Goal: Transaction & Acquisition: Purchase product/service

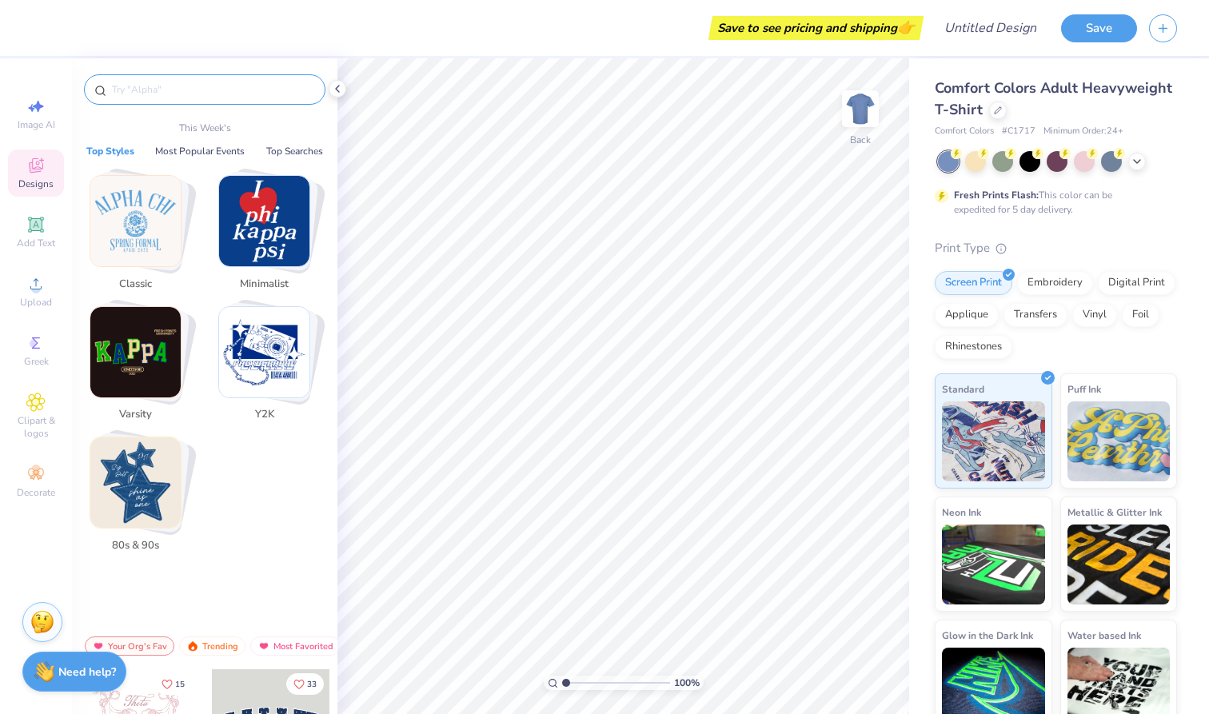
click at [154, 90] on input "text" at bounding box center [212, 90] width 205 height 16
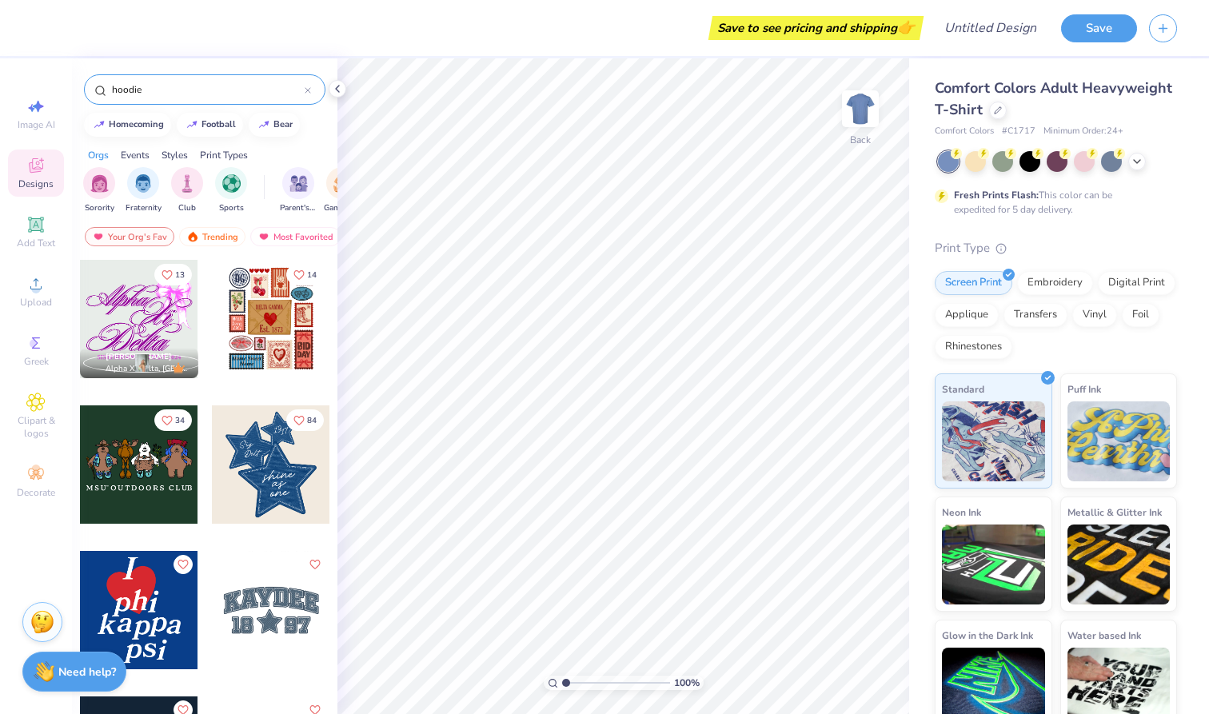
type input "hoodie"
click at [1097, 229] on div "Comfort Colors Adult Heavyweight T-Shirt Comfort Colors # C1717 Minimum Order: …" at bounding box center [1056, 406] width 242 height 657
click at [867, 109] on img at bounding box center [860, 109] width 64 height 64
click at [335, 86] on icon at bounding box center [337, 88] width 13 height 13
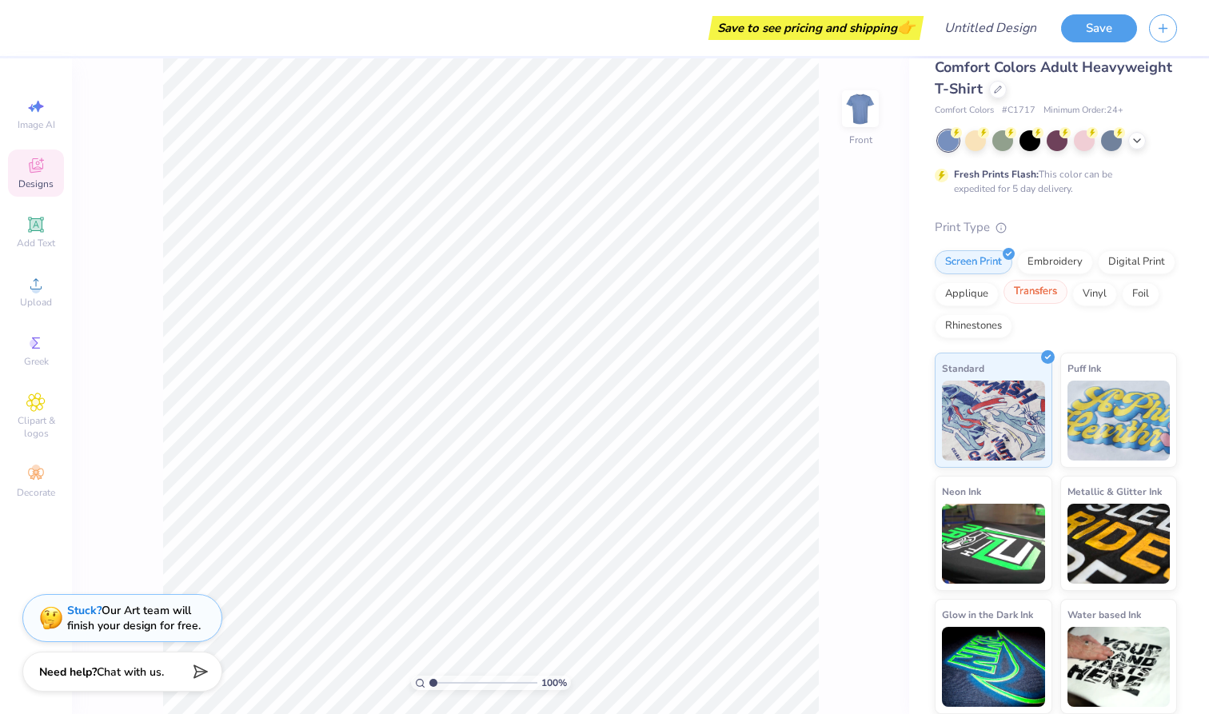
scroll to position [20, 0]
click at [1046, 258] on div "Embroidery" at bounding box center [1055, 261] width 76 height 24
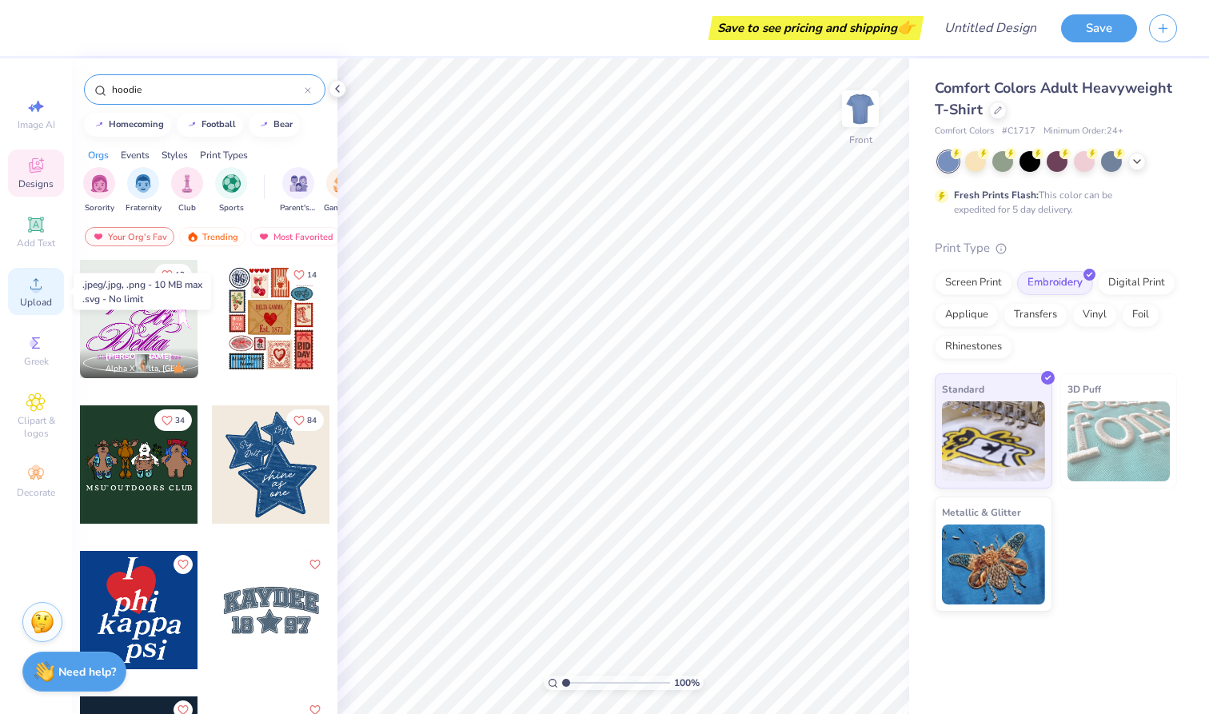
click at [36, 293] on div "Upload" at bounding box center [36, 291] width 56 height 47
click at [25, 357] on span "Greek" at bounding box center [36, 361] width 25 height 13
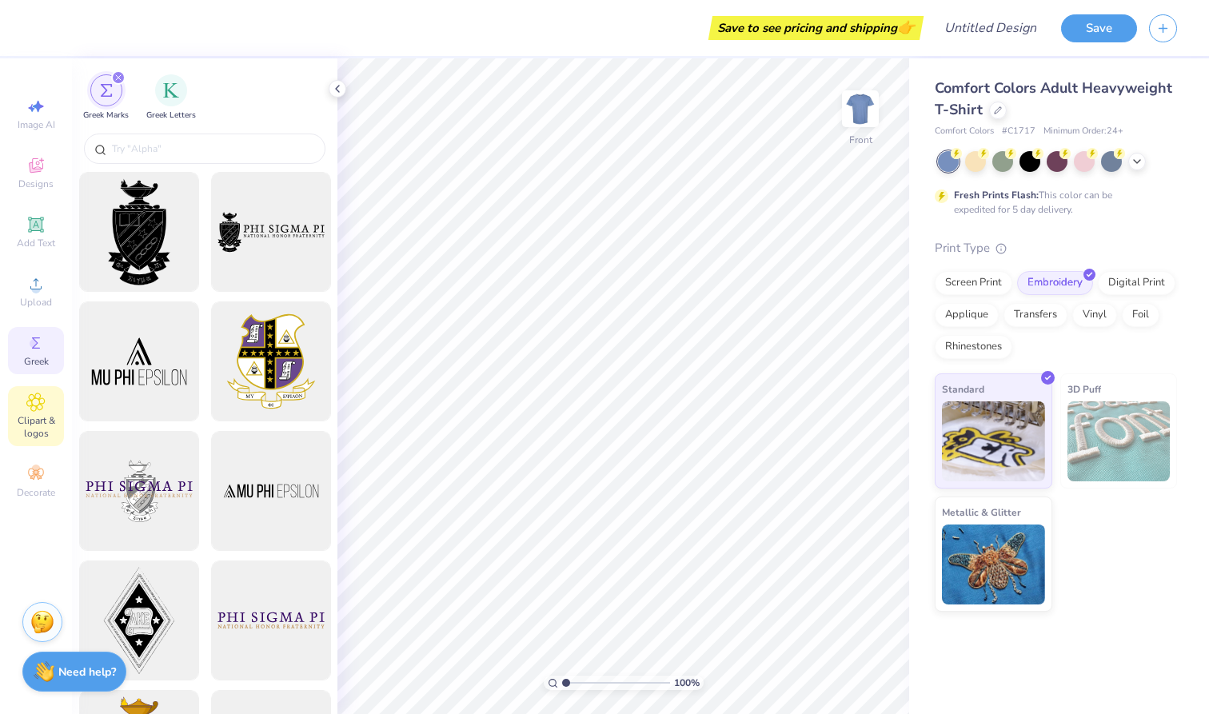
click at [39, 426] on span "Clipart & logos" at bounding box center [36, 427] width 56 height 26
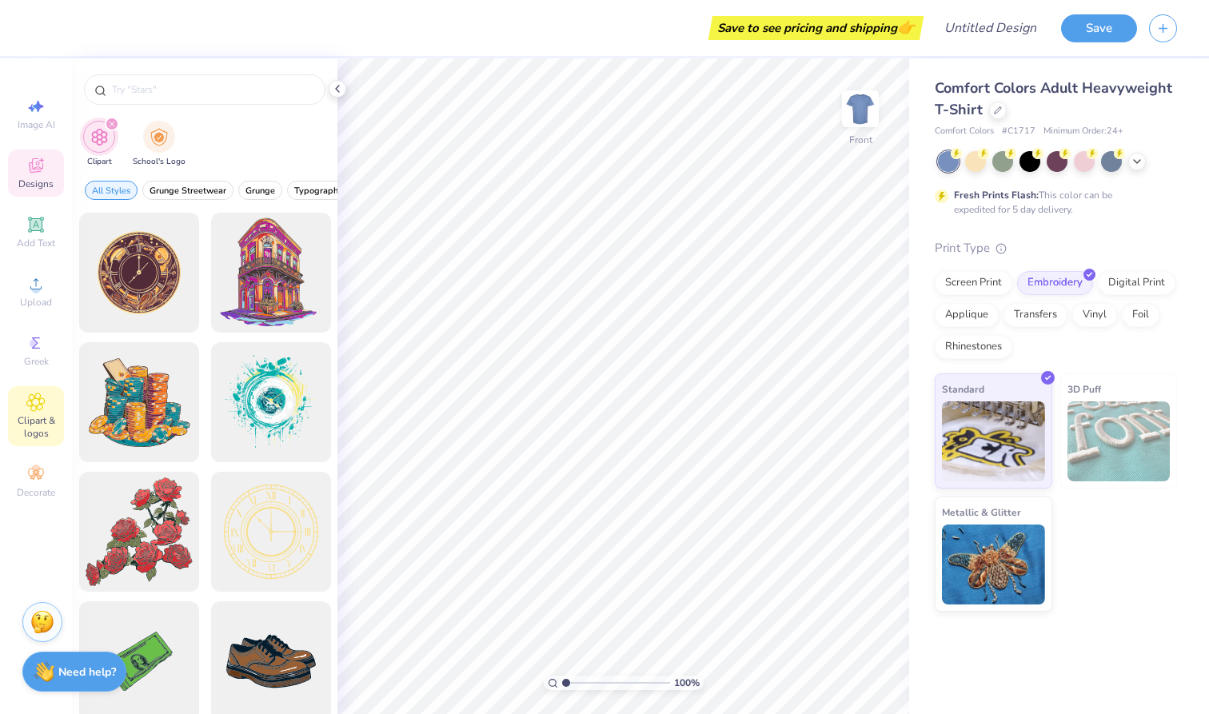
click at [39, 181] on span "Designs" at bounding box center [35, 183] width 35 height 13
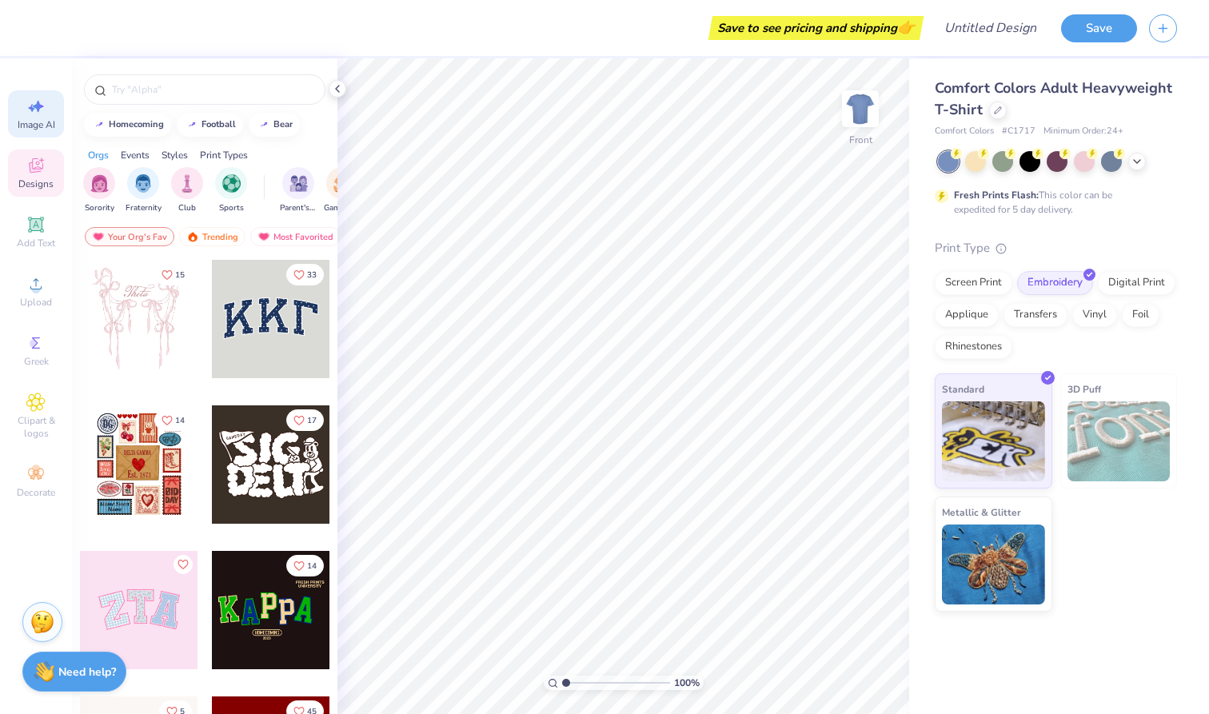
click at [35, 111] on icon at bounding box center [35, 106] width 19 height 19
select select "4"
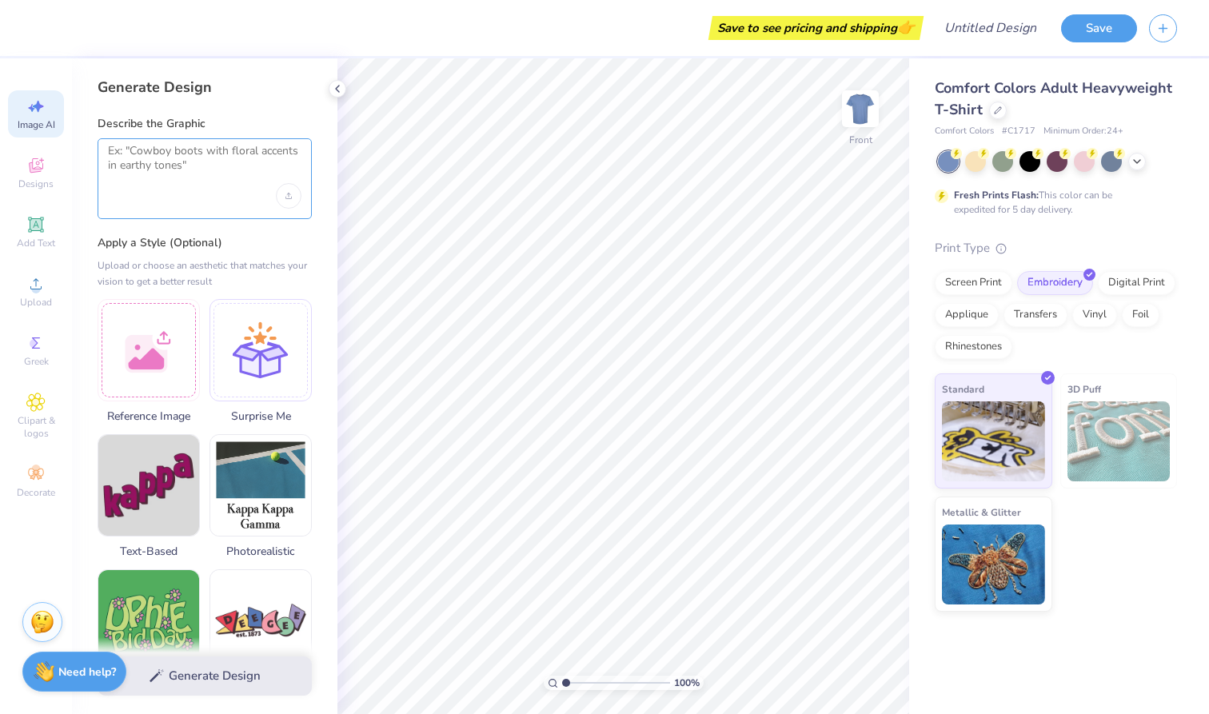
click at [166, 155] on textarea at bounding box center [204, 164] width 193 height 40
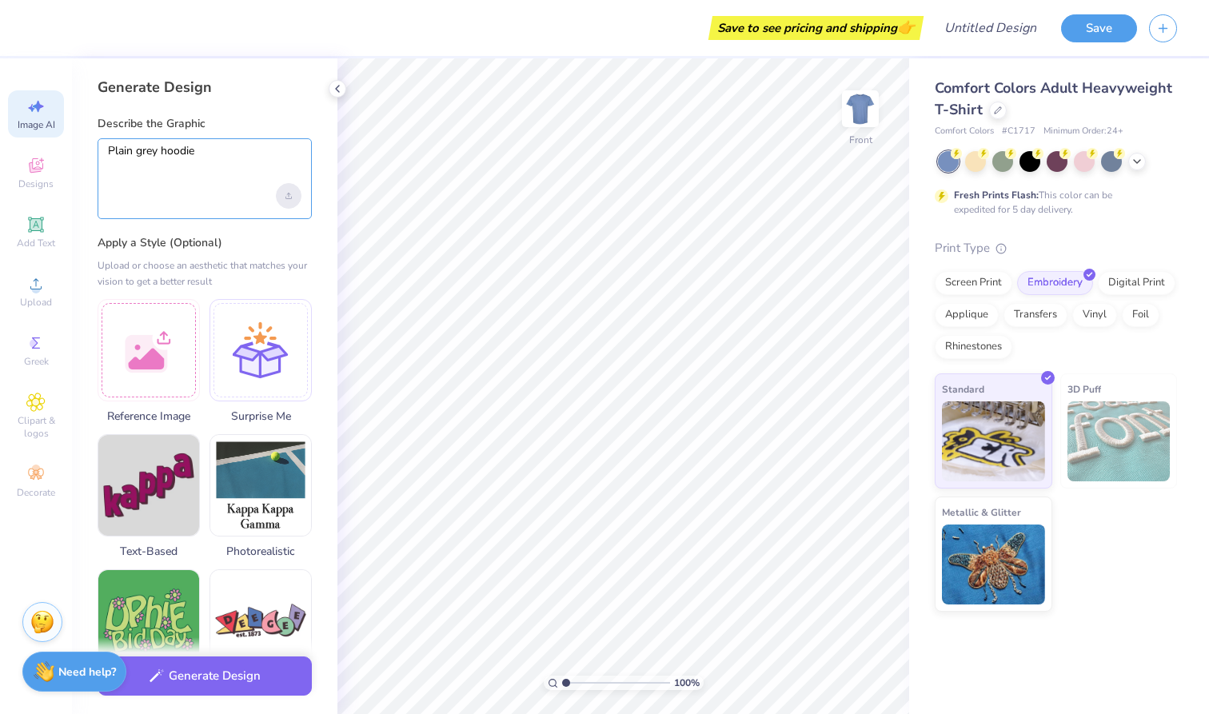
type textarea "Plain grey hoodie"
click at [292, 197] on div "Upload image" at bounding box center [289, 196] width 26 height 26
click at [229, 146] on textarea "Plain grey hoodie" at bounding box center [204, 164] width 193 height 40
click at [189, 85] on div "Generate Design" at bounding box center [205, 87] width 214 height 19
click at [1013, 90] on span "Comfort Colors Adult Heavyweight T-Shirt" at bounding box center [1053, 98] width 237 height 41
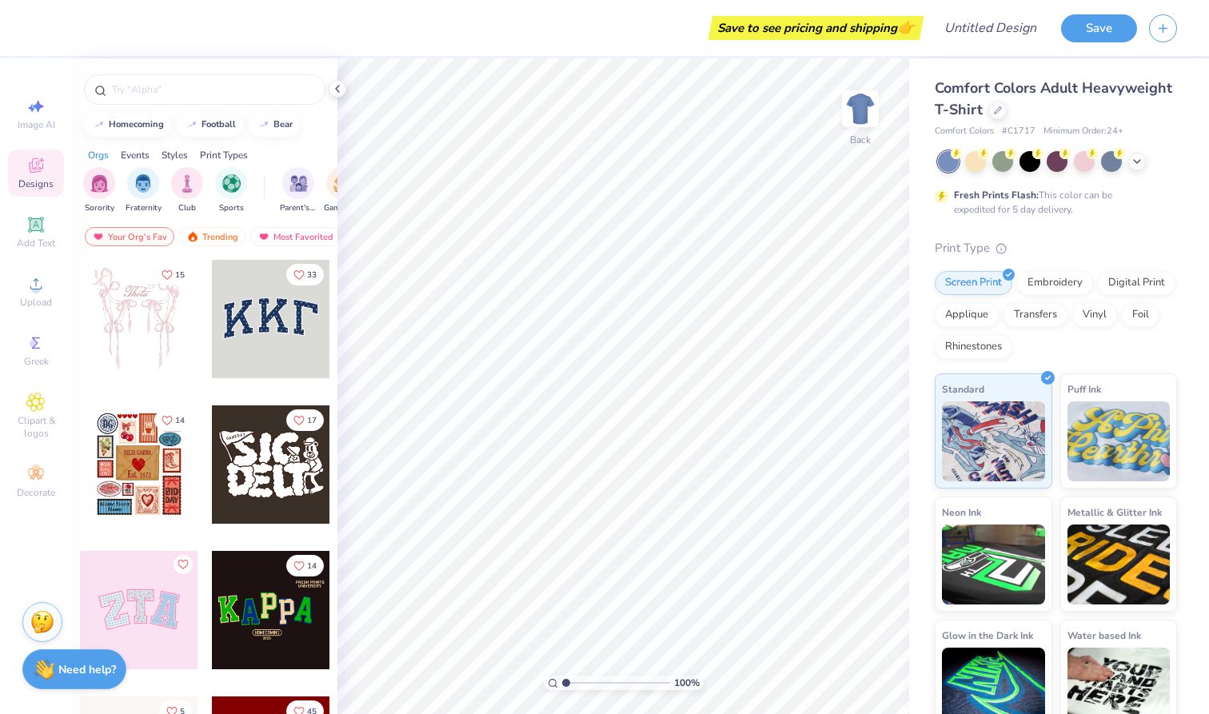
click at [104, 669] on strong "Need help?" at bounding box center [87, 669] width 58 height 15
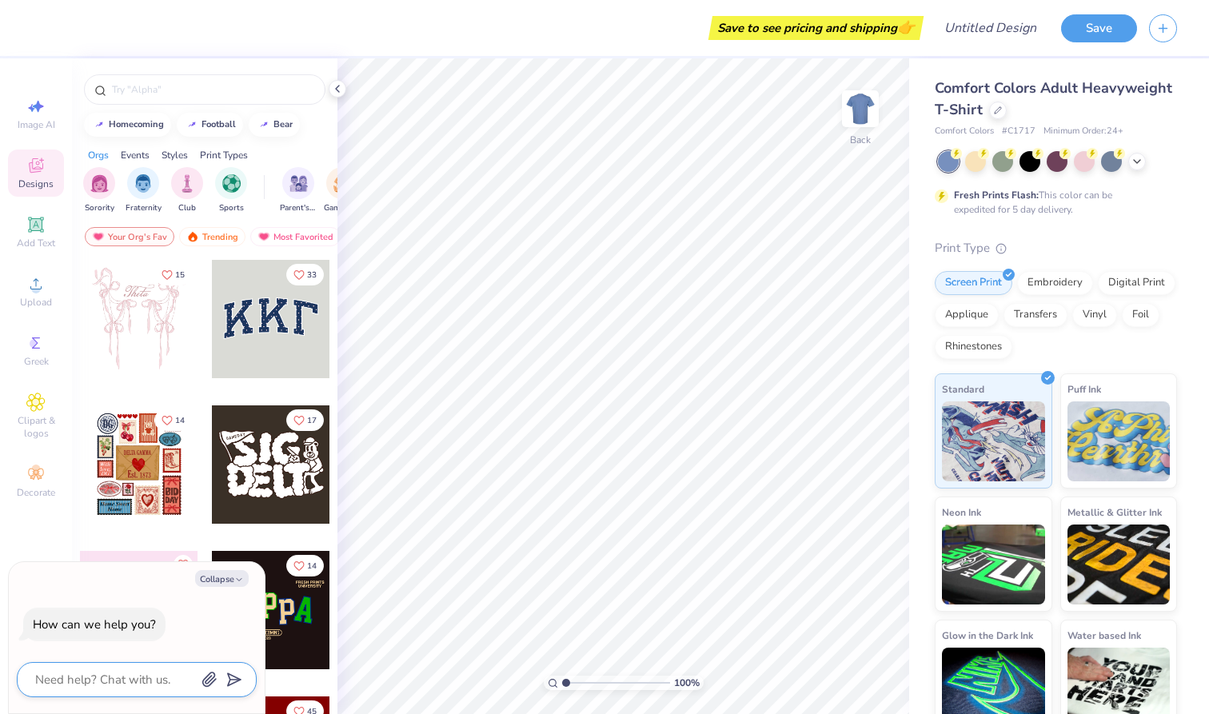
click at [114, 671] on textarea at bounding box center [115, 679] width 162 height 21
type textarea "i"
type textarea "x"
type textarea "I"
type textarea "x"
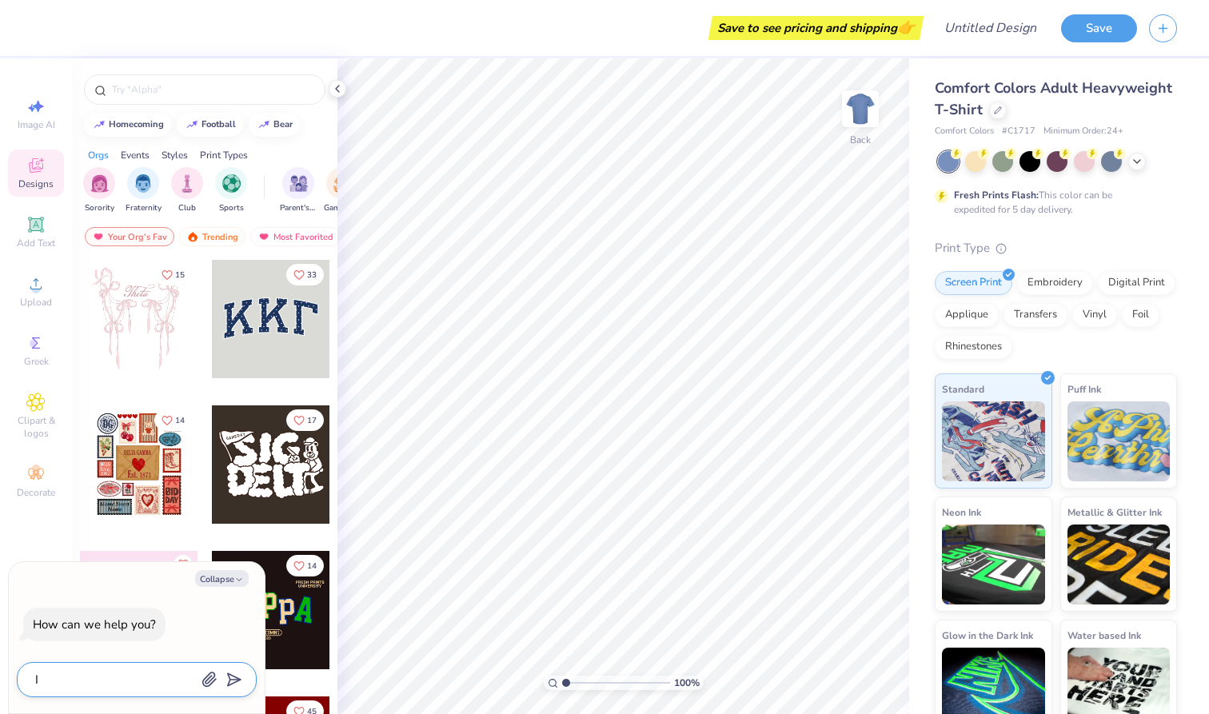
type textarea "I w"
type textarea "x"
type textarea "I wa"
type textarea "x"
type textarea "I wan"
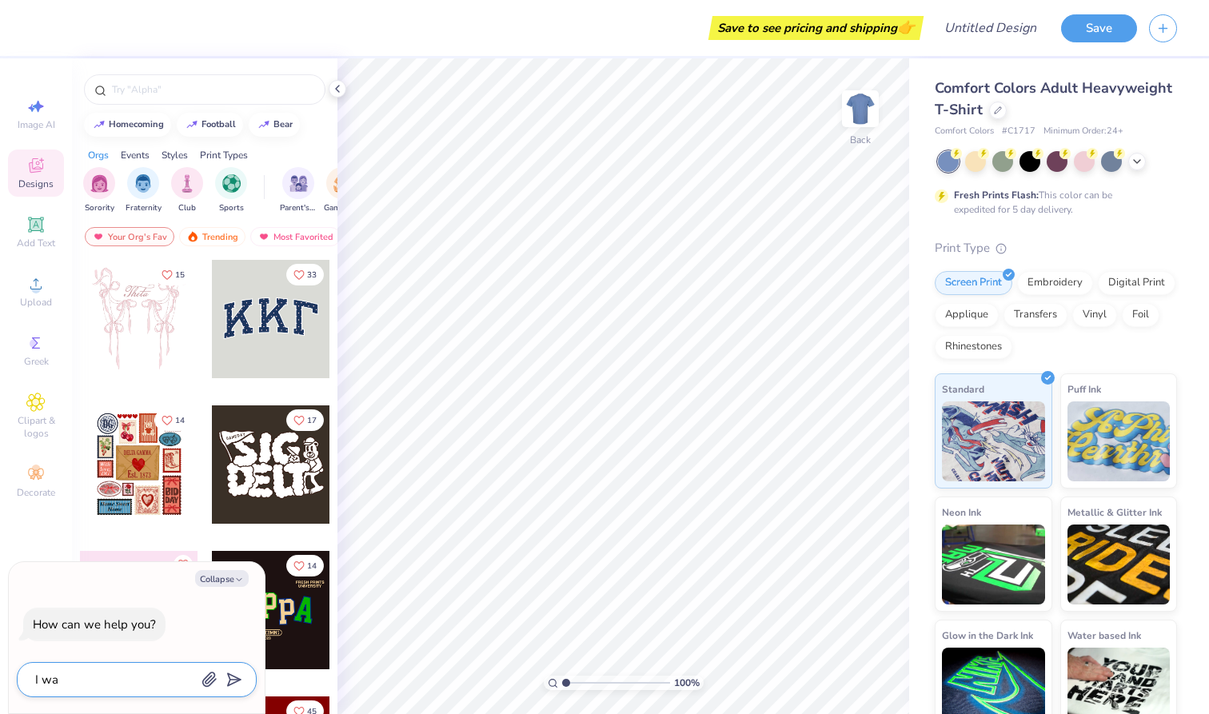
type textarea "x"
type textarea "I want"
type textarea "x"
type textarea "I want"
type textarea "x"
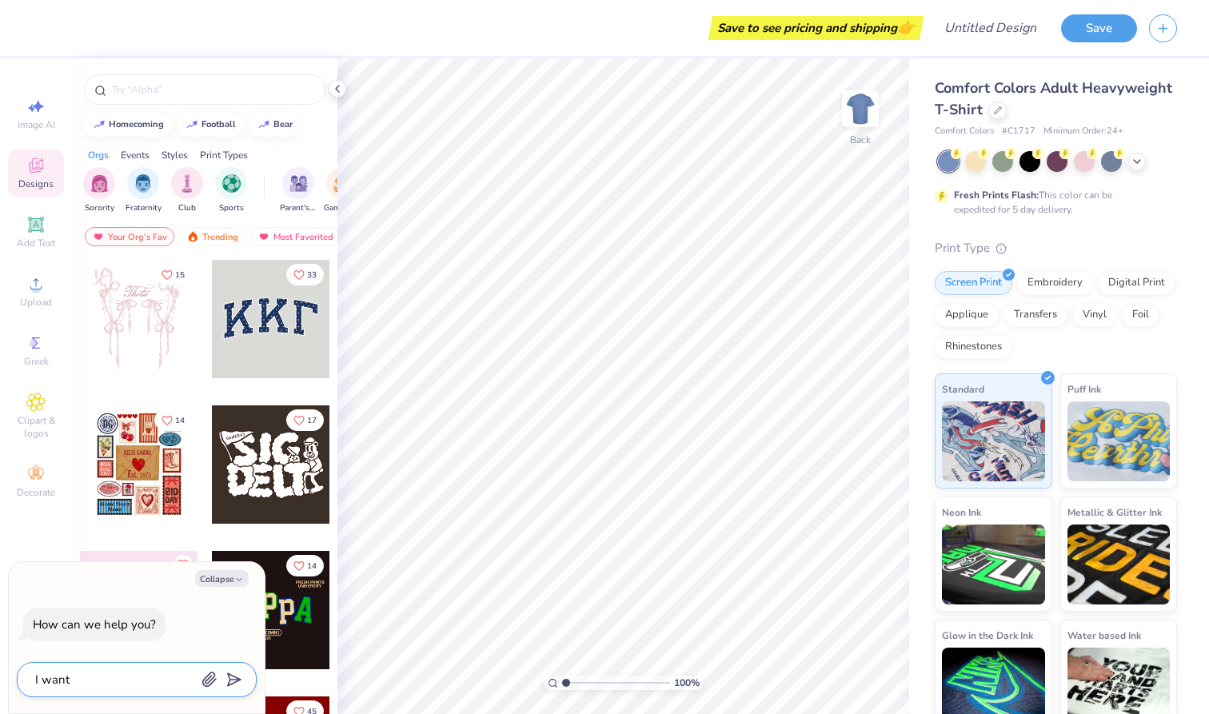
type textarea "I want t"
type textarea "x"
type textarea "I want t"
type textarea "x"
type textarea "I want t"
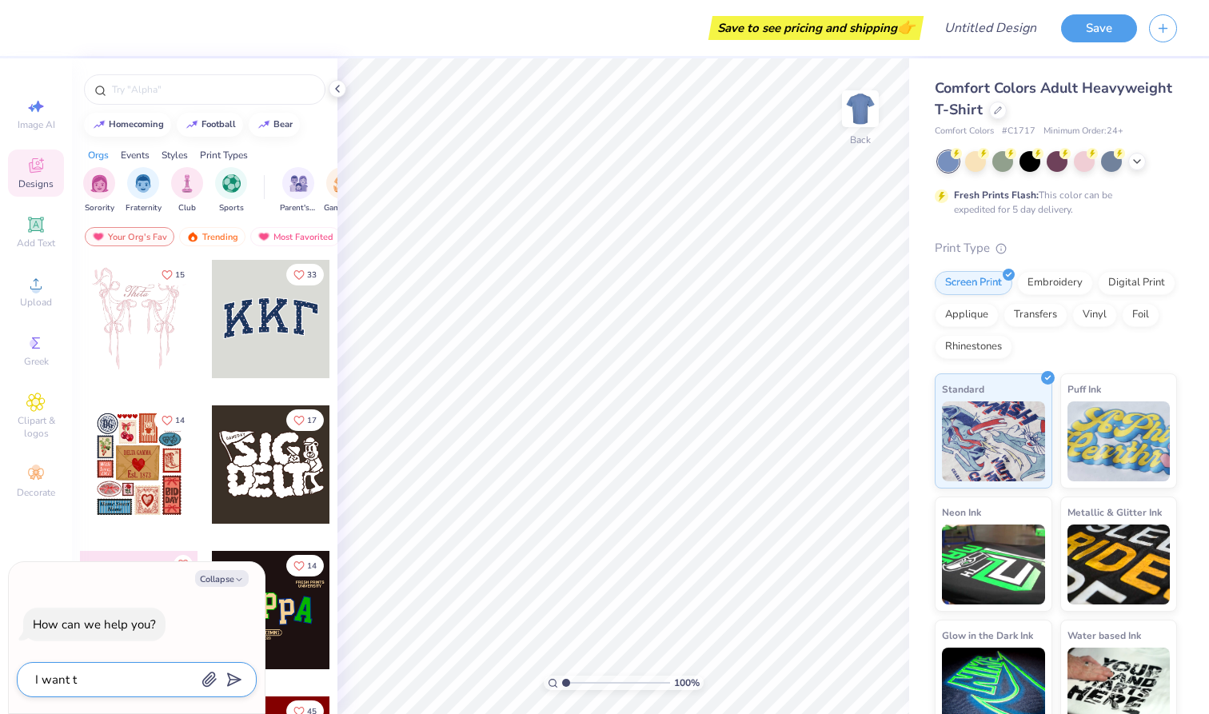
type textarea "x"
type textarea "I want to"
type textarea "x"
type textarea "I want to"
type textarea "x"
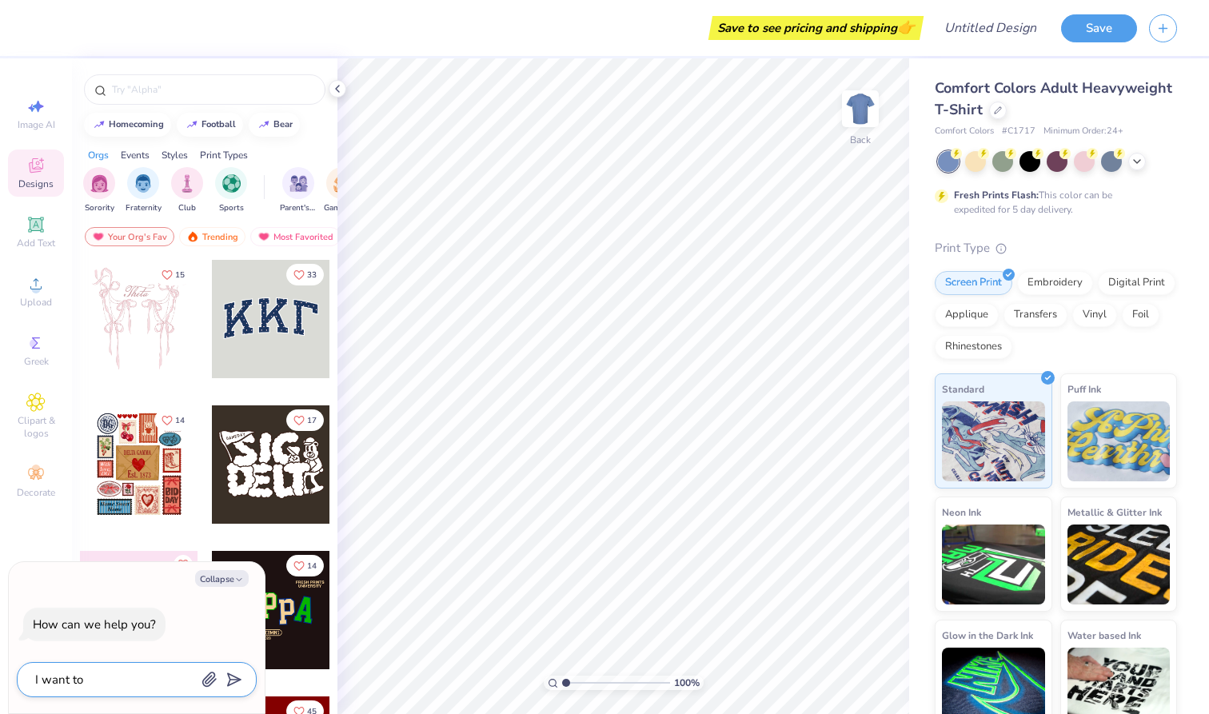
type textarea "I want to d"
type textarea "x"
type textarea "I want to de"
type textarea "x"
type textarea "I want to des"
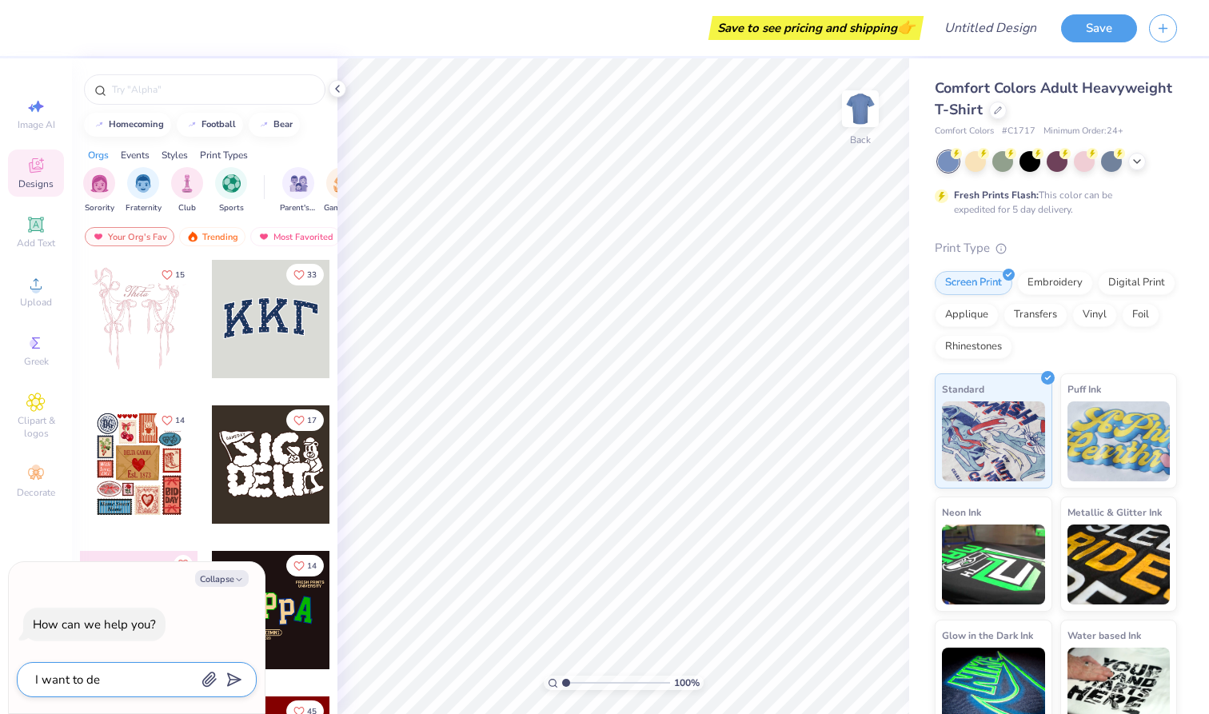
type textarea "x"
type textarea "I want to desi"
type textarea "x"
type textarea "I want to desig"
type textarea "x"
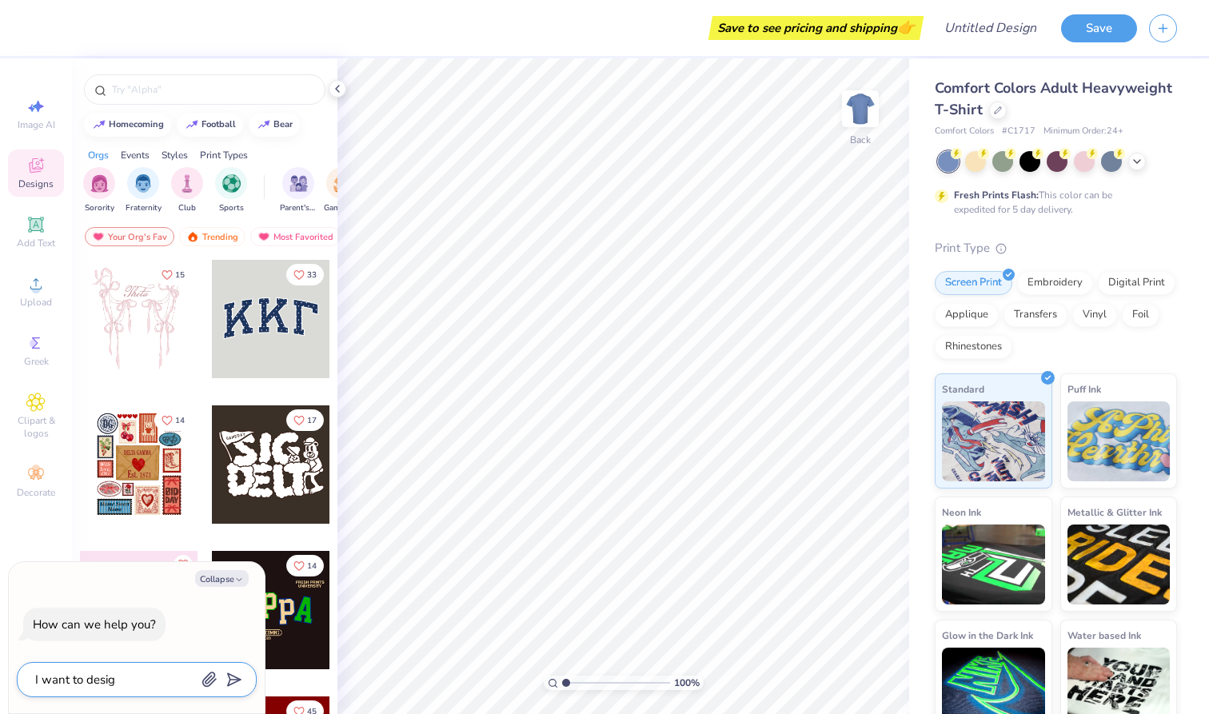
type textarea "I want to design"
type textarea "x"
type textarea "I want to design"
type textarea "x"
type textarea "I want to design a"
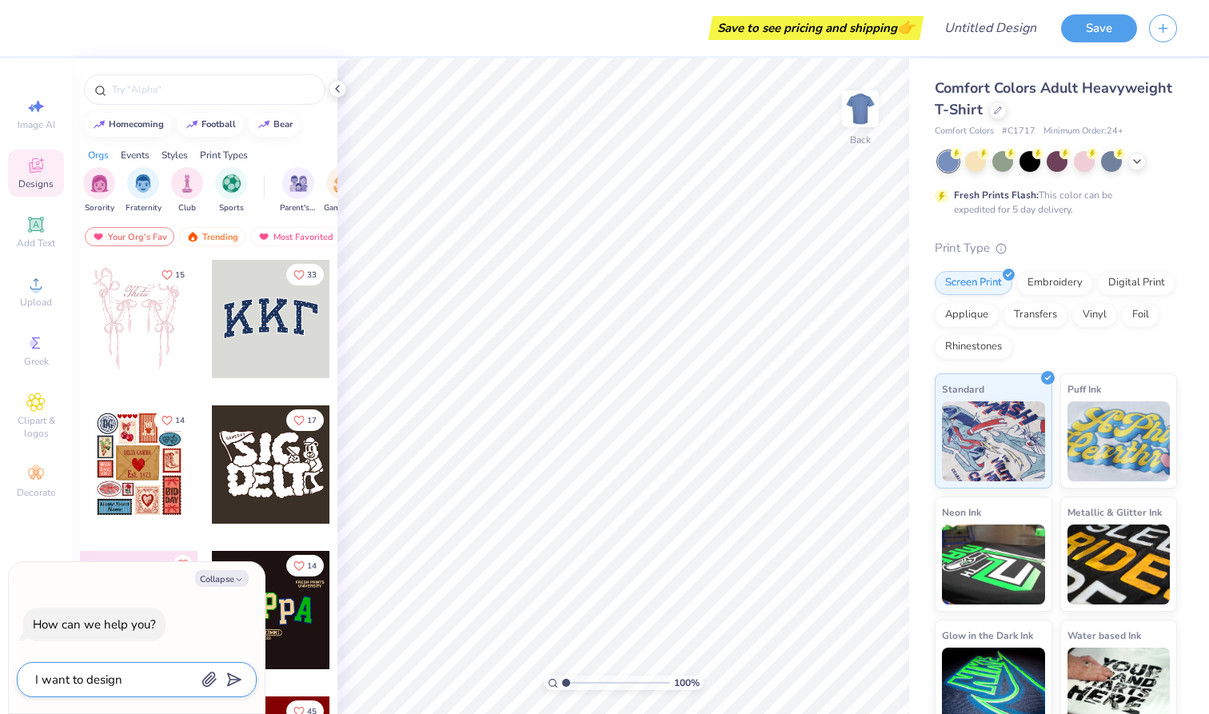
type textarea "x"
type textarea "I want to design a"
type textarea "x"
type textarea "I want to design a h"
type textarea "x"
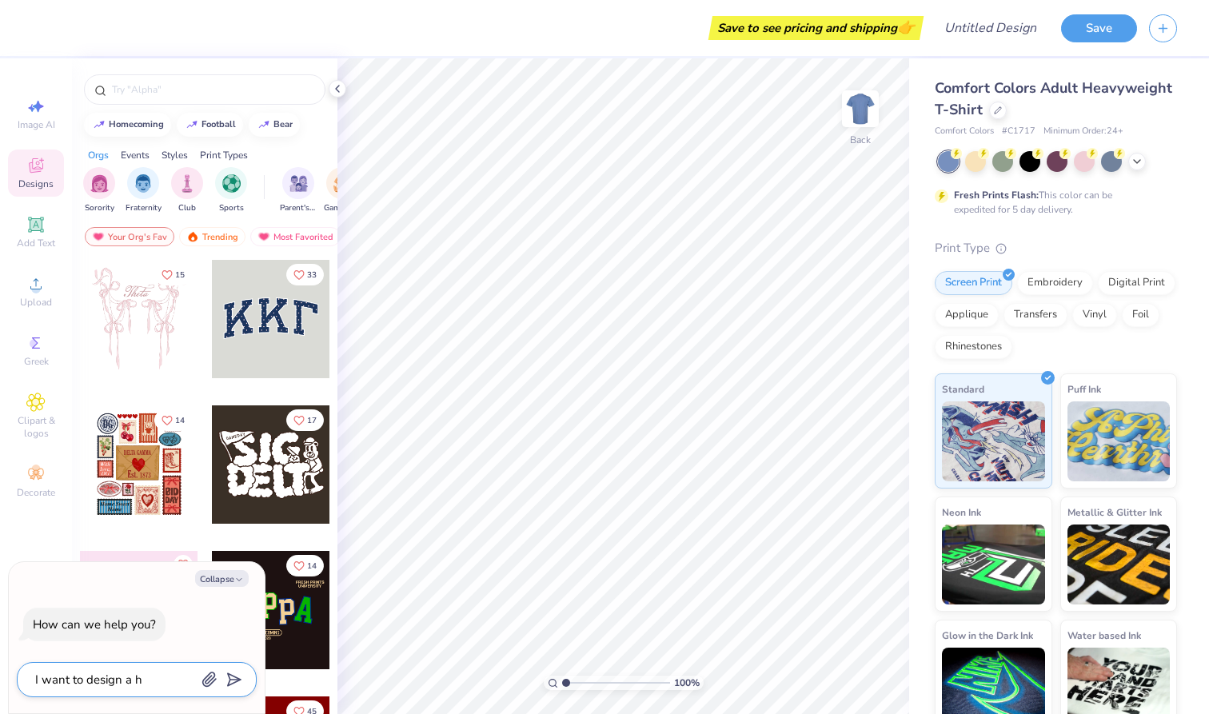
type textarea "I want to design a ho"
type textarea "x"
type textarea "I want to design a hoo"
type textarea "x"
type textarea "I want to design a hood"
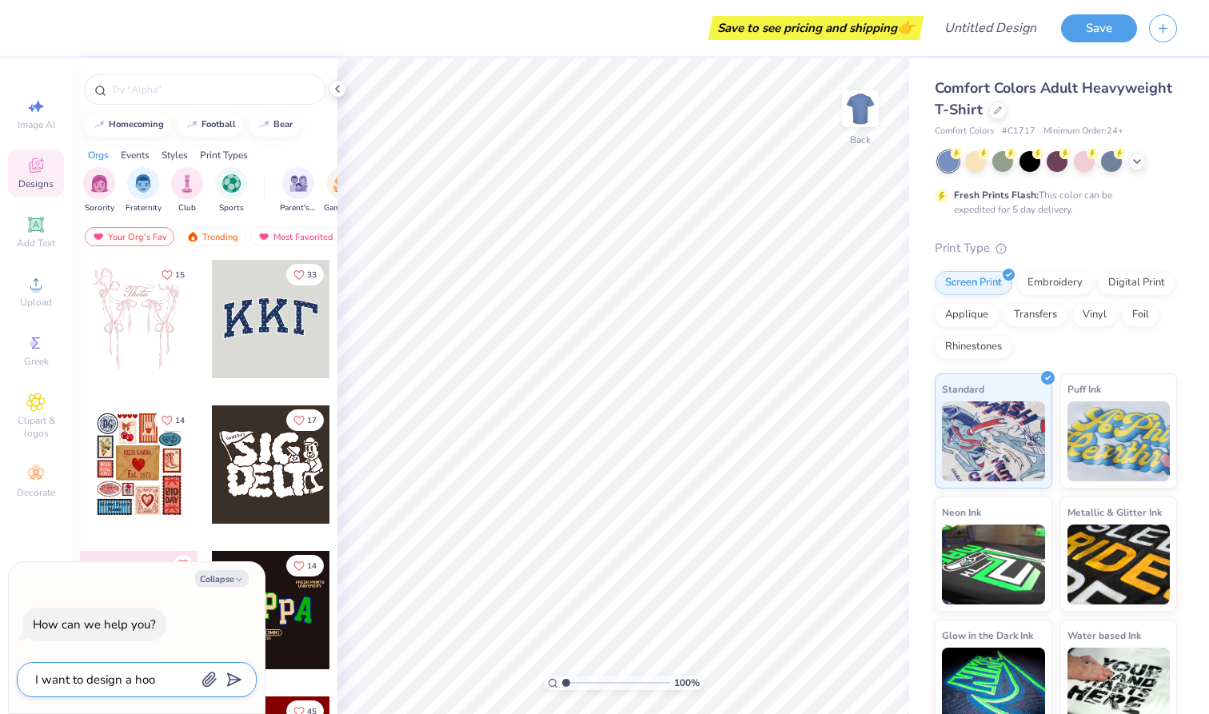
type textarea "x"
type textarea "I want to design a hoodi"
type textarea "x"
type textarea "I want to design a hoodie"
type textarea "x"
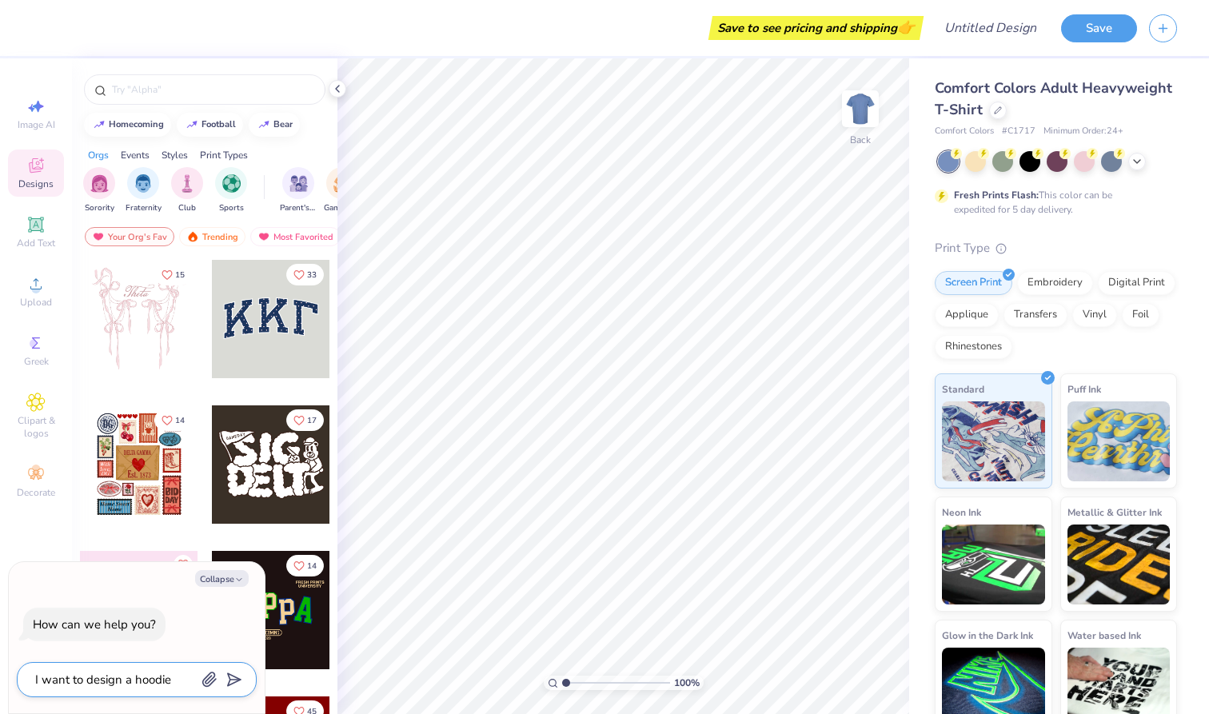
type textarea "I want to design a hoodie"
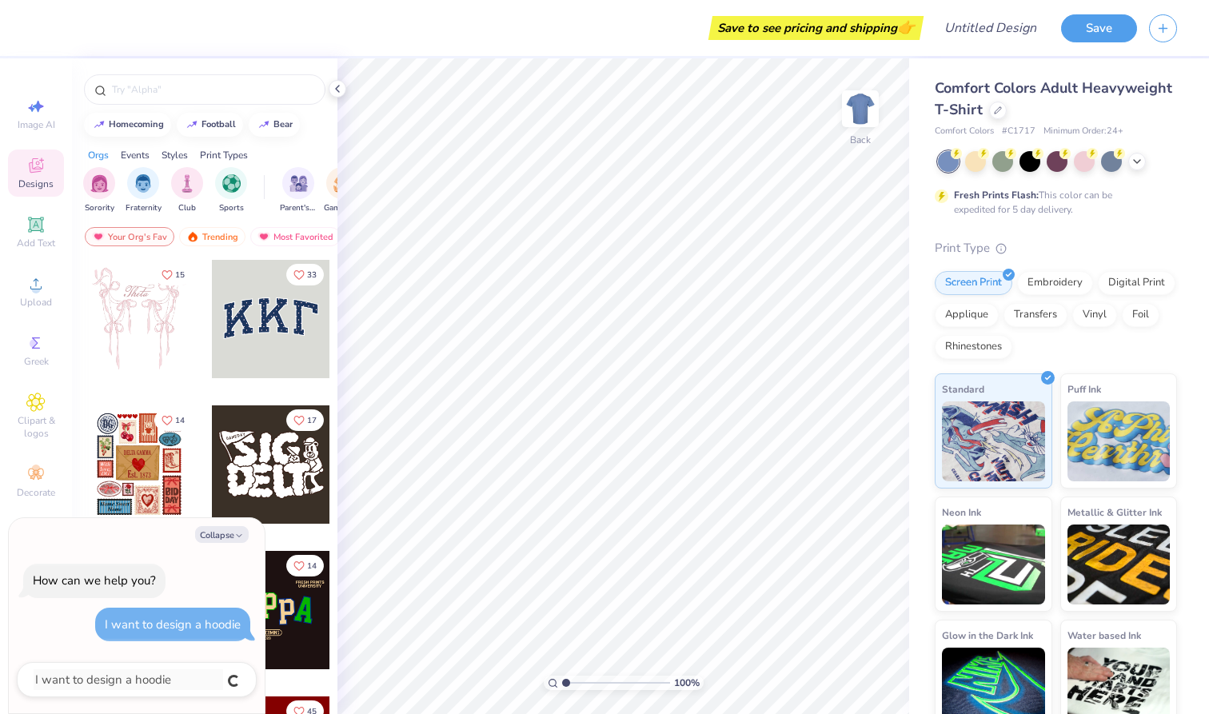
type textarea "x"
click at [260, 504] on div at bounding box center [271, 464] width 118 height 118
click at [852, 107] on img at bounding box center [860, 109] width 64 height 64
type textarea "x"
type input "1.04"
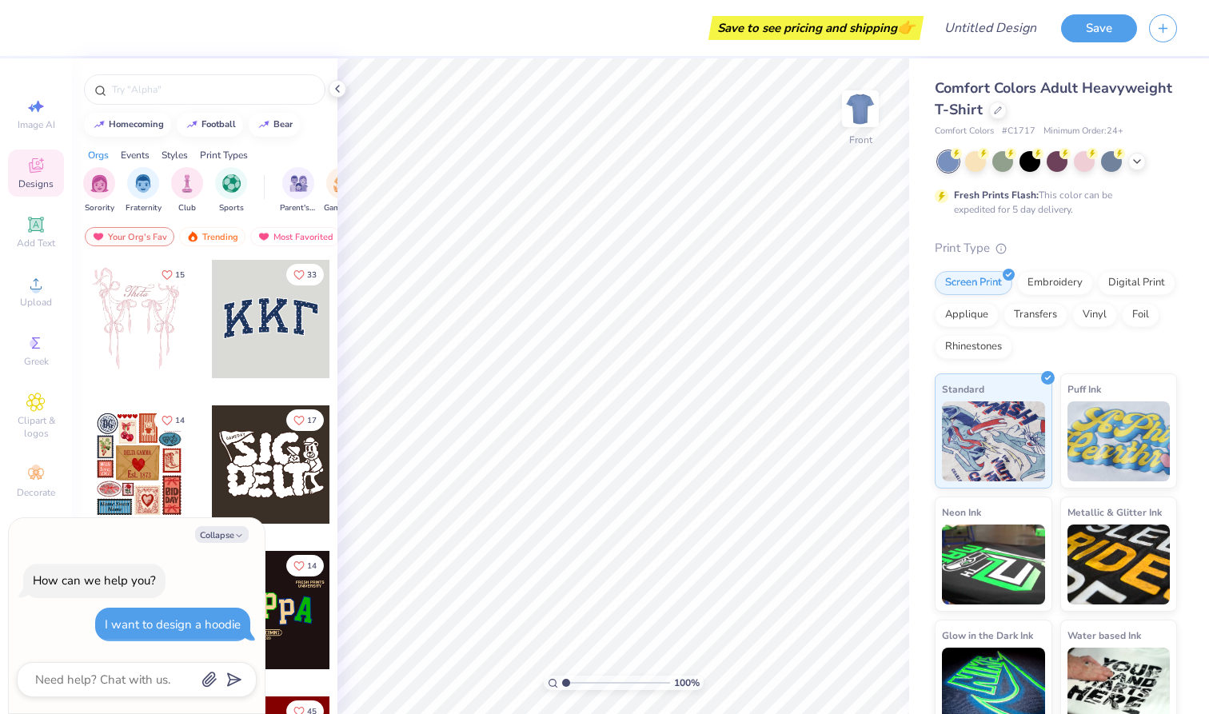
type textarea "x"
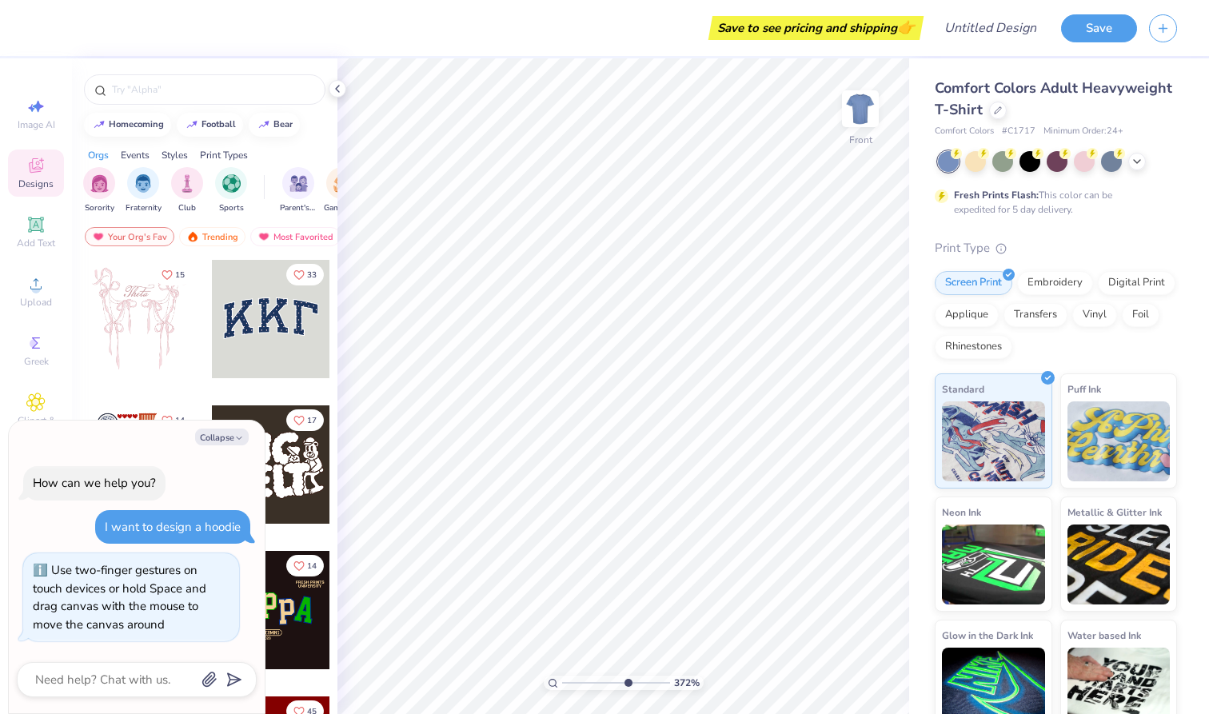
type input "6.62"
type textarea "x"
drag, startPoint x: 566, startPoint y: 682, endPoint x: 505, endPoint y: 691, distance: 61.4
type input "1"
click at [505, 691] on div "100 %" at bounding box center [624, 386] width 656 height 656
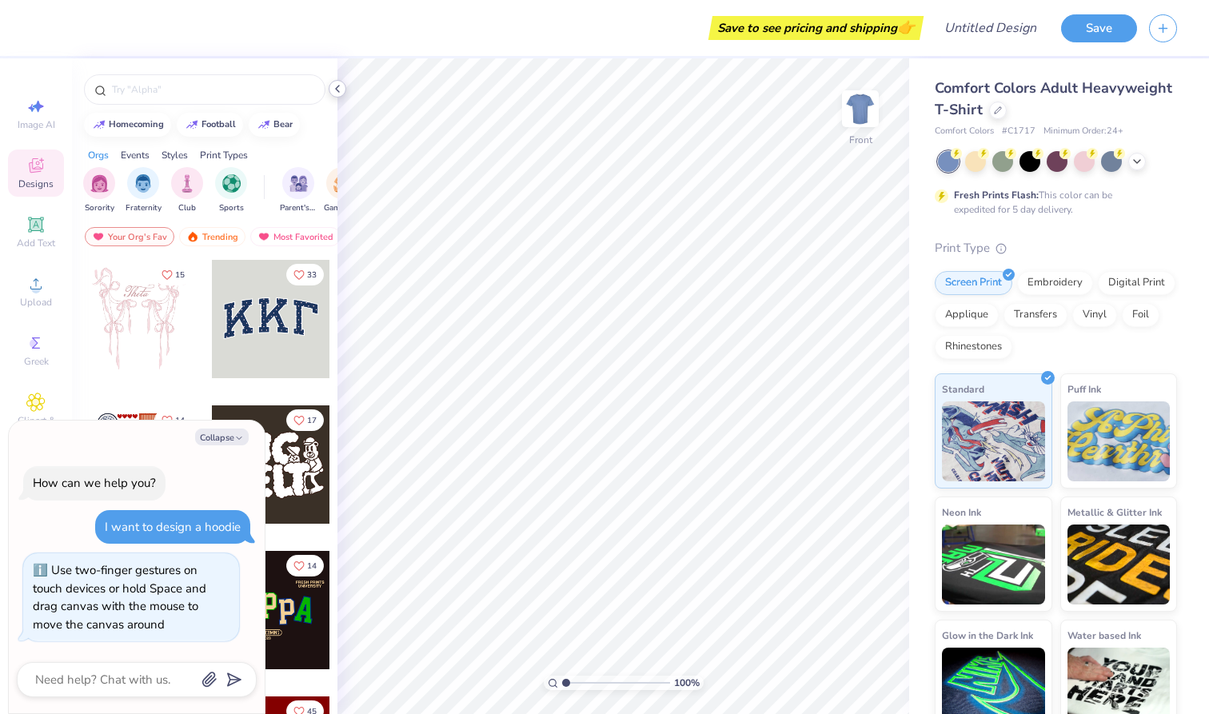
click at [337, 90] on polyline at bounding box center [337, 89] width 3 height 6
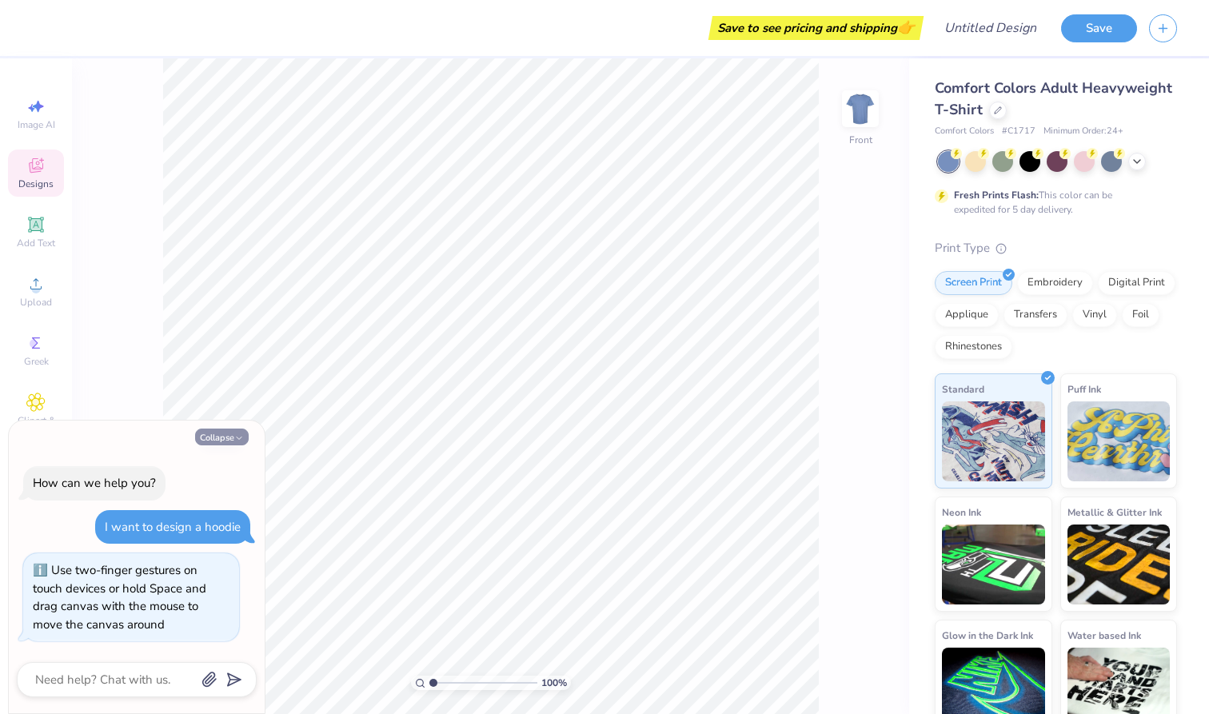
click at [245, 435] on button "Collapse" at bounding box center [222, 437] width 54 height 17
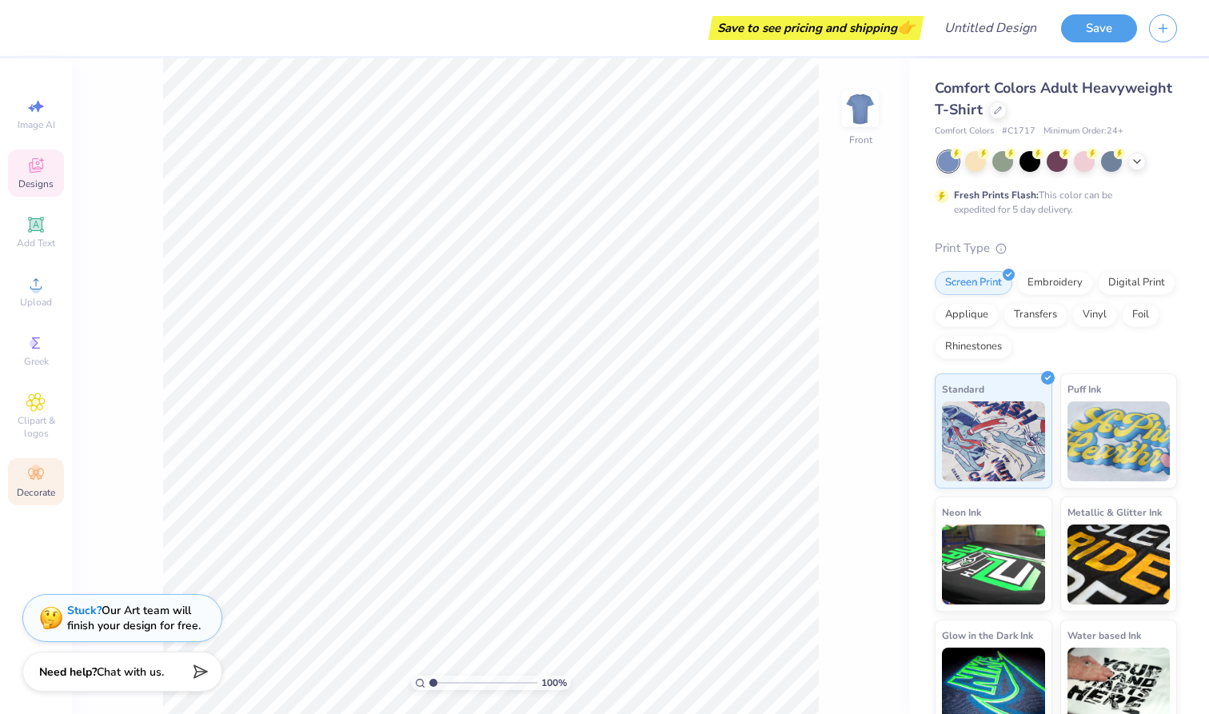
click at [41, 481] on icon at bounding box center [35, 474] width 19 height 19
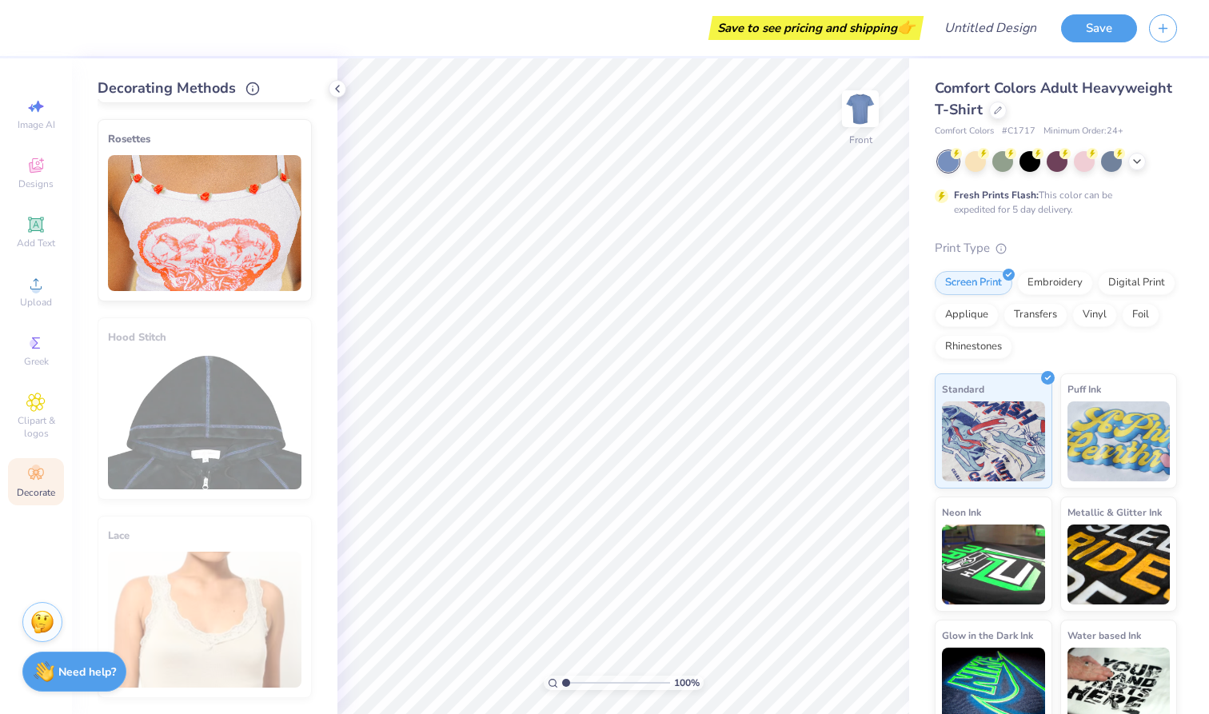
scroll to position [786, 0]
click at [158, 377] on div "Hood Stitch" at bounding box center [205, 408] width 214 height 182
click at [142, 347] on div "Hood Stitch" at bounding box center [205, 408] width 214 height 182
click at [43, 421] on span "Clipart & logos" at bounding box center [36, 427] width 56 height 26
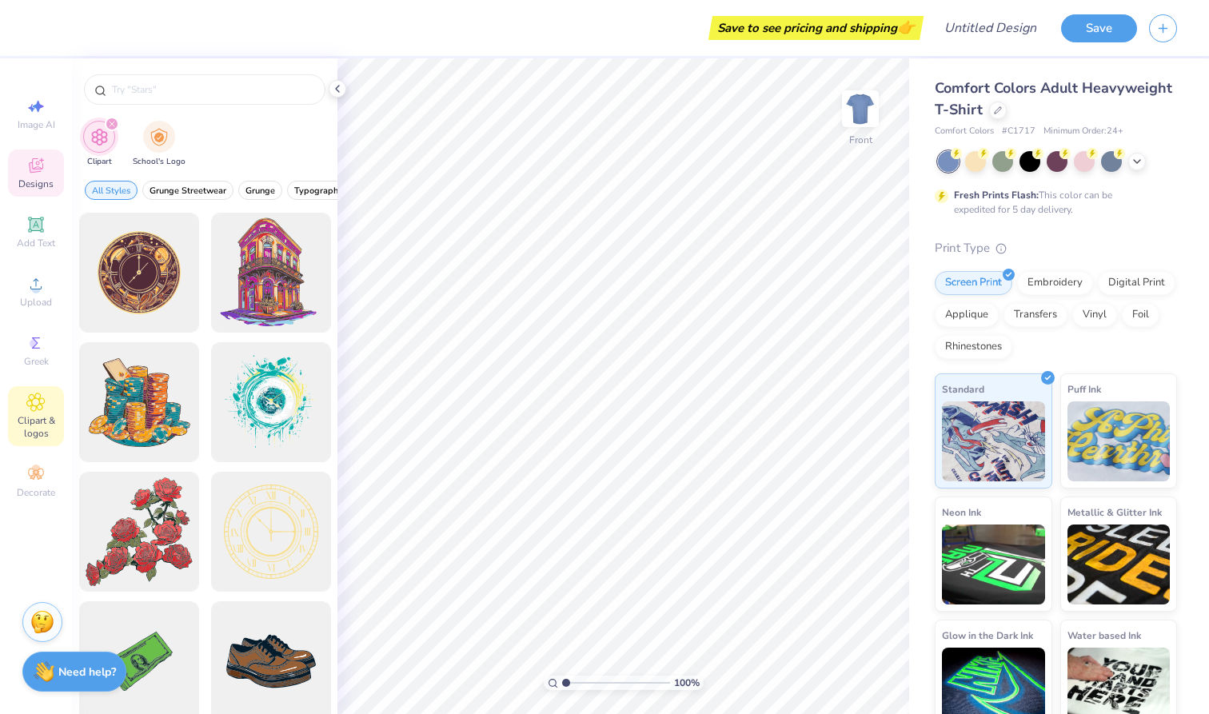
click at [37, 178] on span "Designs" at bounding box center [35, 183] width 35 height 13
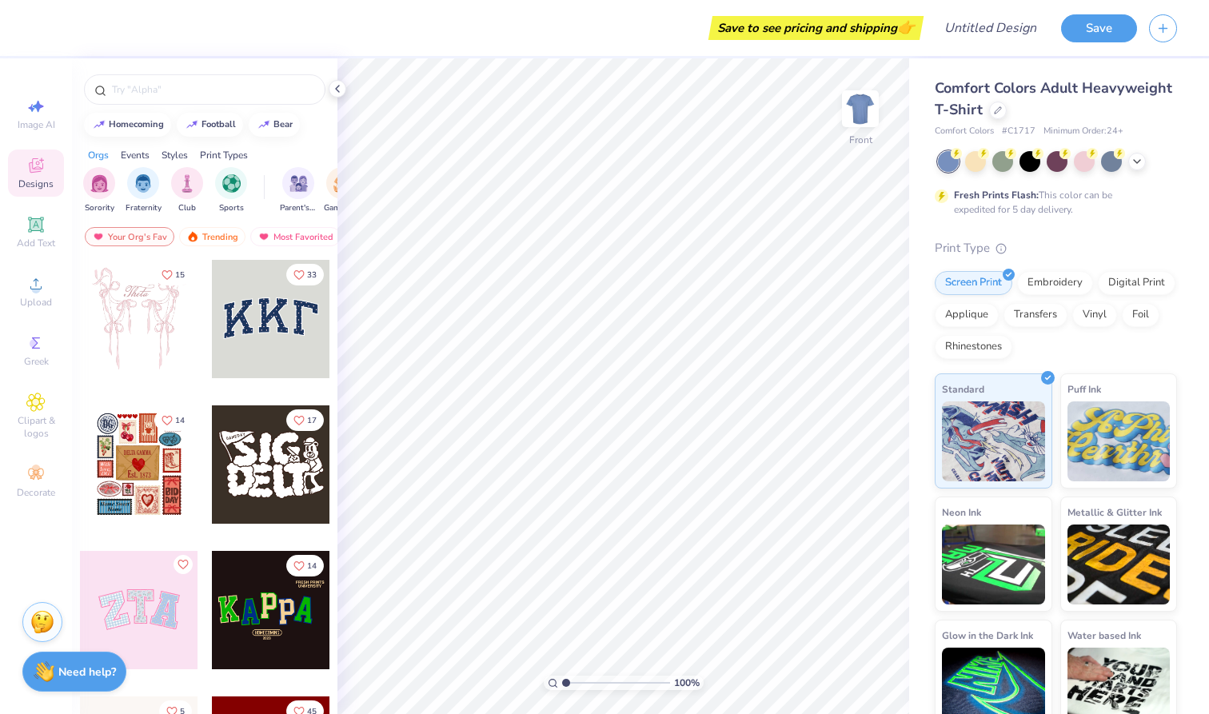
type textarea "x"
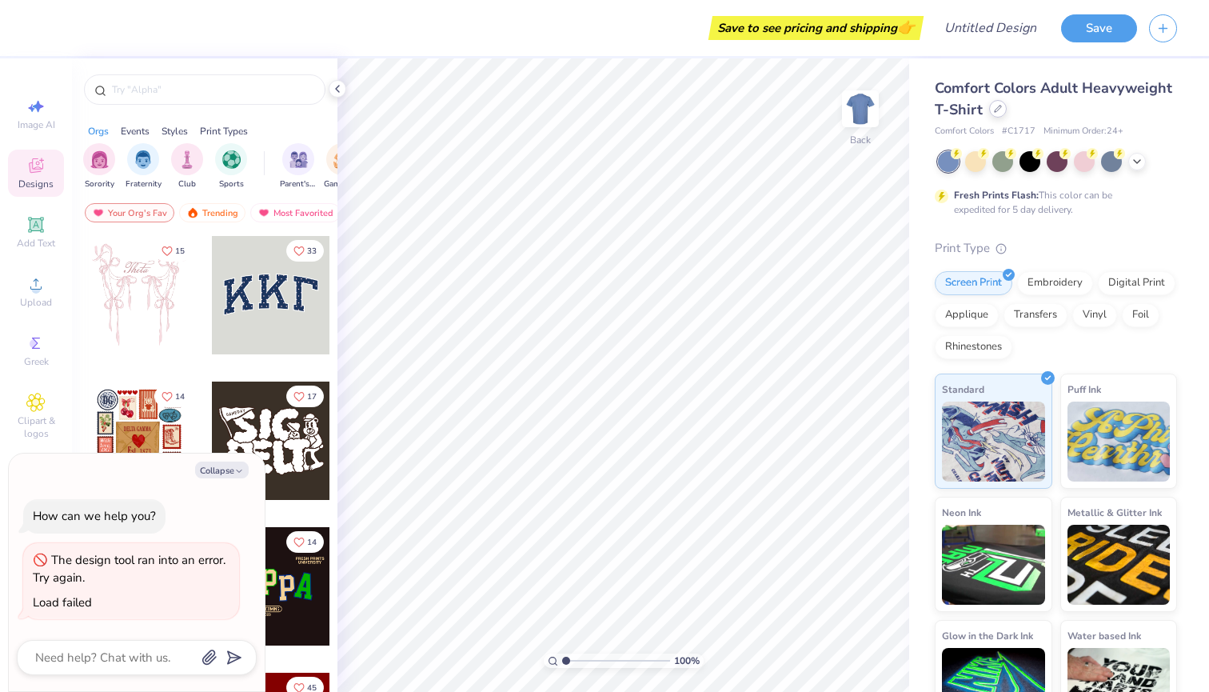
click at [990, 107] on div at bounding box center [998, 109] width 18 height 18
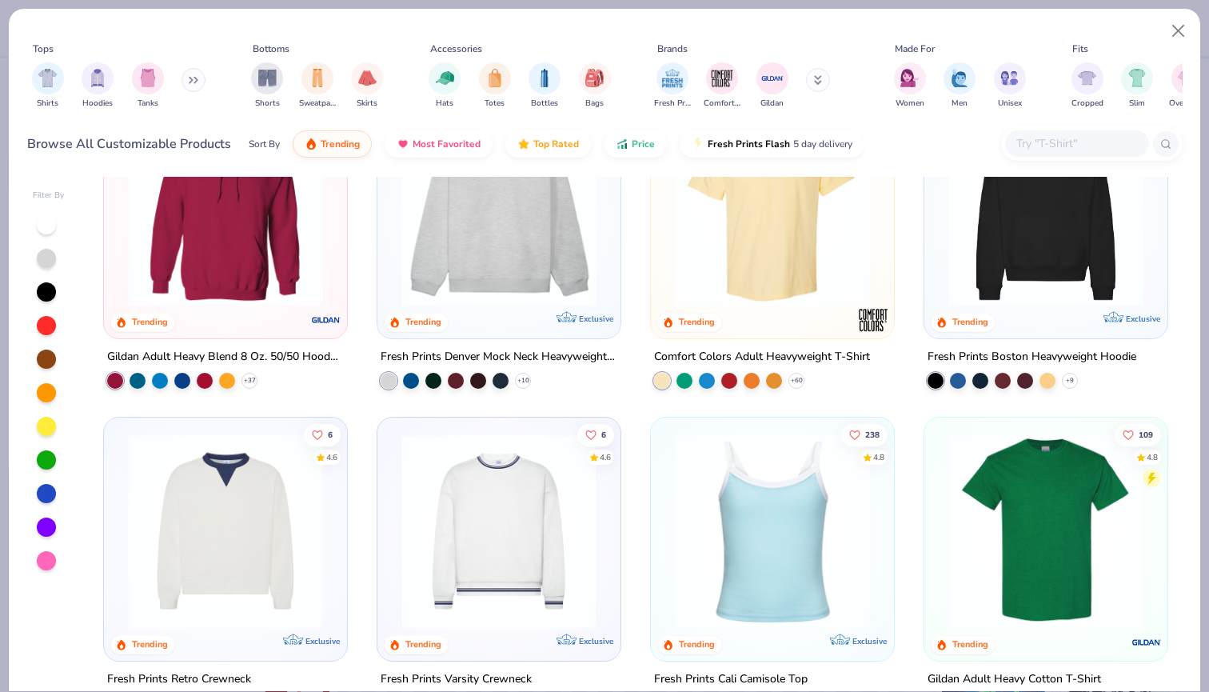
scroll to position [94, 0]
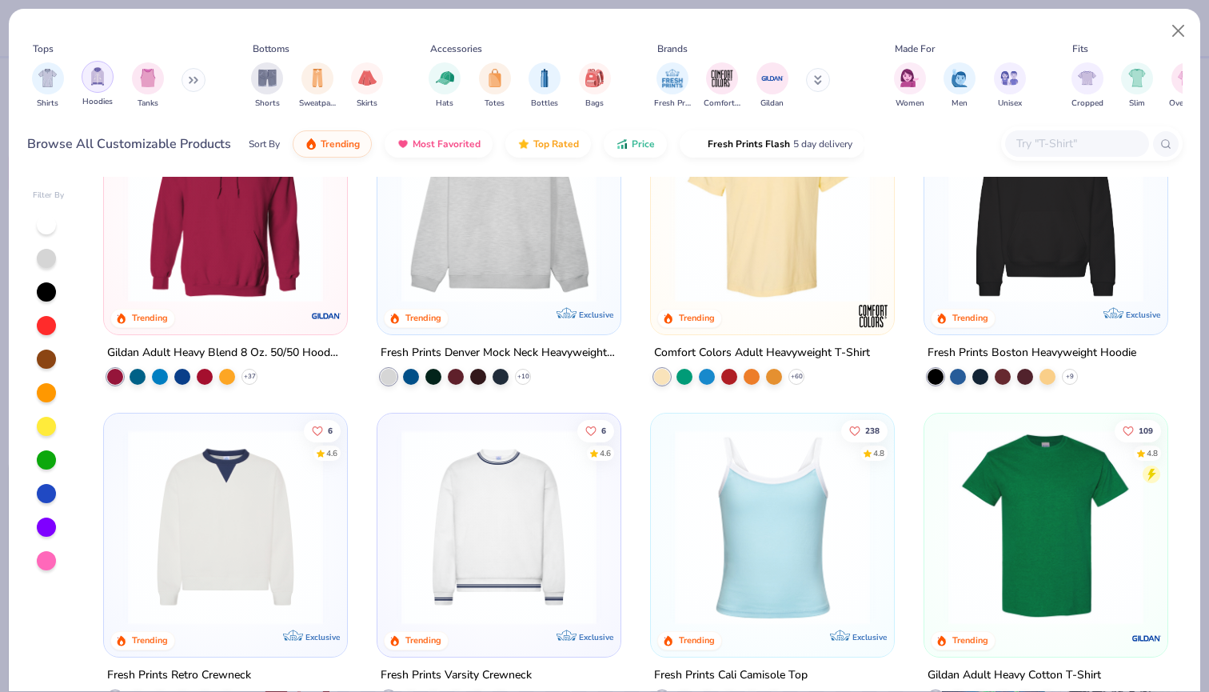
click at [101, 78] on img "filter for Hoodies" at bounding box center [98, 76] width 18 height 18
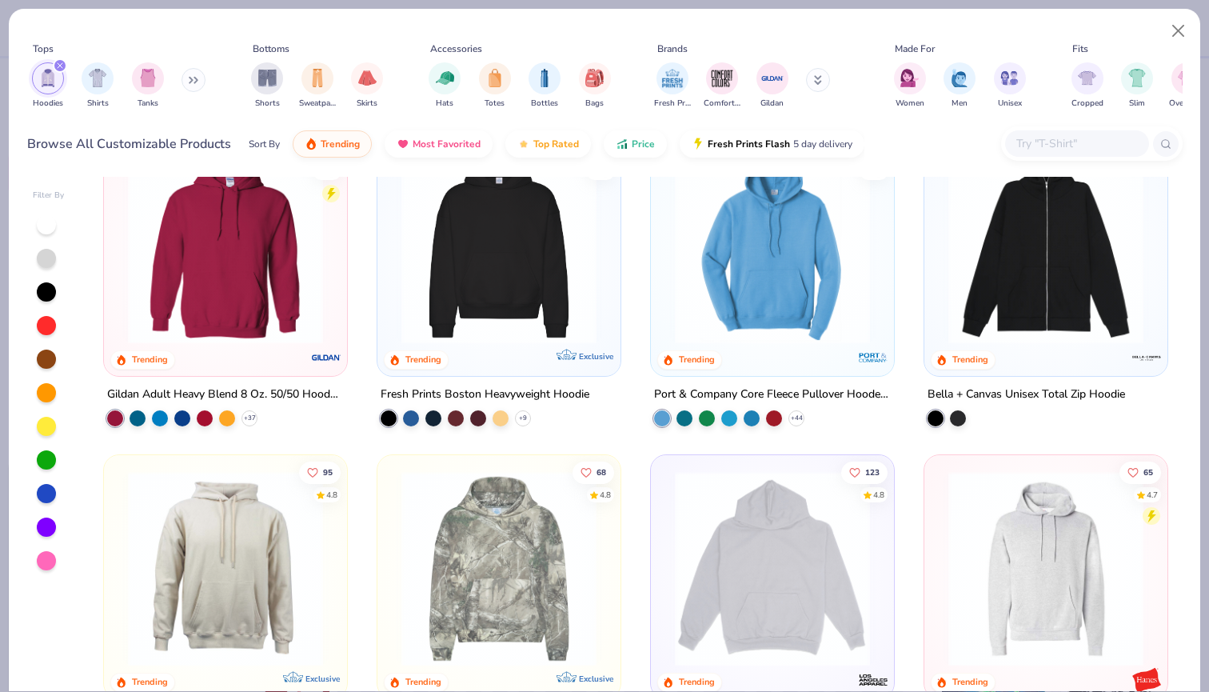
scroll to position [16, 0]
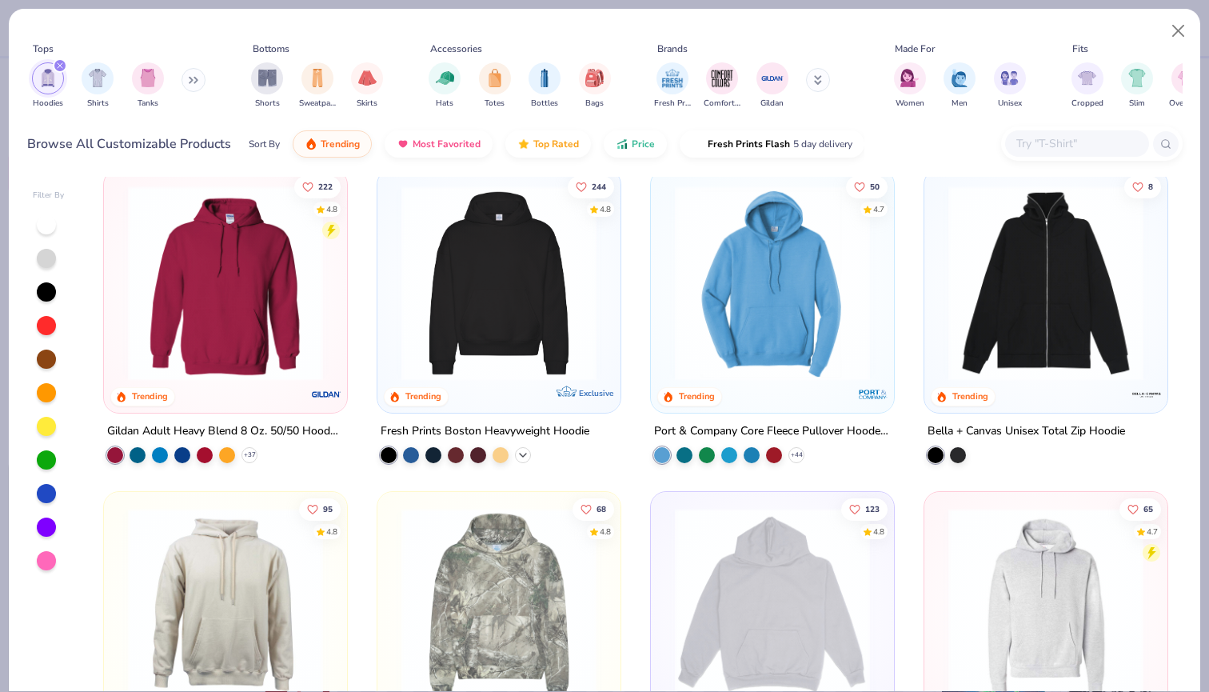
click at [519, 453] on icon at bounding box center [522, 455] width 13 height 13
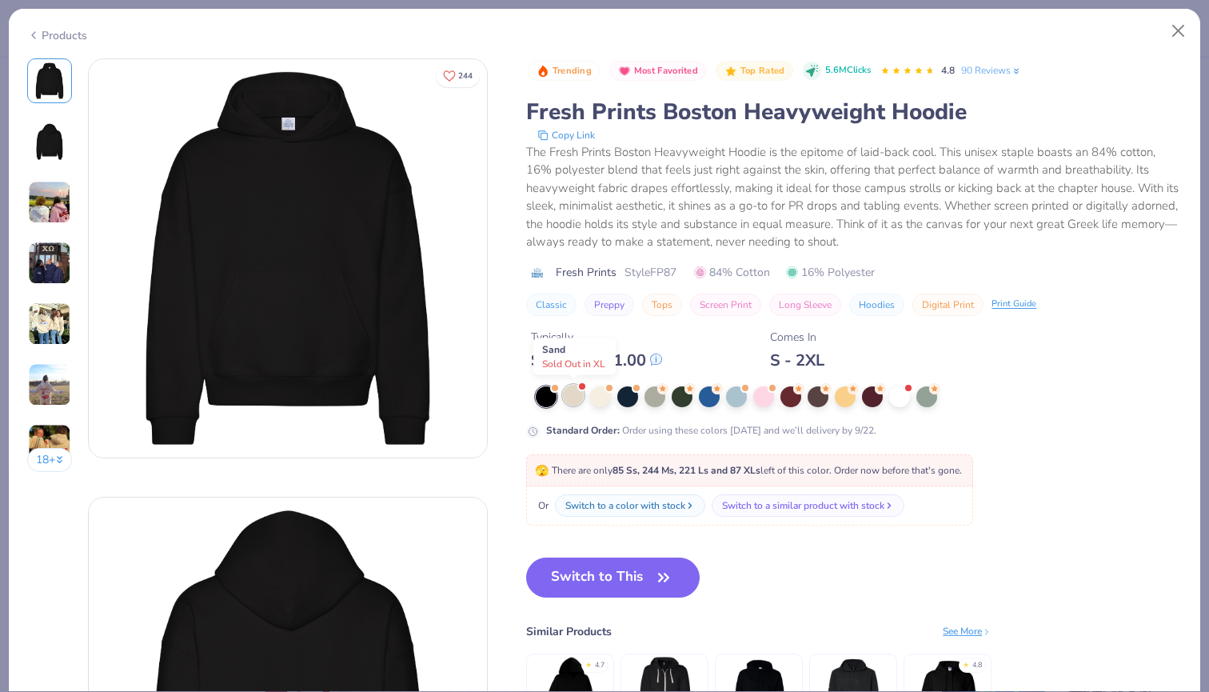
click at [573, 403] on div at bounding box center [573, 395] width 21 height 21
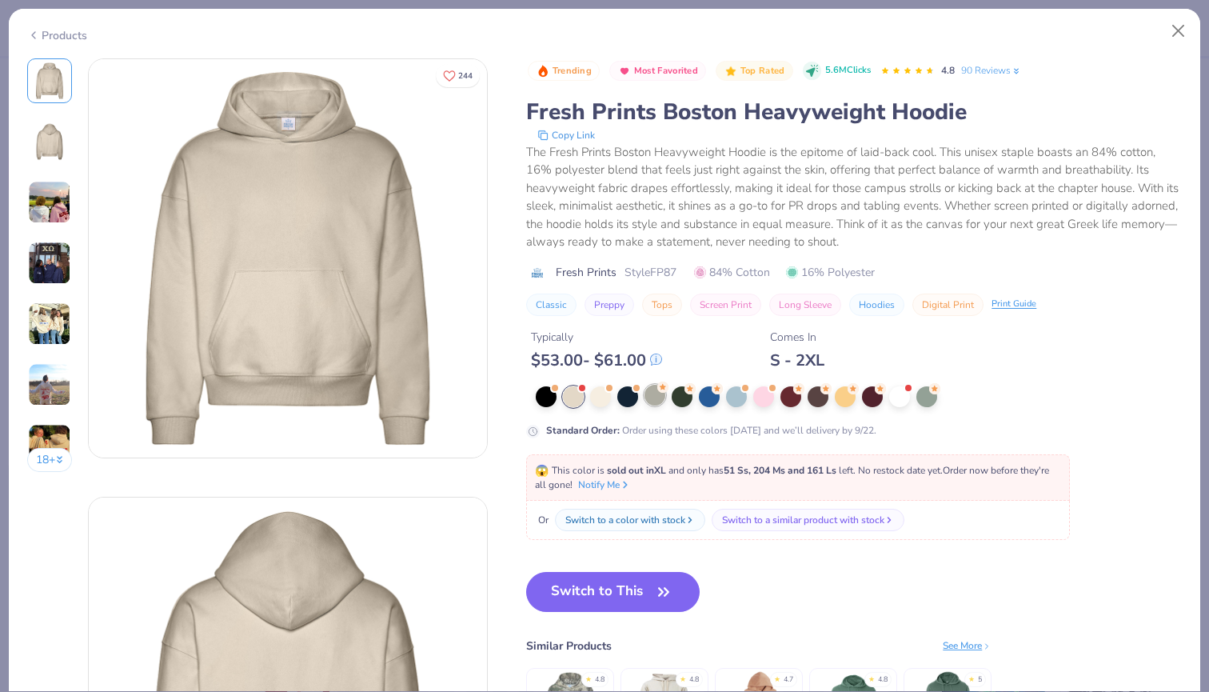
click at [658, 398] on div at bounding box center [654, 395] width 21 height 21
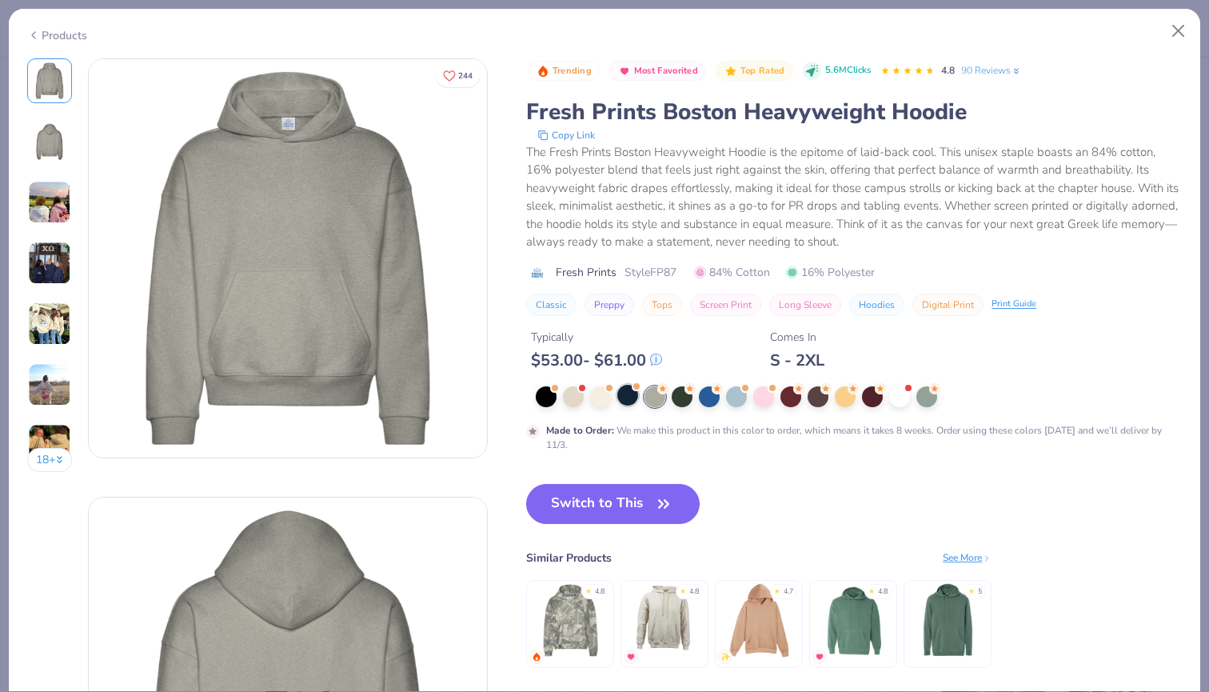
click at [624, 394] on div at bounding box center [627, 395] width 21 height 21
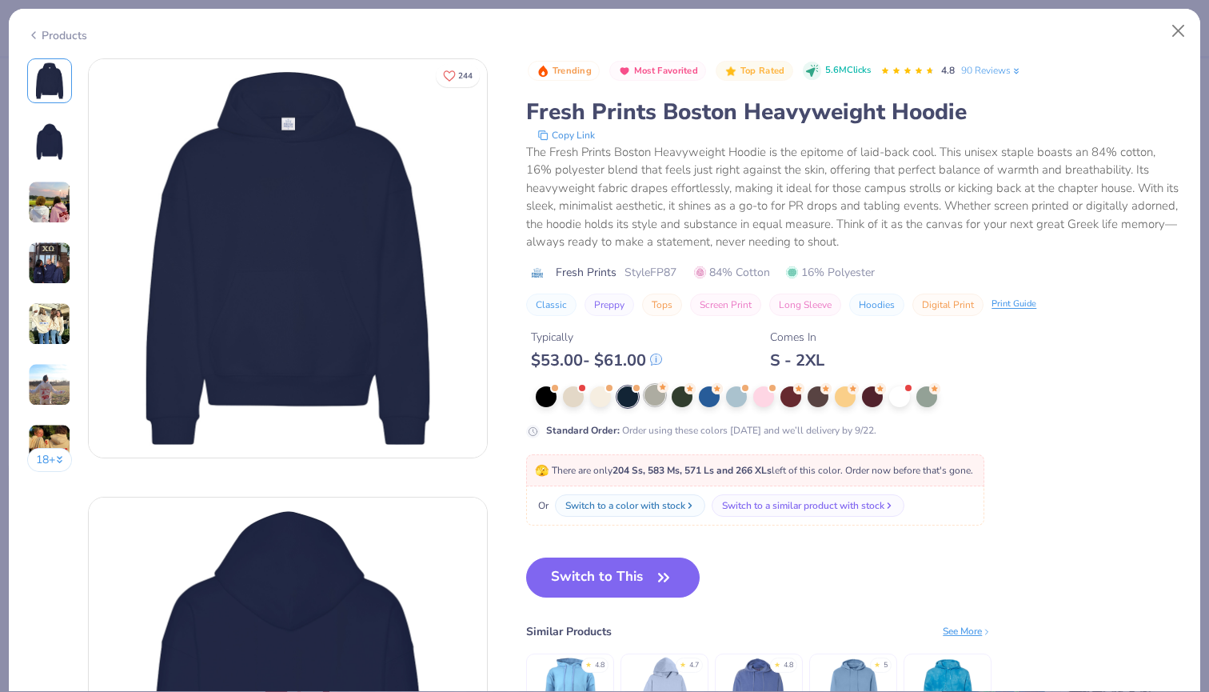
click at [652, 393] on div at bounding box center [654, 395] width 21 height 21
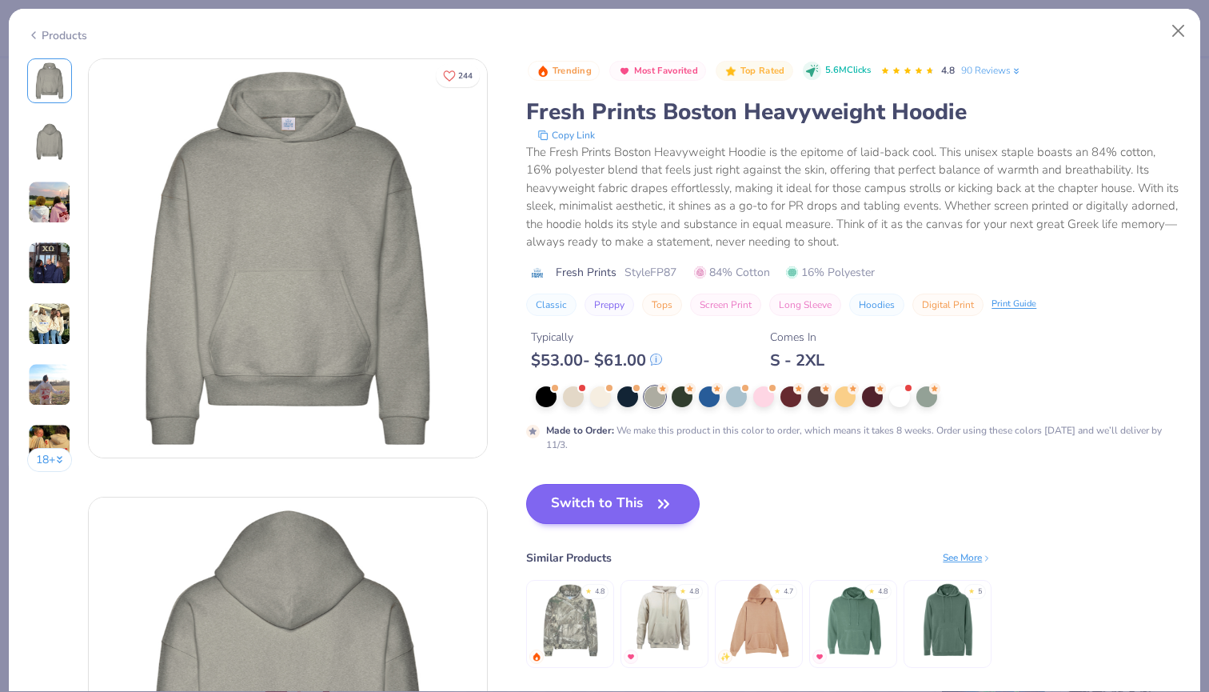
click at [610, 493] on button "Switch to This" at bounding box center [612, 504] width 173 height 40
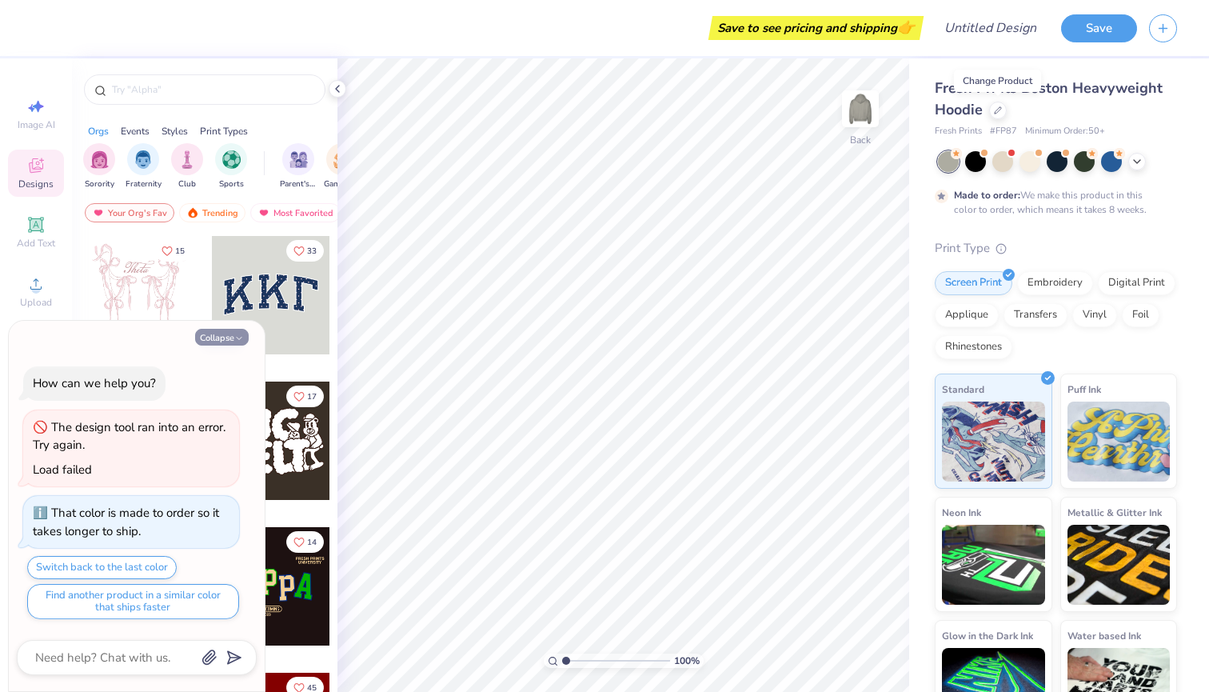
click at [222, 344] on button "Collapse" at bounding box center [222, 337] width 54 height 17
type textarea "x"
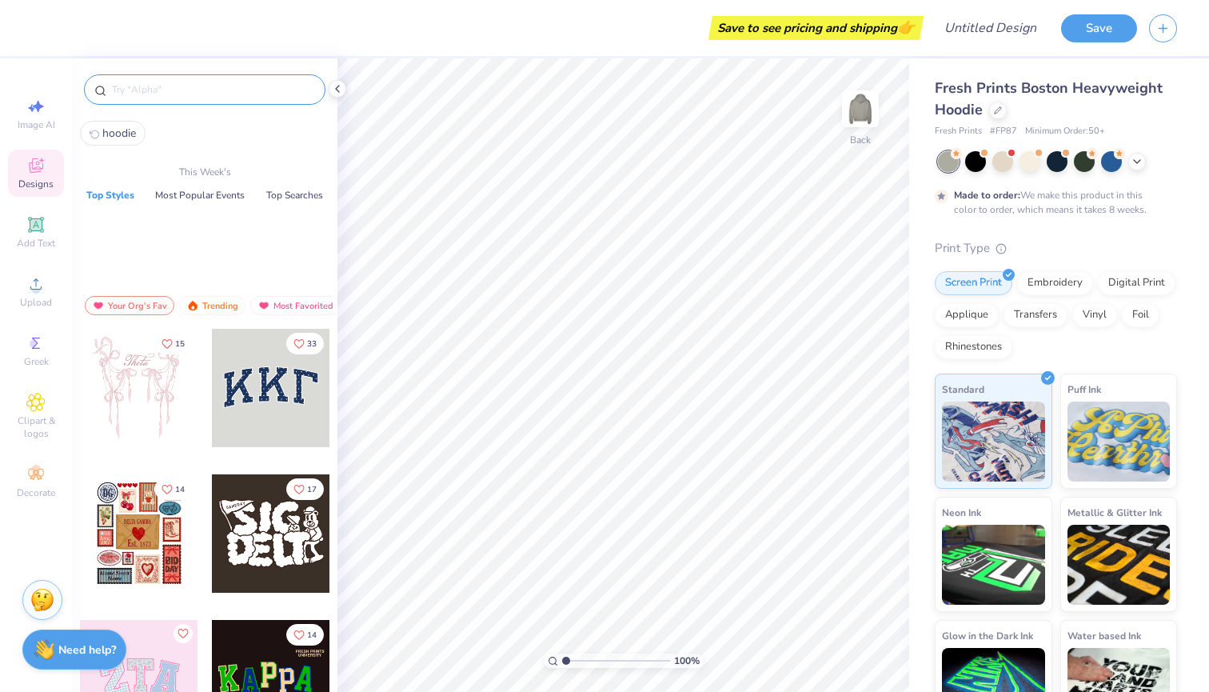
click at [146, 90] on input "text" at bounding box center [212, 90] width 205 height 16
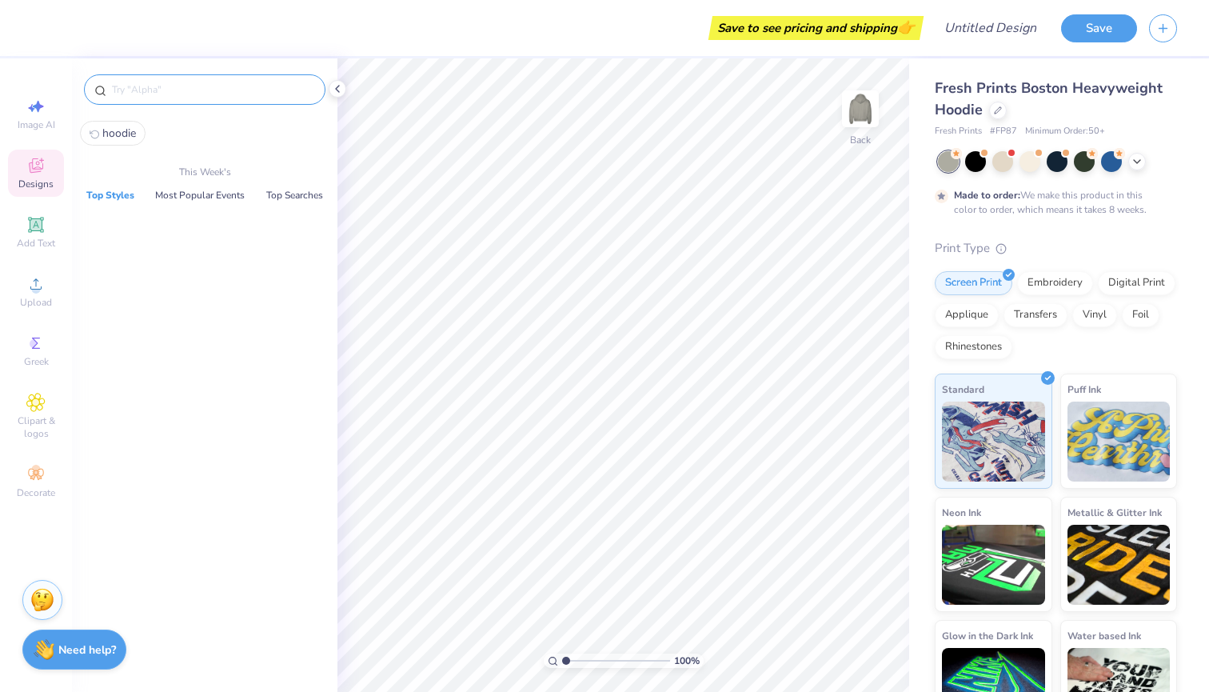
type input "A"
type textarea "x"
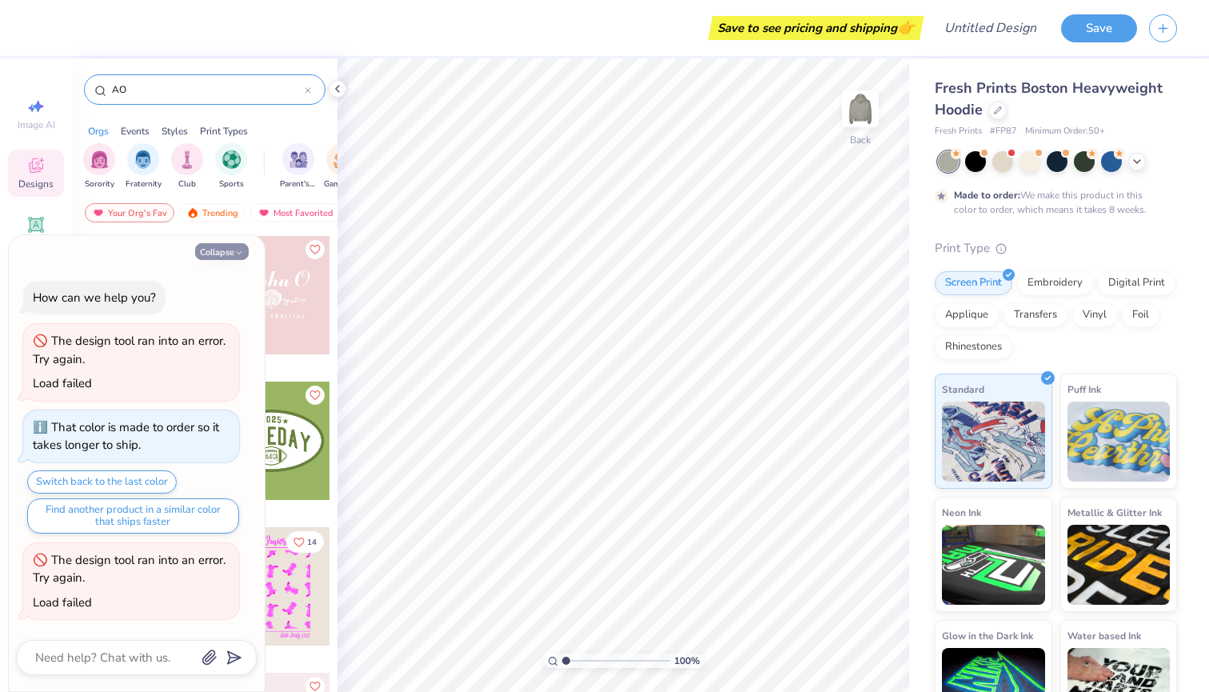
type input "AO"
click at [231, 249] on button "Collapse" at bounding box center [222, 251] width 54 height 17
type textarea "x"
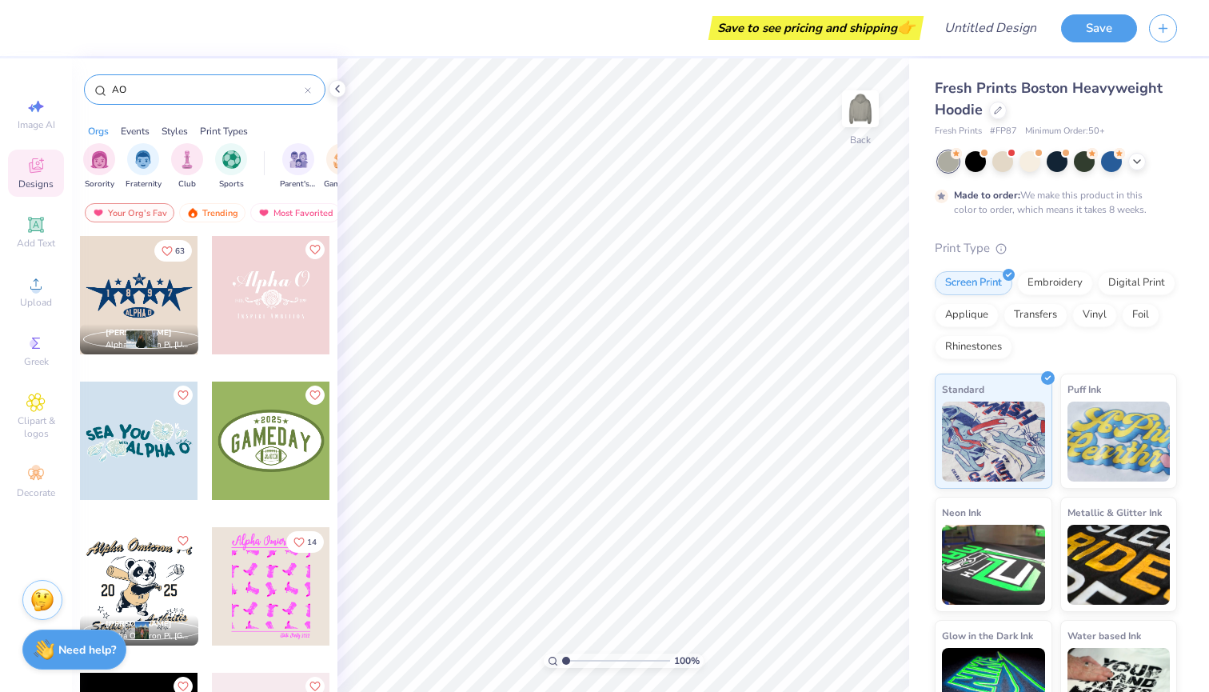
click at [176, 98] on div "AO" at bounding box center [204, 89] width 241 height 30
click at [154, 82] on input "AO" at bounding box center [207, 90] width 194 height 16
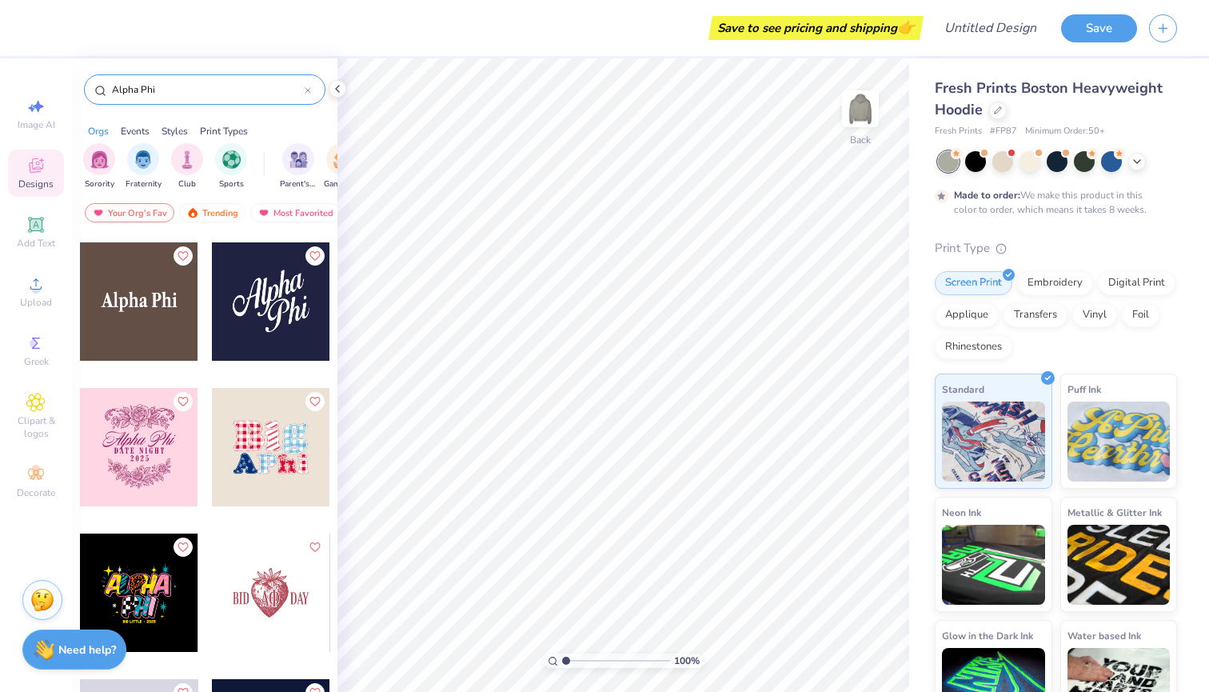
scroll to position [1741, 0]
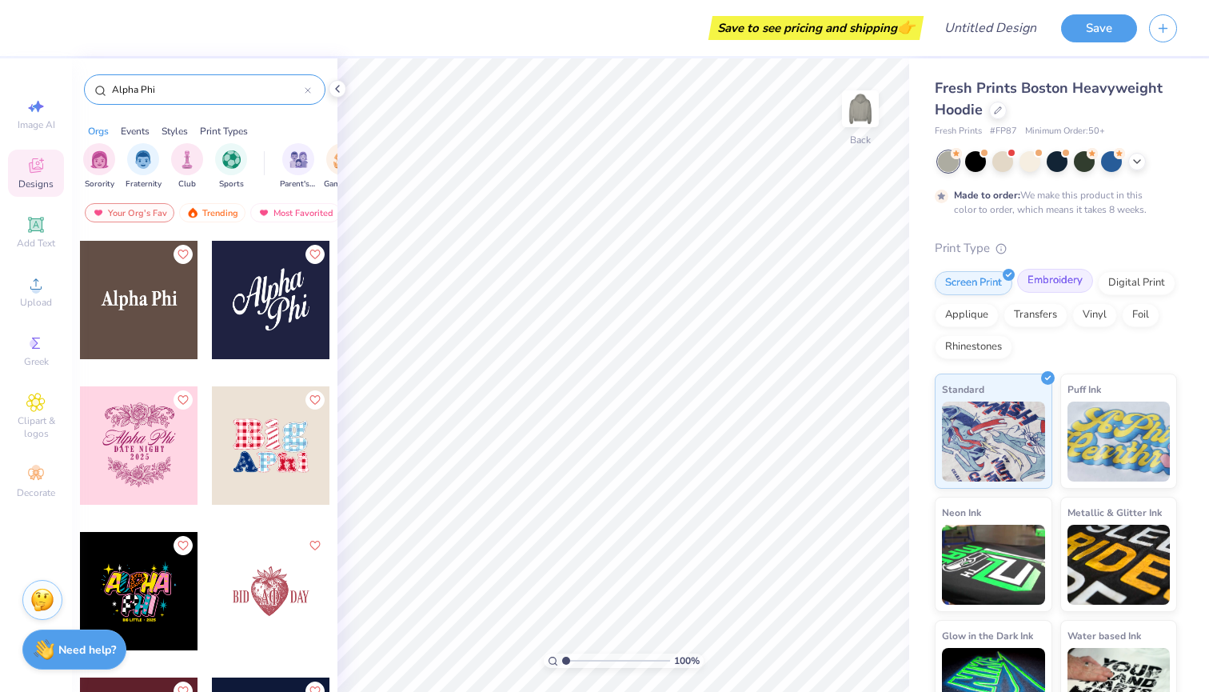
type input "Alpha Phi"
click at [1040, 287] on div "Embroidery" at bounding box center [1055, 281] width 76 height 24
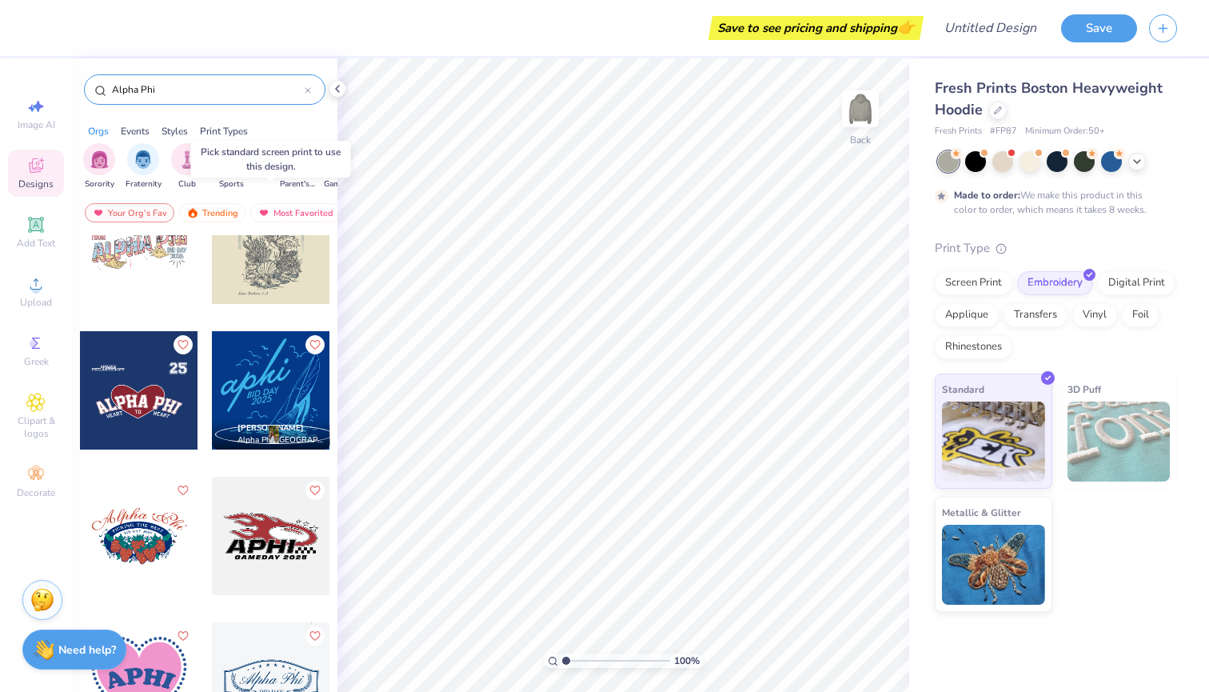
scroll to position [2961, 0]
click at [146, 384] on div at bounding box center [139, 389] width 118 height 118
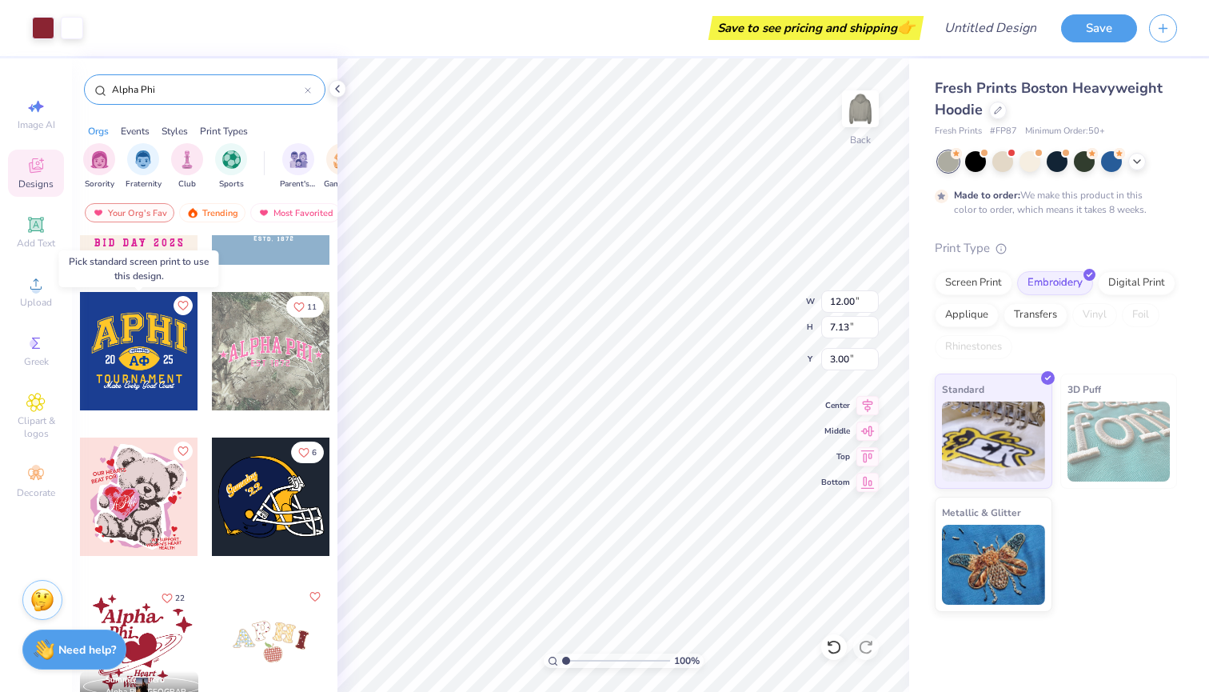
scroll to position [82, 0]
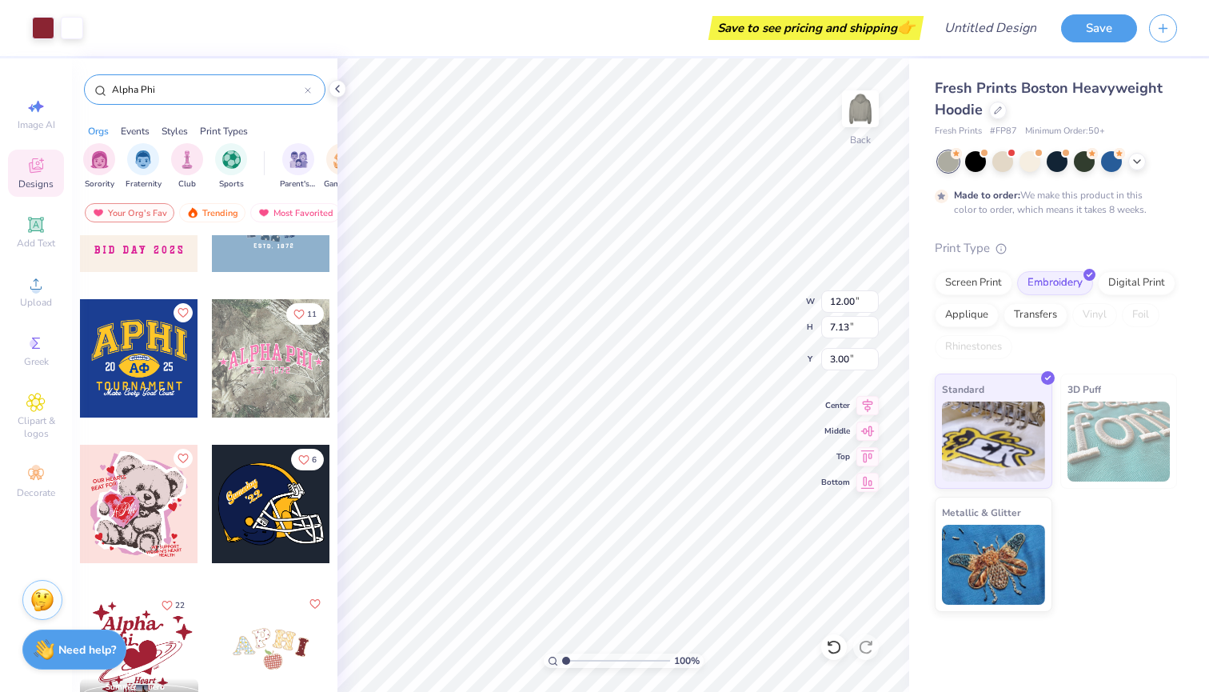
type input "7.77"
type input "4.62"
type input "5.52"
type input "10.56"
type input "6.28"
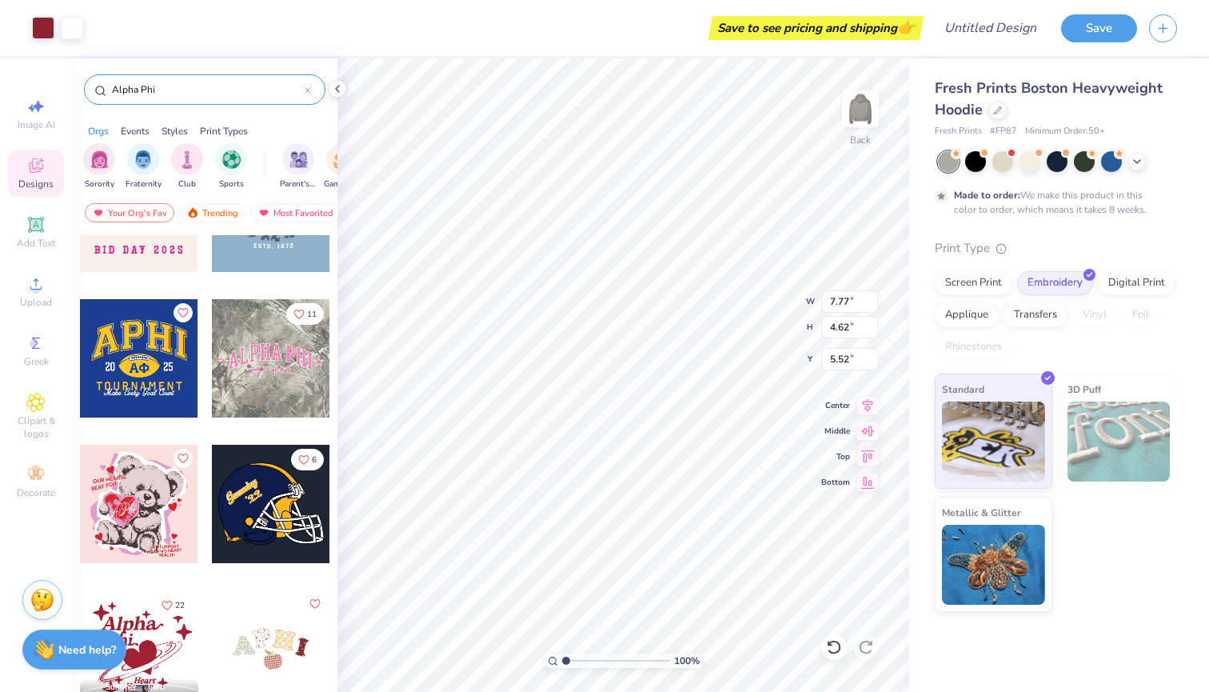
type input "3.86"
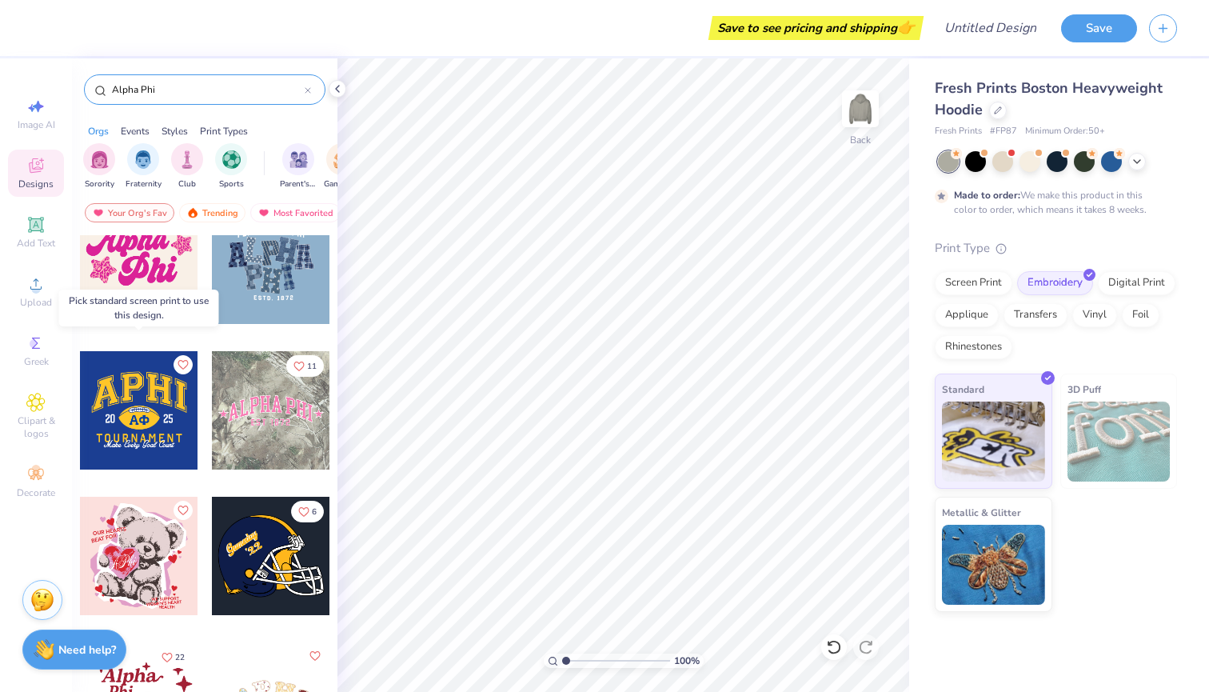
scroll to position [45, 0]
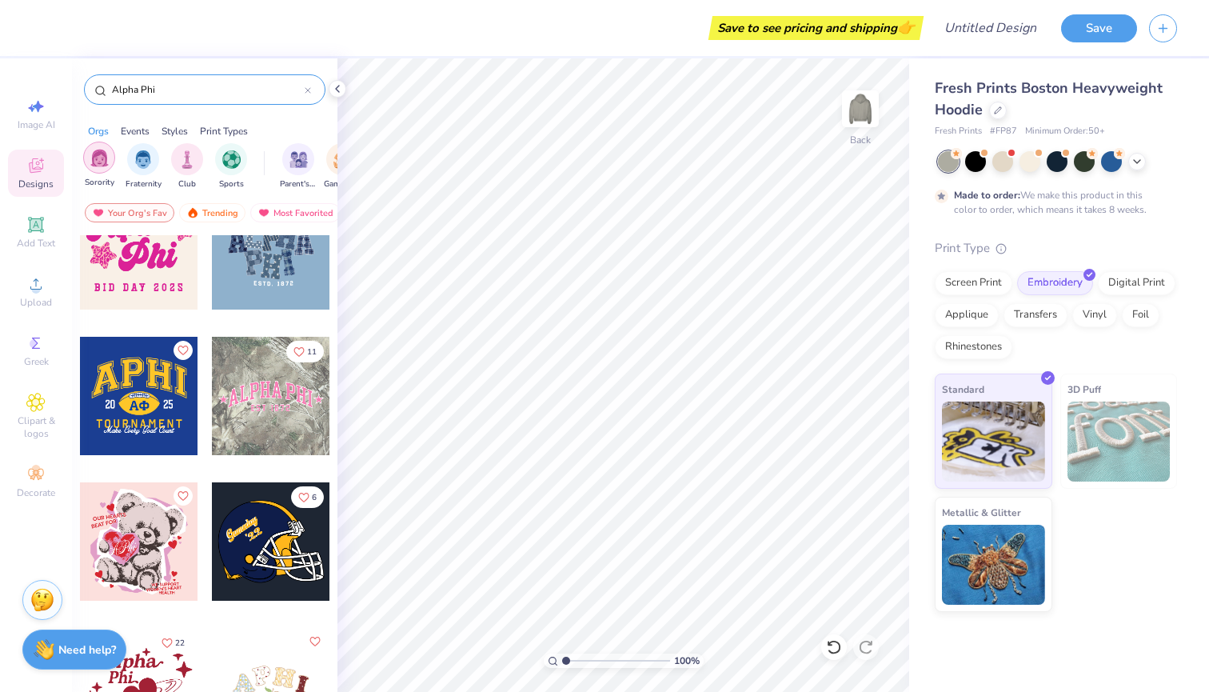
click at [103, 153] on img "filter for Sorority" at bounding box center [99, 158] width 18 height 18
click at [233, 116] on div "Orgs Events Styles Print Types" at bounding box center [204, 127] width 265 height 22
click at [233, 127] on div "Print Types" at bounding box center [224, 131] width 48 height 14
click at [113, 158] on div "filter for Embroidery" at bounding box center [99, 158] width 32 height 32
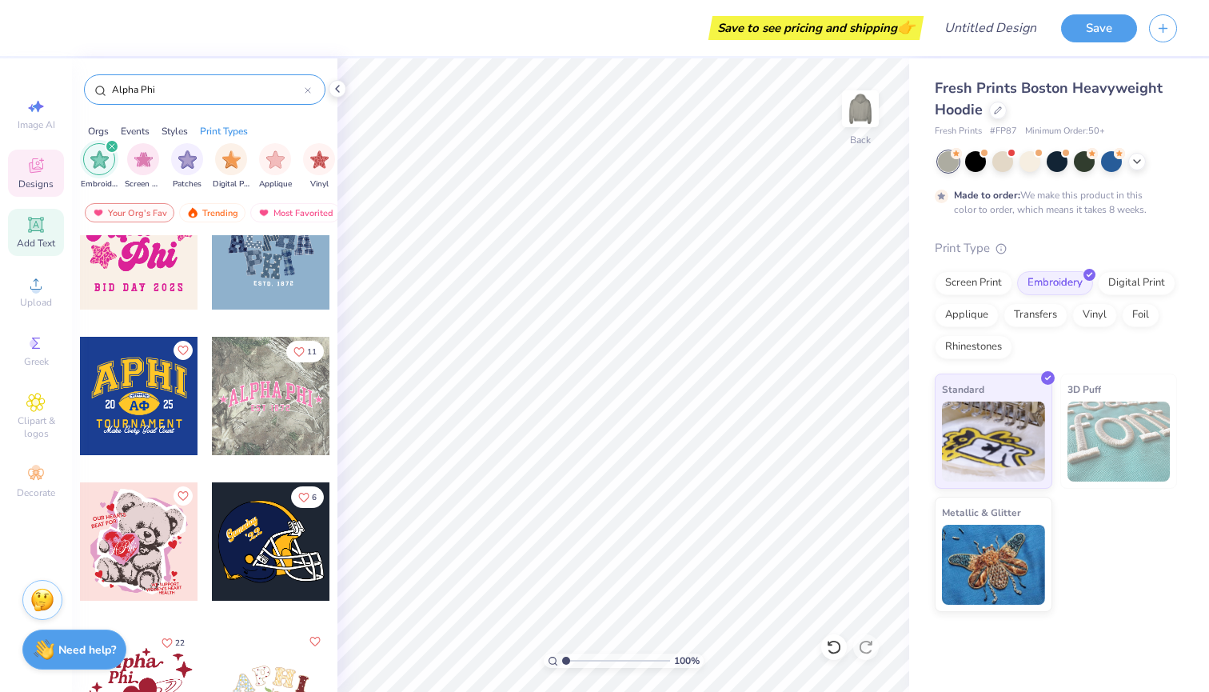
click at [25, 233] on div "Add Text" at bounding box center [36, 232] width 56 height 47
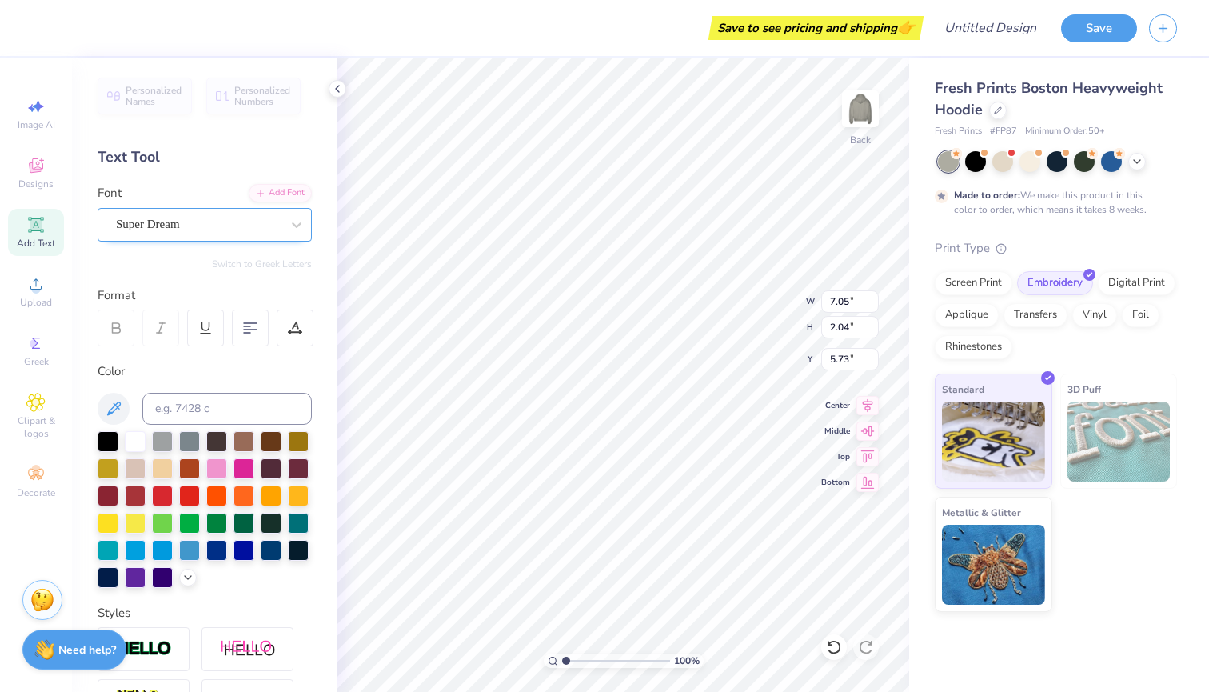
scroll to position [0, 0]
click at [221, 223] on div "Super Dream" at bounding box center [198, 224] width 168 height 25
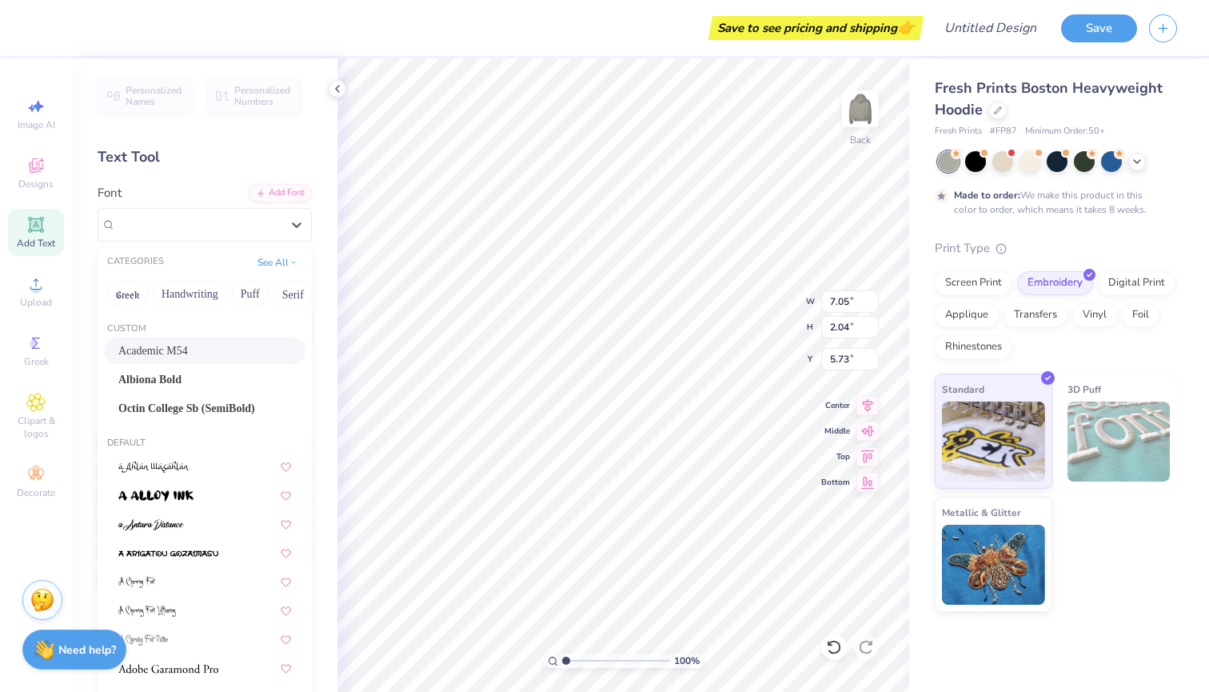
scroll to position [41, 0]
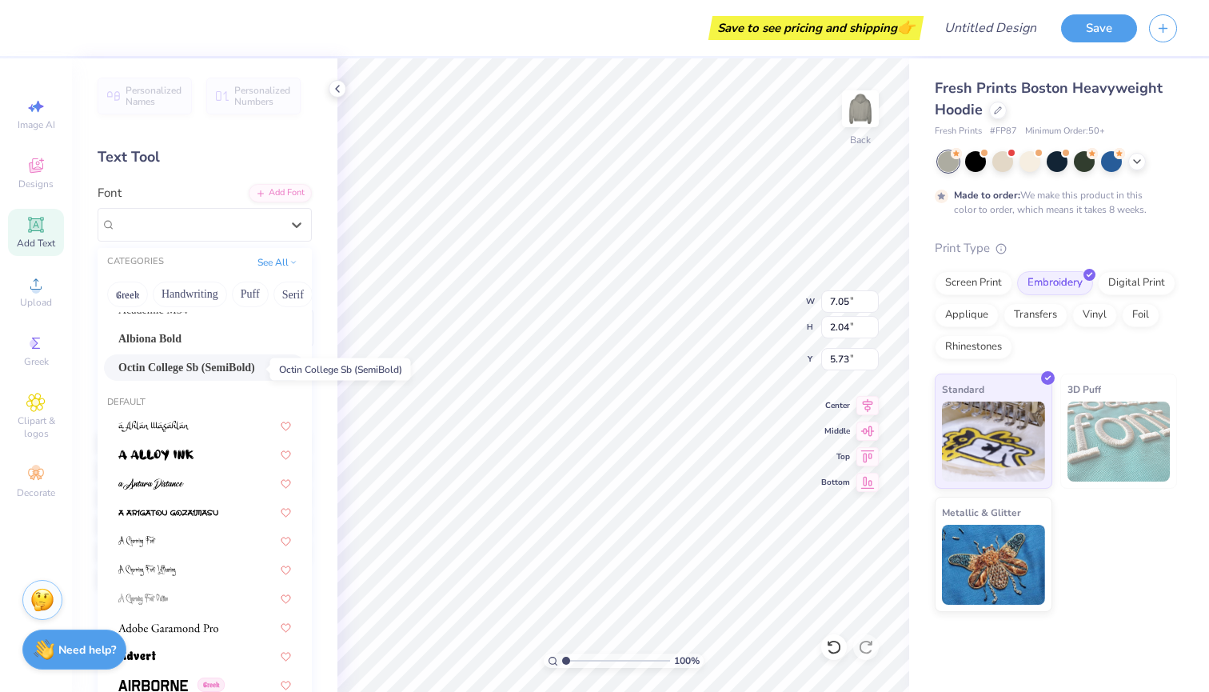
click at [190, 362] on span "Octin College Sb (SemiBold)" at bounding box center [186, 367] width 137 height 17
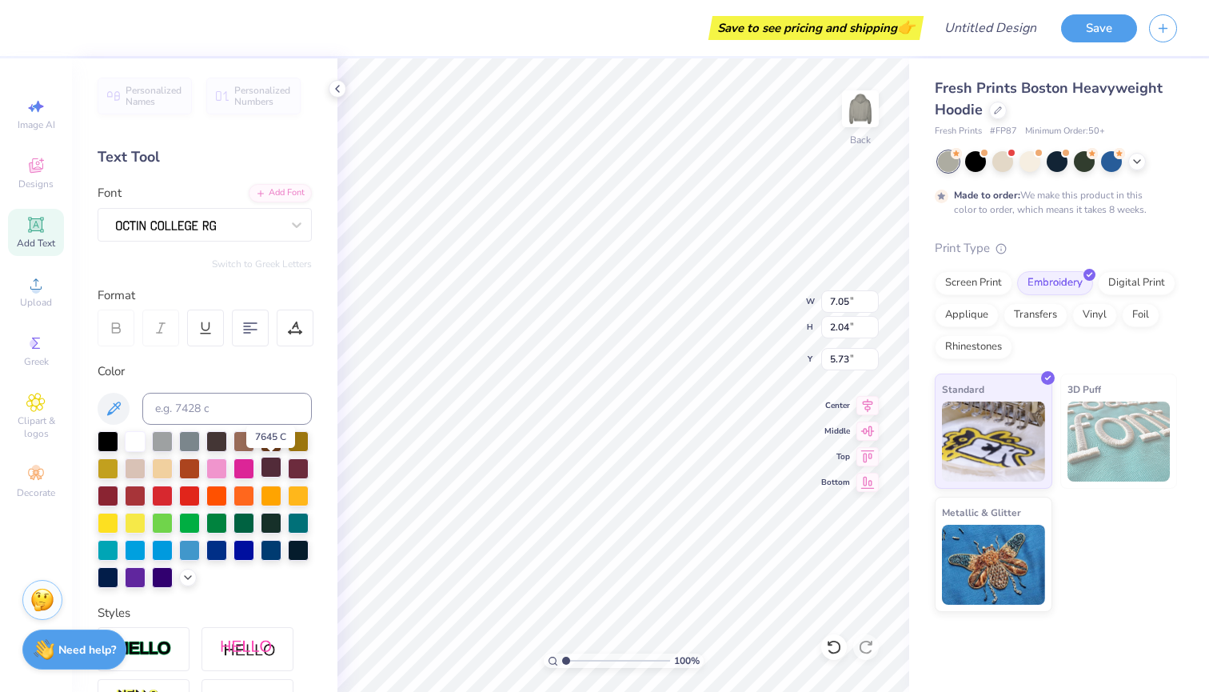
click at [271, 468] on div at bounding box center [271, 467] width 21 height 21
click at [104, 495] on div at bounding box center [108, 494] width 21 height 21
click at [209, 229] on img at bounding box center [166, 225] width 100 height 11
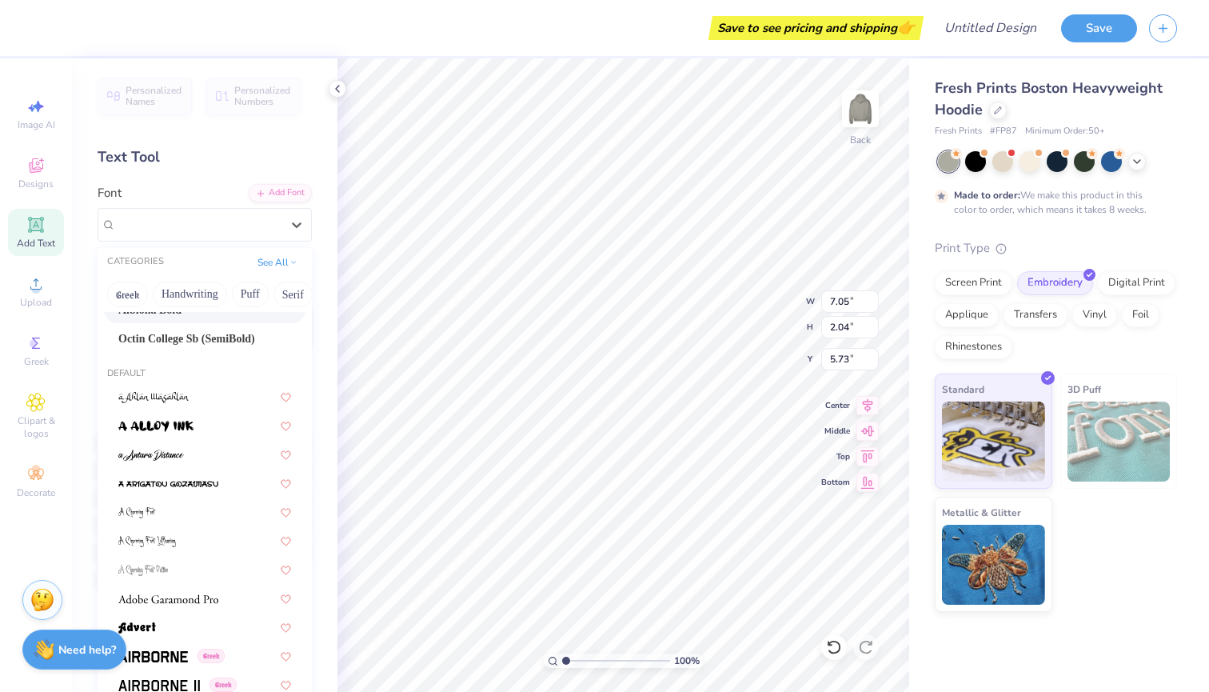
scroll to position [70, 0]
click at [160, 397] on img at bounding box center [153, 396] width 71 height 11
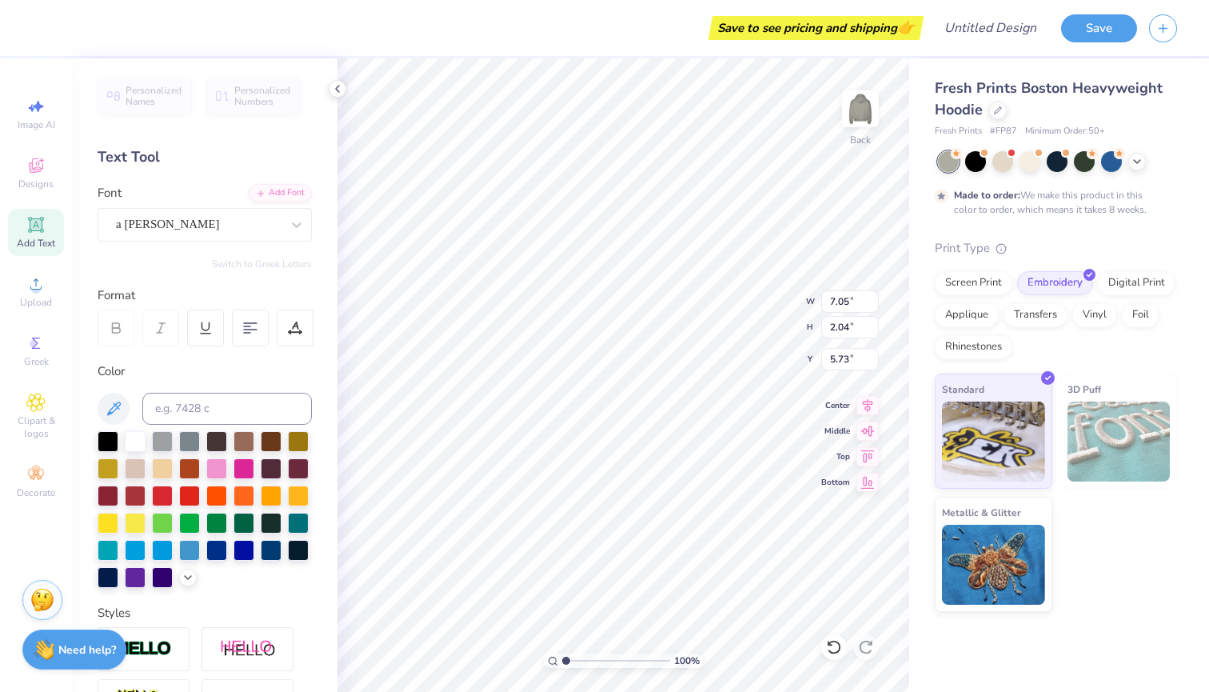
scroll to position [0, 2]
type textarea "ALPHA PHI"
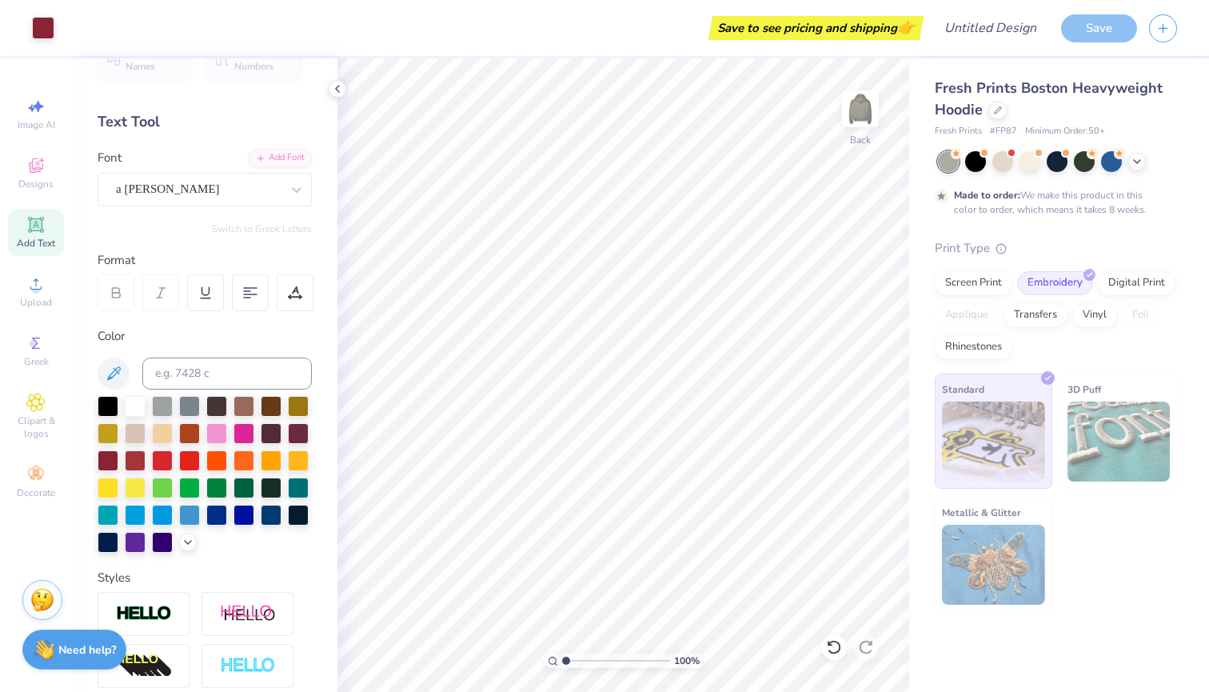
scroll to position [38, 0]
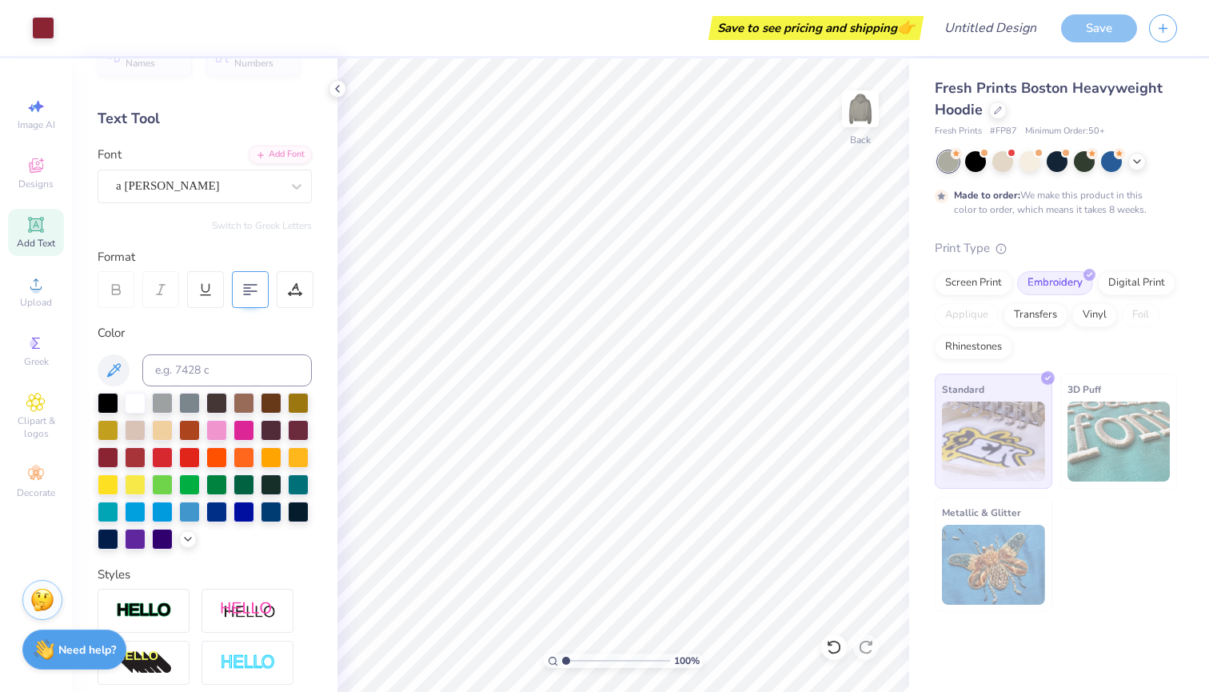
click at [258, 295] on div at bounding box center [250, 289] width 37 height 37
type textarea "ALPHA"
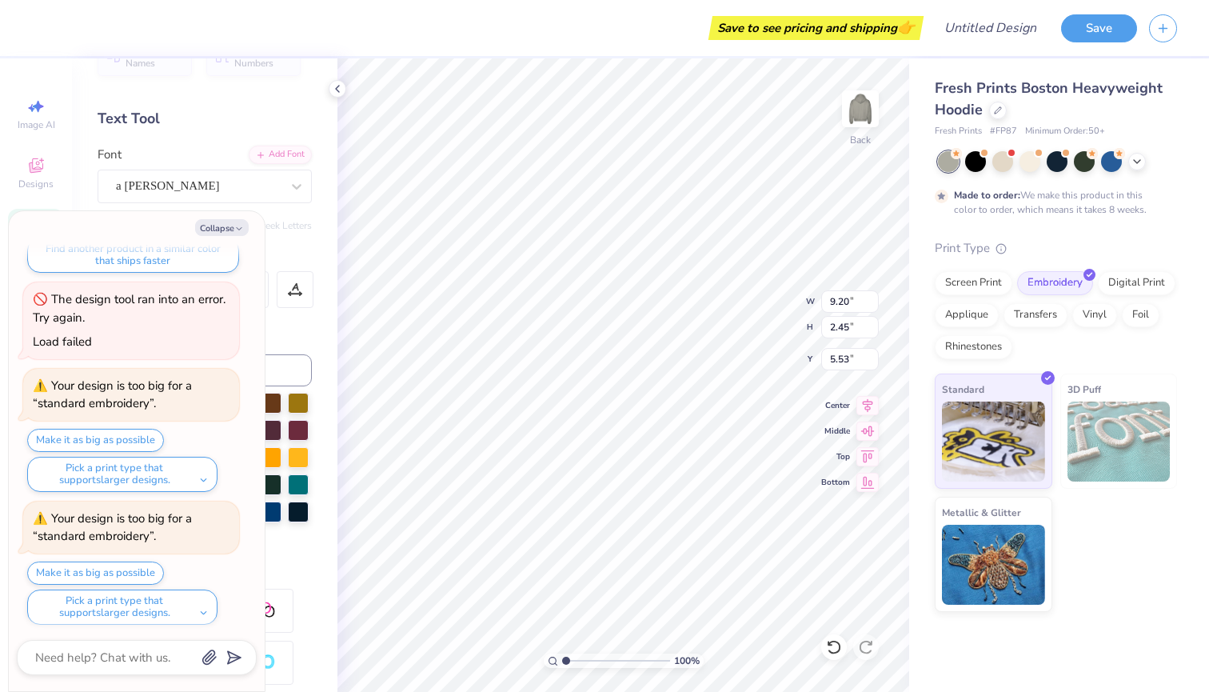
scroll to position [369, 0]
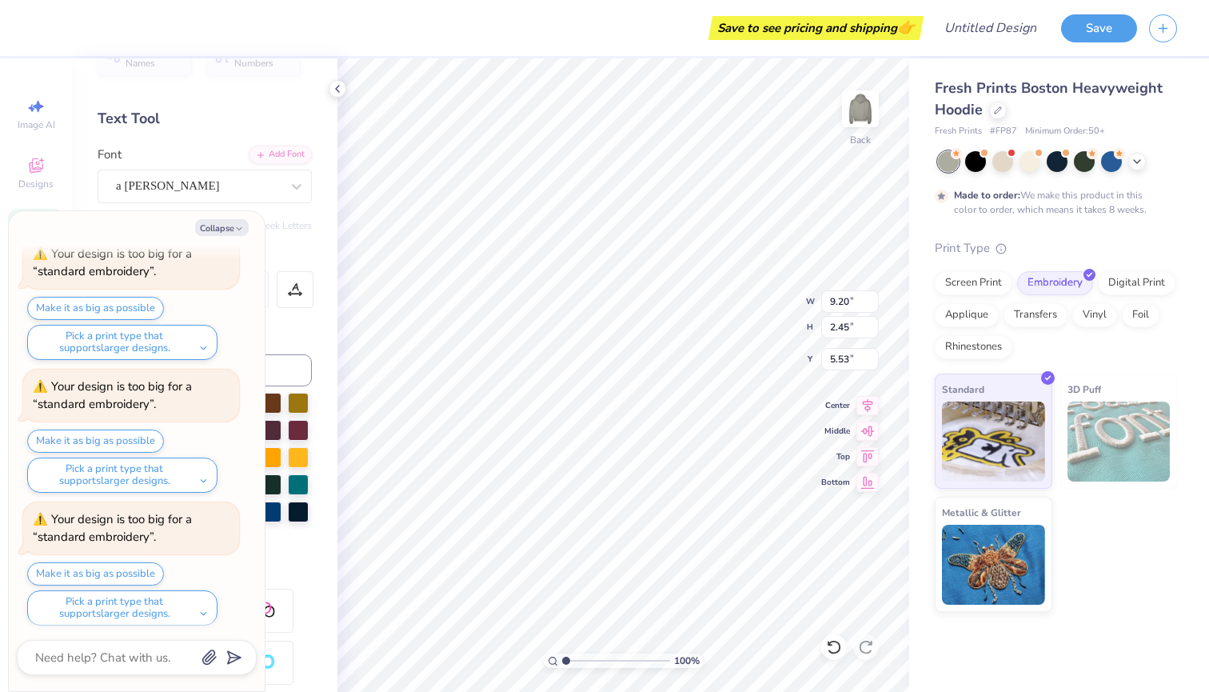
type textarea "x"
type input "6.75"
type textarea "x"
type input "8.83"
type textarea "x"
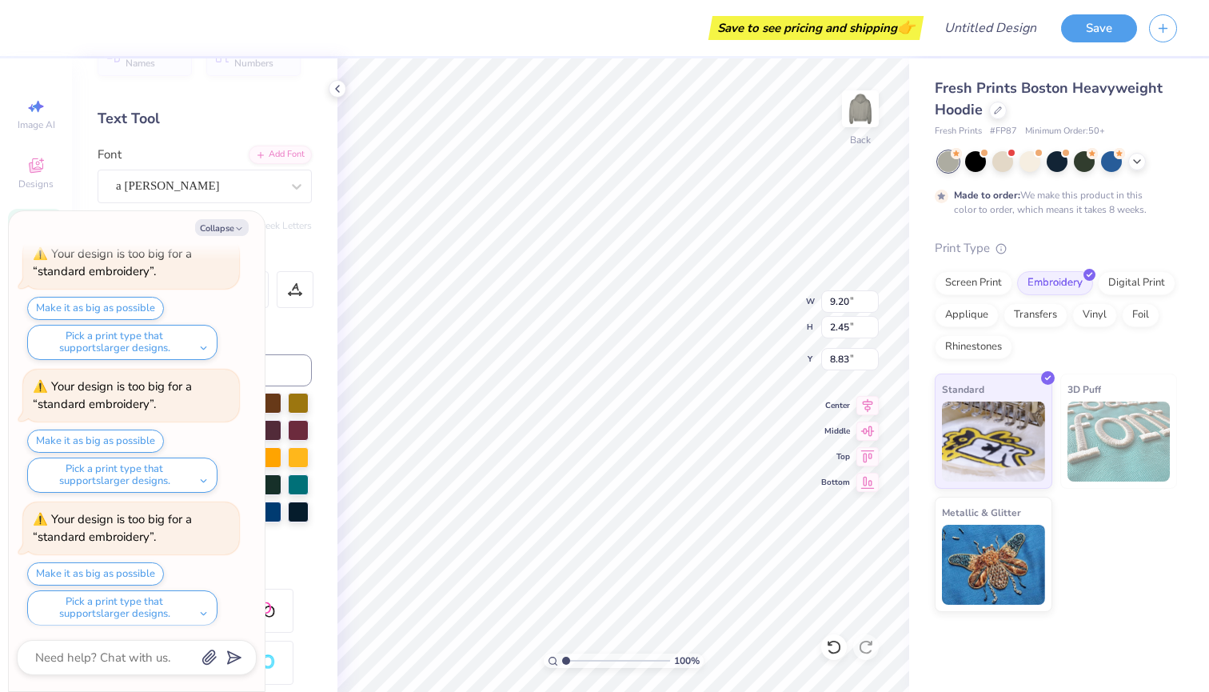
type input "10.54"
type input "2.81"
type input "8.47"
type textarea "x"
type input "8.96"
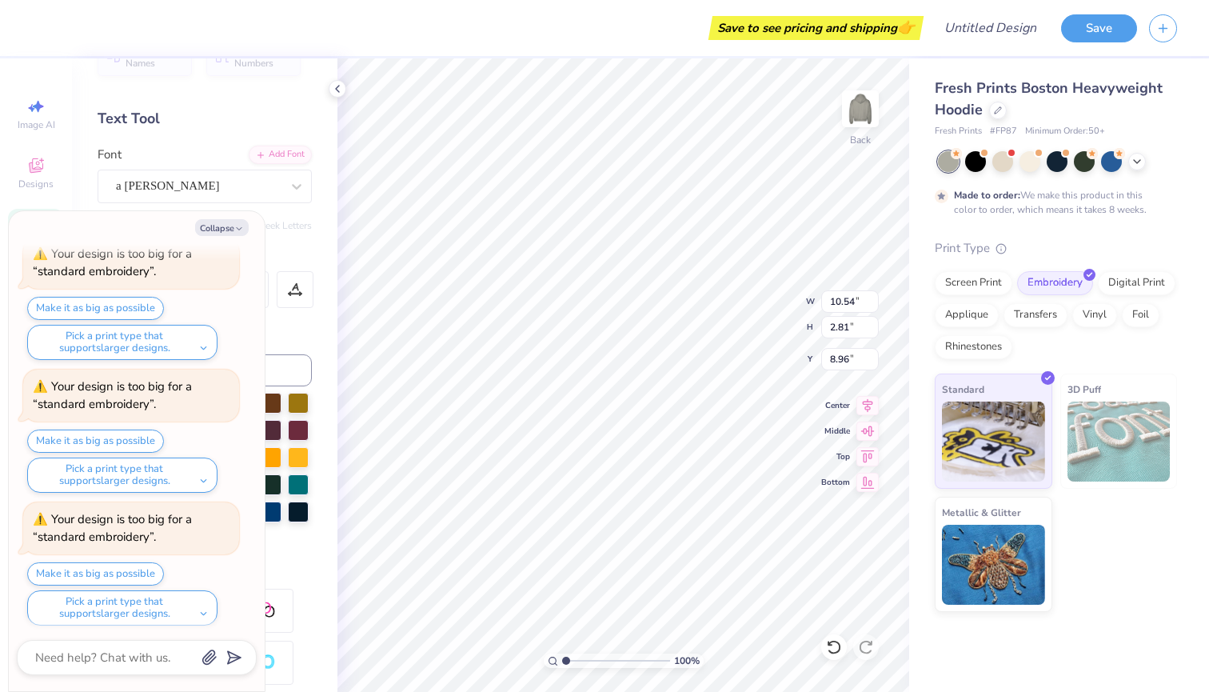
type textarea "x"
type input "8.62"
click at [867, 99] on img at bounding box center [860, 109] width 64 height 64
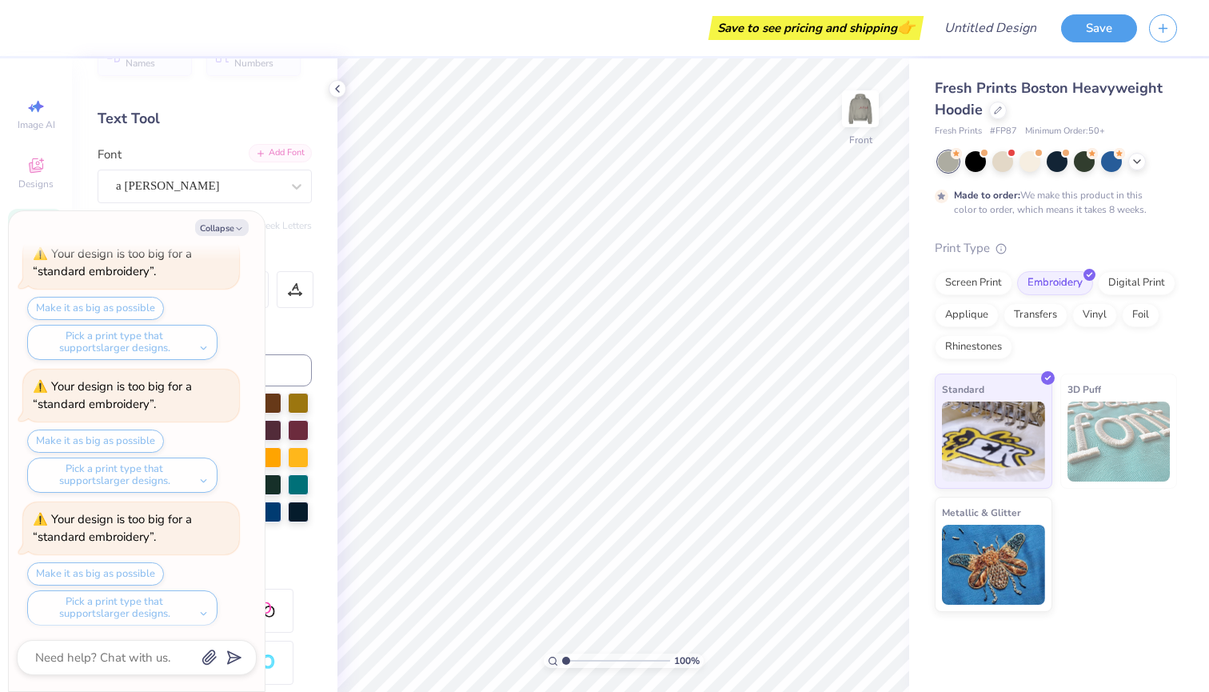
click at [281, 156] on div "Add Font" at bounding box center [280, 153] width 63 height 18
click at [236, 229] on icon "button" at bounding box center [239, 229] width 10 height 10
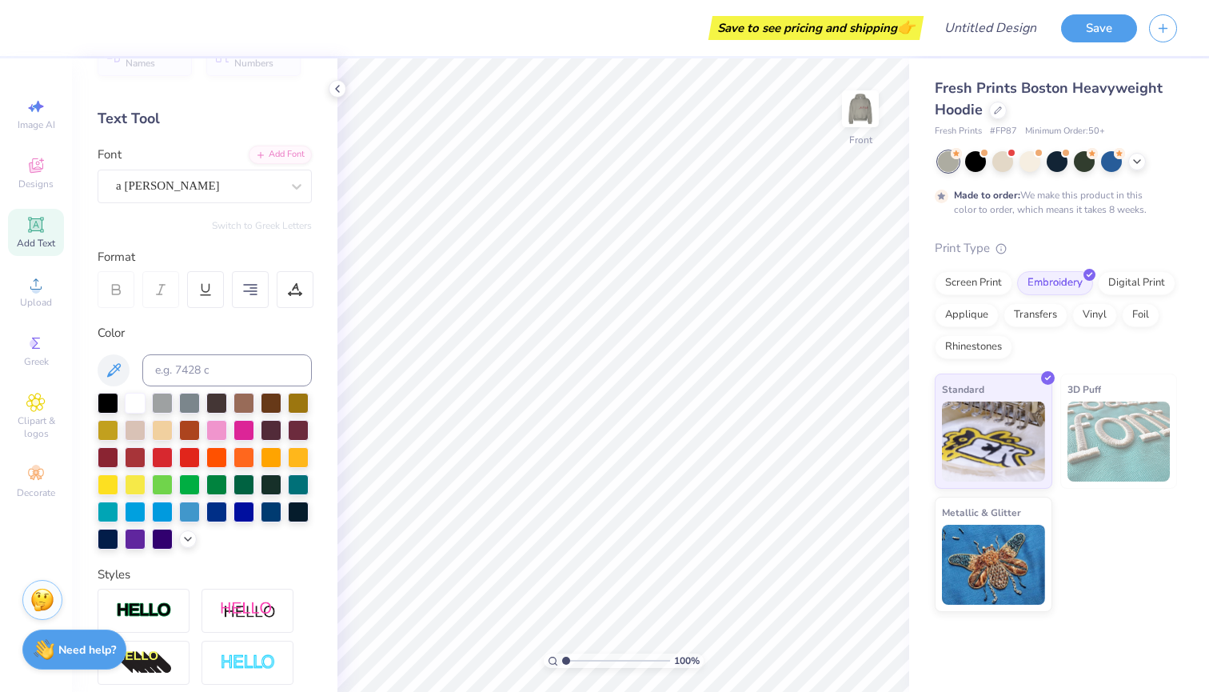
type textarea "x"
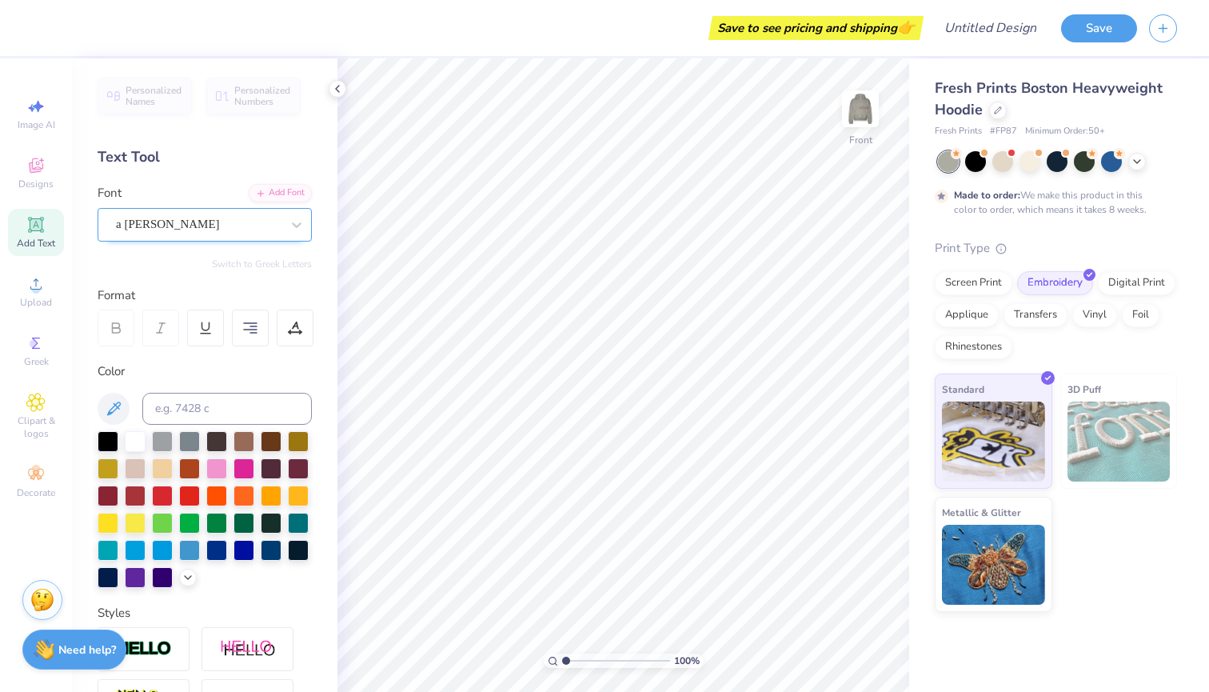
scroll to position [0, 0]
click at [214, 142] on div "Personalized Names Personalized Numbers Text Tool Add Font Font a Ahlan Wasahla…" at bounding box center [204, 374] width 265 height 633
click at [288, 187] on div "Add Font" at bounding box center [280, 191] width 63 height 18
click at [117, 326] on icon at bounding box center [116, 328] width 14 height 14
click at [851, 120] on img at bounding box center [860, 109] width 64 height 64
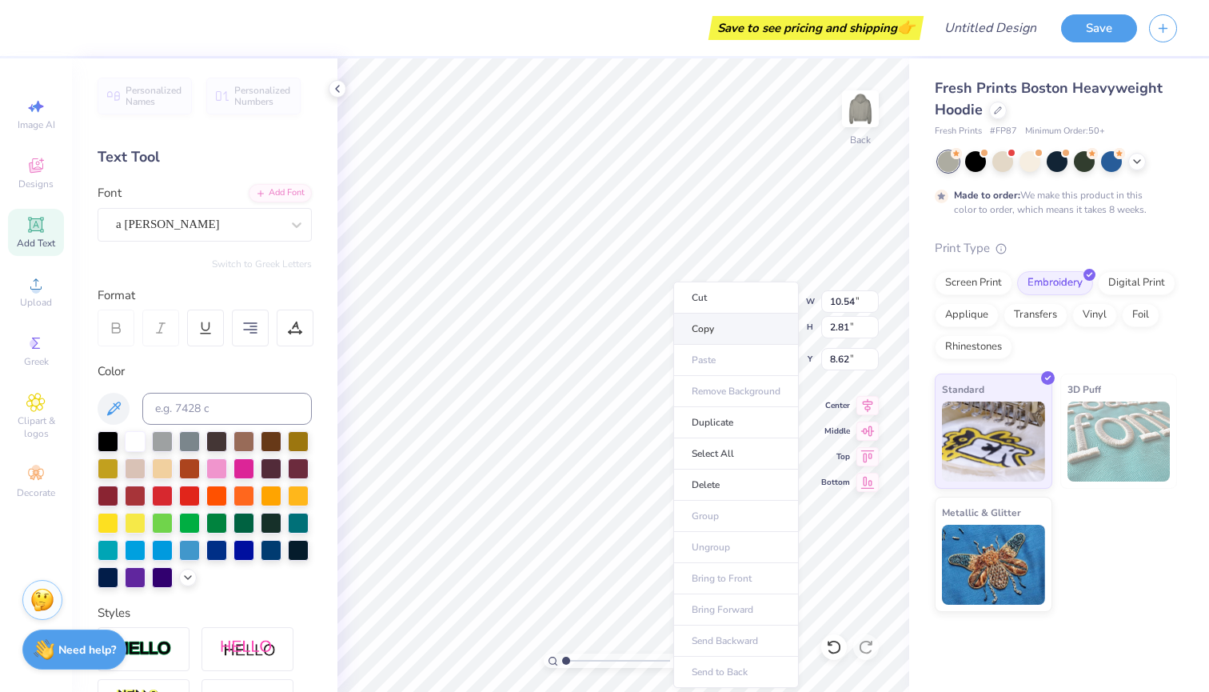
click at [703, 325] on li "Copy" at bounding box center [736, 328] width 126 height 31
type input "8.67"
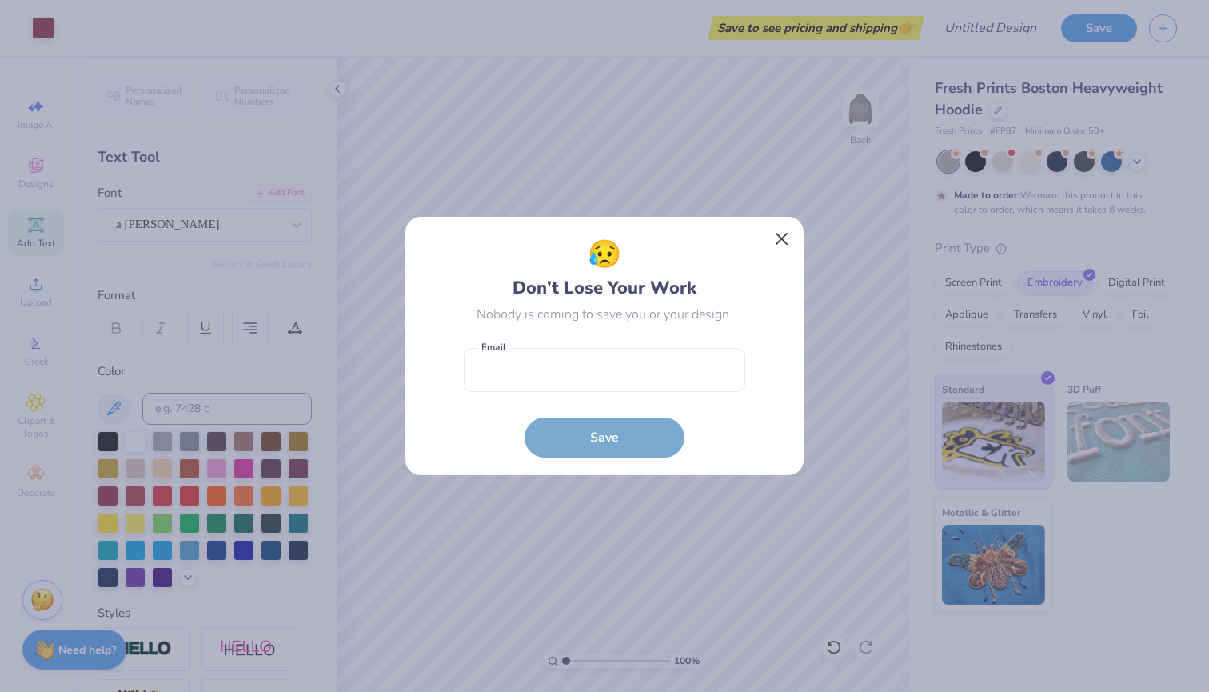
drag, startPoint x: 688, startPoint y: 453, endPoint x: 791, endPoint y: 240, distance: 237.1
click at [791, 240] on div "😥 Don’t Lose Your Work Nobody is coming to save you or your design. Email is a …" at bounding box center [605, 346] width 400 height 261
click at [786, 236] on button "Close" at bounding box center [782, 239] width 30 height 30
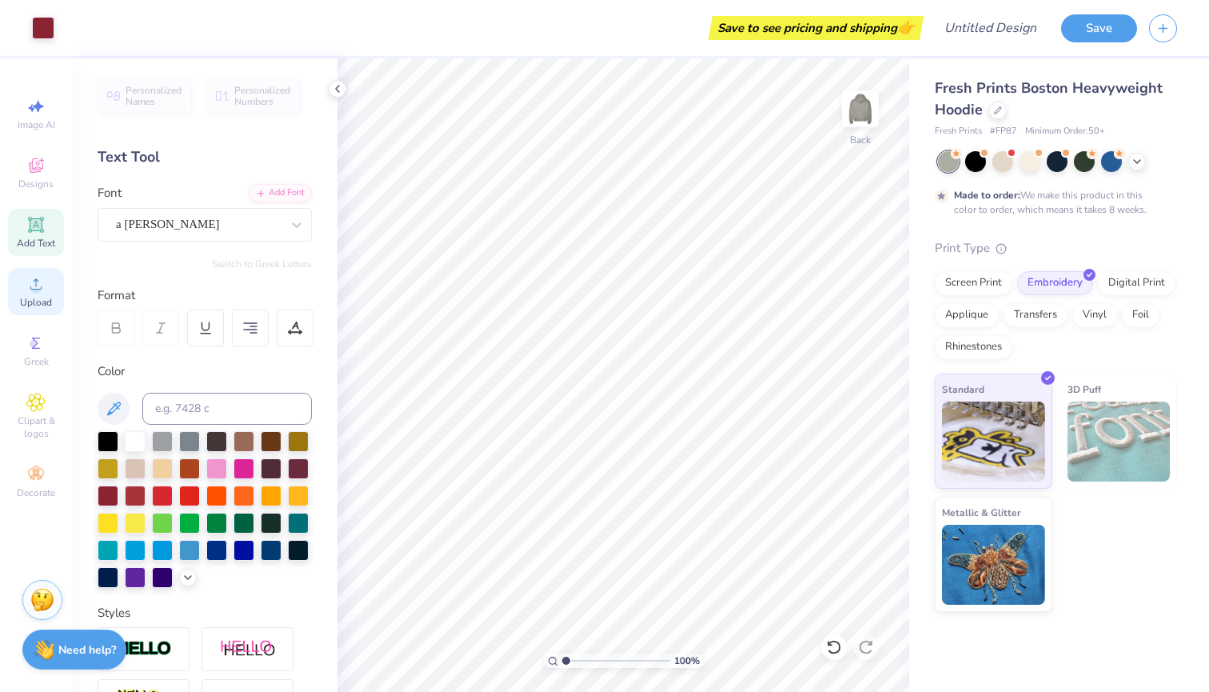
click at [29, 302] on span "Upload" at bounding box center [36, 302] width 32 height 13
click at [28, 334] on icon at bounding box center [35, 342] width 19 height 19
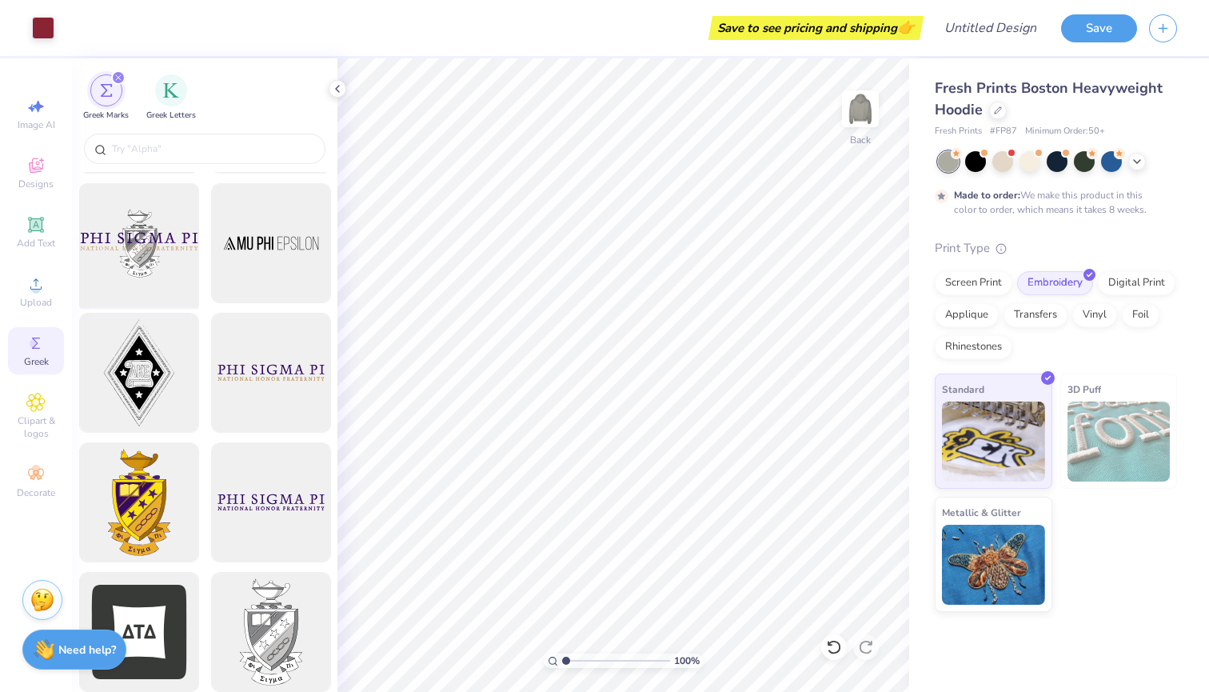
scroll to position [248, 0]
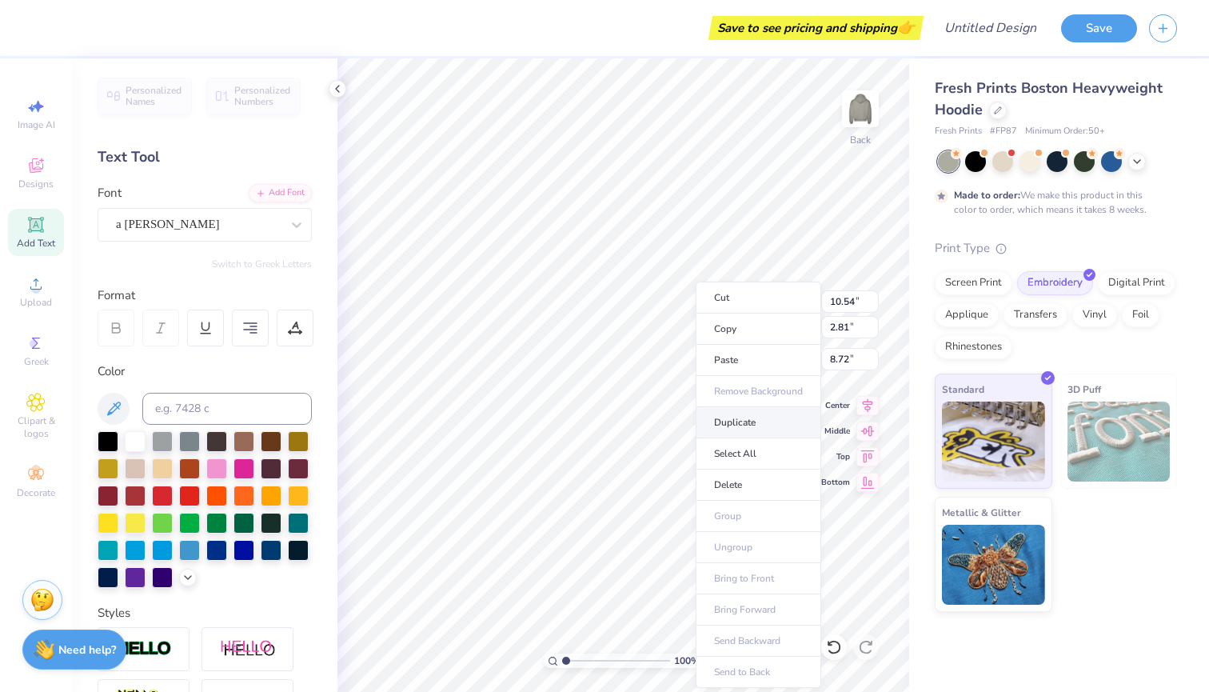
click at [715, 415] on li "Duplicate" at bounding box center [759, 422] width 126 height 31
type input "9.72"
type textarea "A"
type textarea "PHI"
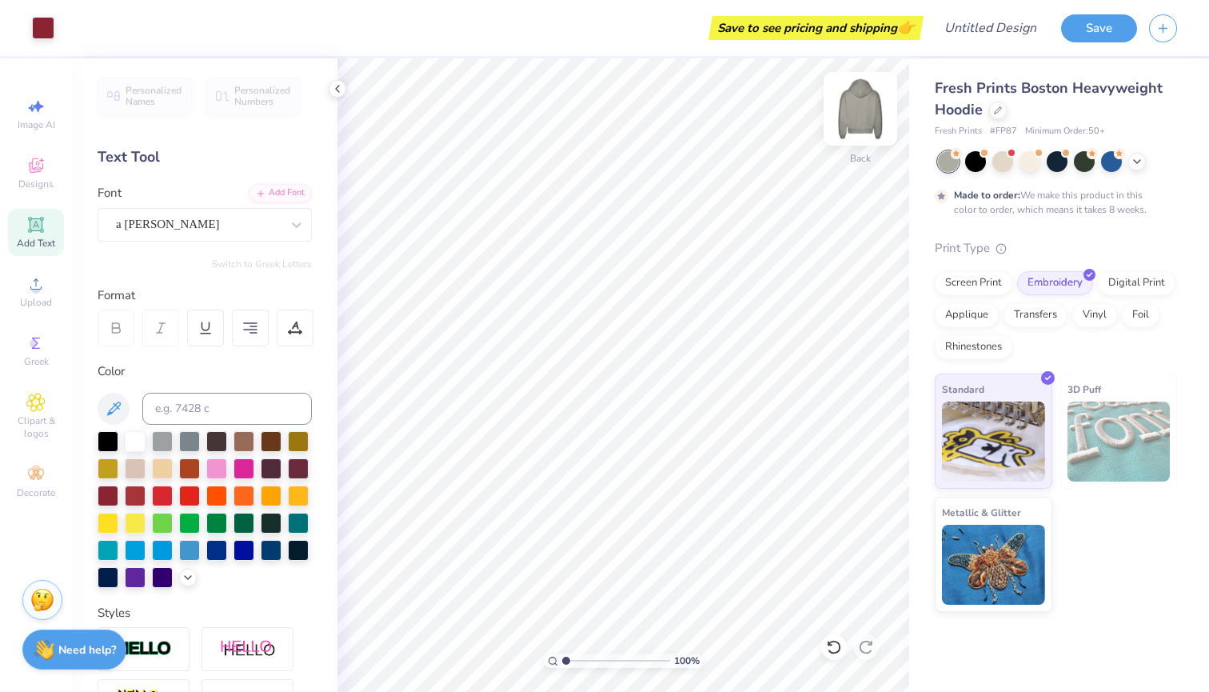
click at [870, 120] on img at bounding box center [860, 109] width 64 height 64
click at [654, 358] on li "Paste" at bounding box center [693, 360] width 126 height 31
type input "8.07"
type textarea "A"
type textarea "PHI"
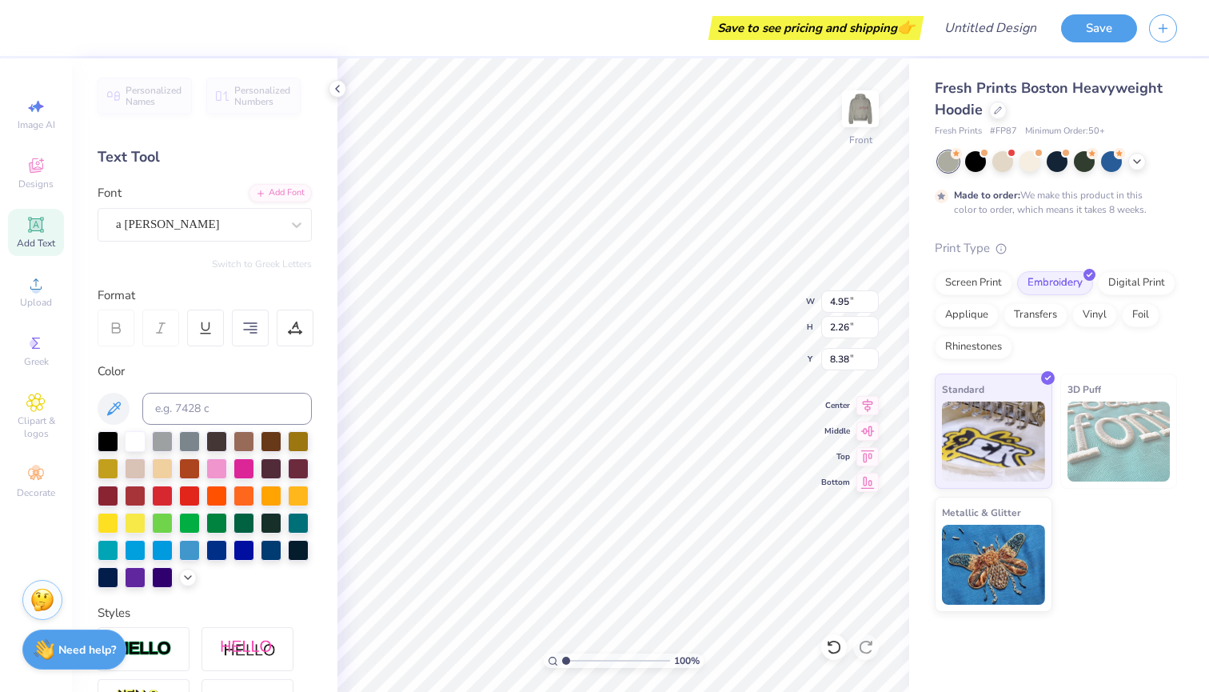
type input "15.02"
type input "7.36"
type input "3.36"
type input "13.92"
click at [876, 133] on img at bounding box center [860, 109] width 64 height 64
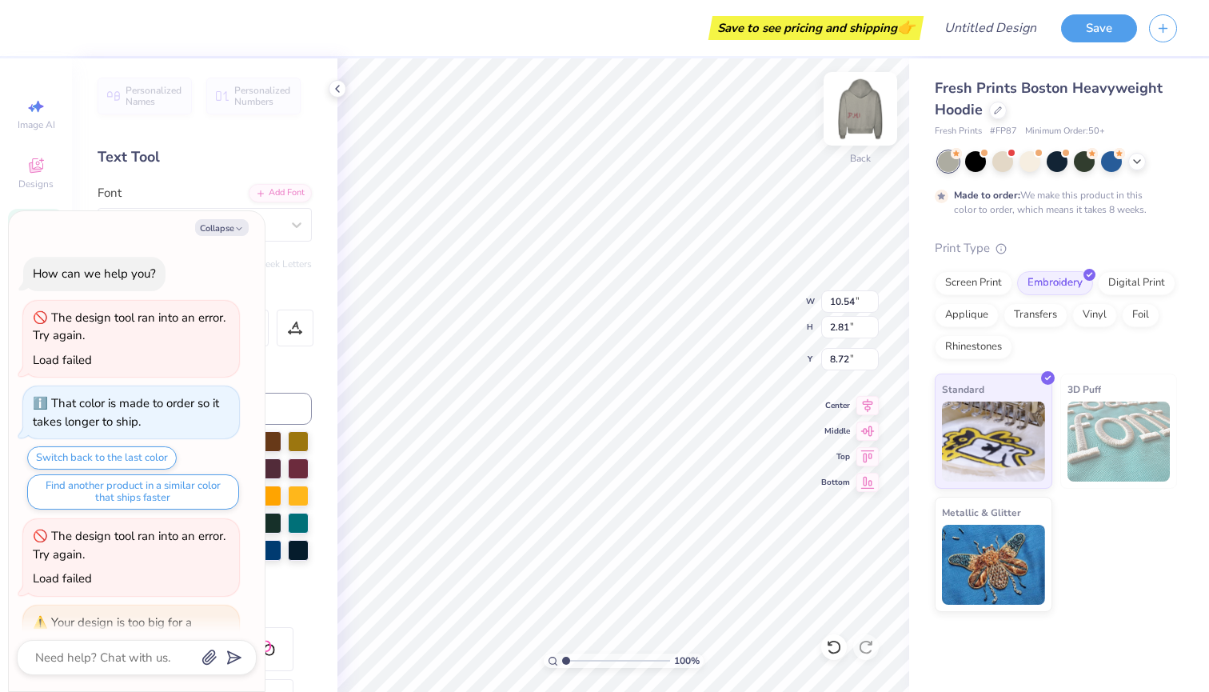
scroll to position [500, 0]
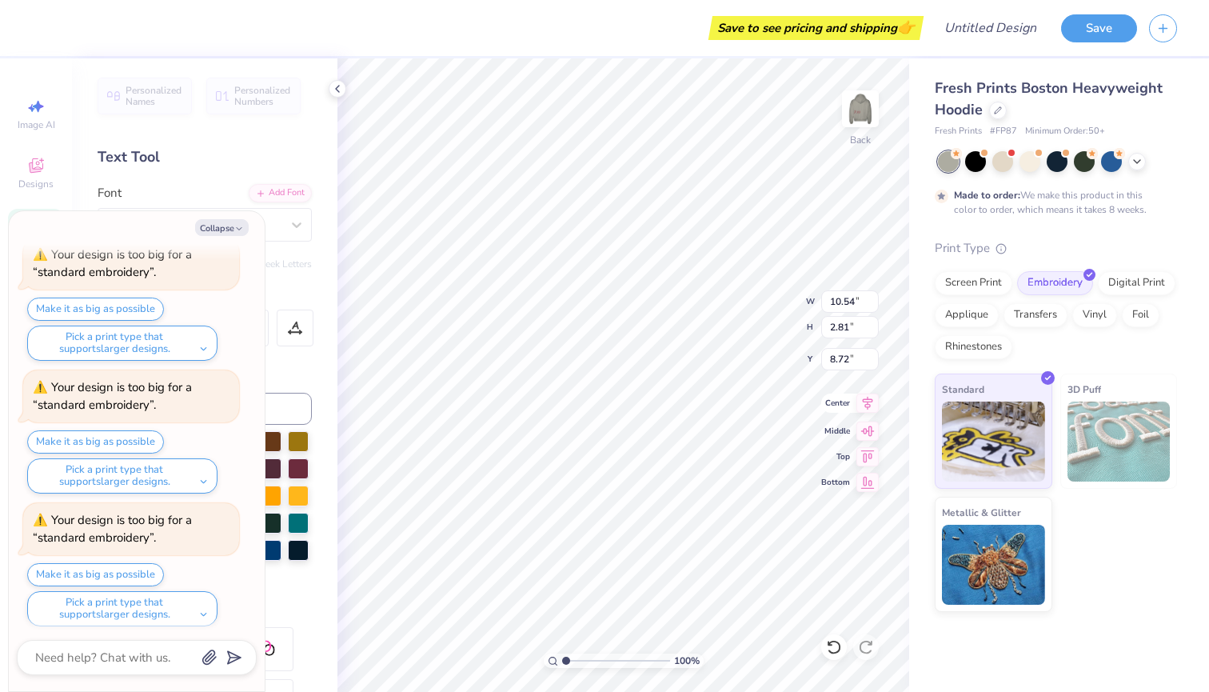
click at [868, 405] on icon at bounding box center [867, 402] width 22 height 19
click at [866, 477] on icon at bounding box center [868, 479] width 14 height 12
type textarea "x"
type input "10.19"
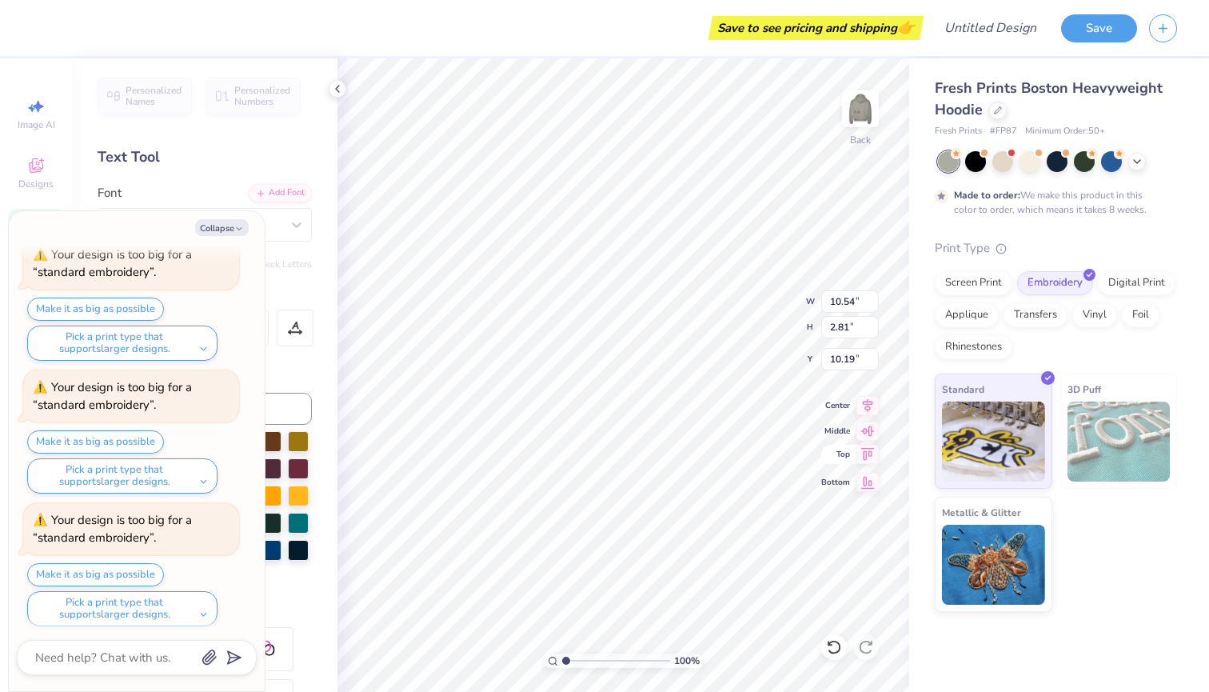
scroll to position [632, 0]
type textarea "x"
type input "9.27"
type textarea "x"
type input "8.79"
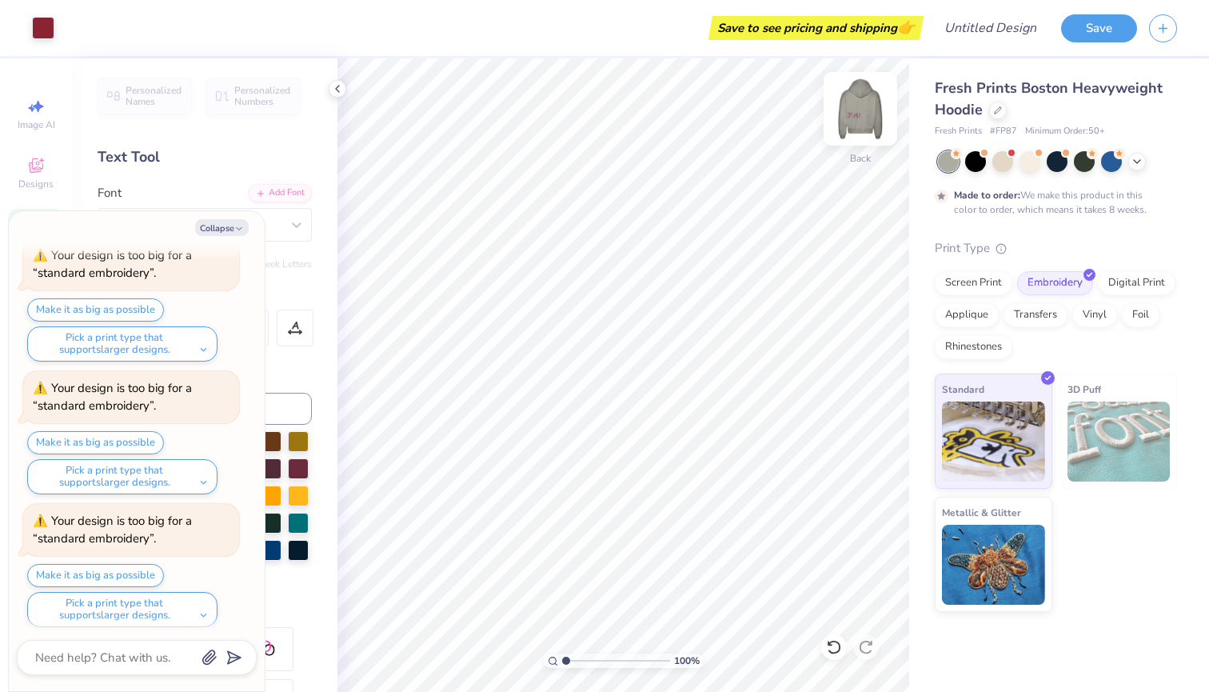
click at [872, 105] on img at bounding box center [860, 109] width 64 height 64
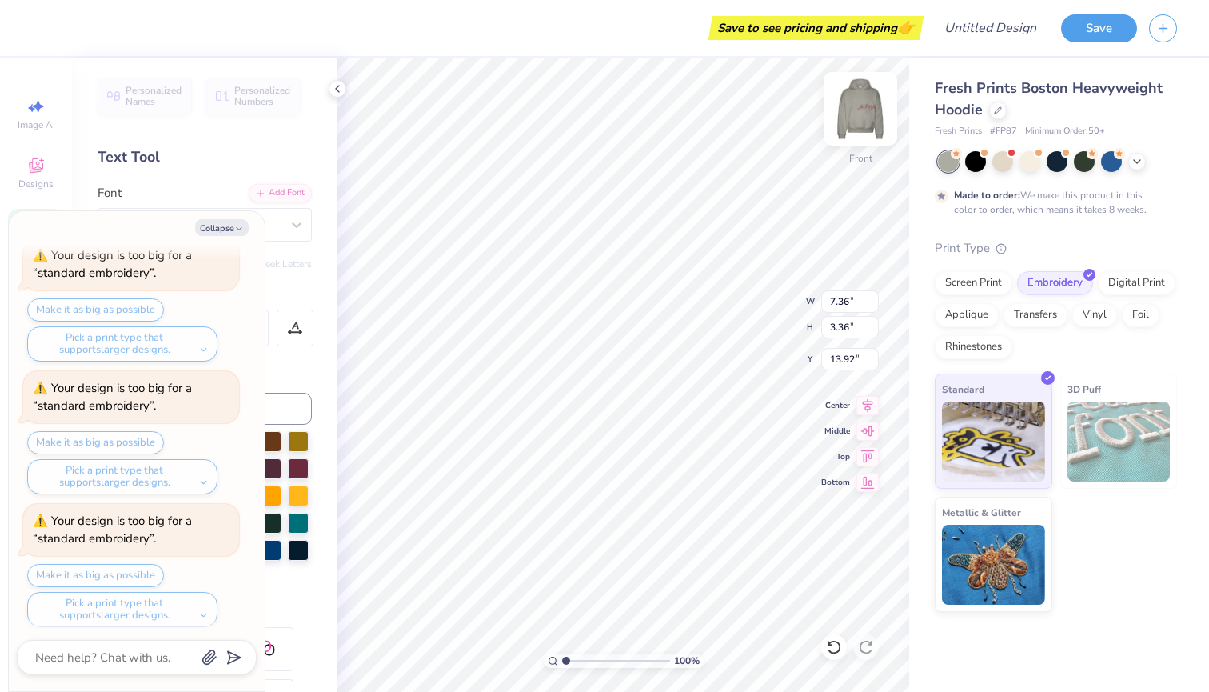
type textarea "x"
type input "5.25"
type input "2.40"
type textarea "x"
type input "11.29"
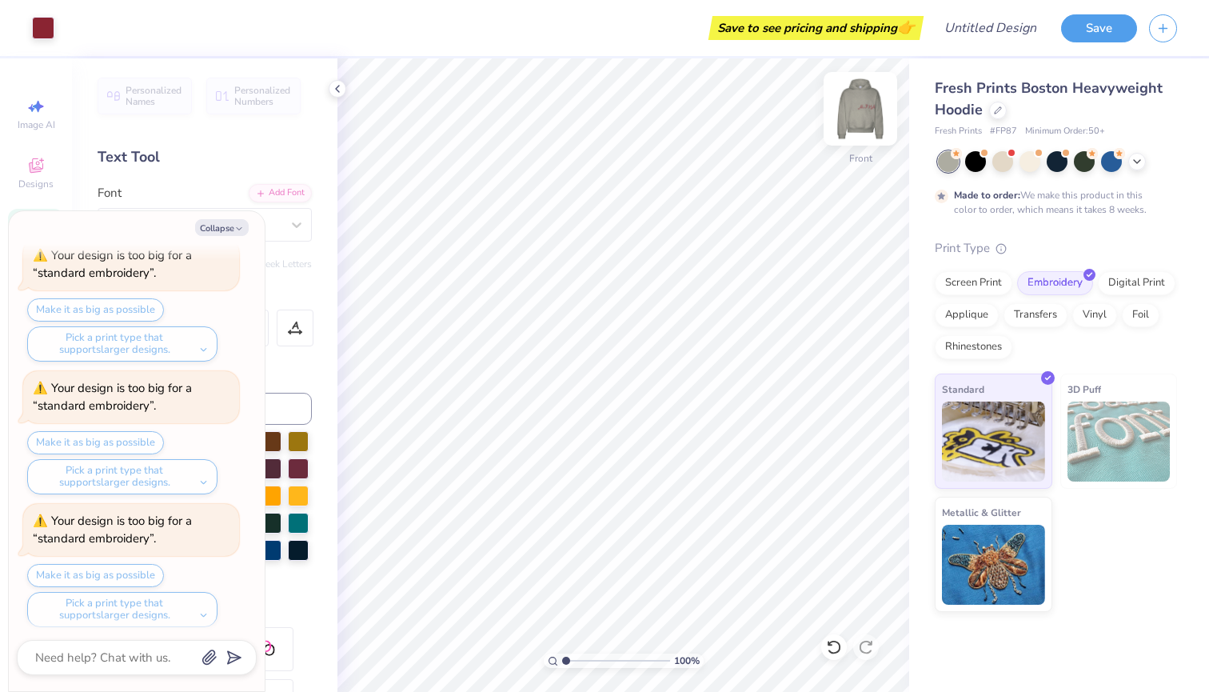
click at [866, 115] on img at bounding box center [860, 109] width 64 height 64
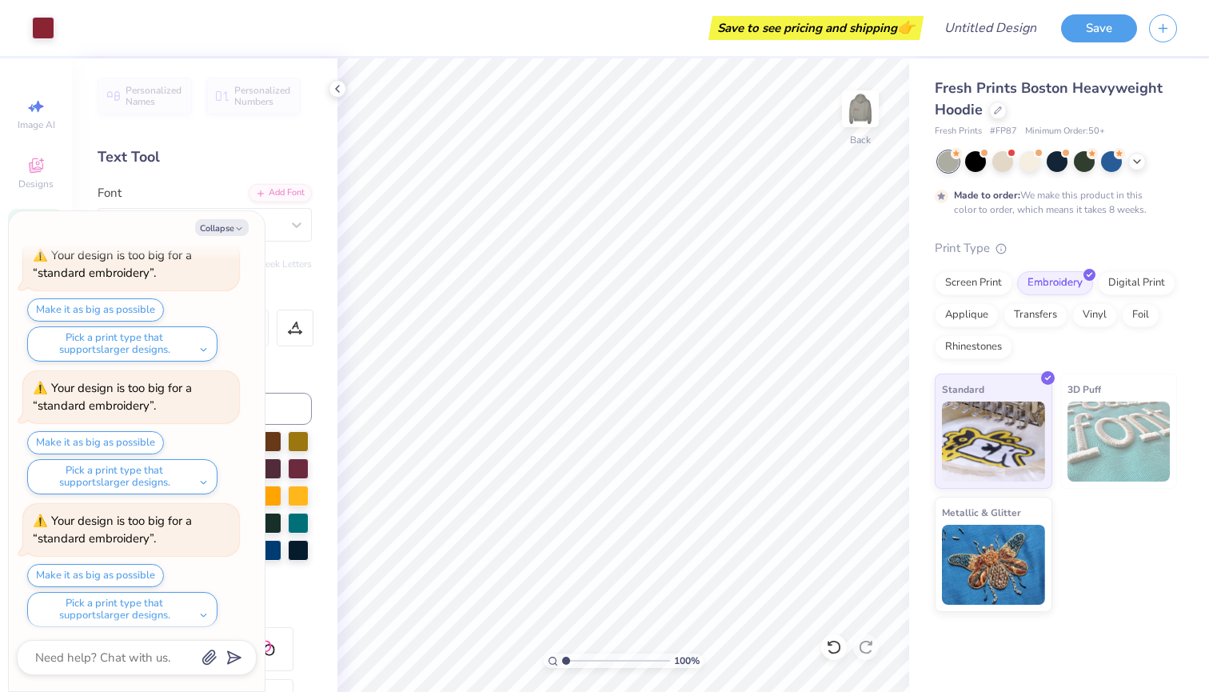
click at [866, 115] on img at bounding box center [860, 109] width 32 height 32
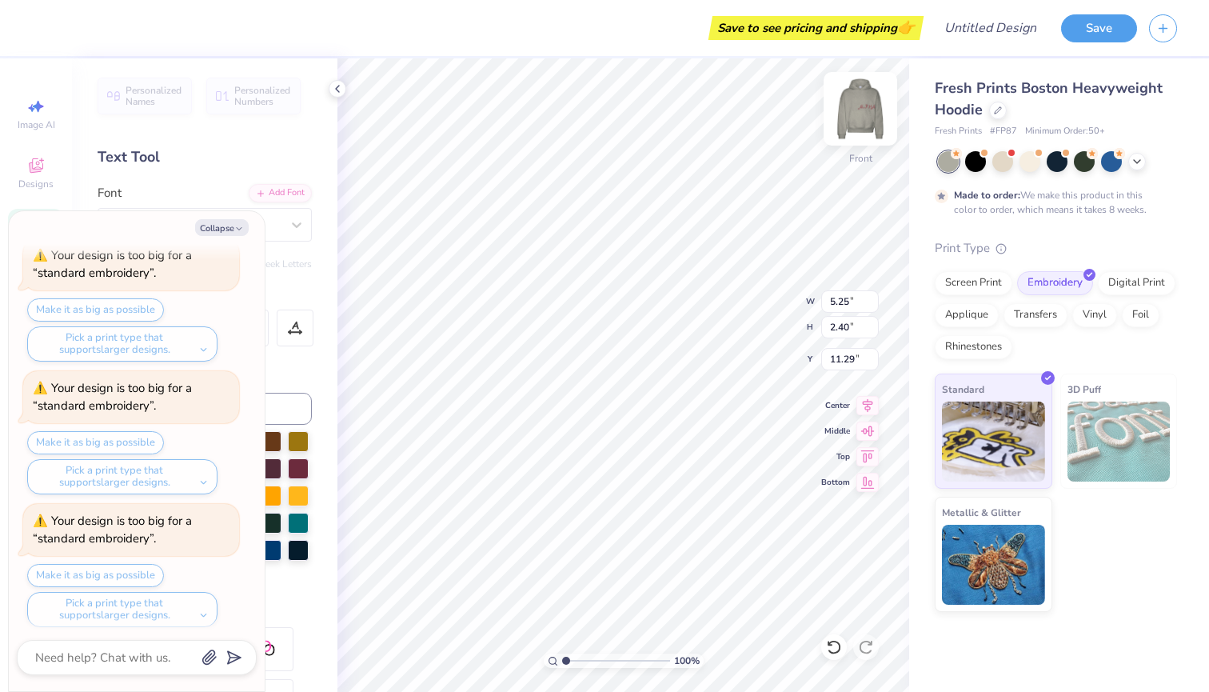
type textarea "x"
type input "10.90"
click at [209, 189] on div "Font a Ahlan Wasahlan" at bounding box center [205, 213] width 214 height 58
click at [306, 302] on div "Format" at bounding box center [206, 295] width 216 height 18
click at [851, 122] on img at bounding box center [860, 109] width 64 height 64
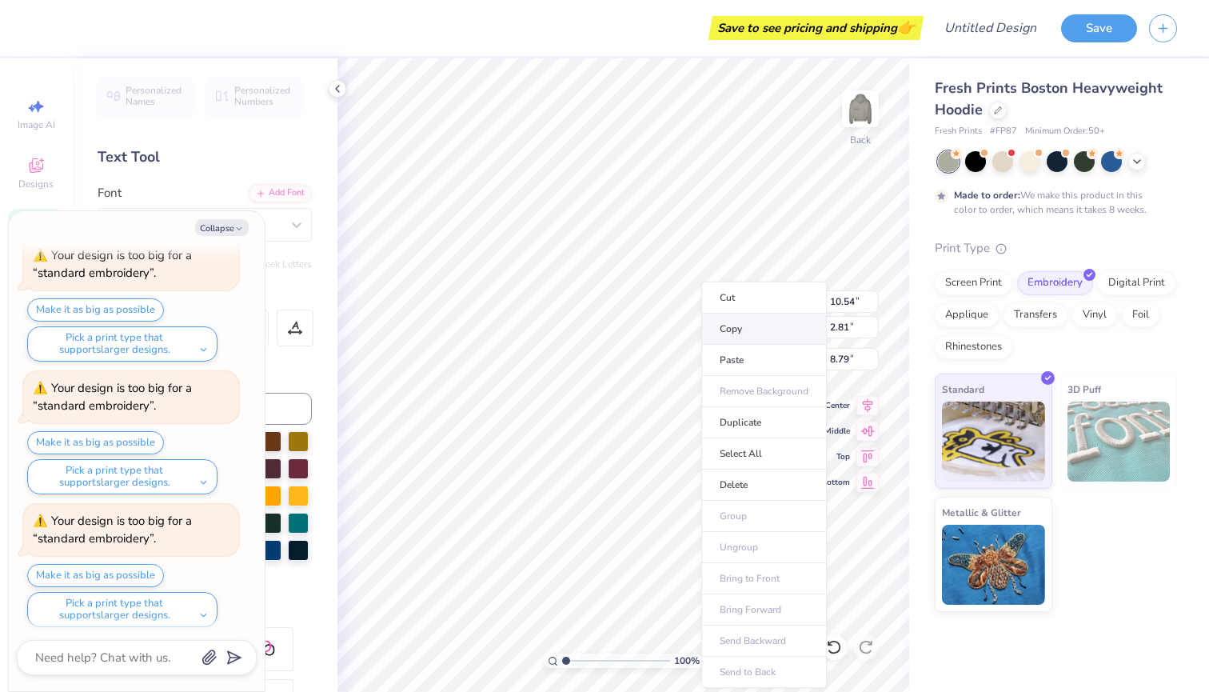
click at [729, 333] on li "Copy" at bounding box center [764, 328] width 126 height 31
click at [707, 422] on li "Duplicate" at bounding box center [742, 422] width 126 height 31
type textarea "x"
type input "9.79"
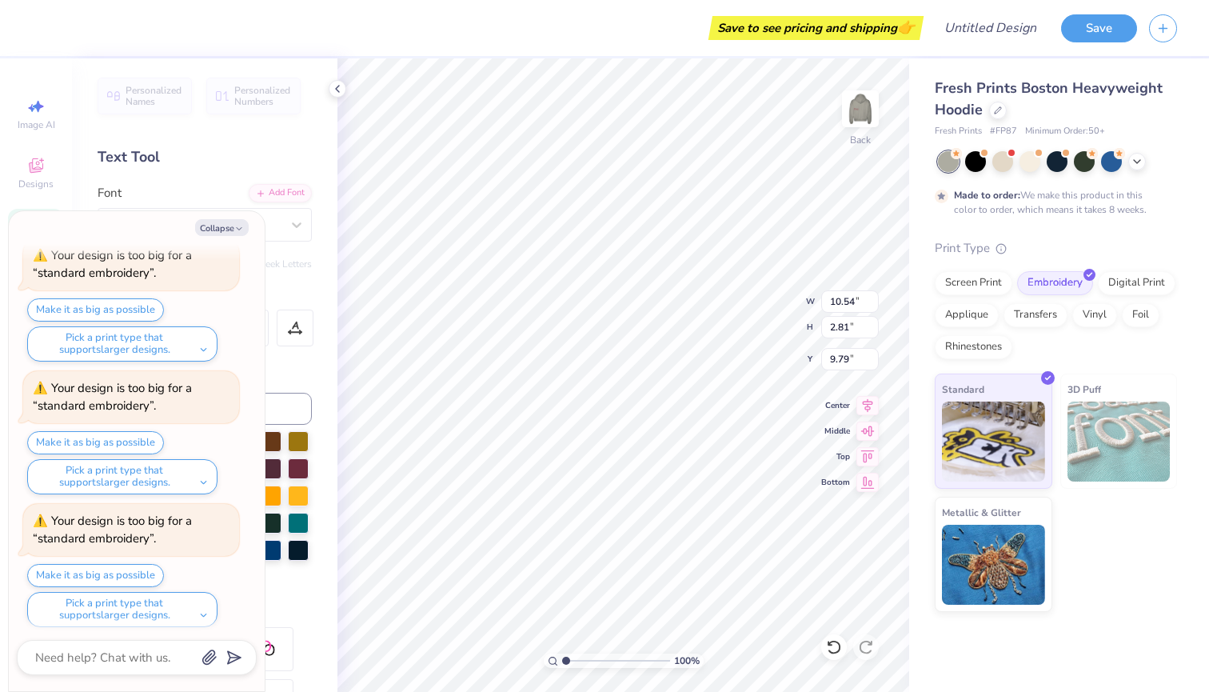
type textarea "x"
type input "6.83"
type input "1.82"
type input "10.78"
type textarea "x"
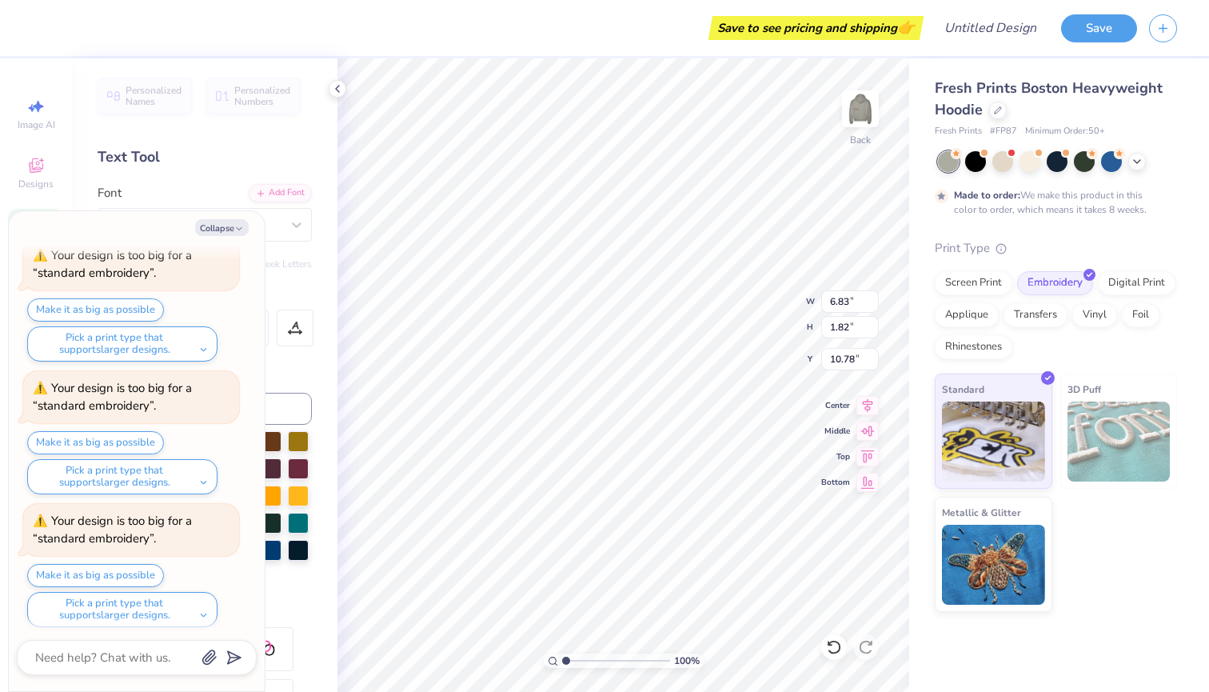
type input "9.28"
type textarea "x"
type input "3.43"
type input "0.91"
type input "10.19"
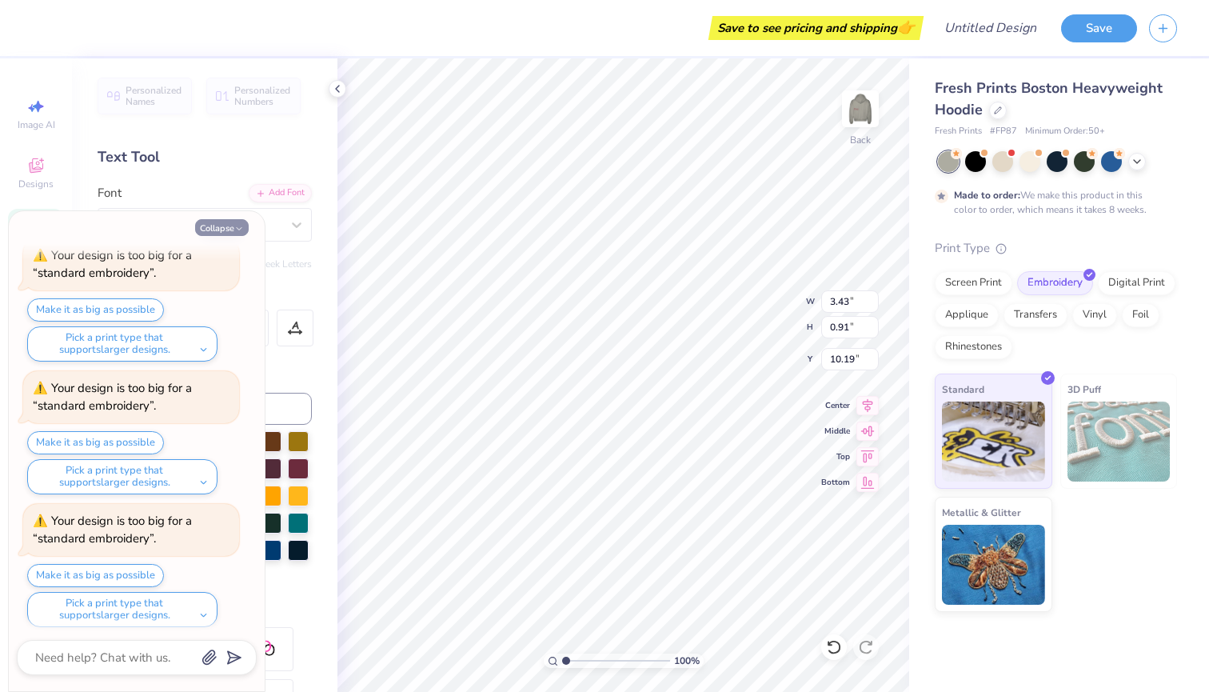
click at [229, 225] on button "Collapse" at bounding box center [222, 227] width 54 height 17
type textarea "x"
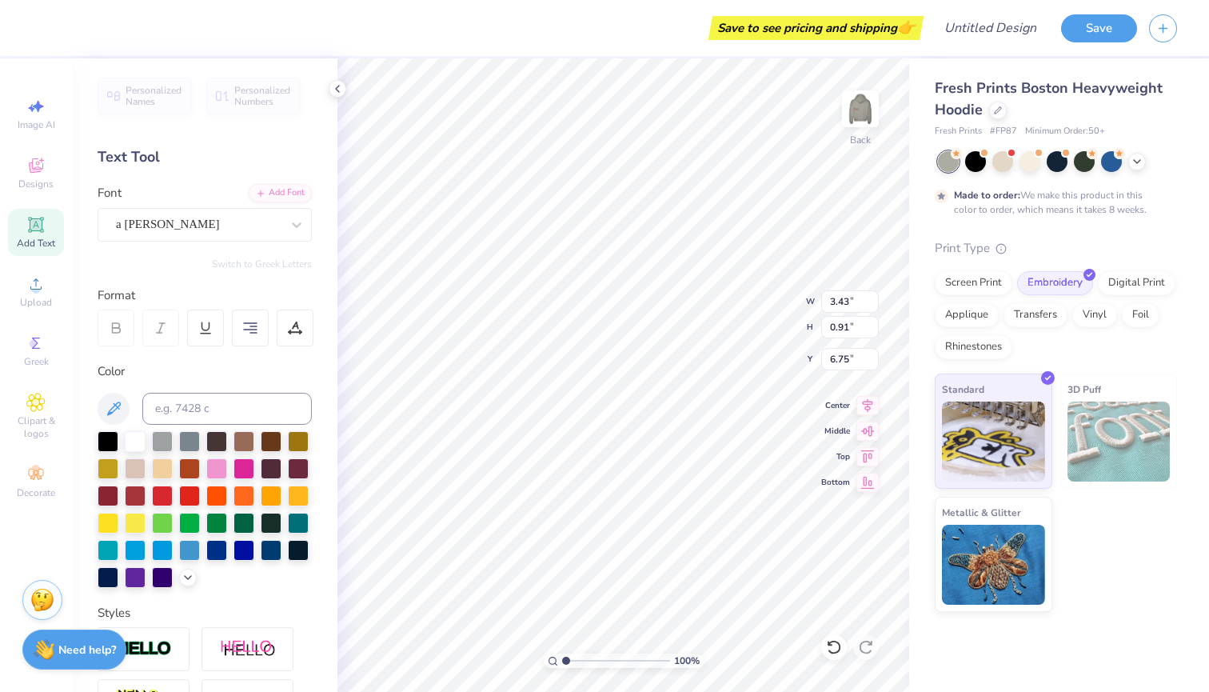
click at [1081, 384] on span "3D Puff" at bounding box center [1084, 389] width 34 height 17
click at [1088, 390] on span "3D Puff" at bounding box center [1084, 389] width 34 height 17
click at [917, 207] on div "Fresh Prints Boston Heavyweight Hoodie Fresh Prints # FP87 Minimum Order: 50 + …" at bounding box center [1059, 334] width 300 height 553
type input "7.23"
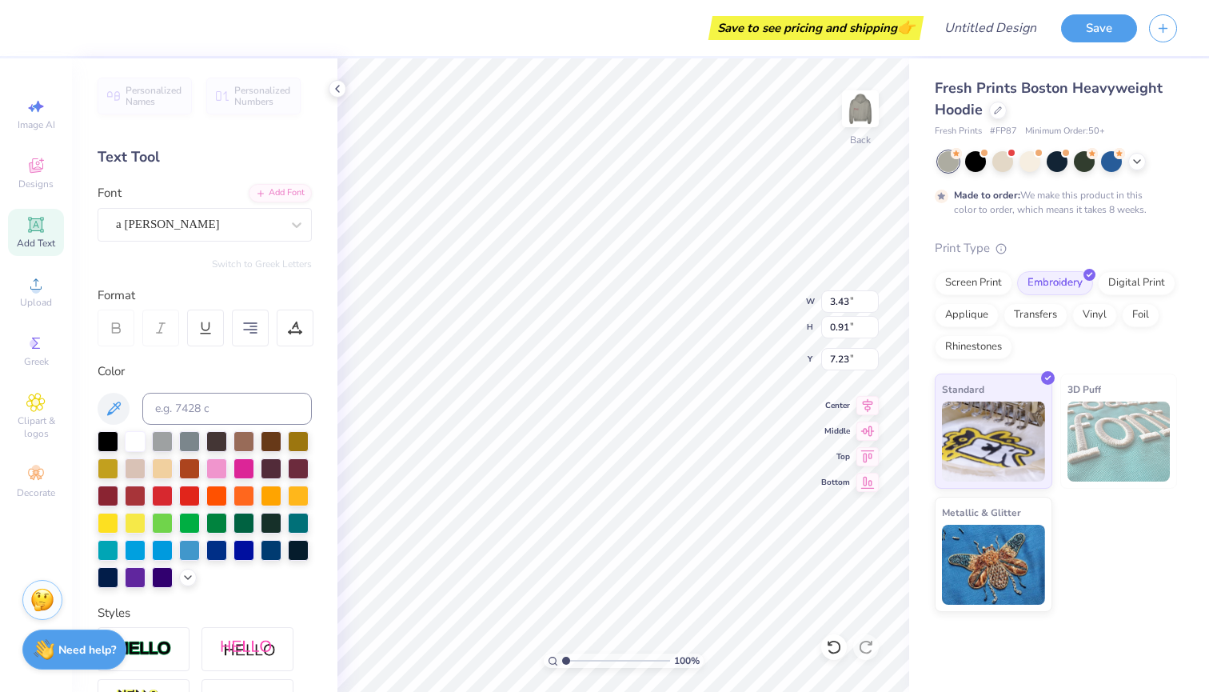
type textarea "A"
type textarea "1872"
type input "5.32"
type input "2.02"
type input "5.99"
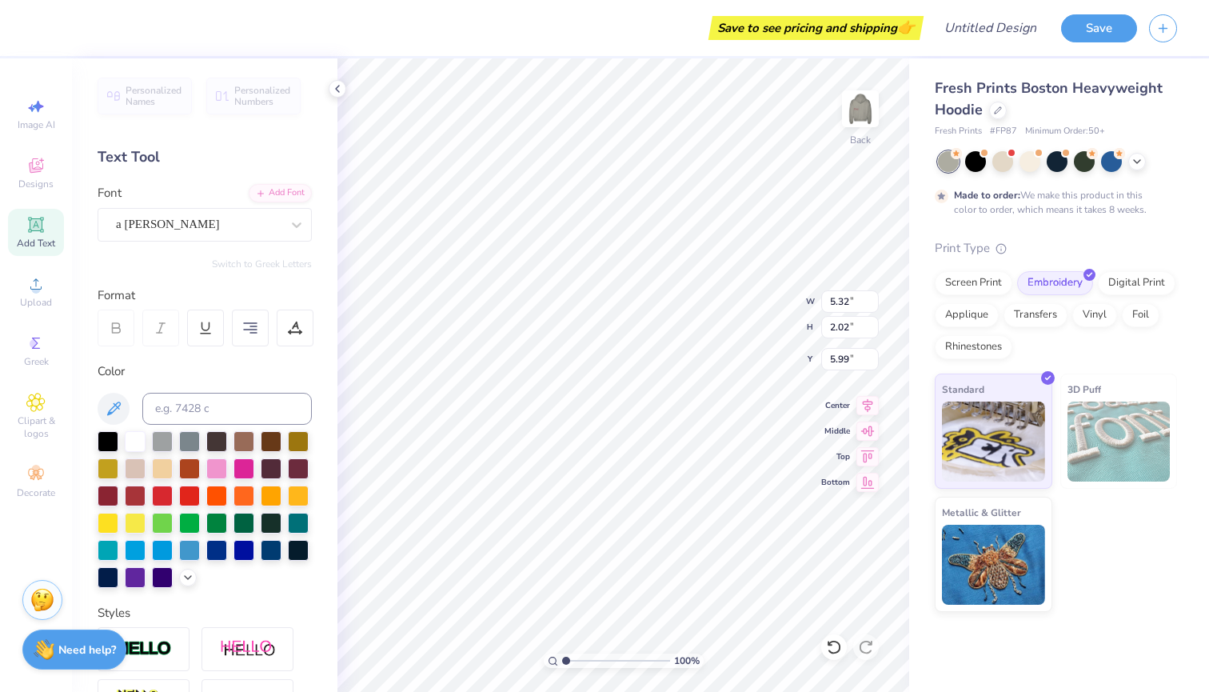
type input "4.34"
type input "1.64"
type input "1.72"
click at [1134, 160] on icon at bounding box center [1137, 160] width 13 height 13
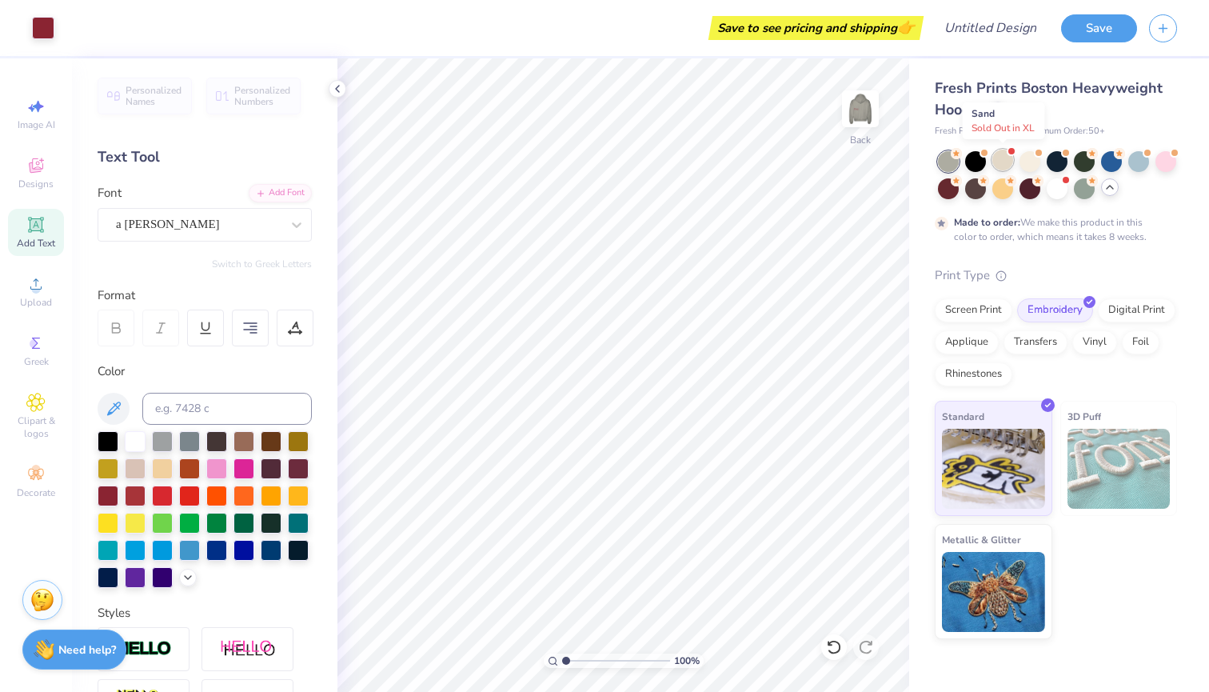
click at [1007, 158] on div at bounding box center [1002, 160] width 21 height 21
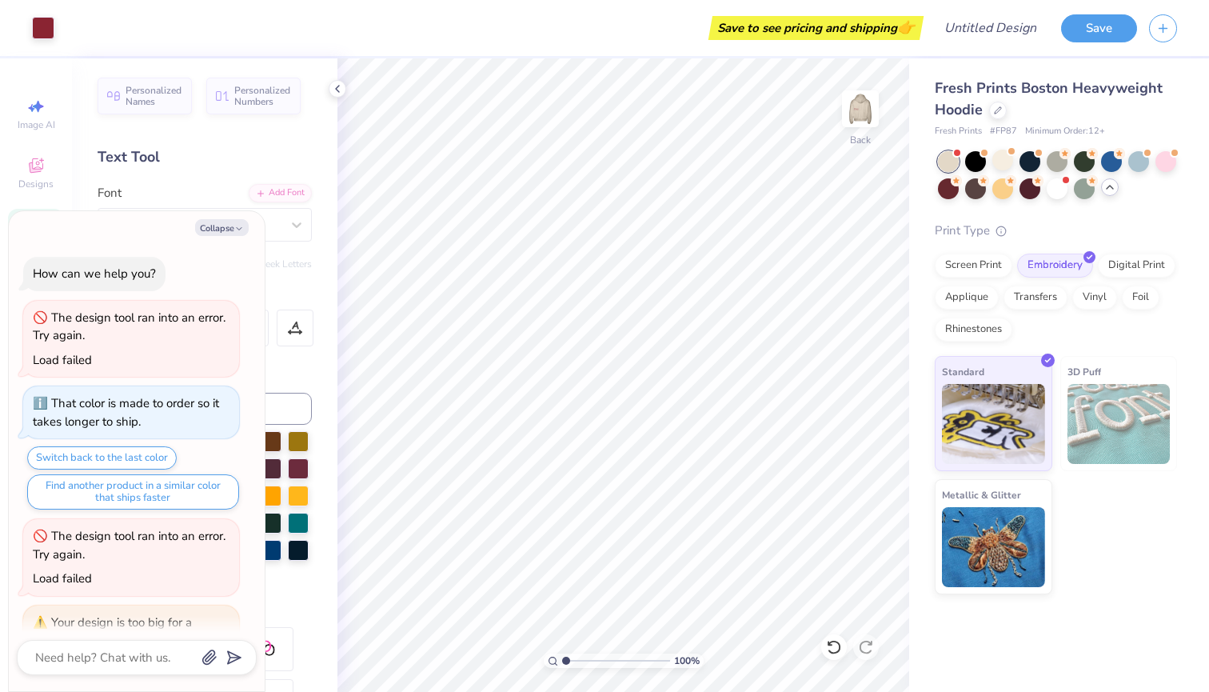
scroll to position [1159, 0]
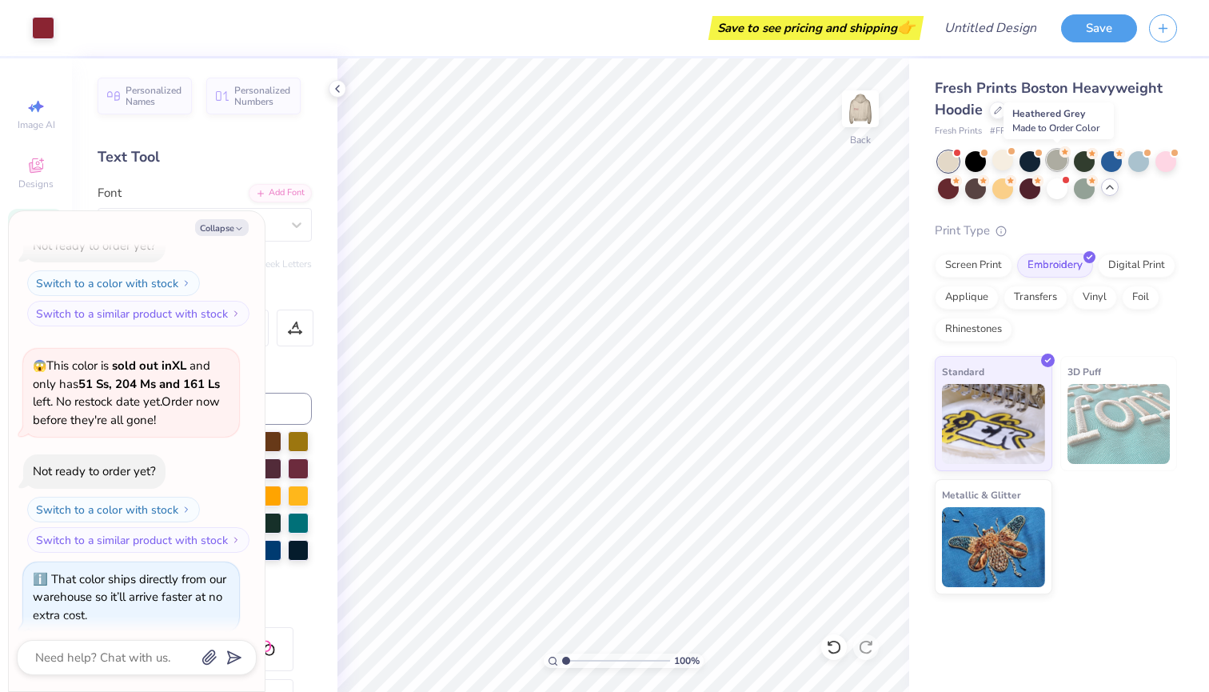
click at [1063, 162] on div at bounding box center [1057, 160] width 21 height 21
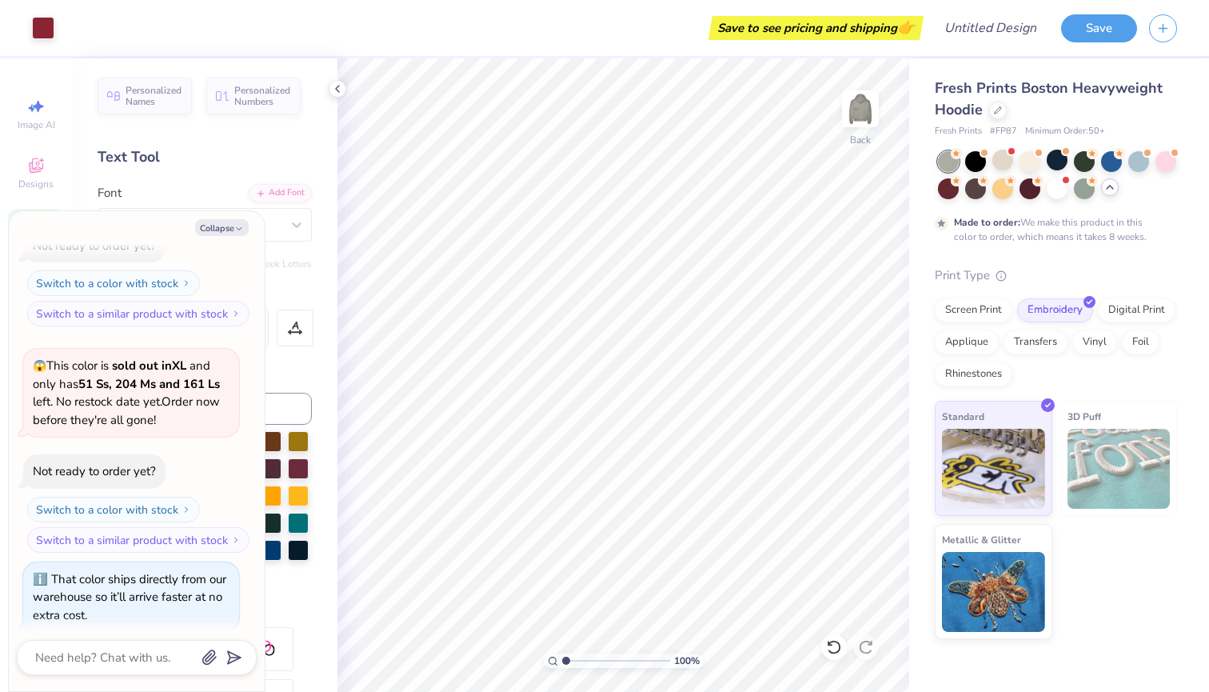
scroll to position [1290, 0]
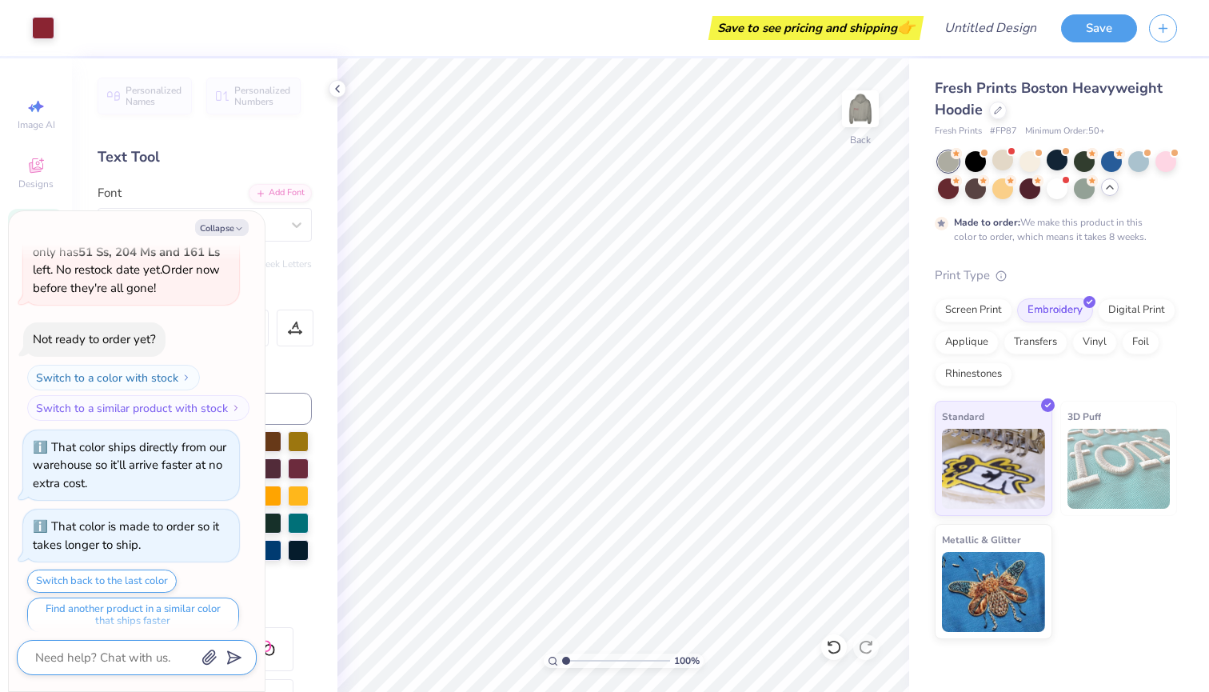
click at [62, 660] on textarea at bounding box center [115, 657] width 162 height 21
click at [285, 293] on div "Format" at bounding box center [206, 295] width 216 height 18
click at [272, 273] on div "Personalized Names Personalized Numbers Text Tool Add Font Font a Ahlan Wasahla…" at bounding box center [204, 374] width 265 height 633
click at [237, 227] on icon "button" at bounding box center [239, 229] width 10 height 10
type textarea "x"
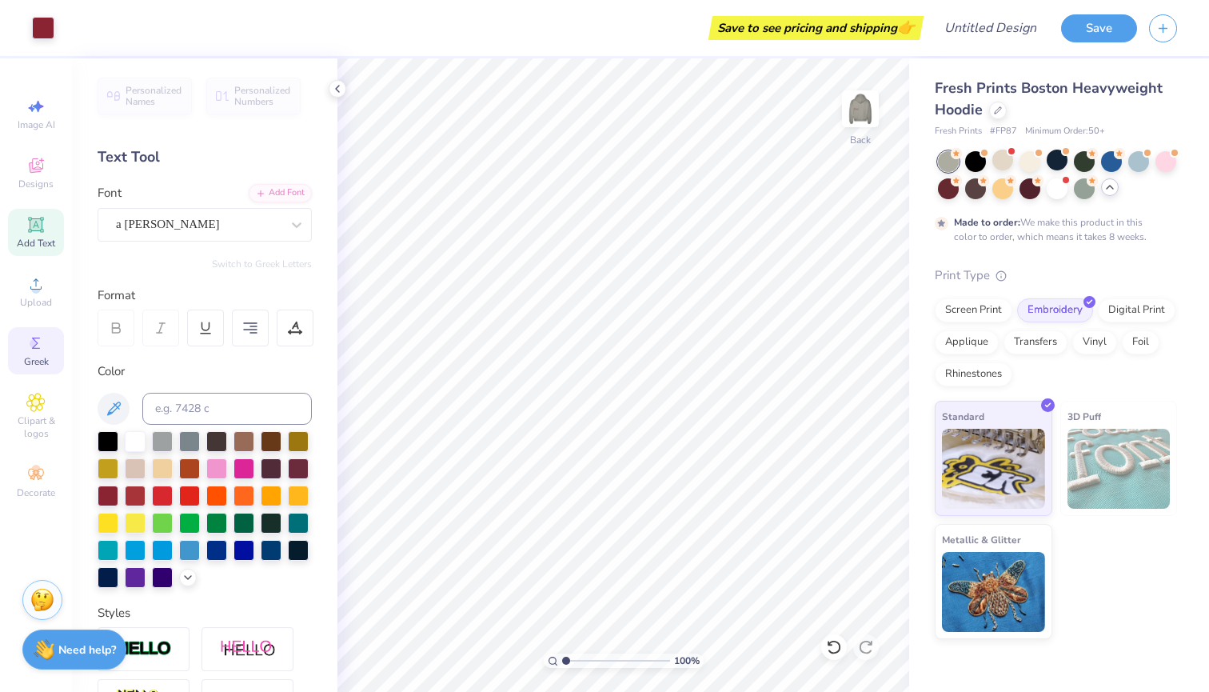
click at [26, 348] on div "Greek" at bounding box center [36, 350] width 56 height 47
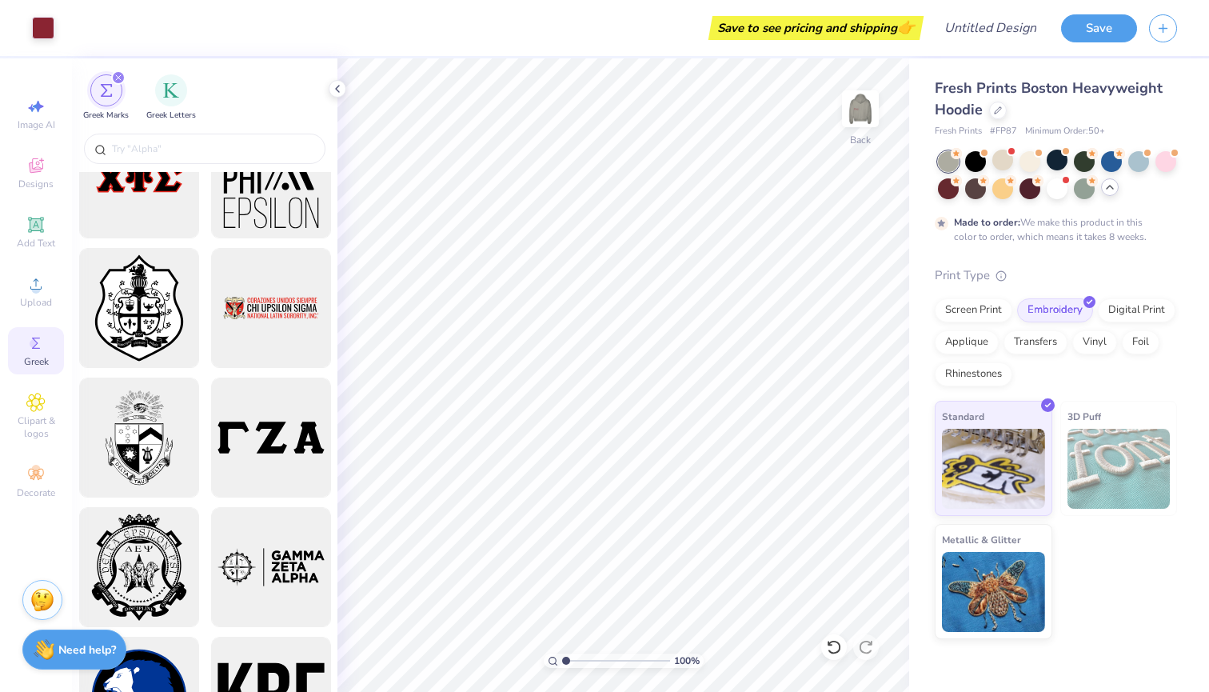
scroll to position [1950, 0]
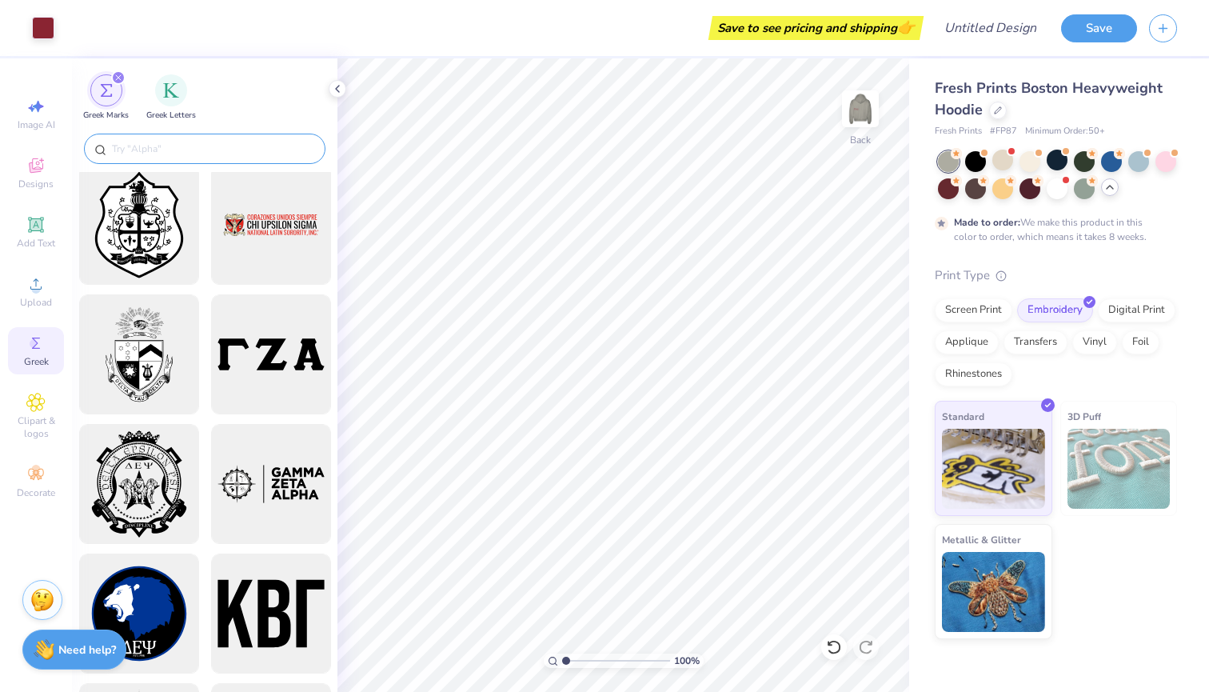
click at [204, 146] on input "text" at bounding box center [212, 149] width 205 height 16
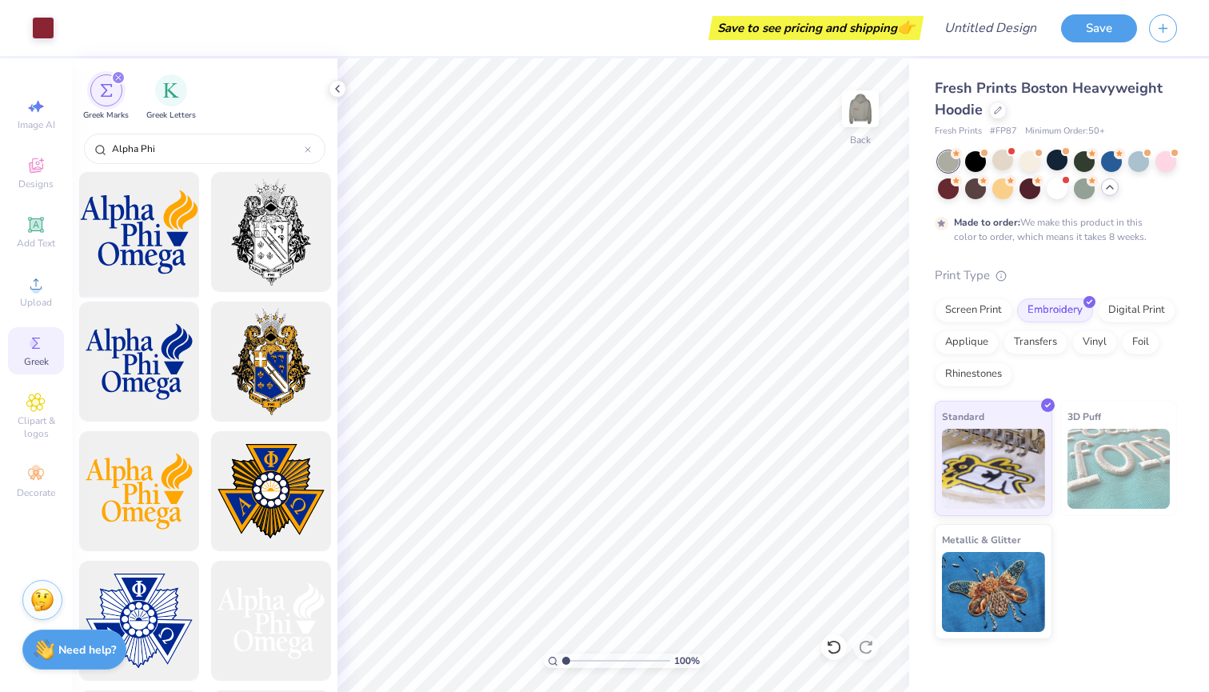
type input "Alpha Phi"
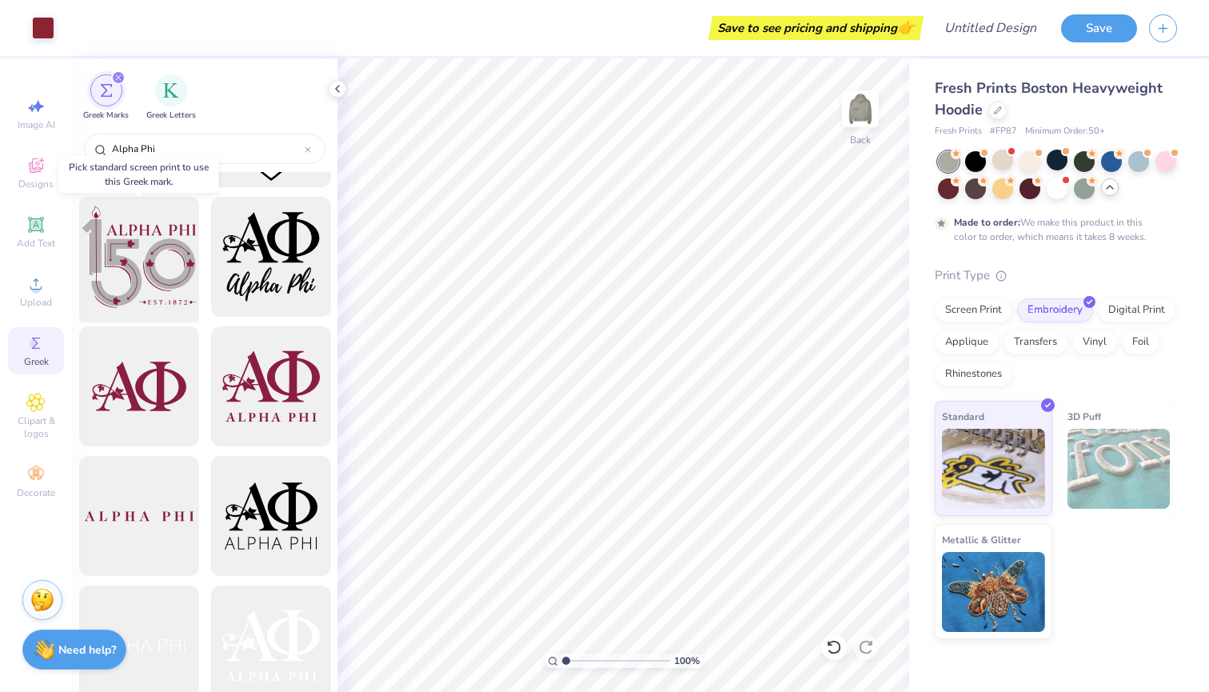
scroll to position [1285, 0]
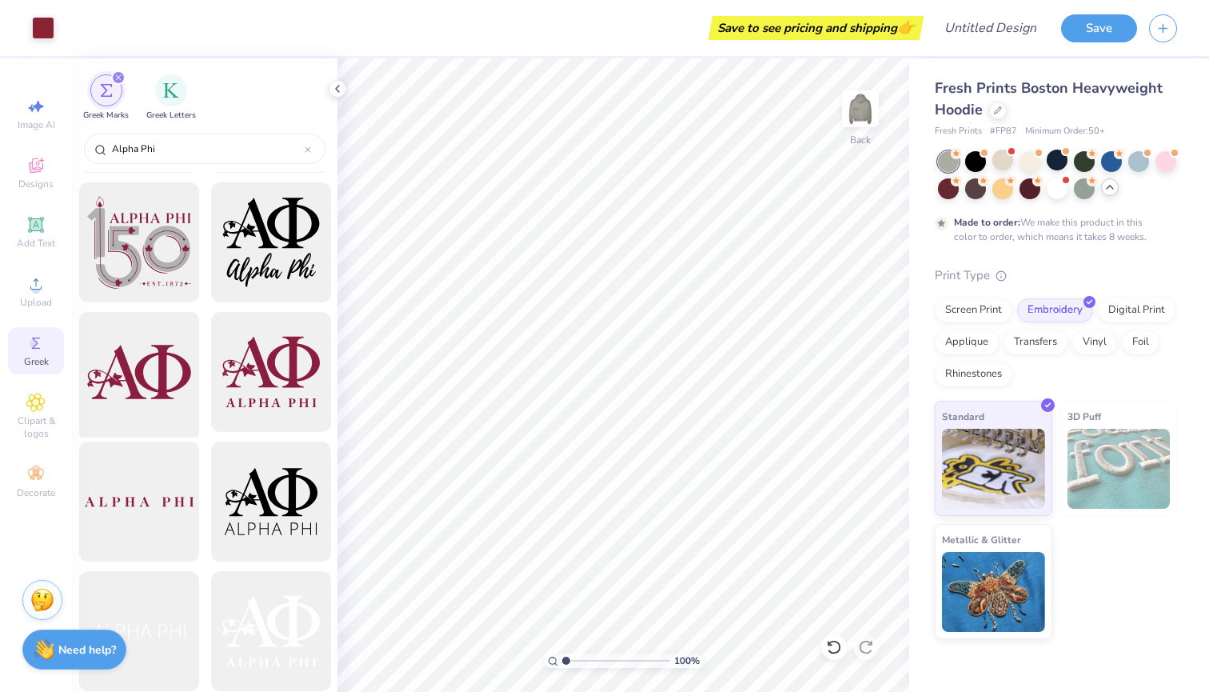
click at [159, 373] on div at bounding box center [139, 372] width 132 height 132
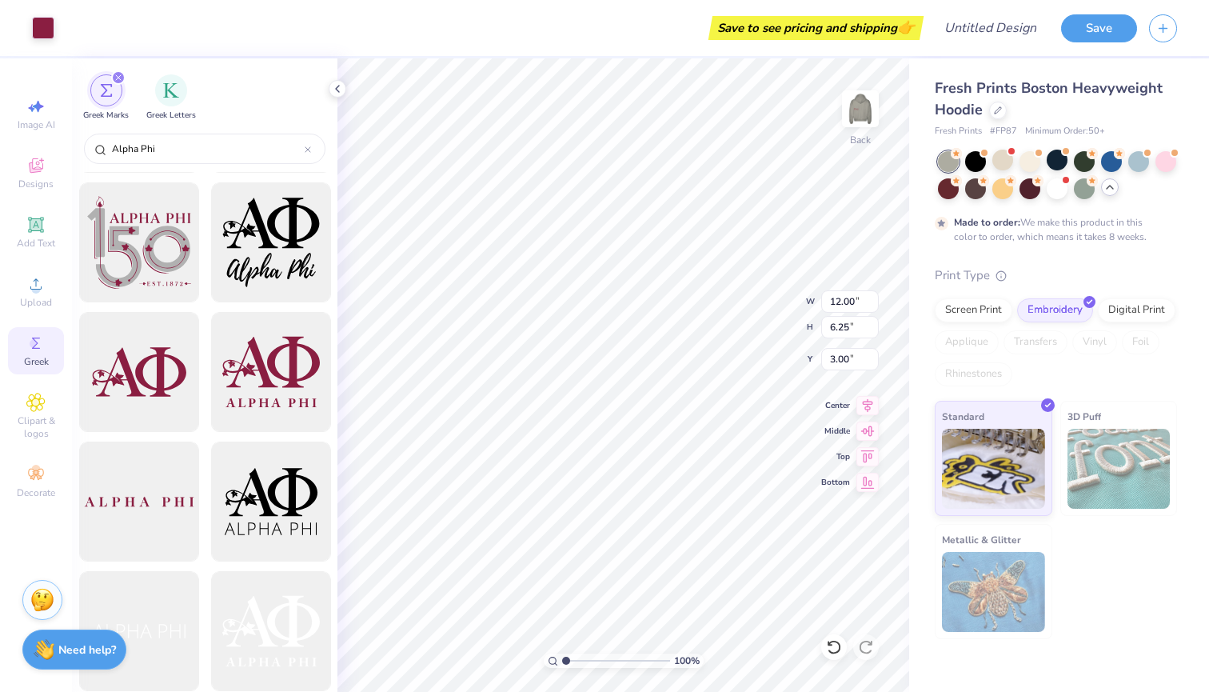
type input "6.57"
type input "3.42"
type input "5.83"
type input "6.42"
type input "3.34"
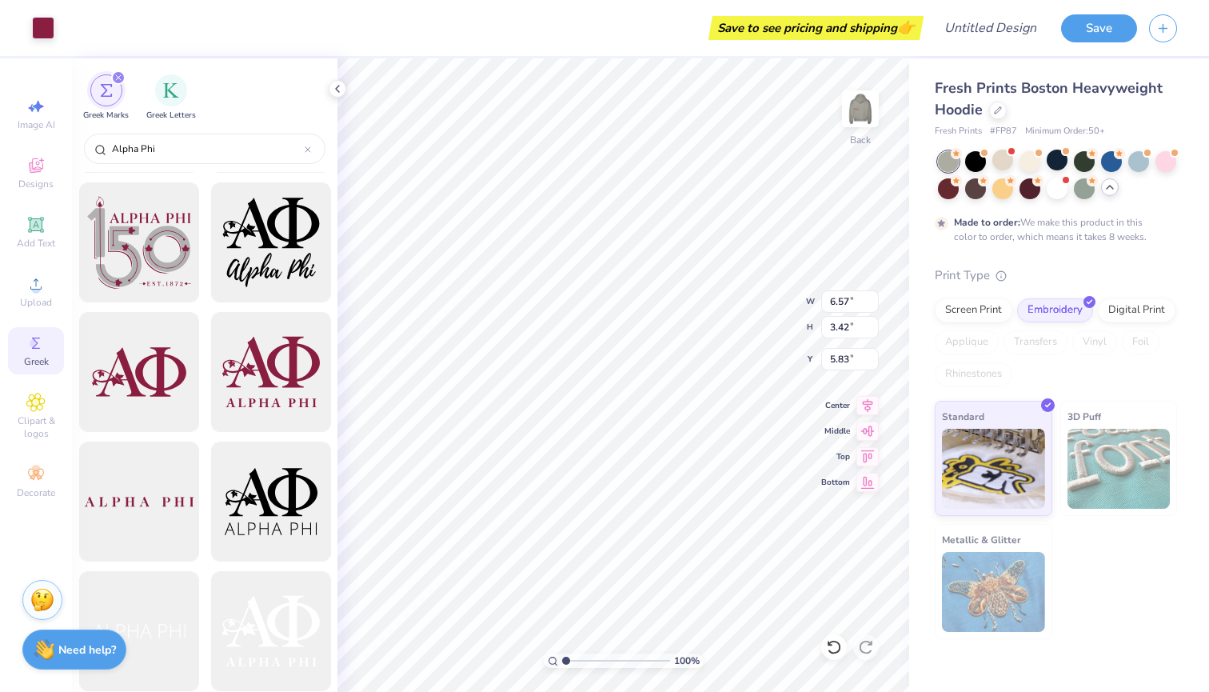
type input "5.91"
click at [867, 475] on icon at bounding box center [867, 479] width 22 height 19
type input "9.66"
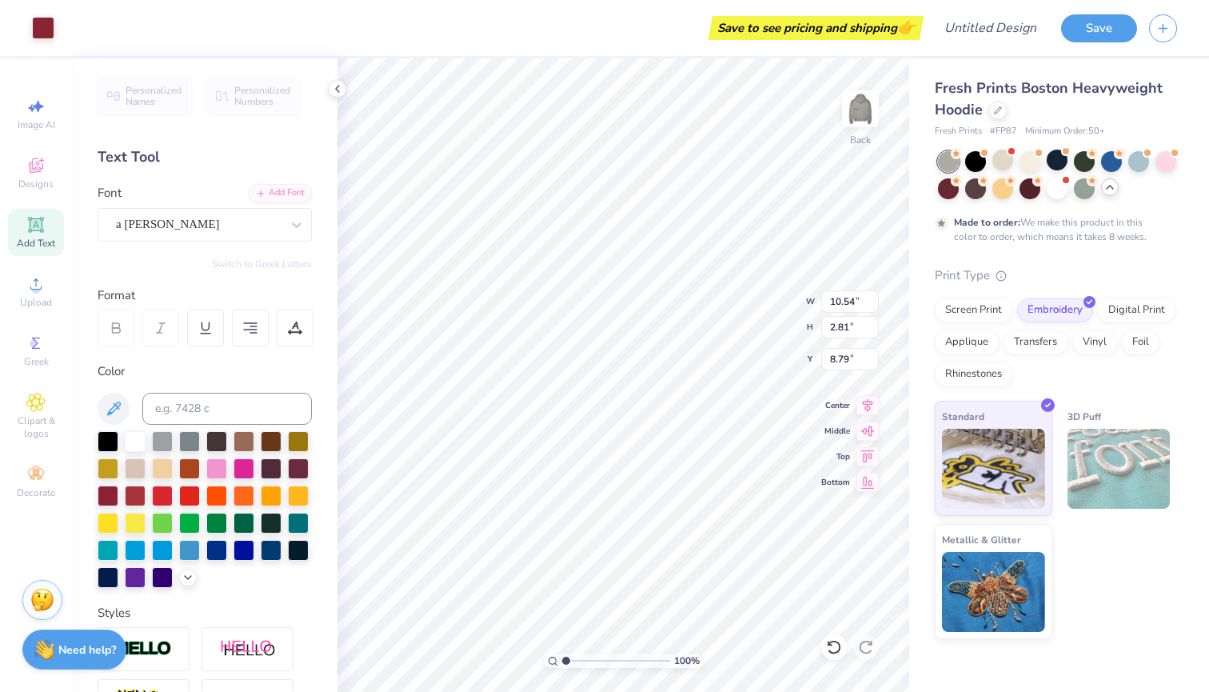
type input "8.84"
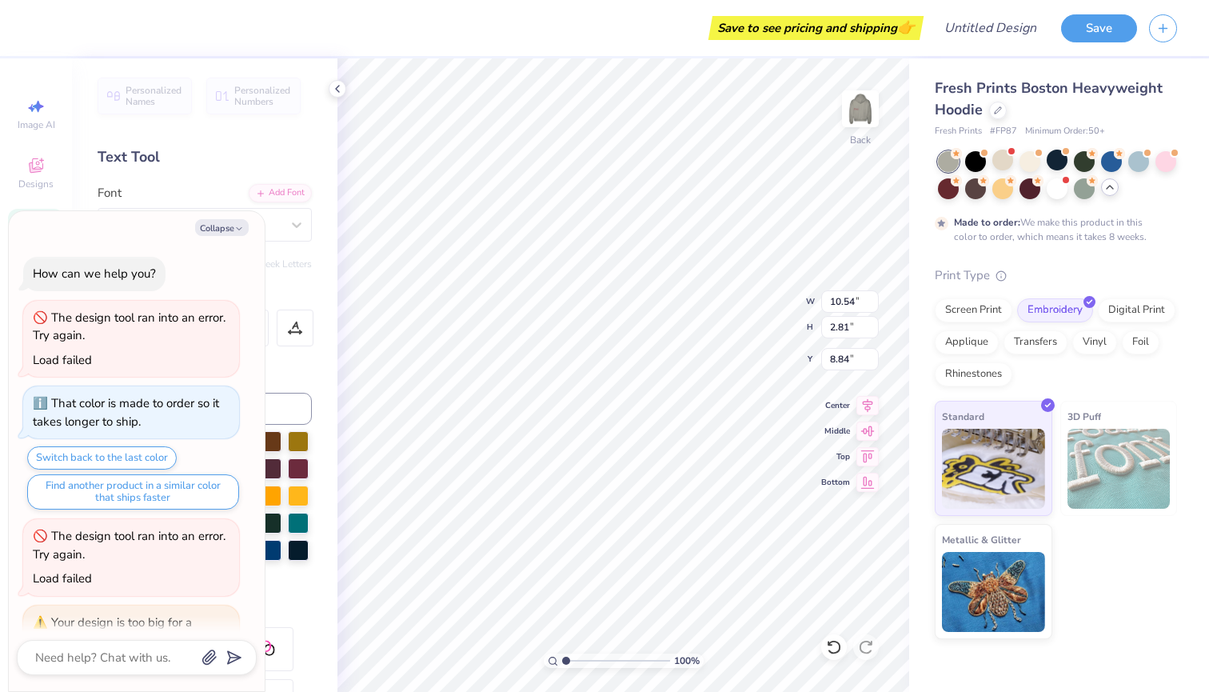
scroll to position [1422, 0]
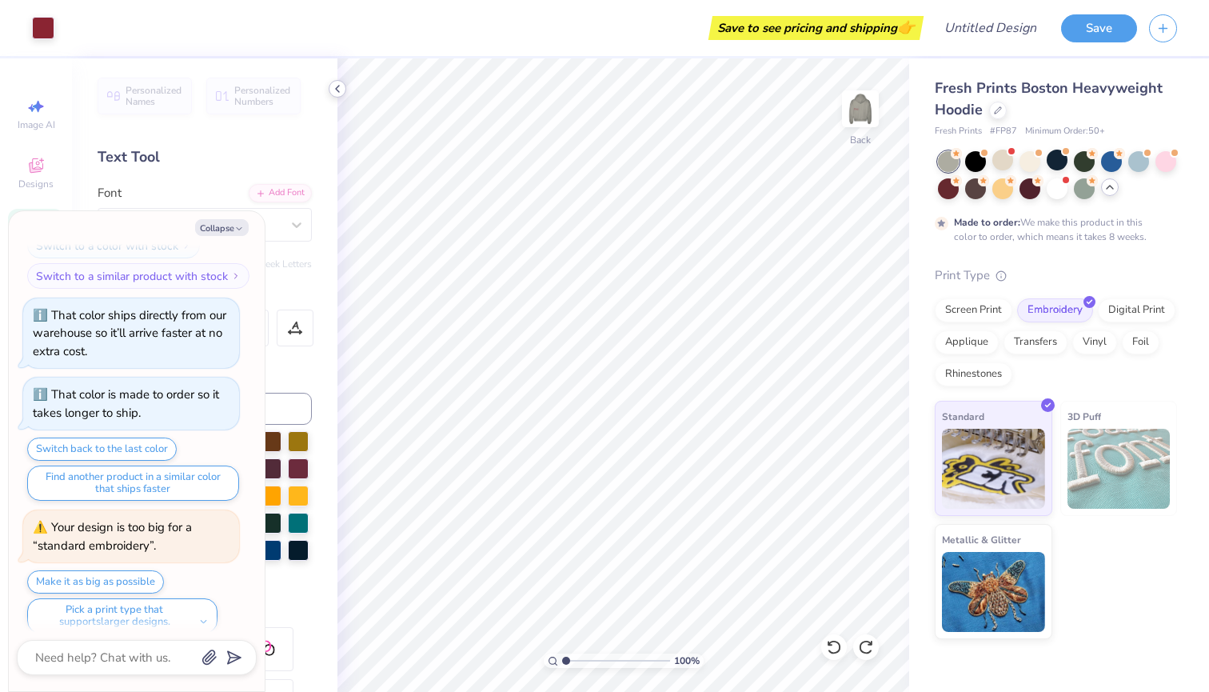
click at [338, 92] on icon at bounding box center [337, 88] width 13 height 13
type textarea "x"
type input "1.77"
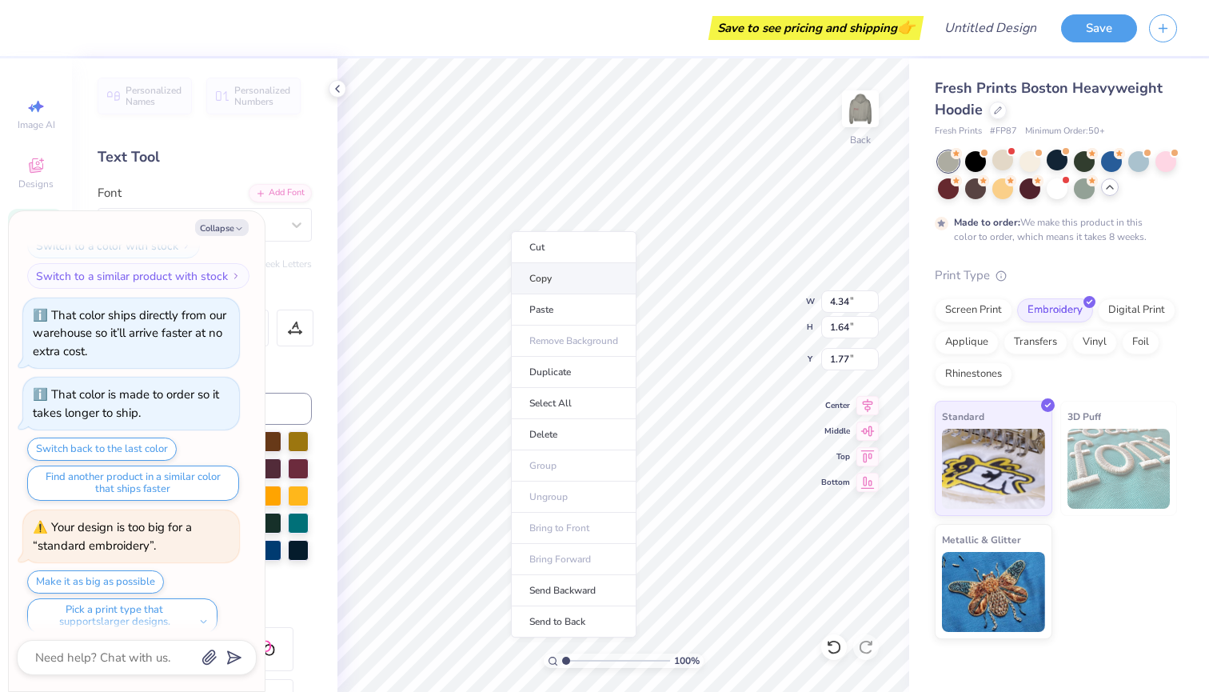
click at [536, 277] on li "Copy" at bounding box center [574, 278] width 126 height 31
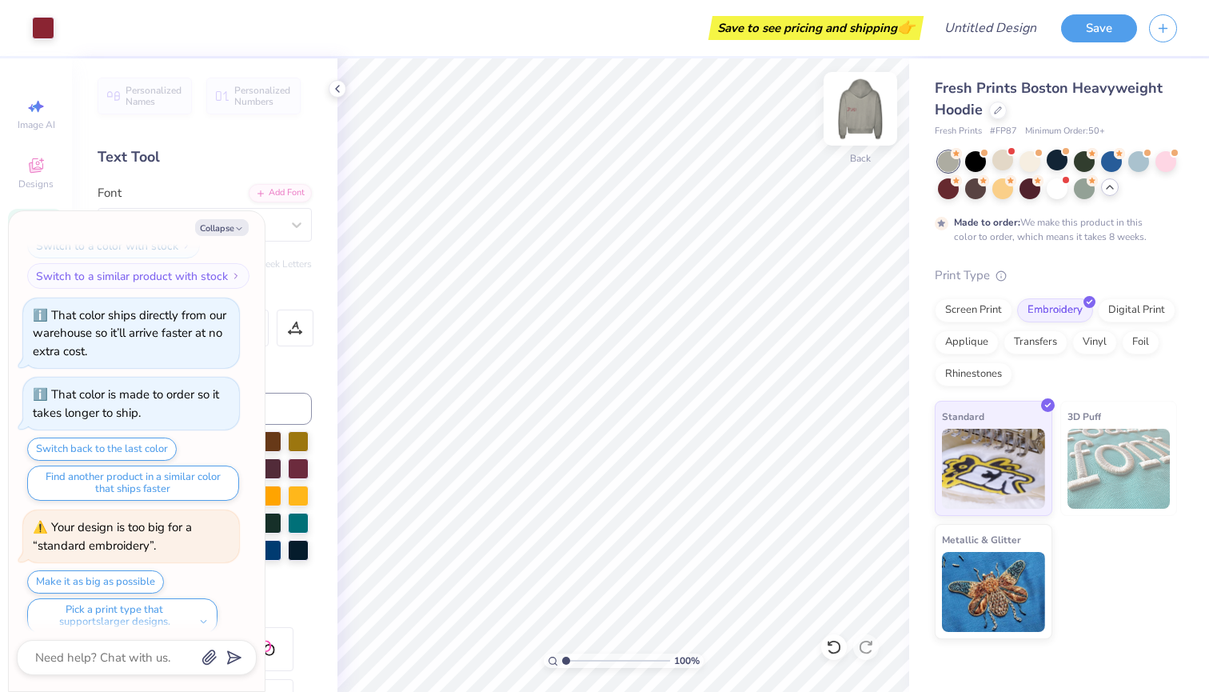
click at [863, 122] on img at bounding box center [860, 109] width 64 height 64
click at [632, 361] on li "Paste" at bounding box center [671, 360] width 126 height 31
type textarea "x"
type input "20.79"
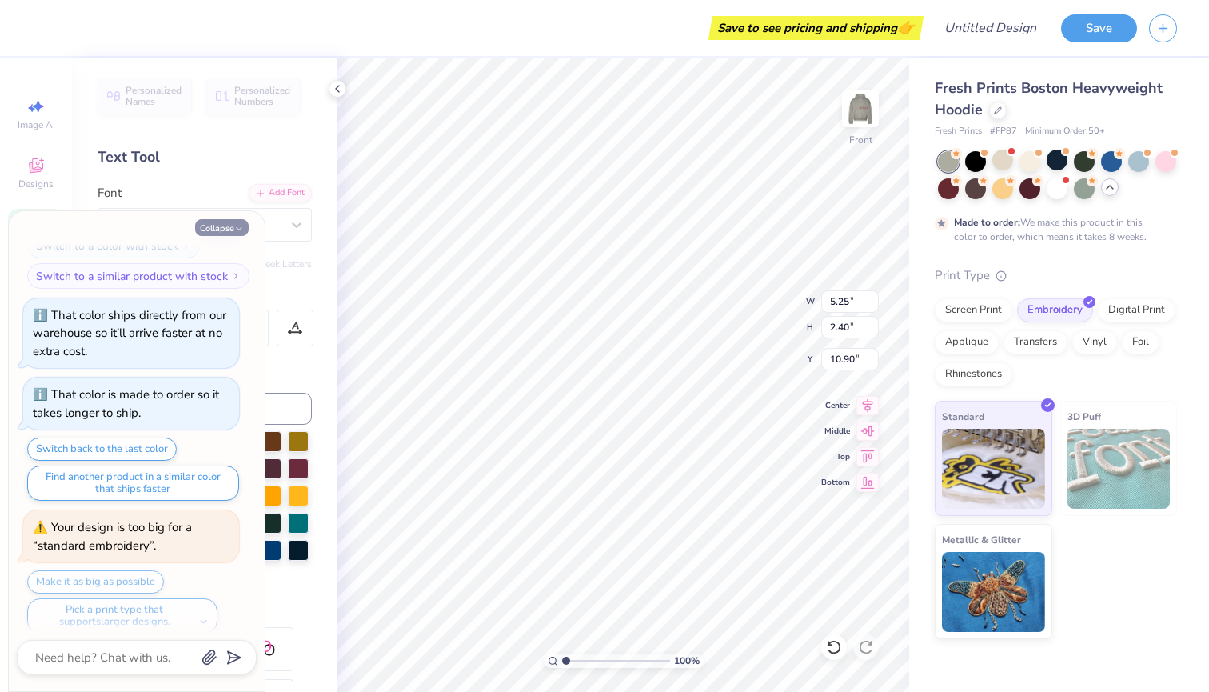
click at [229, 224] on button "Collapse" at bounding box center [222, 227] width 54 height 17
type textarea "x"
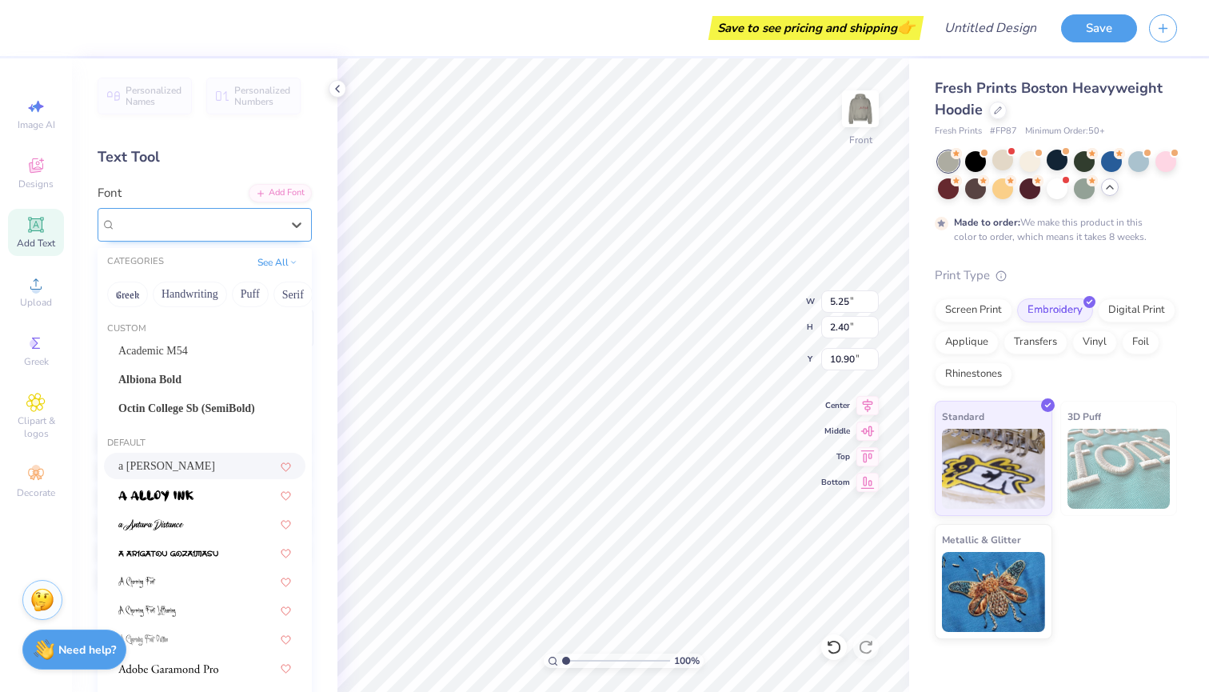
click at [190, 228] on div "a Ahlan Wasahlan" at bounding box center [198, 224] width 168 height 25
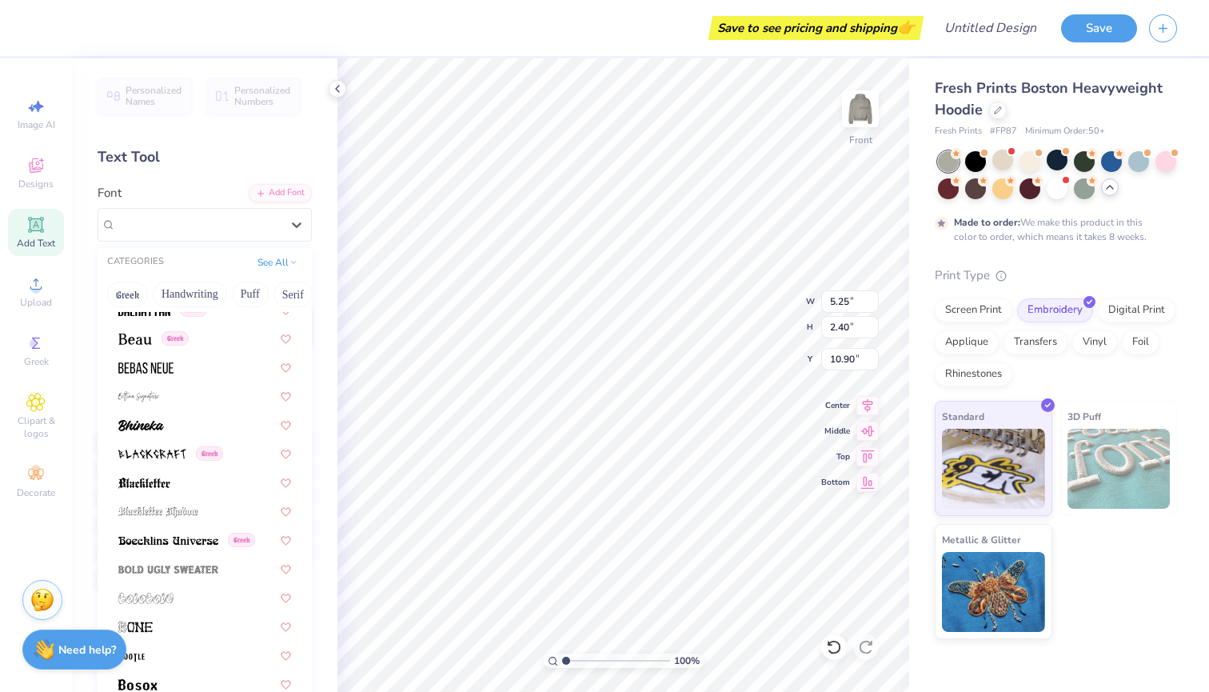
scroll to position [848, 0]
click at [174, 473] on div at bounding box center [204, 481] width 201 height 26
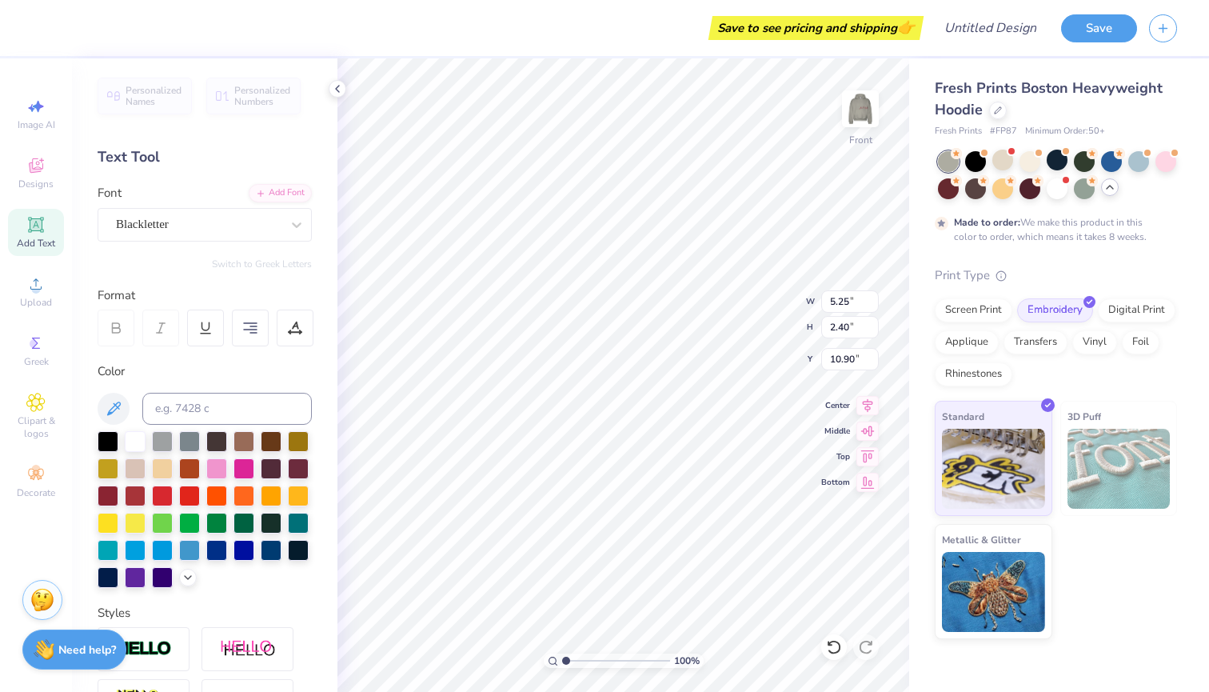
type input "6.13"
type input "3.48"
type input "10.35"
click at [193, 221] on div "Blackletter" at bounding box center [198, 224] width 168 height 25
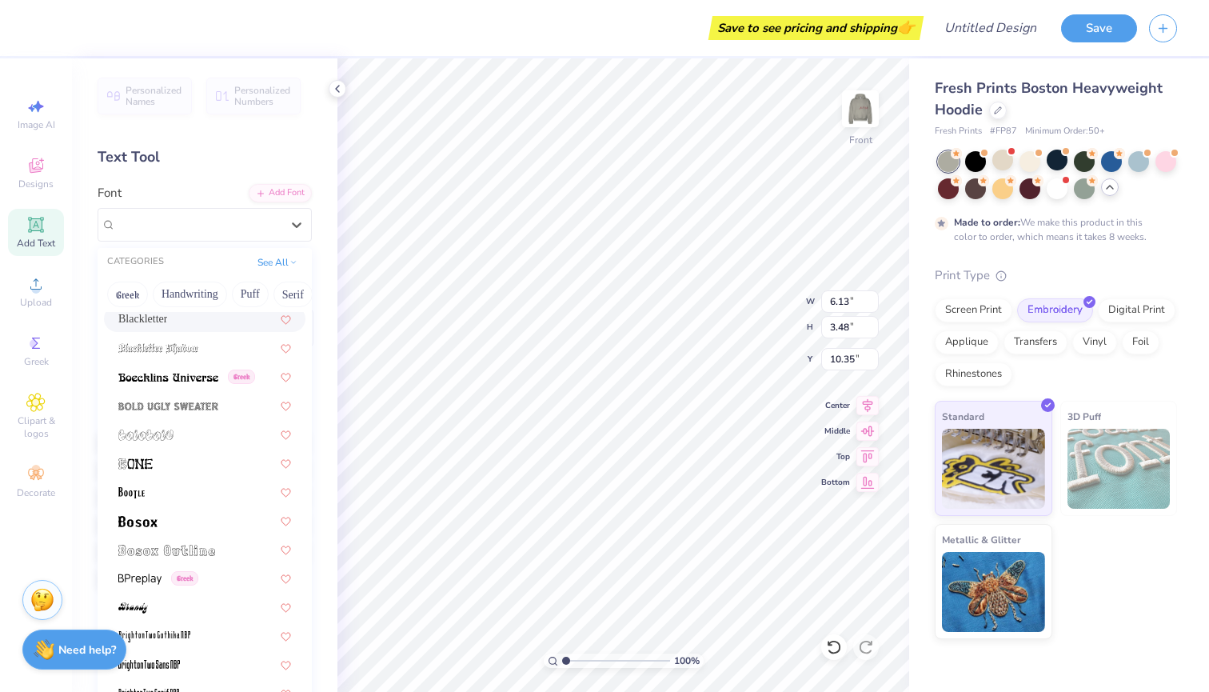
scroll to position [1039, 0]
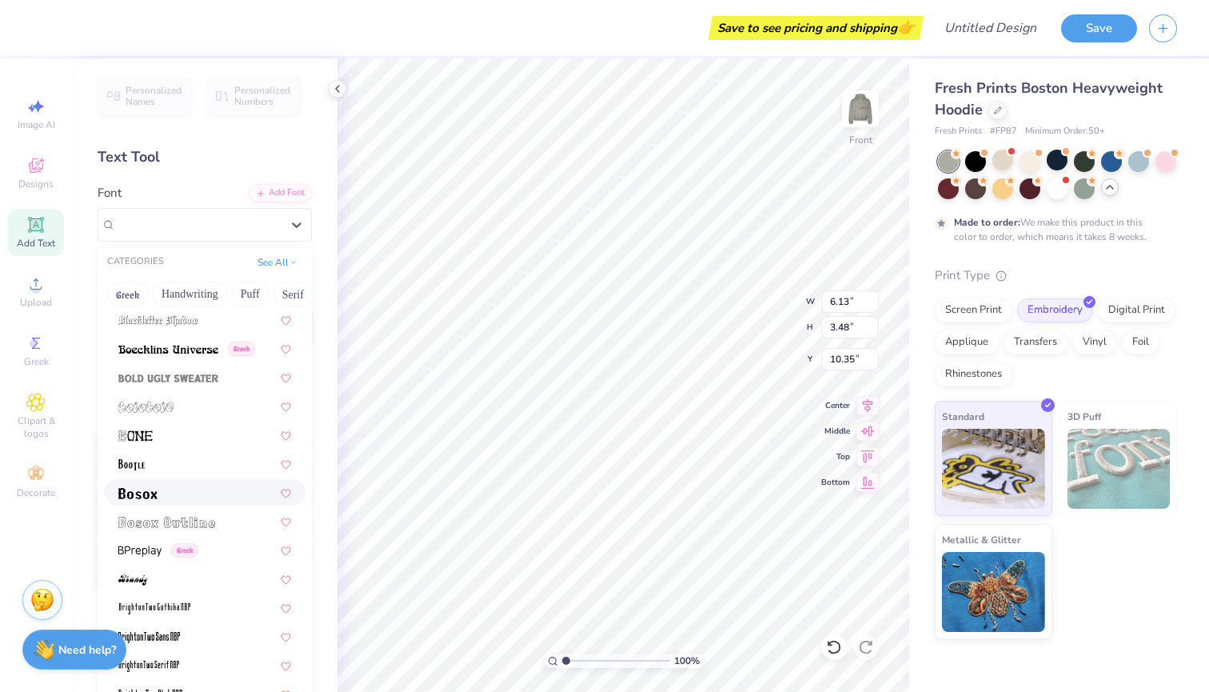
click at [251, 495] on div at bounding box center [204, 492] width 173 height 17
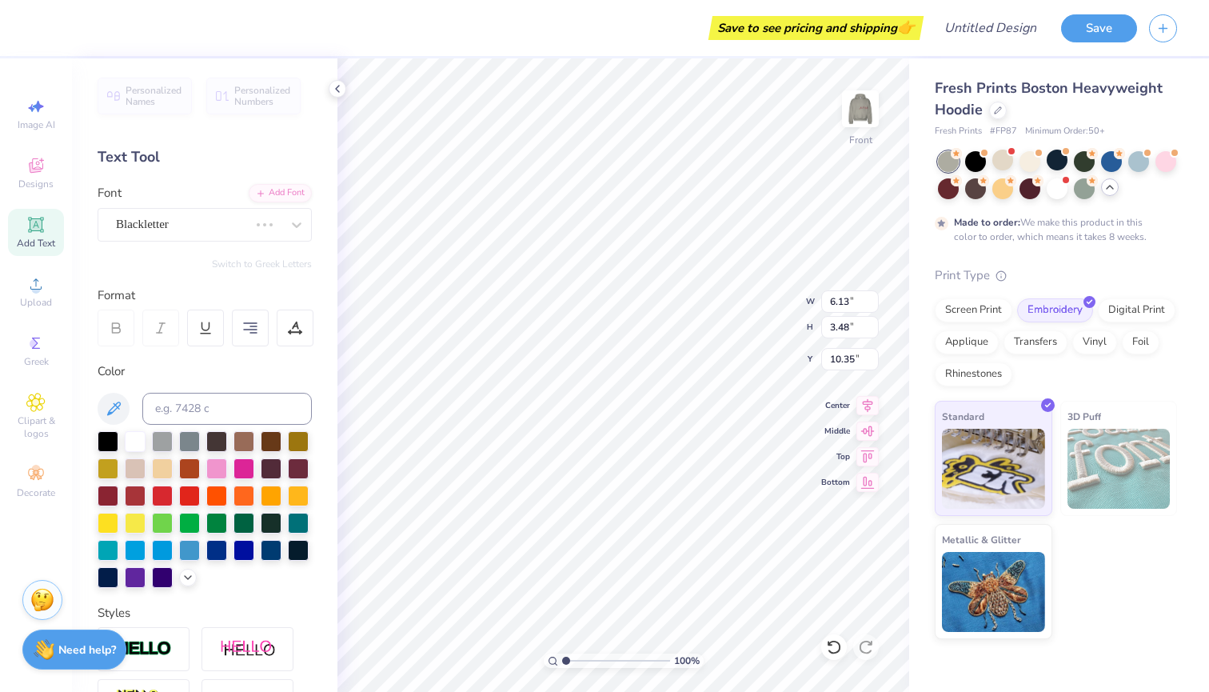
type input "3.89"
type input "2.02"
type input "11.09"
click at [242, 228] on div "Bosox" at bounding box center [198, 224] width 168 height 25
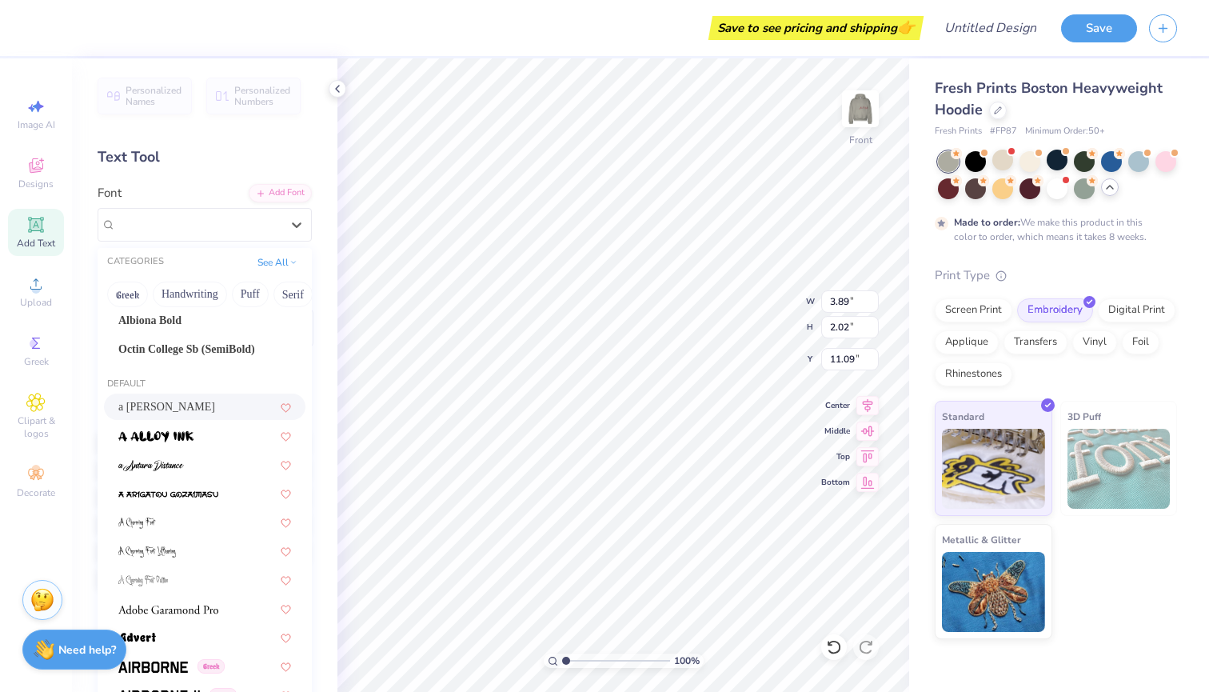
scroll to position [83, 0]
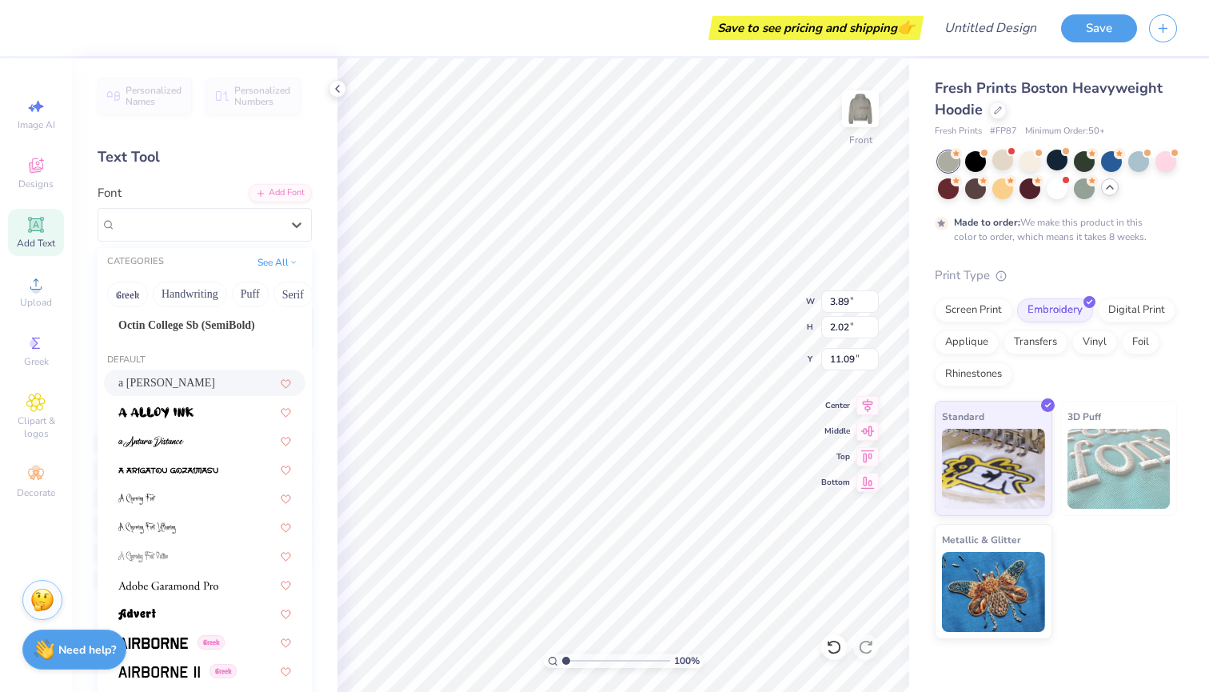
click at [185, 381] on div "a Ahlan Wasahlan" at bounding box center [204, 382] width 173 height 17
type input "5.25"
type input "2.40"
type input "10.90"
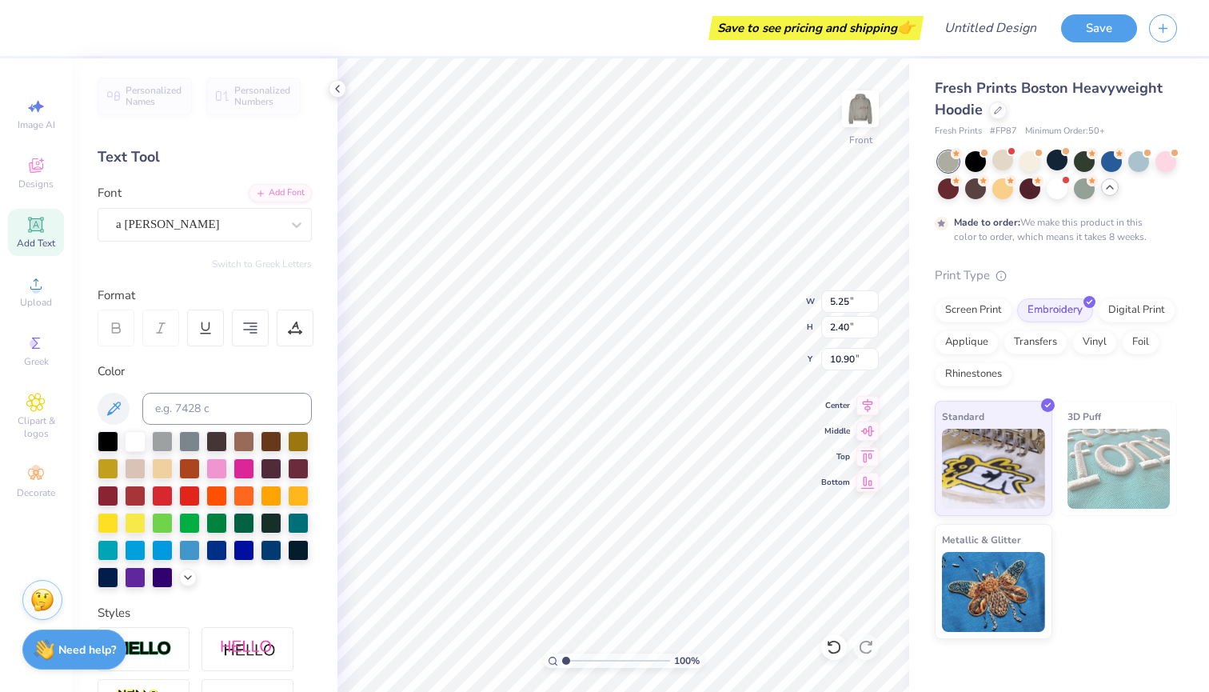
click at [123, 313] on div at bounding box center [116, 327] width 37 height 37
click at [122, 323] on icon at bounding box center [116, 328] width 14 height 14
click at [865, 122] on img at bounding box center [860, 109] width 64 height 64
type input "9.23"
type input "9.32"
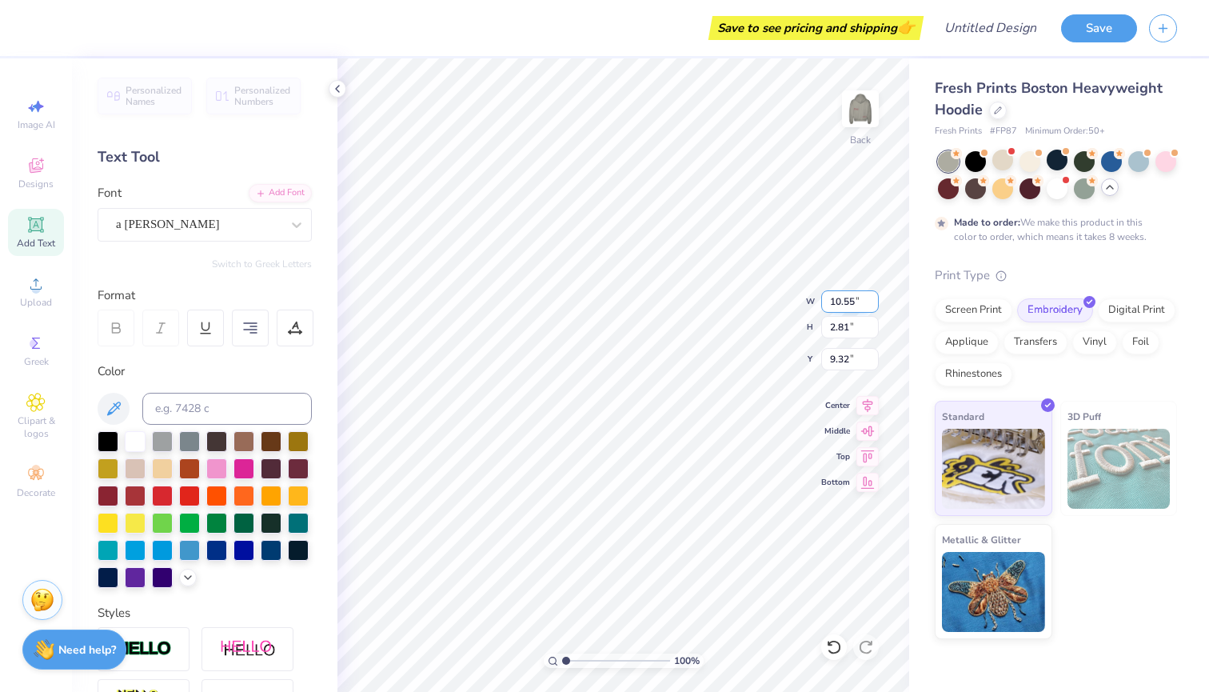
click at [871, 295] on input "10.55" at bounding box center [850, 301] width 58 height 22
type input "10.56"
click at [871, 295] on input "10.56" at bounding box center [850, 301] width 58 height 22
click at [870, 320] on input "2.81" at bounding box center [850, 327] width 58 height 22
click at [873, 323] on input "2.82" at bounding box center [850, 327] width 58 height 22
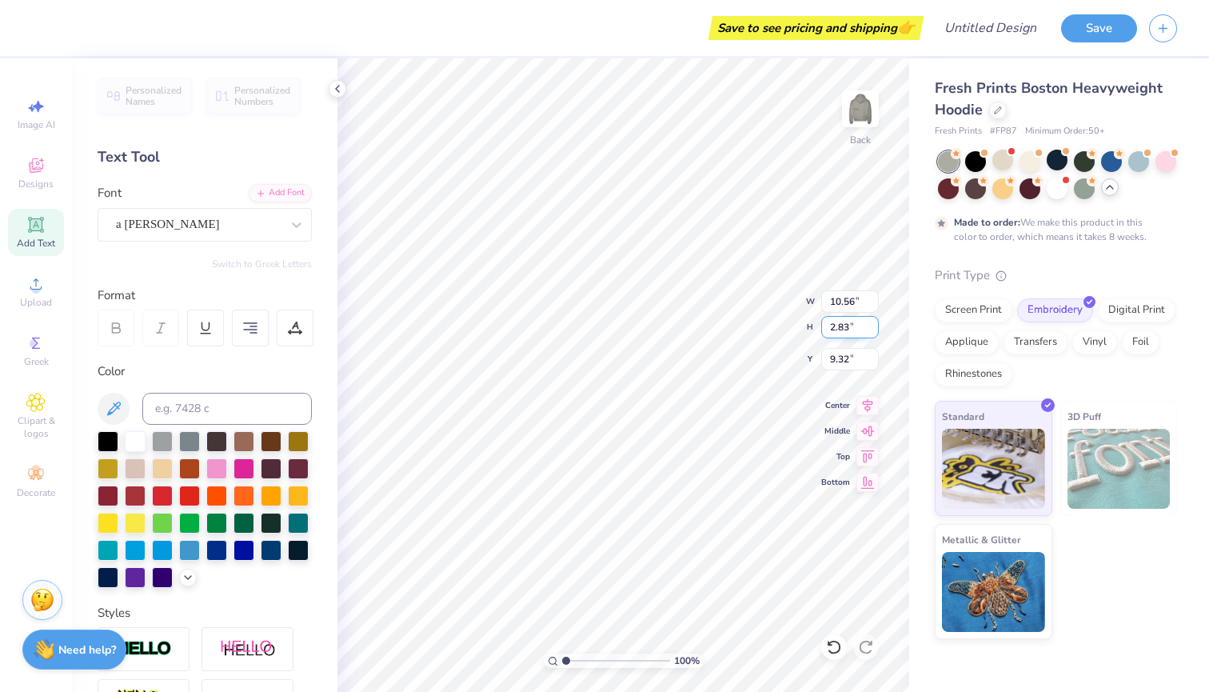
click at [873, 323] on input "2.83" at bounding box center [850, 327] width 58 height 22
click at [873, 323] on input "2.84" at bounding box center [850, 327] width 58 height 22
type input "2.85"
click at [873, 323] on input "2.85" at bounding box center [850, 327] width 58 height 22
click at [871, 351] on input "9.32" at bounding box center [850, 359] width 58 height 22
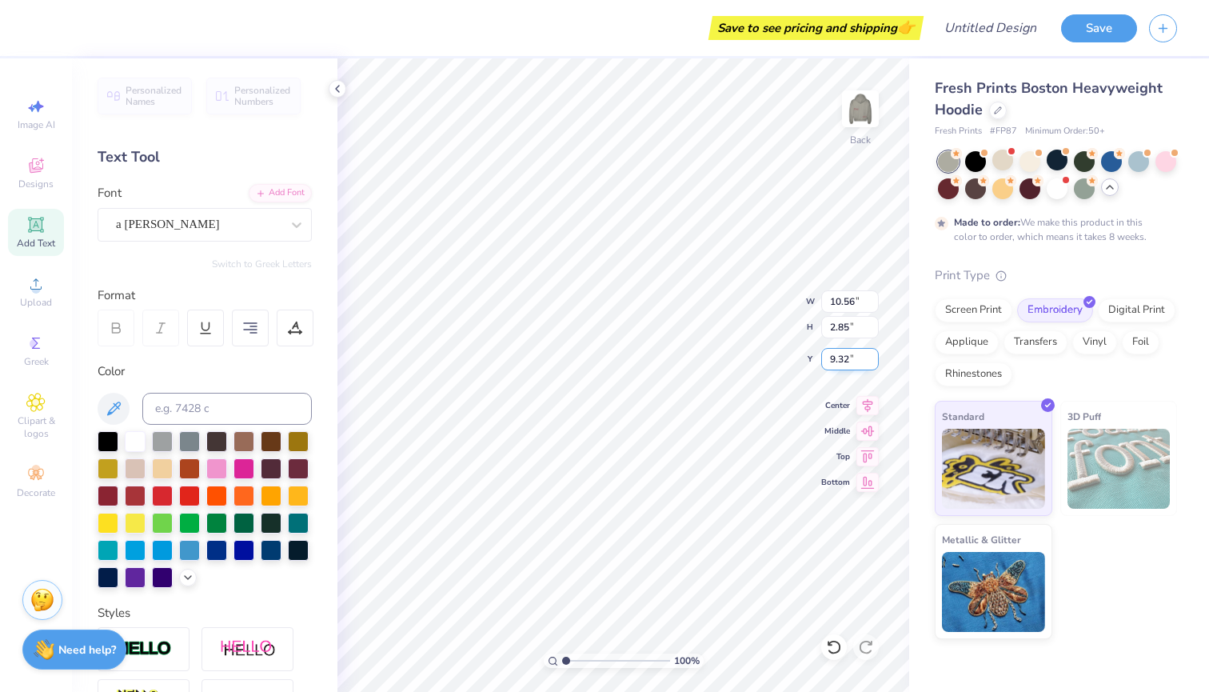
type input "10.71"
click at [872, 353] on input "9.31" at bounding box center [850, 359] width 58 height 22
type input "9.32"
click at [872, 353] on input "9.32" at bounding box center [850, 359] width 58 height 22
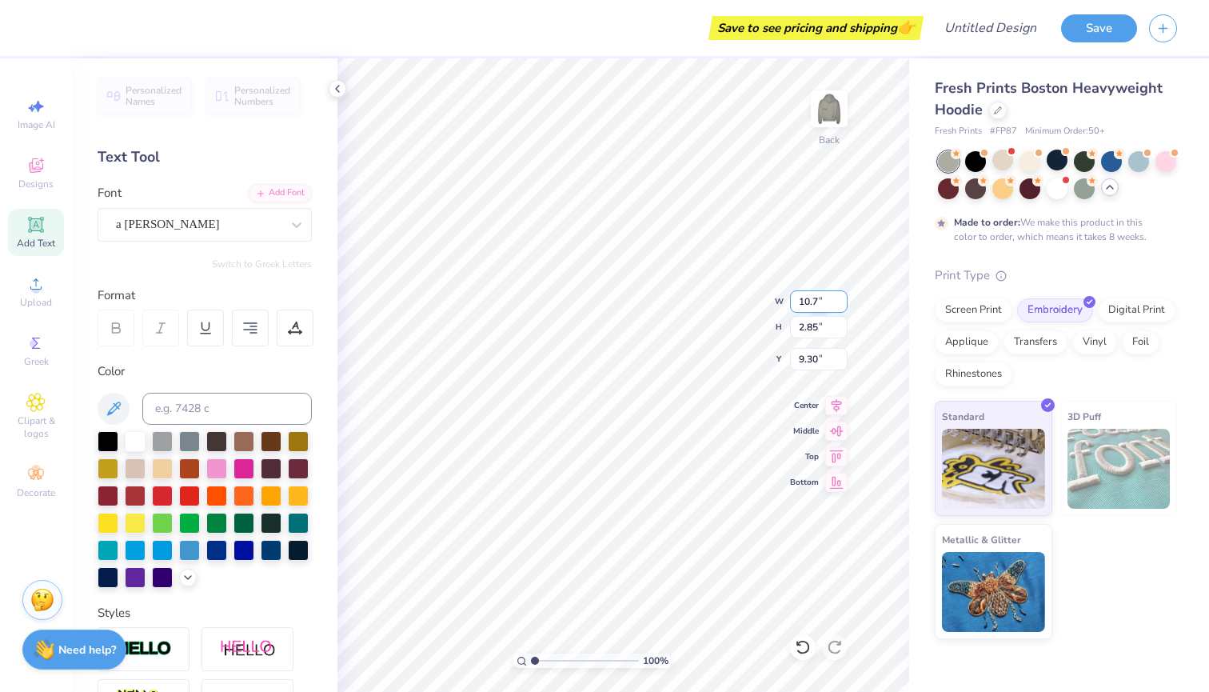
click at [840, 303] on input "10.7" at bounding box center [819, 301] width 58 height 22
click at [840, 303] on input "10.69" at bounding box center [819, 301] width 58 height 22
click at [840, 303] on input "10.68" at bounding box center [819, 301] width 58 height 22
click at [840, 303] on input "10.67" at bounding box center [819, 301] width 58 height 22
click at [840, 303] on input "10.66" at bounding box center [819, 301] width 58 height 22
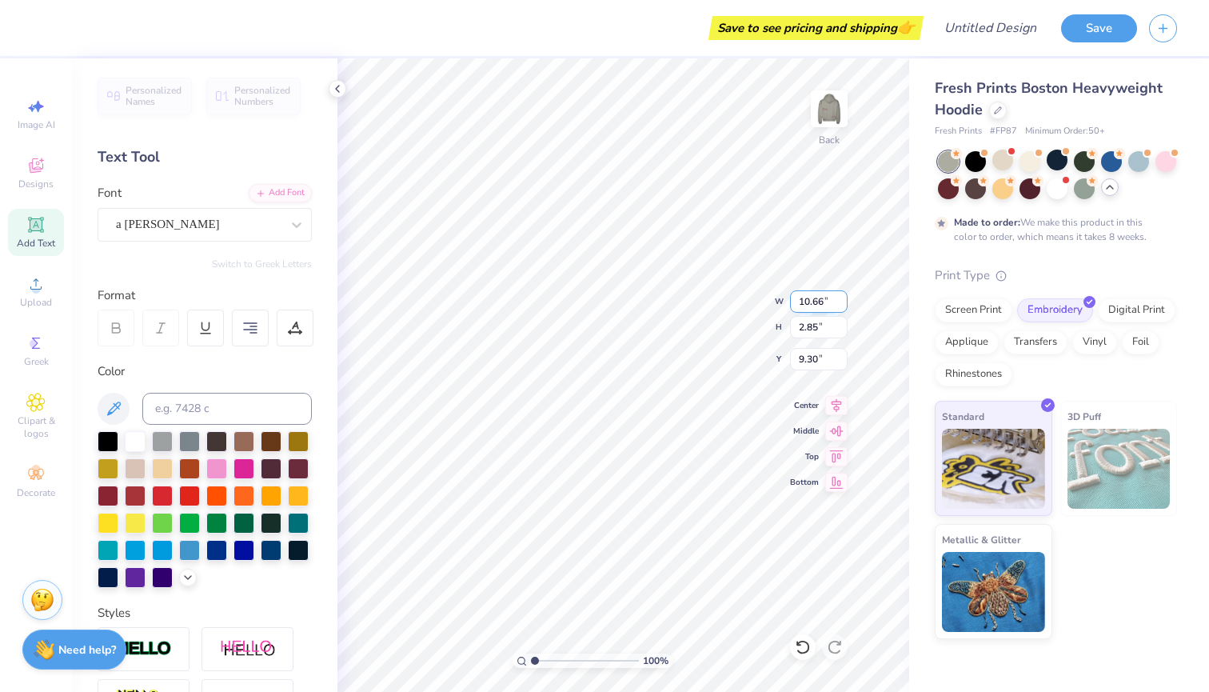
type input "10.65"
click at [840, 303] on input "10.65" at bounding box center [819, 301] width 58 height 22
type input "10.56"
type input "2.81"
type input "9.32"
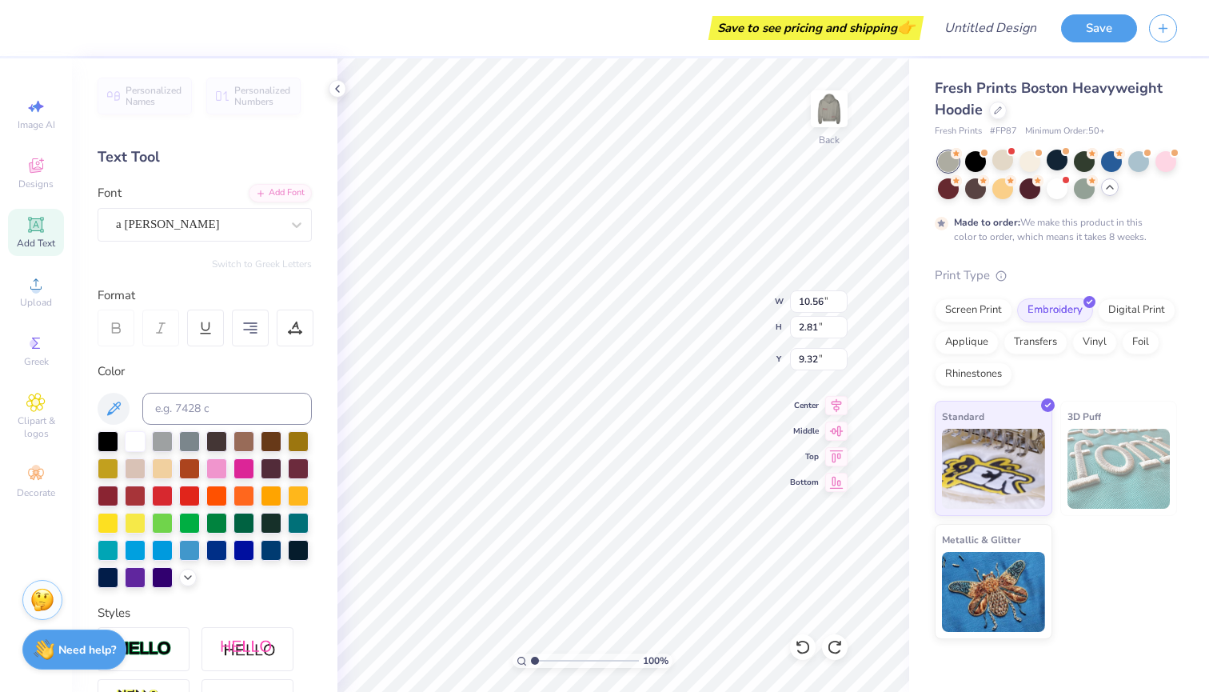
type input "10.54"
type input "8.79"
type input "4.34"
type input "1.64"
type input "1.77"
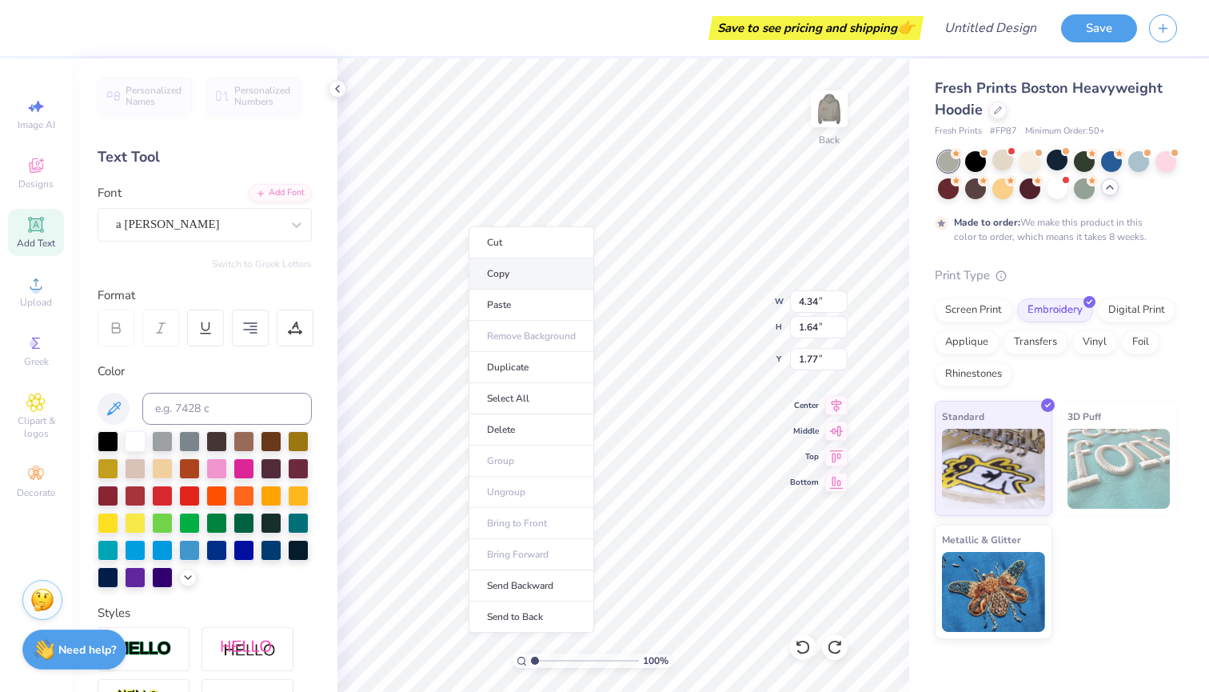
click at [494, 274] on li "Copy" at bounding box center [532, 273] width 126 height 31
type input "9.27"
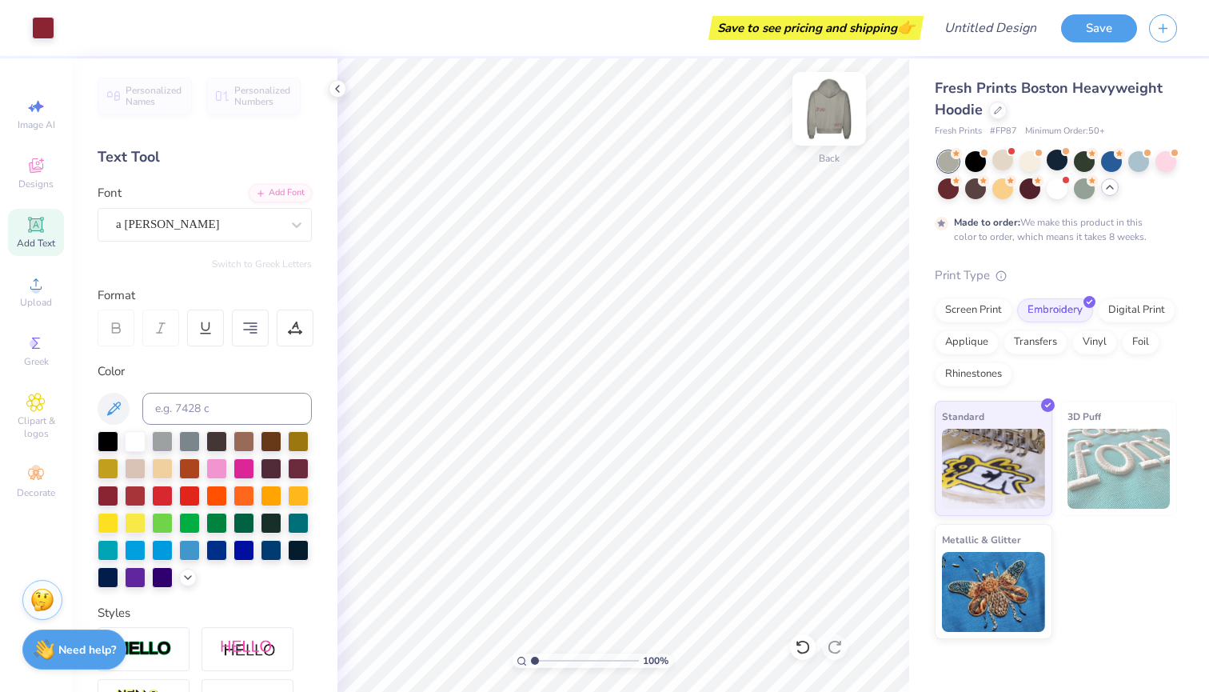
click at [839, 109] on img at bounding box center [829, 109] width 64 height 64
click at [831, 108] on img at bounding box center [829, 109] width 64 height 64
click at [831, 107] on img at bounding box center [829, 109] width 64 height 64
type input "3.90"
type input "1.48"
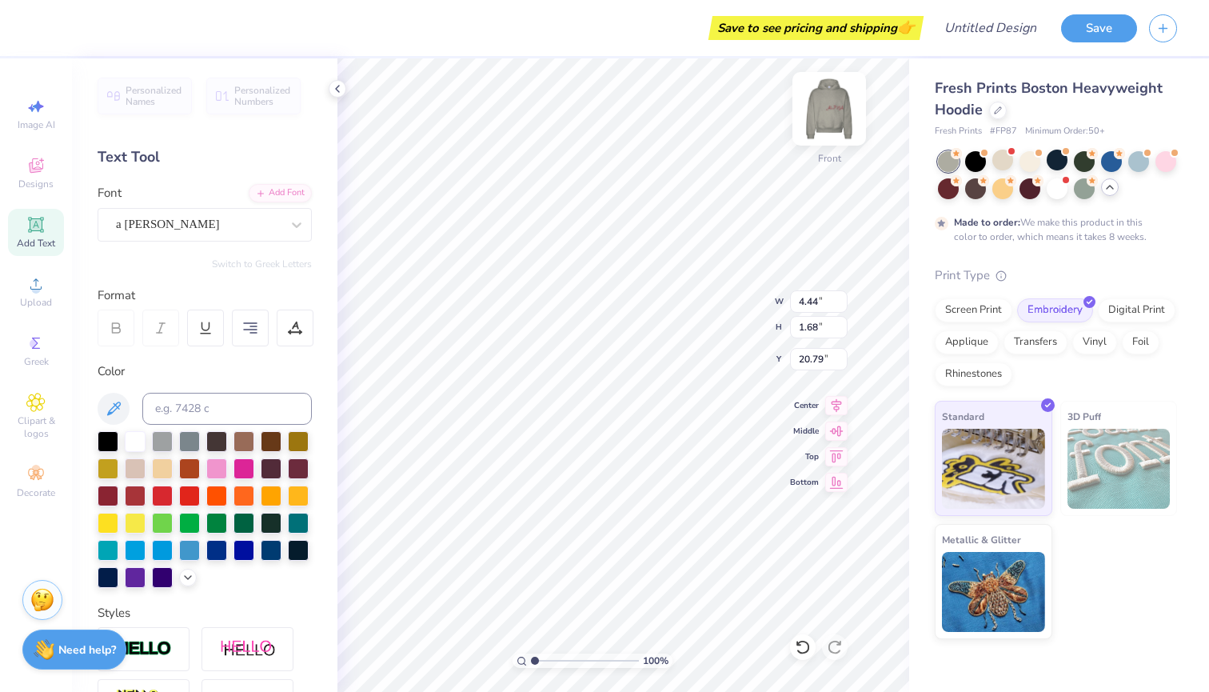
type input "20.99"
type input "5.25"
type input "2.40"
type input "10.90"
type input "6.29"
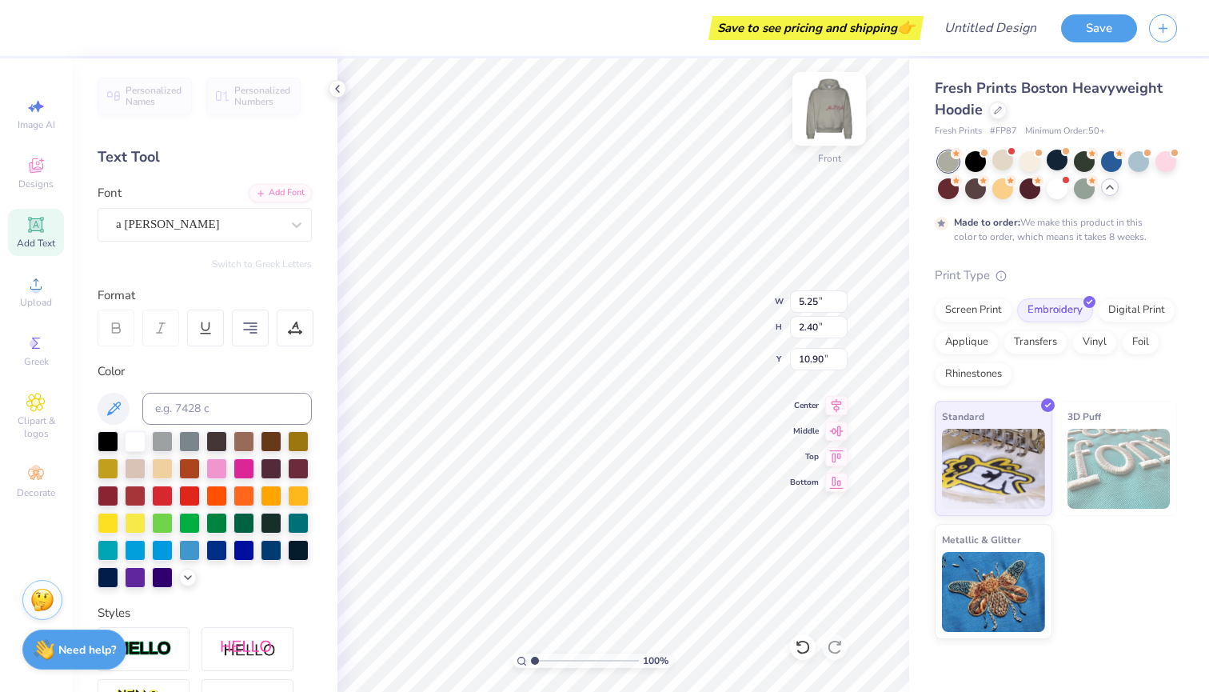
type input "2.87"
type input "10.42"
click at [828, 91] on div at bounding box center [829, 109] width 74 height 74
type input "9.32"
type input "11.94"
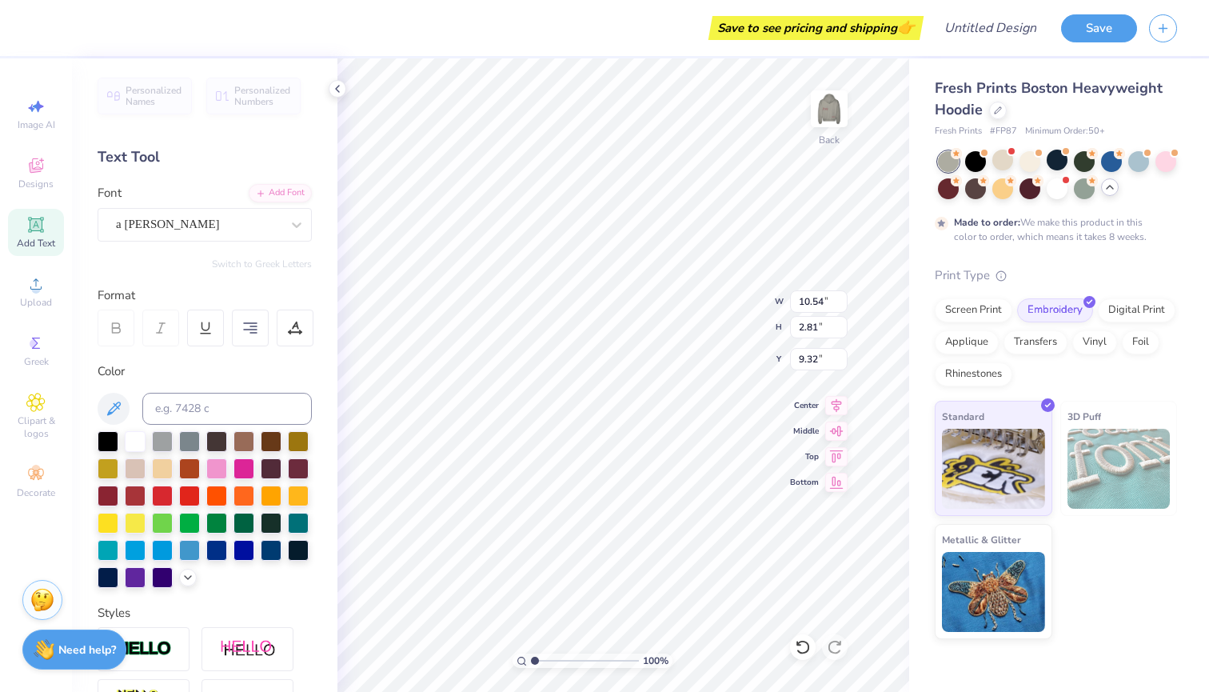
type input "3.18"
type input "8.95"
click at [824, 131] on img at bounding box center [829, 109] width 64 height 64
click at [844, 105] on img at bounding box center [829, 109] width 64 height 64
click at [820, 110] on img at bounding box center [829, 109] width 64 height 64
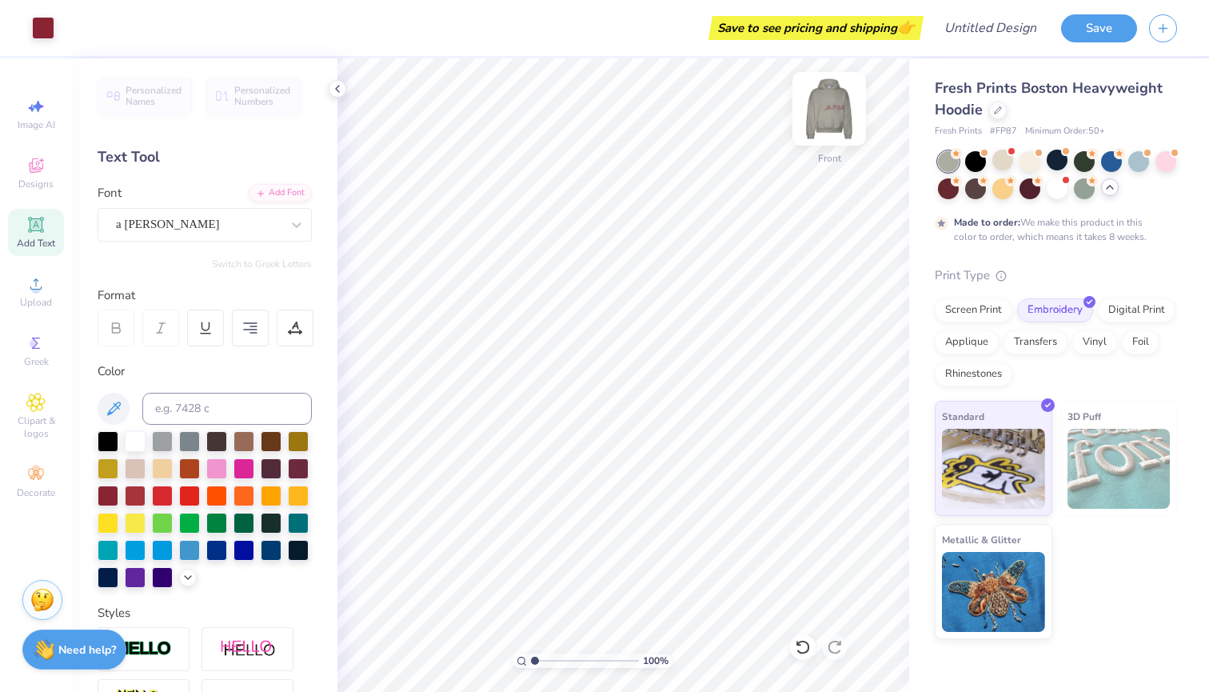
click at [821, 111] on img at bounding box center [829, 109] width 64 height 64
click at [821, 112] on img at bounding box center [829, 109] width 64 height 64
type input "11.61"
click at [26, 418] on span "Clipart & logos" at bounding box center [36, 427] width 56 height 26
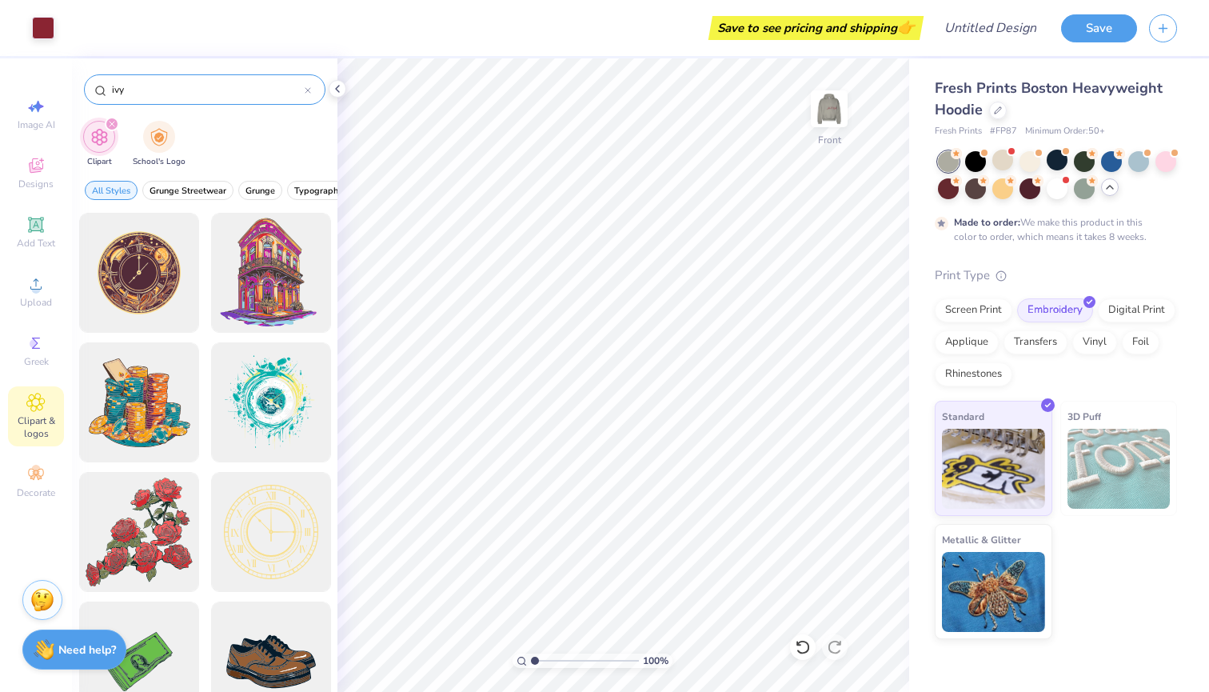
type input "ivy"
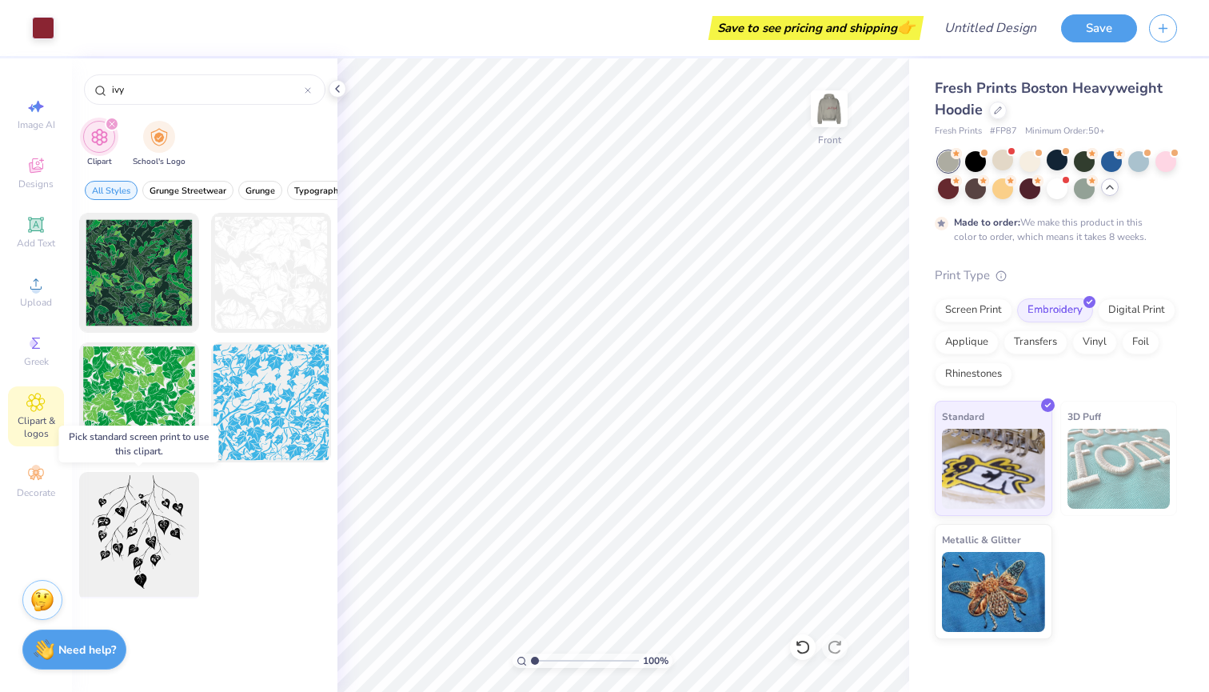
click at [159, 533] on div at bounding box center [139, 532] width 132 height 132
click at [157, 524] on div at bounding box center [139, 532] width 132 height 132
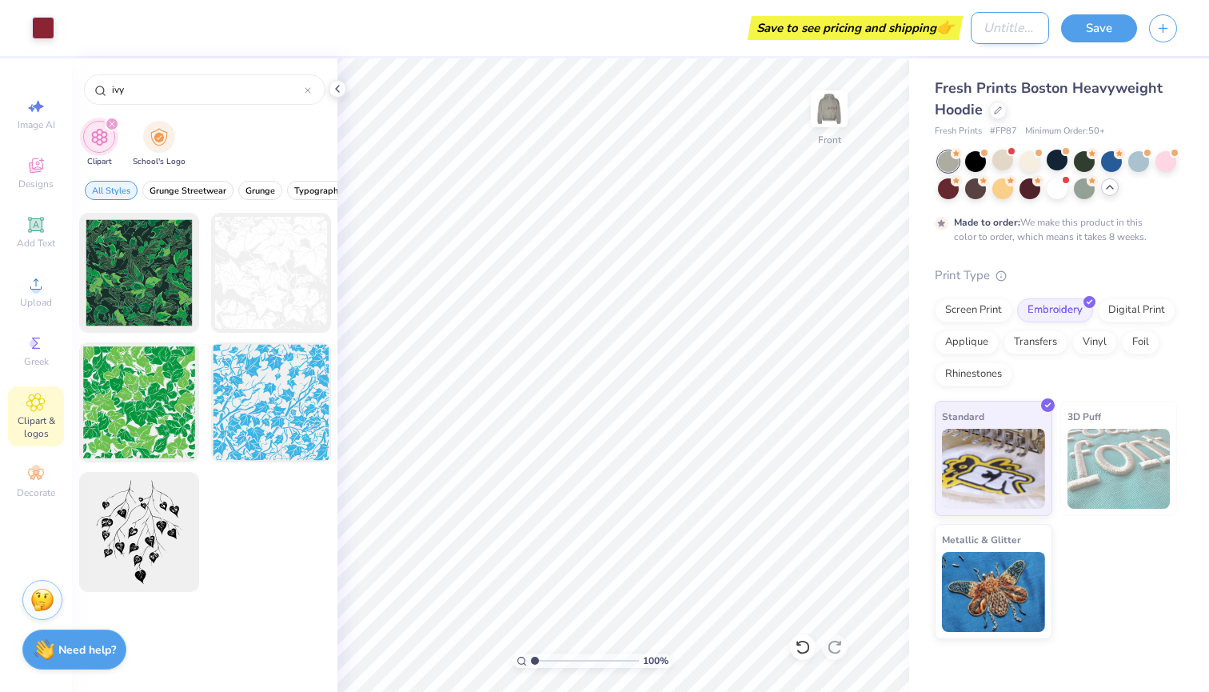
click at [971, 29] on input "Design Title" at bounding box center [1010, 28] width 78 height 32
type input "APHI"
click at [1095, 18] on button "Save" at bounding box center [1099, 26] width 76 height 28
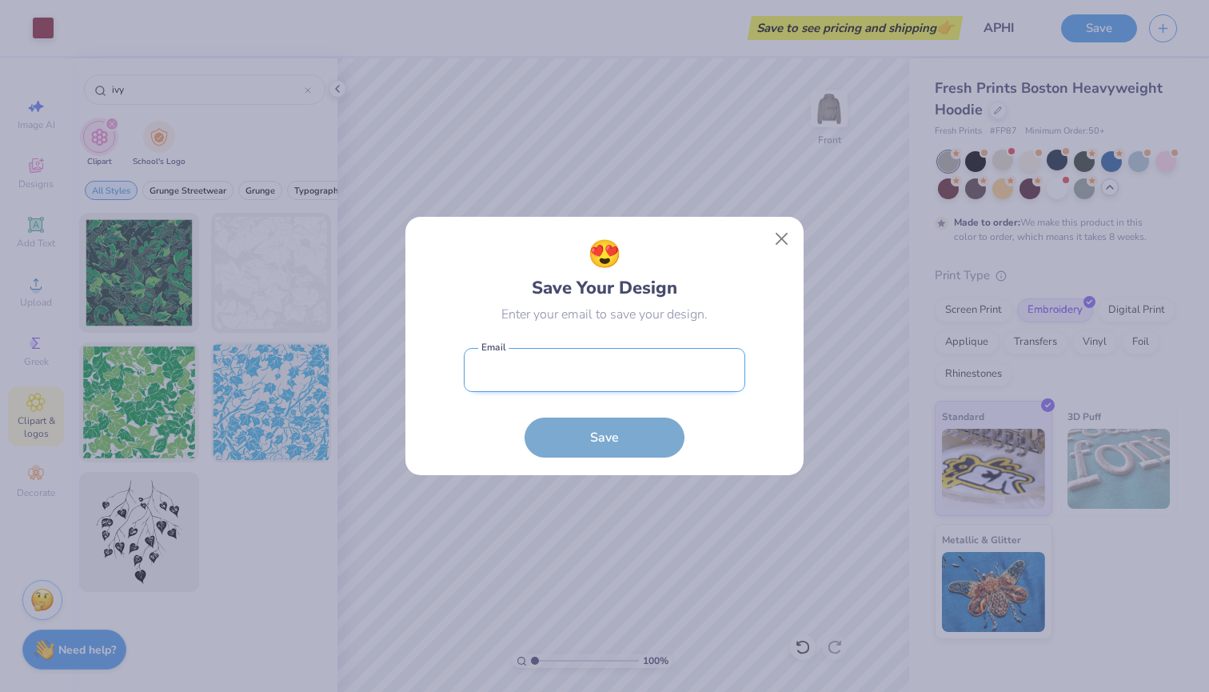
click at [670, 374] on input "email" at bounding box center [604, 370] width 281 height 44
type input "t"
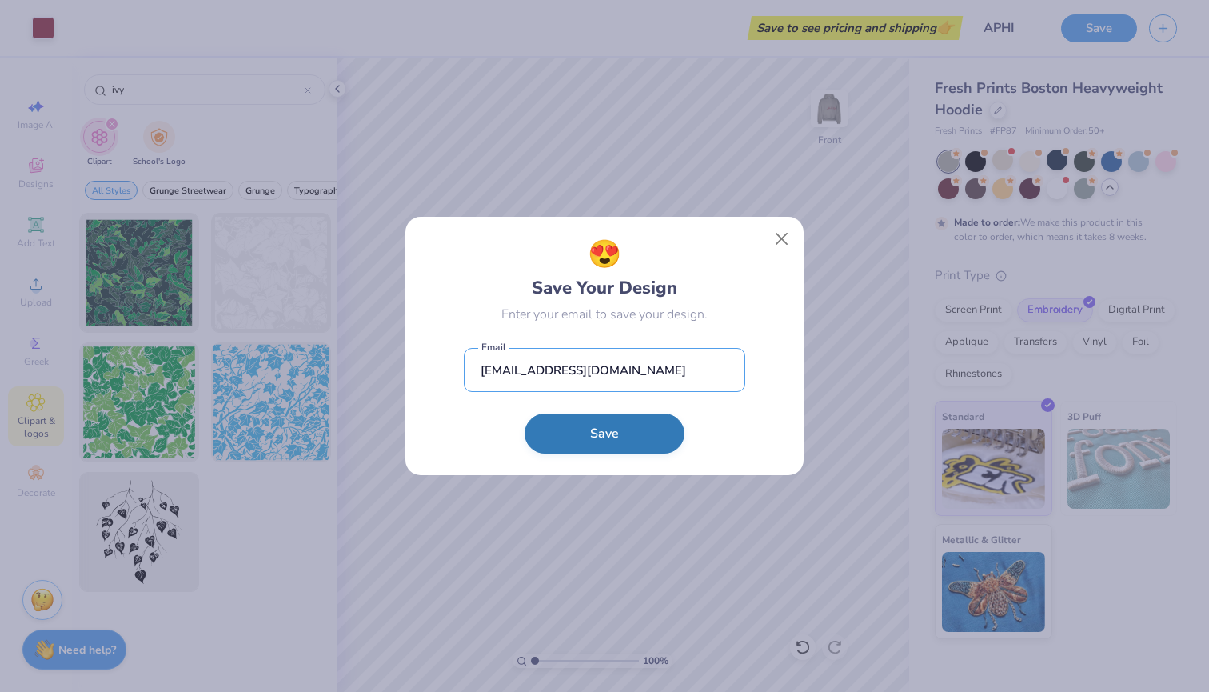
type input "hewisontaylor@gmail.com"
click at [656, 447] on button "Save" at bounding box center [604, 433] width 160 height 40
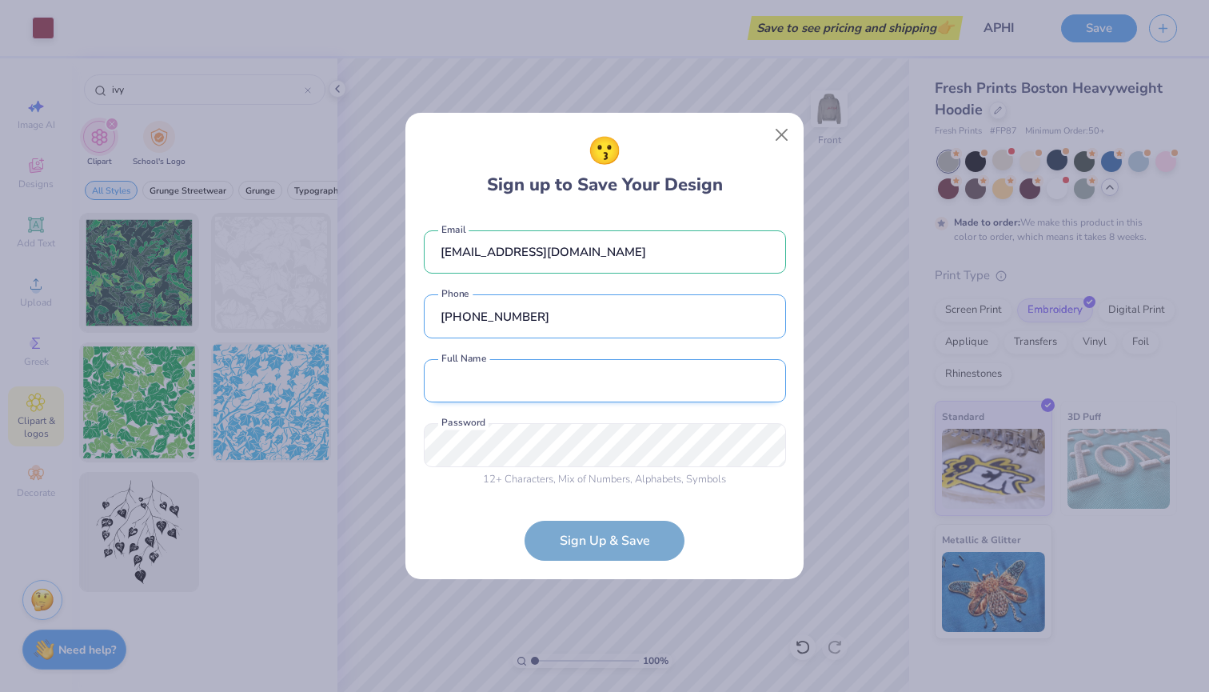
type input "(949) 846-8559"
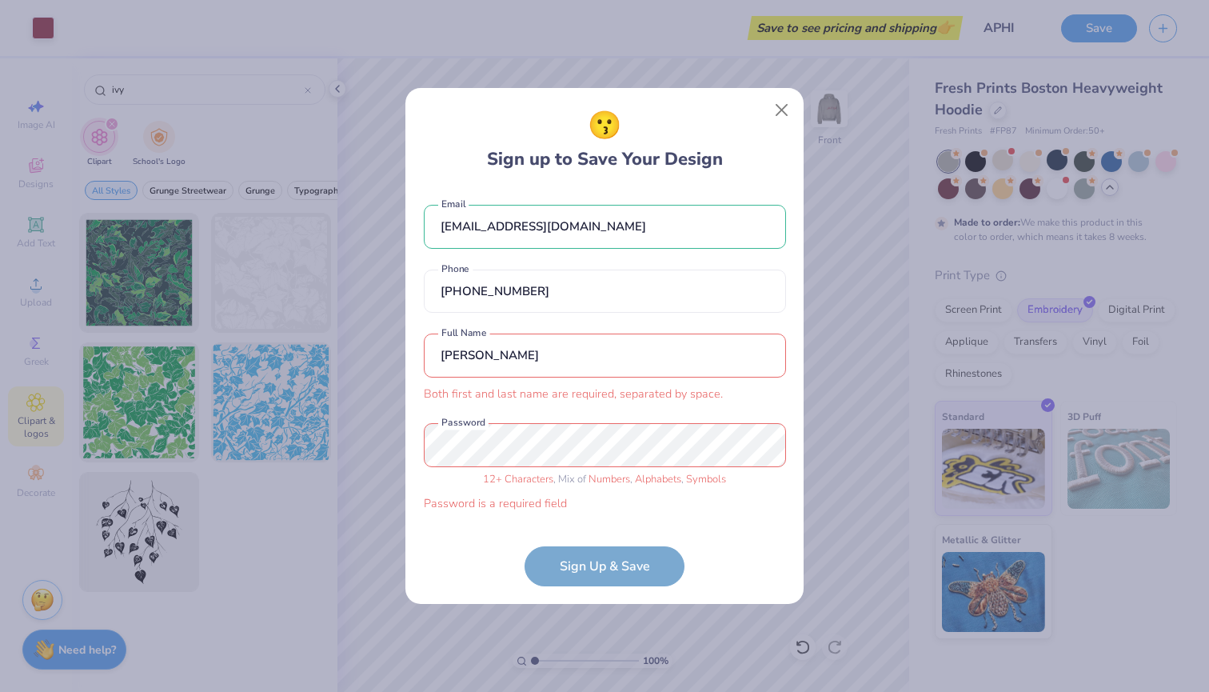
click at [563, 362] on input "taylor" at bounding box center [605, 355] width 362 height 44
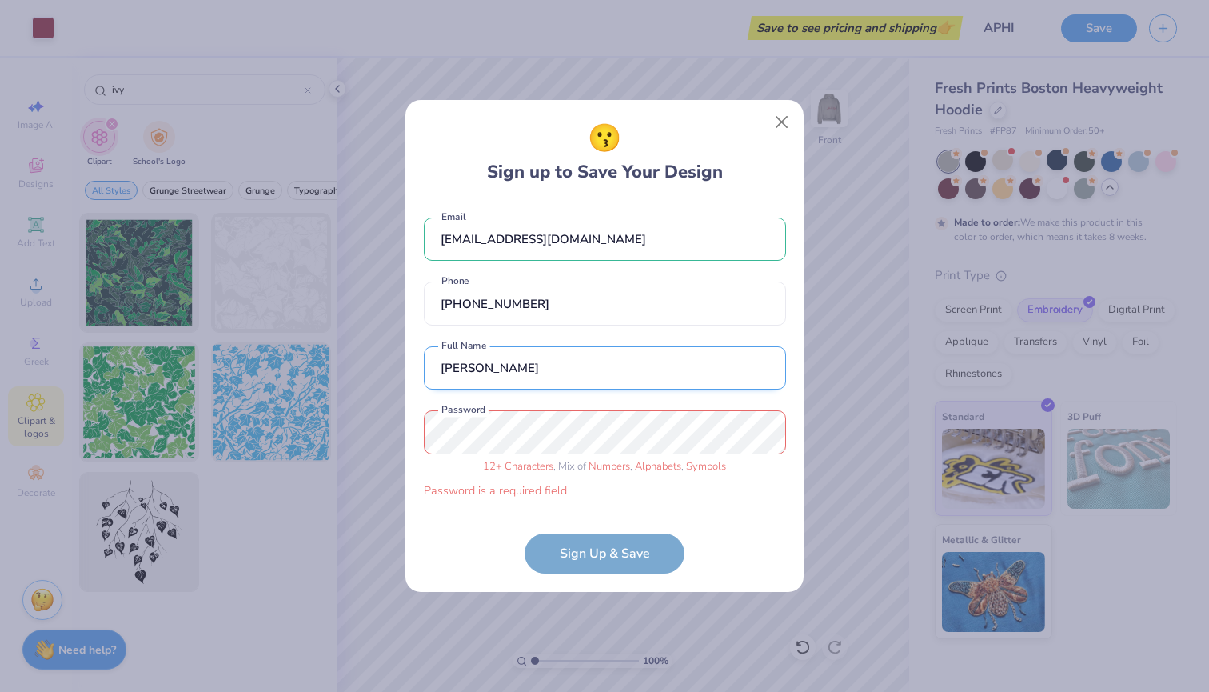
type input "taylor hewison"
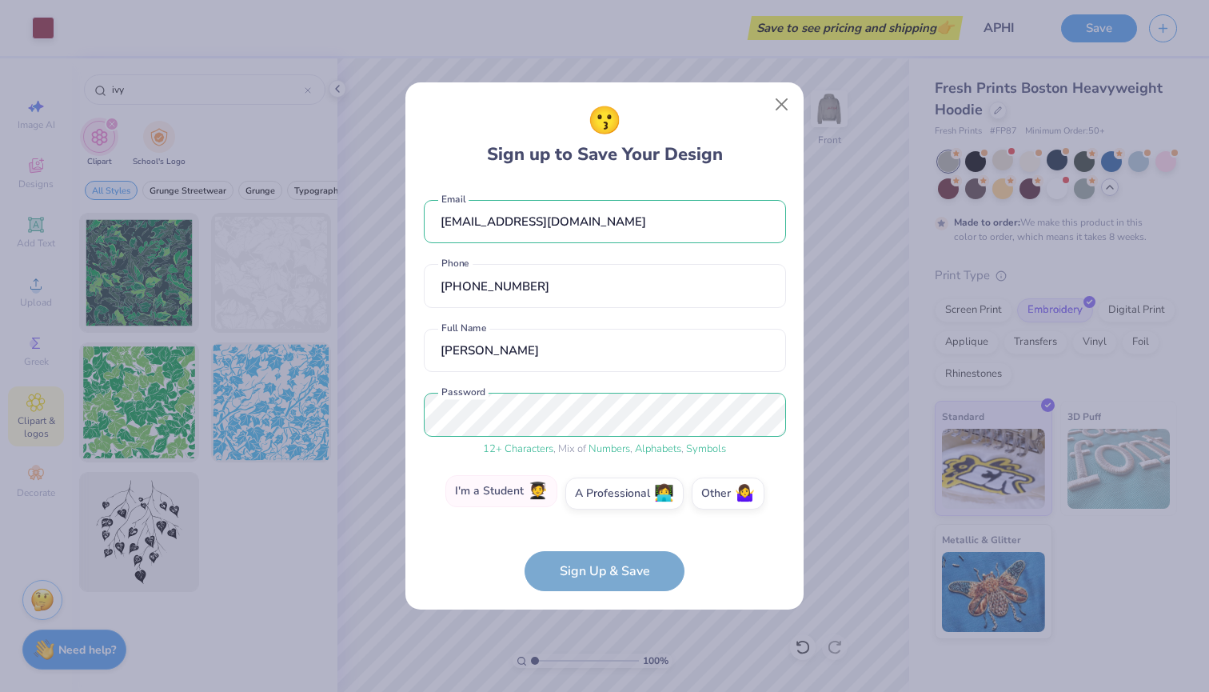
click at [527, 489] on label "I'm a Student 🧑‍🎓" at bounding box center [501, 491] width 112 height 32
click at [600, 493] on input "I'm a Student 🧑‍🎓" at bounding box center [605, 498] width 10 height 10
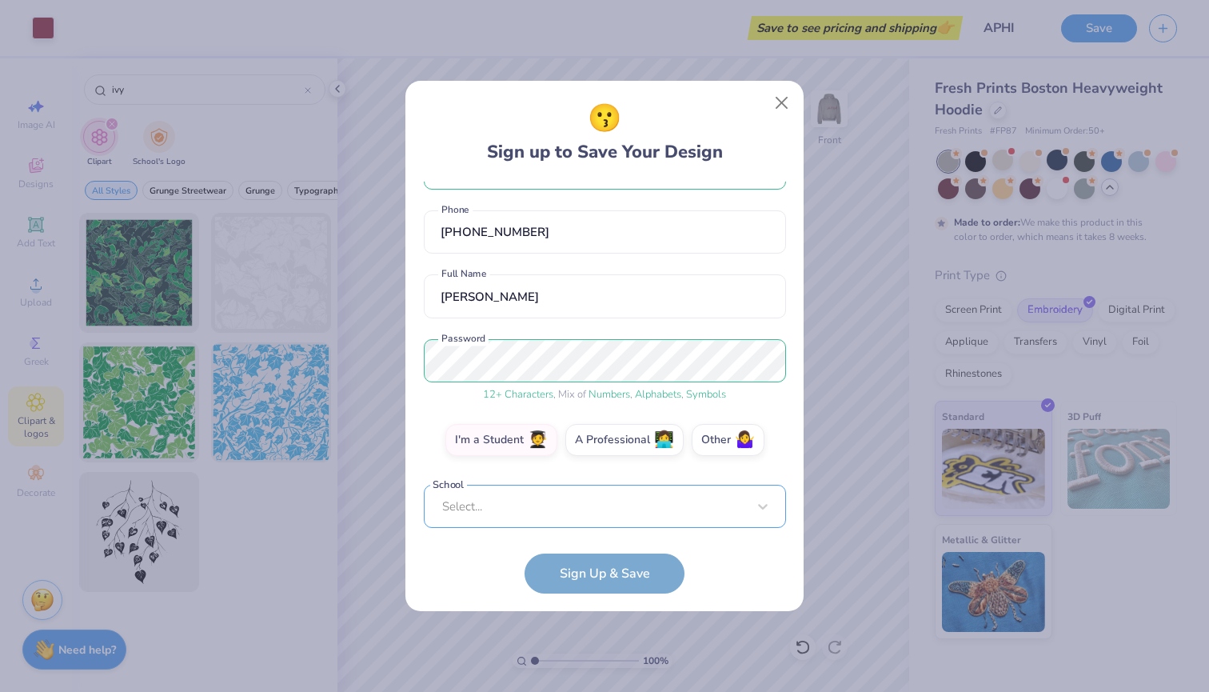
click at [528, 506] on div "Select..." at bounding box center [605, 507] width 362 height 44
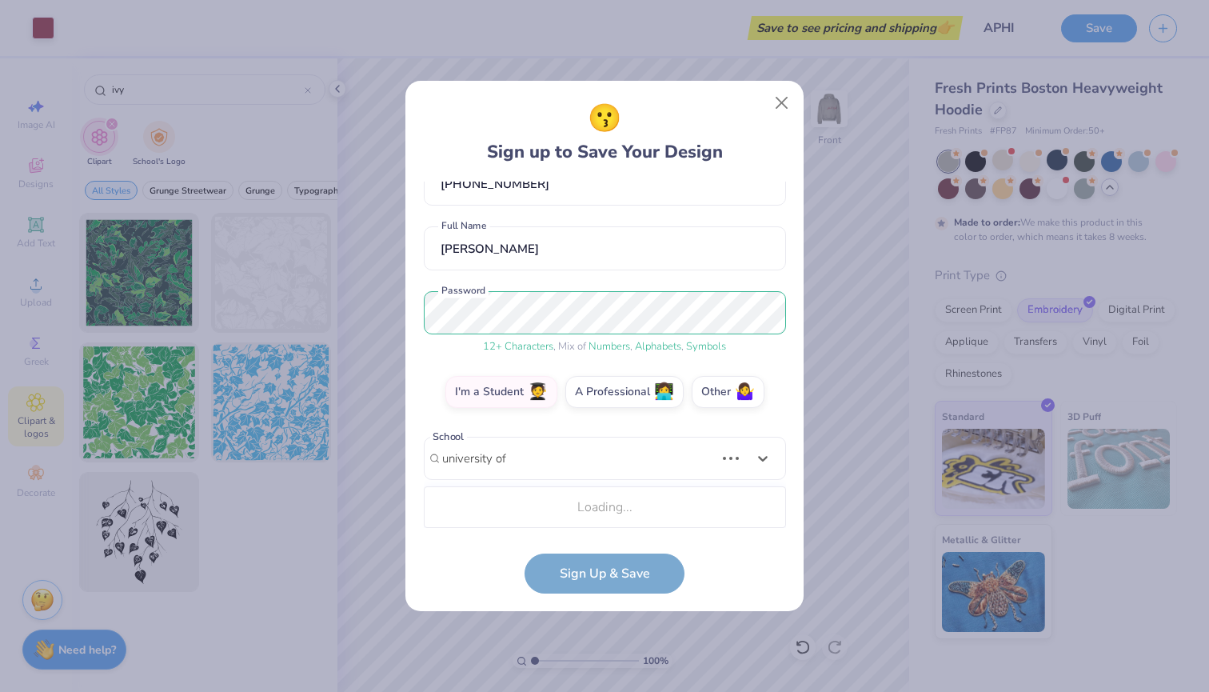
scroll to position [99, 0]
type input "university of utah"
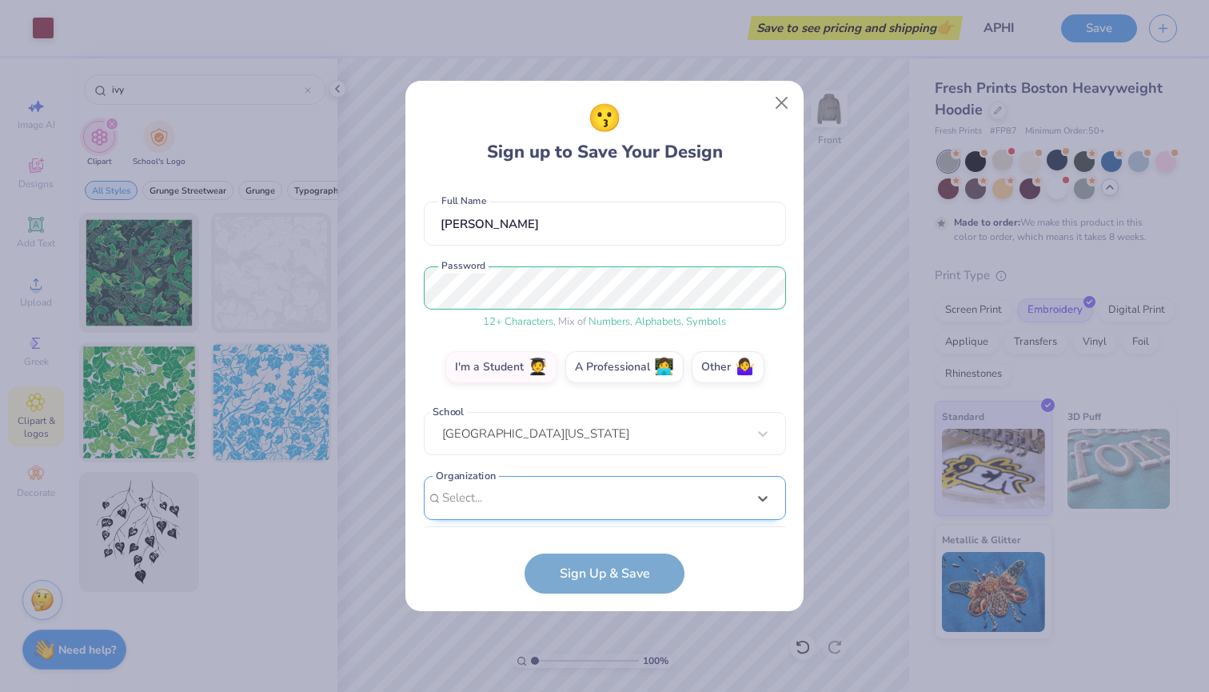
click at [490, 497] on div "option focused, 8 of 15. 15 results available. Use Up and Down to choose option…" at bounding box center [605, 622] width 362 height 292
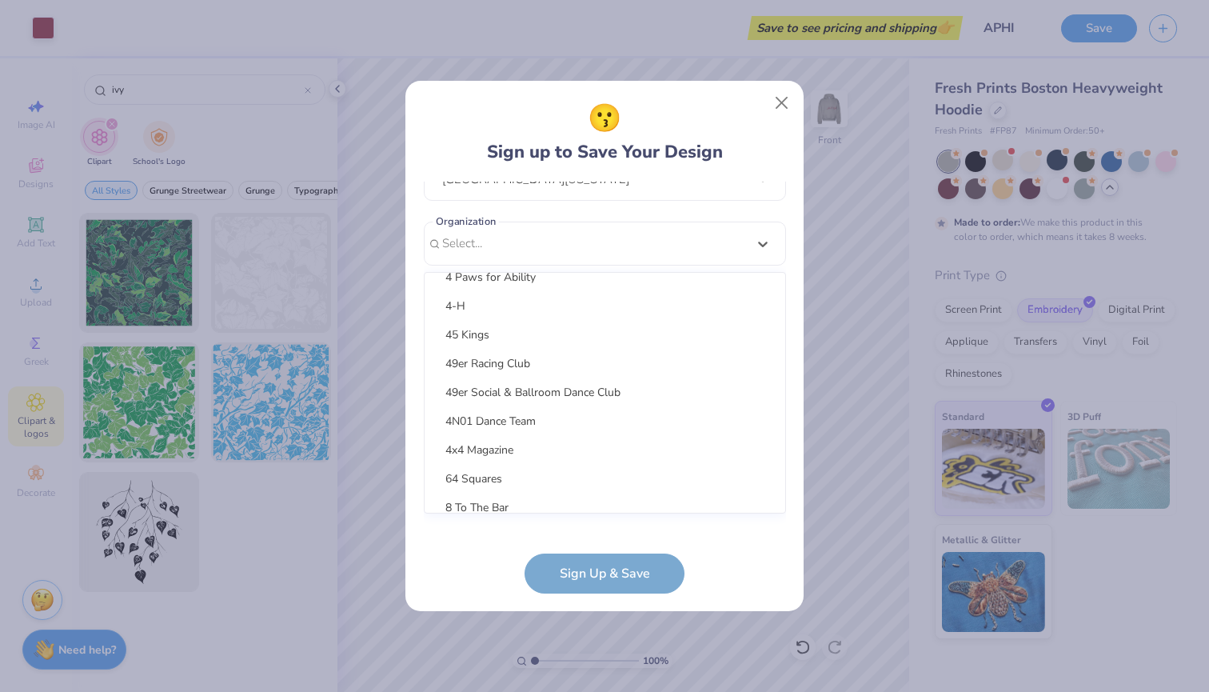
scroll to position [0, 0]
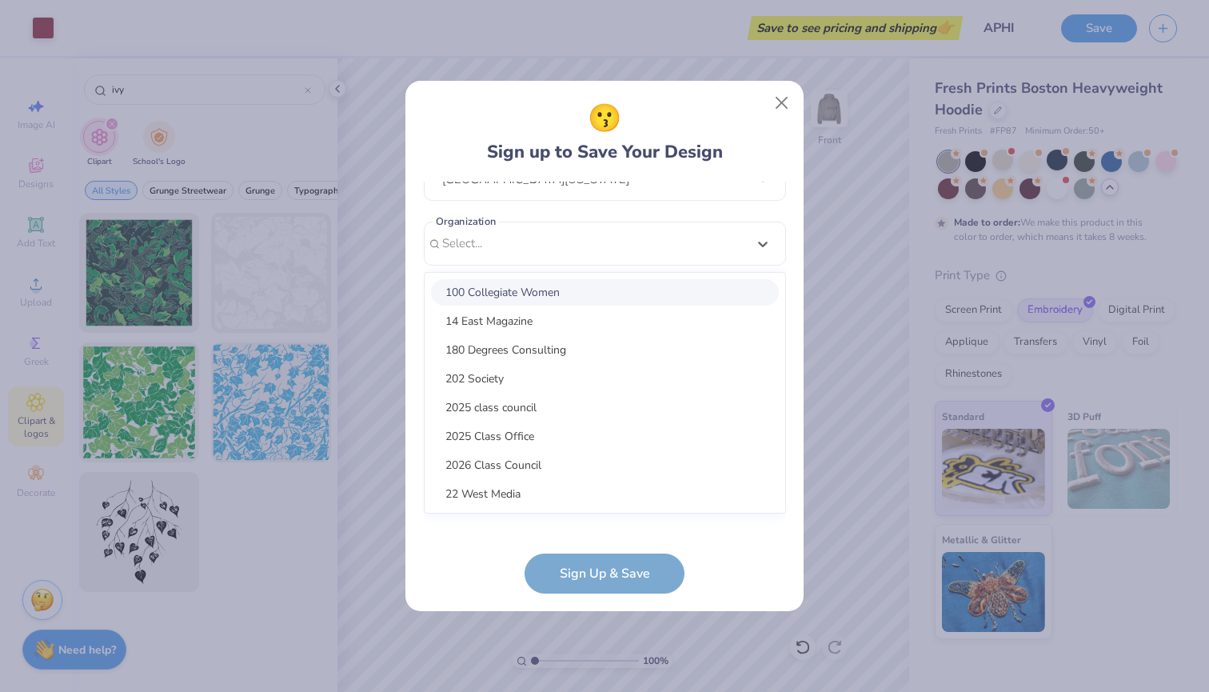
click at [540, 293] on div "100 Collegiate Women" at bounding box center [605, 292] width 348 height 26
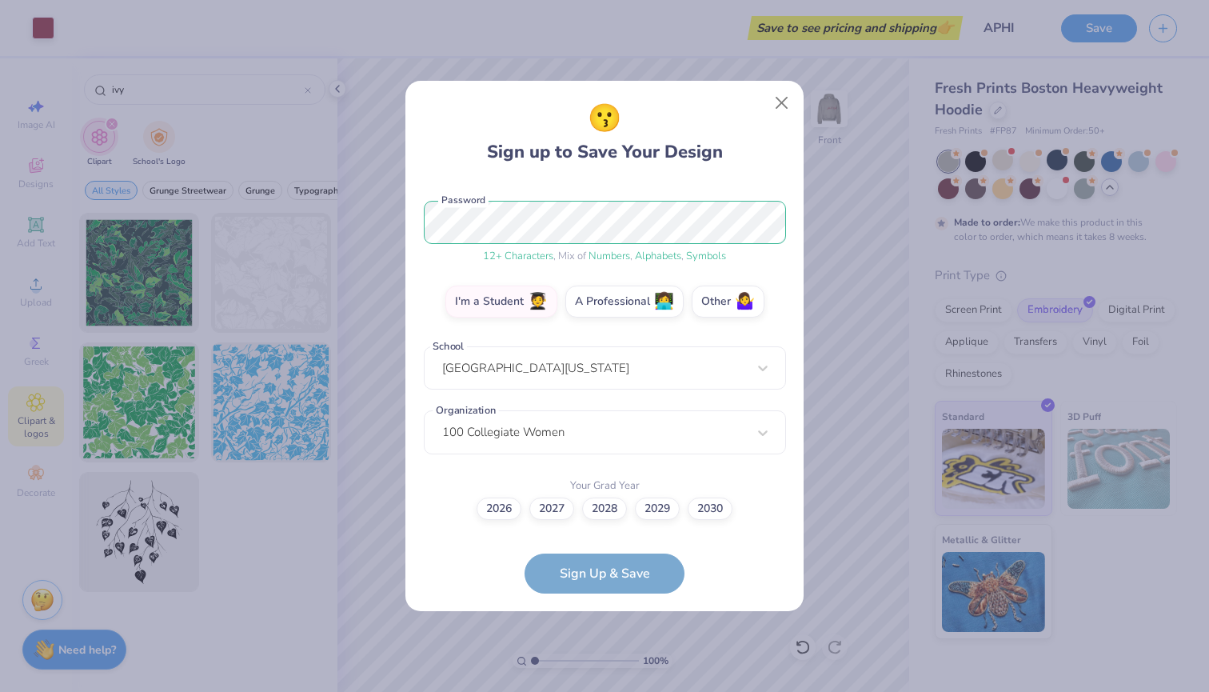
scroll to position [190, 0]
click at [671, 502] on label "2029" at bounding box center [657, 506] width 45 height 22
click at [610, 691] on input "2029" at bounding box center [605, 699] width 10 height 10
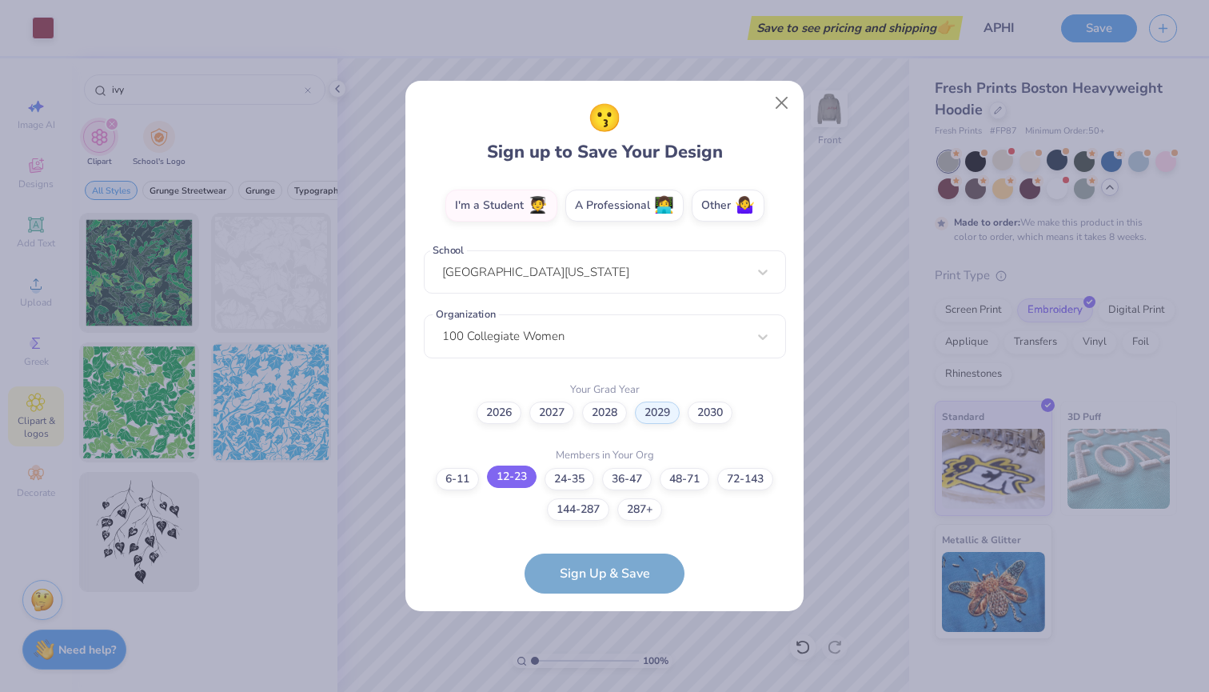
click at [524, 477] on label "12-23" at bounding box center [512, 476] width 50 height 22
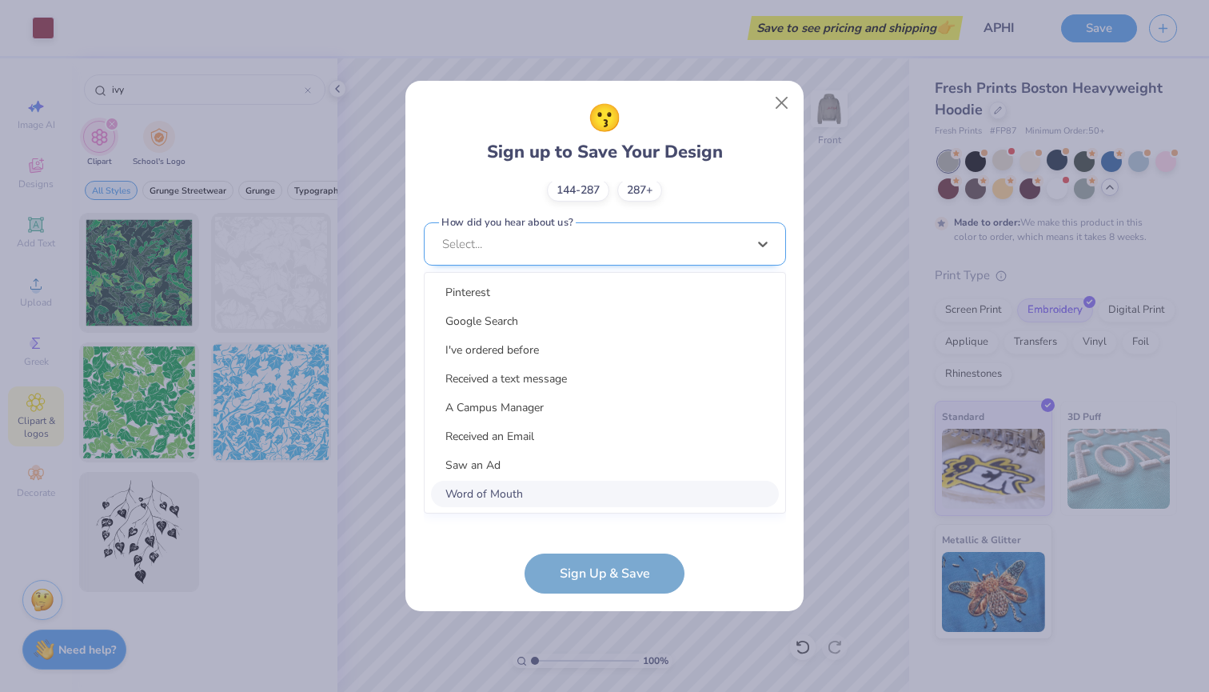
click at [532, 499] on div "option Word of Mouth focused, 8 of 15. 15 results available. Use Up and Down to…" at bounding box center [605, 368] width 362 height 292
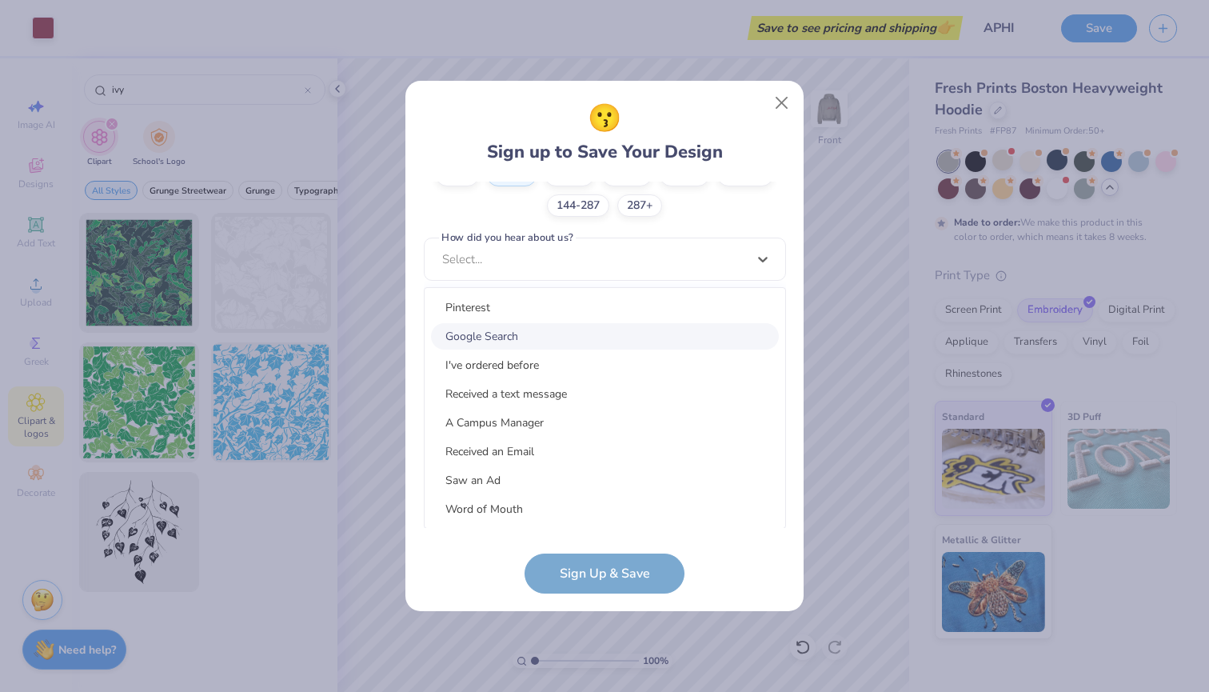
click at [552, 341] on div "Google Search" at bounding box center [605, 336] width 348 height 26
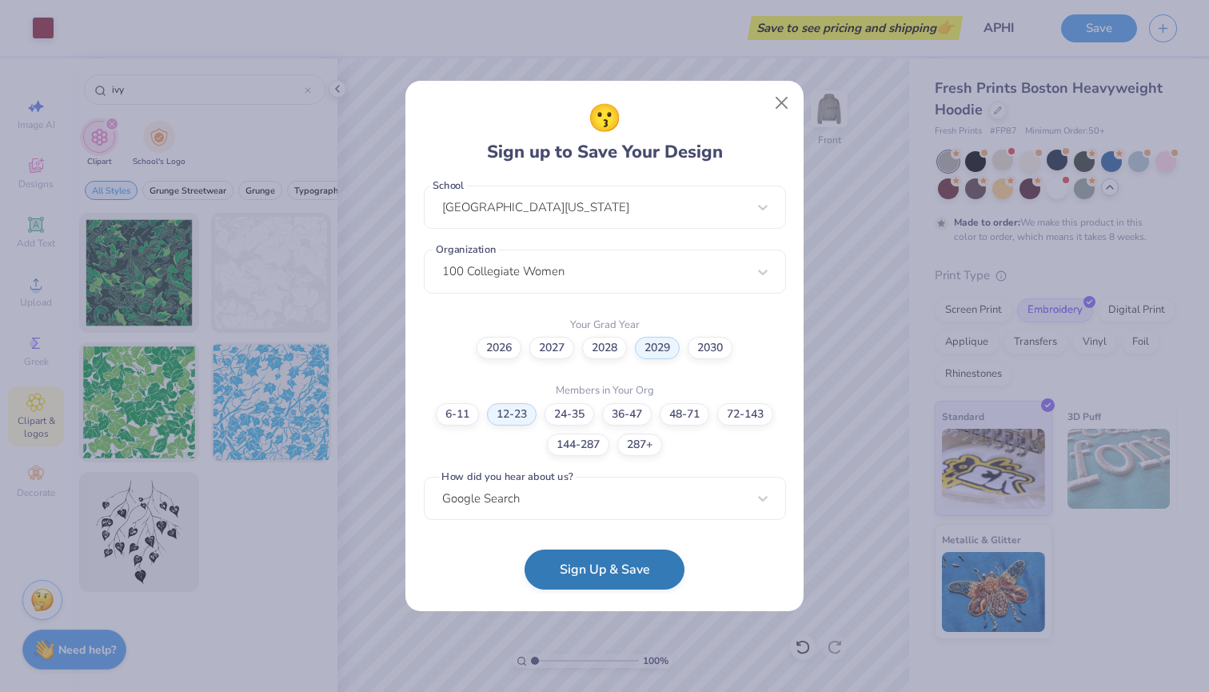
click at [586, 575] on button "Sign Up & Save" at bounding box center [604, 569] width 160 height 40
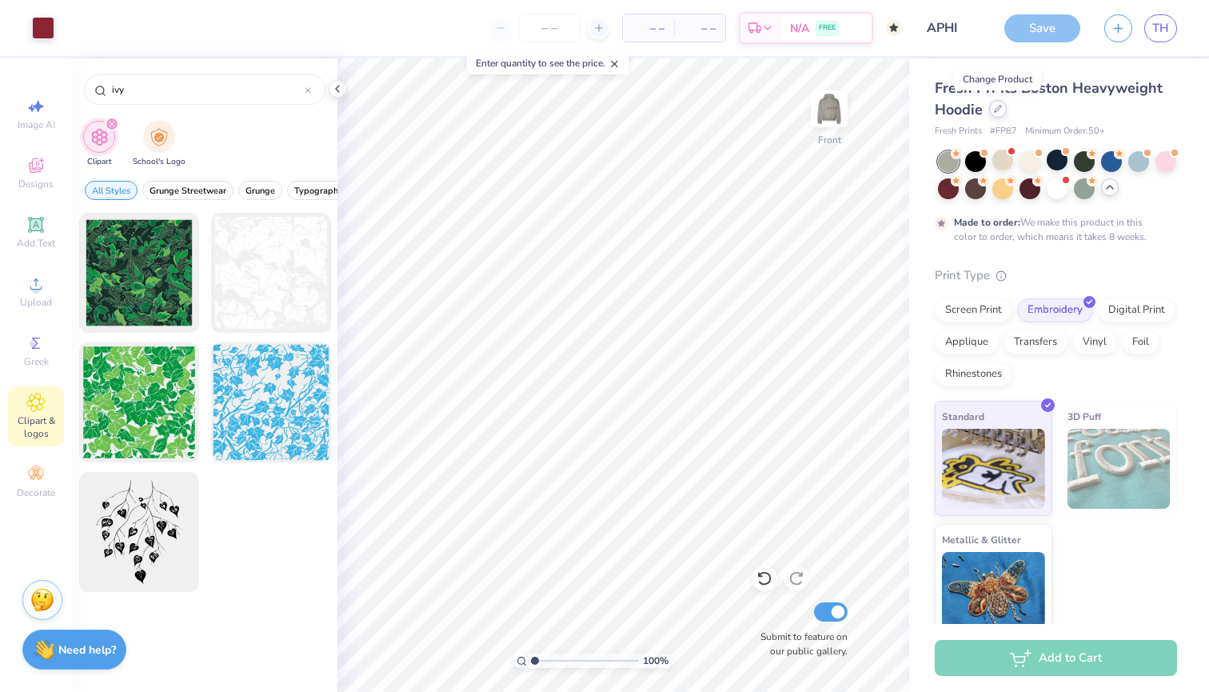
click at [996, 111] on icon at bounding box center [998, 109] width 6 height 6
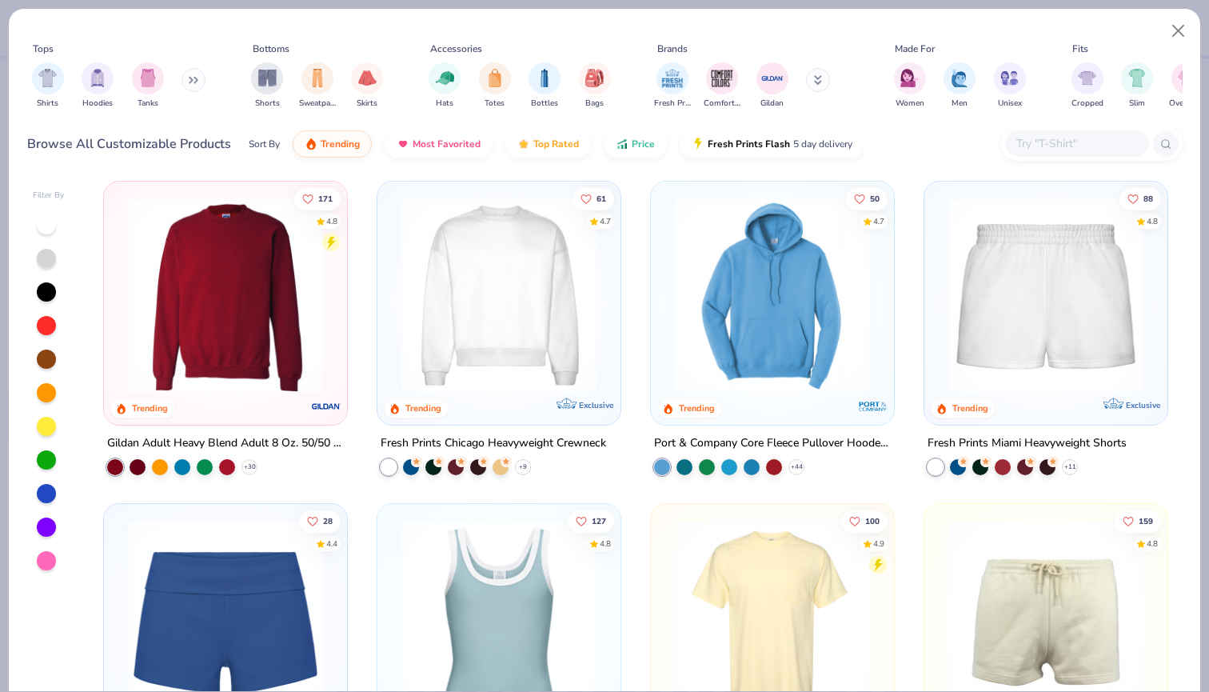
scroll to position [974, 0]
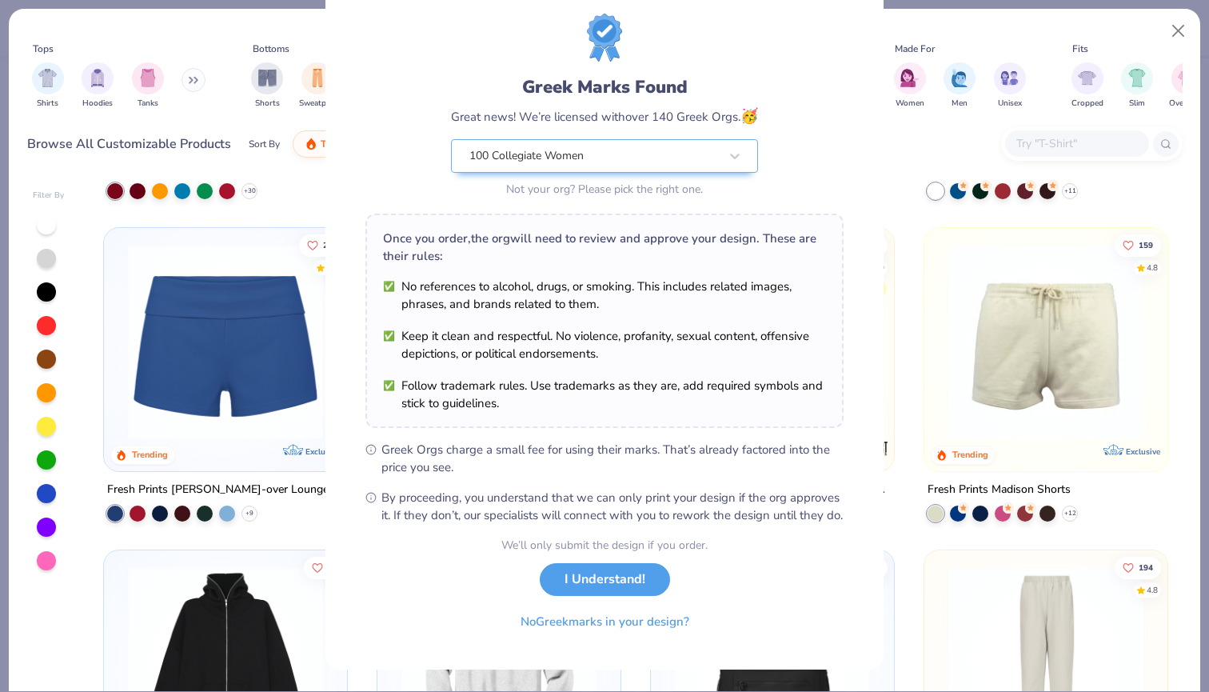
scroll to position [57, 0]
click at [612, 577] on button "I Understand!" at bounding box center [605, 575] width 130 height 33
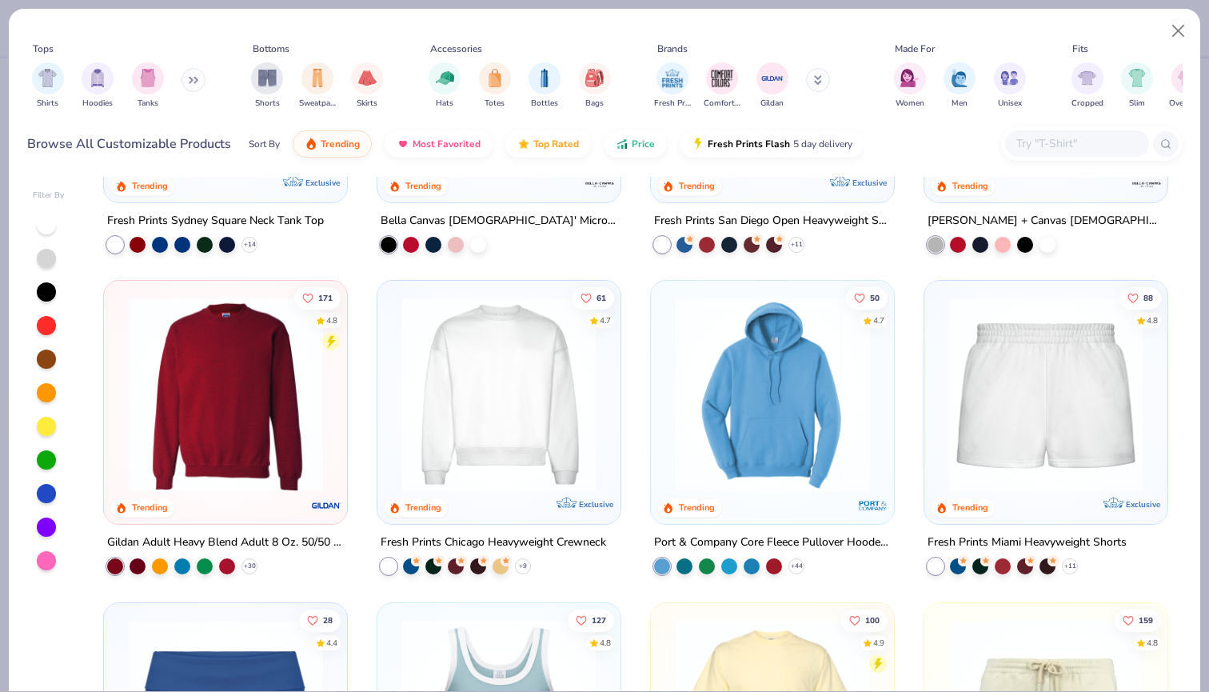
scroll to position [880, 0]
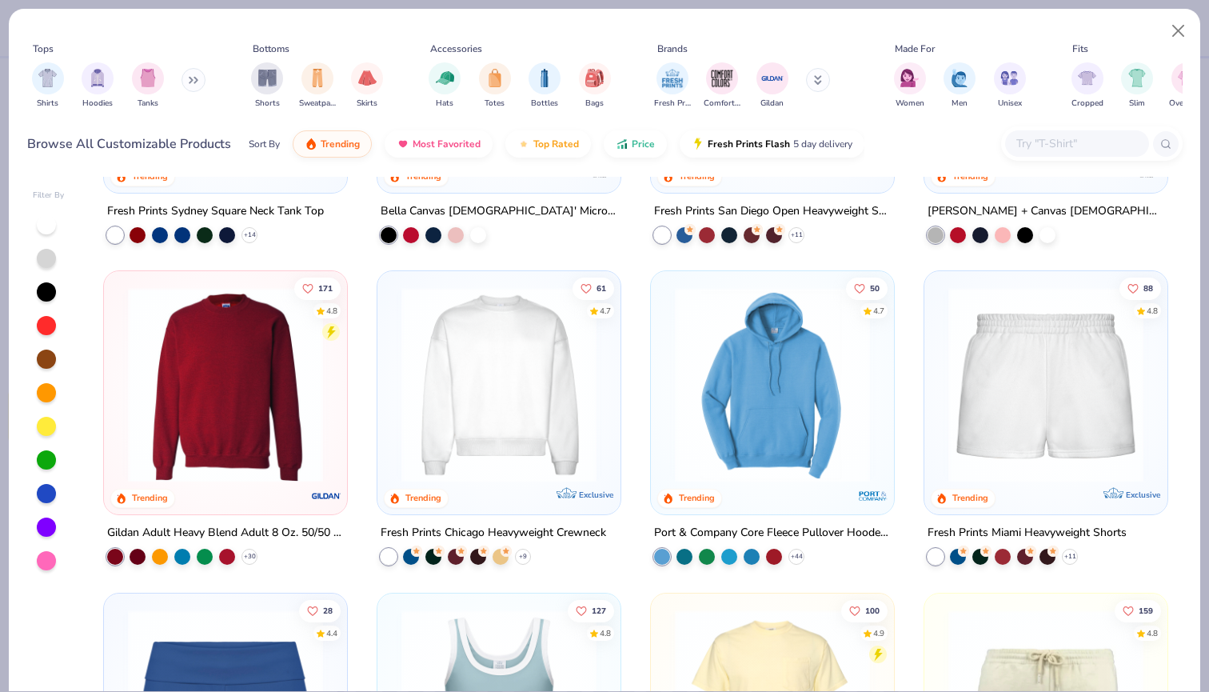
click at [1074, 548] on div "+ 11" at bounding box center [1002, 556] width 150 height 16
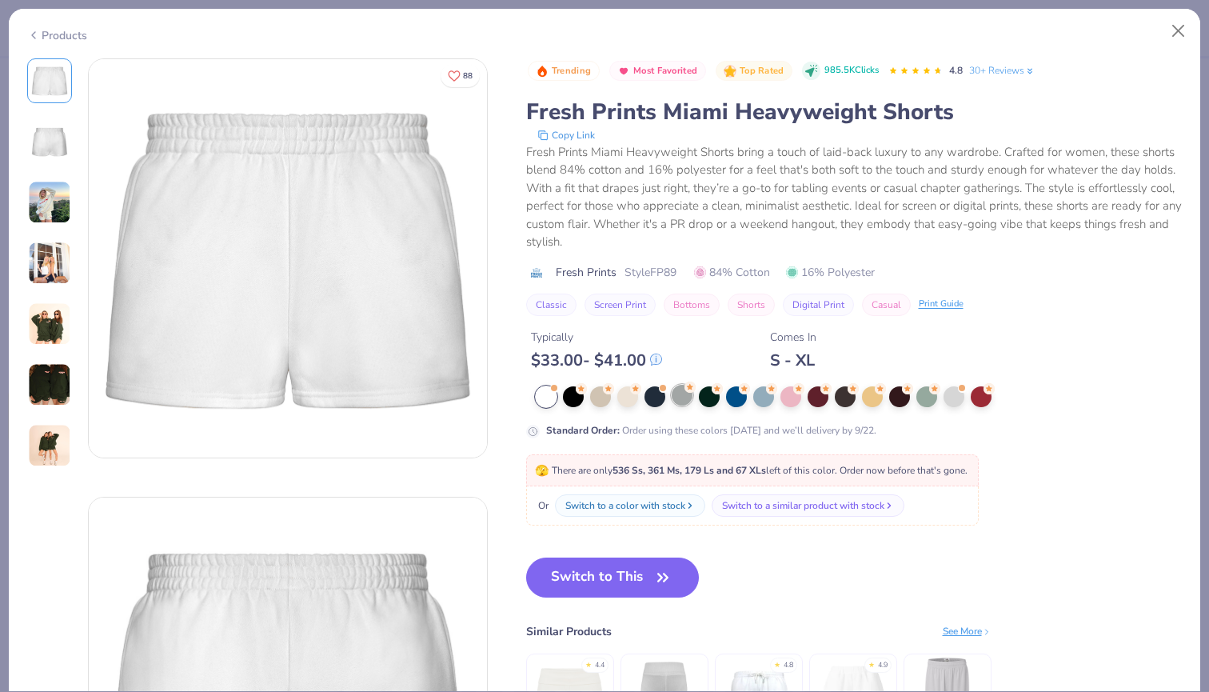
click at [676, 401] on div at bounding box center [682, 395] width 21 height 21
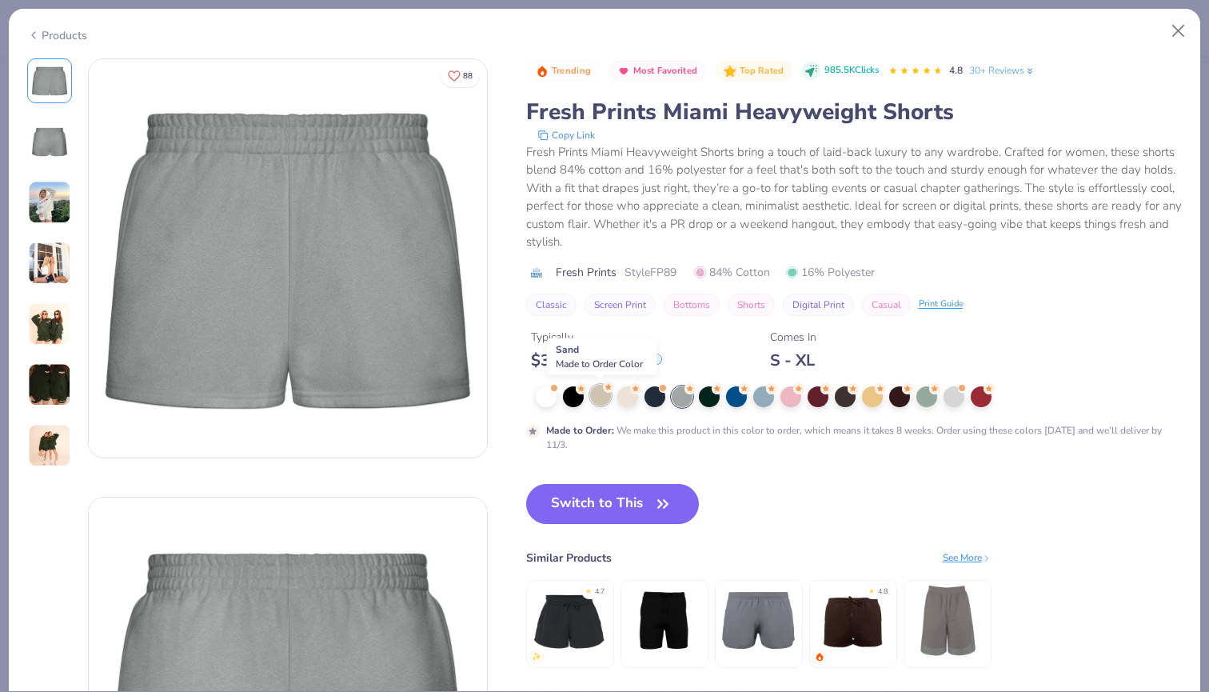
click at [604, 394] on div at bounding box center [600, 395] width 21 height 21
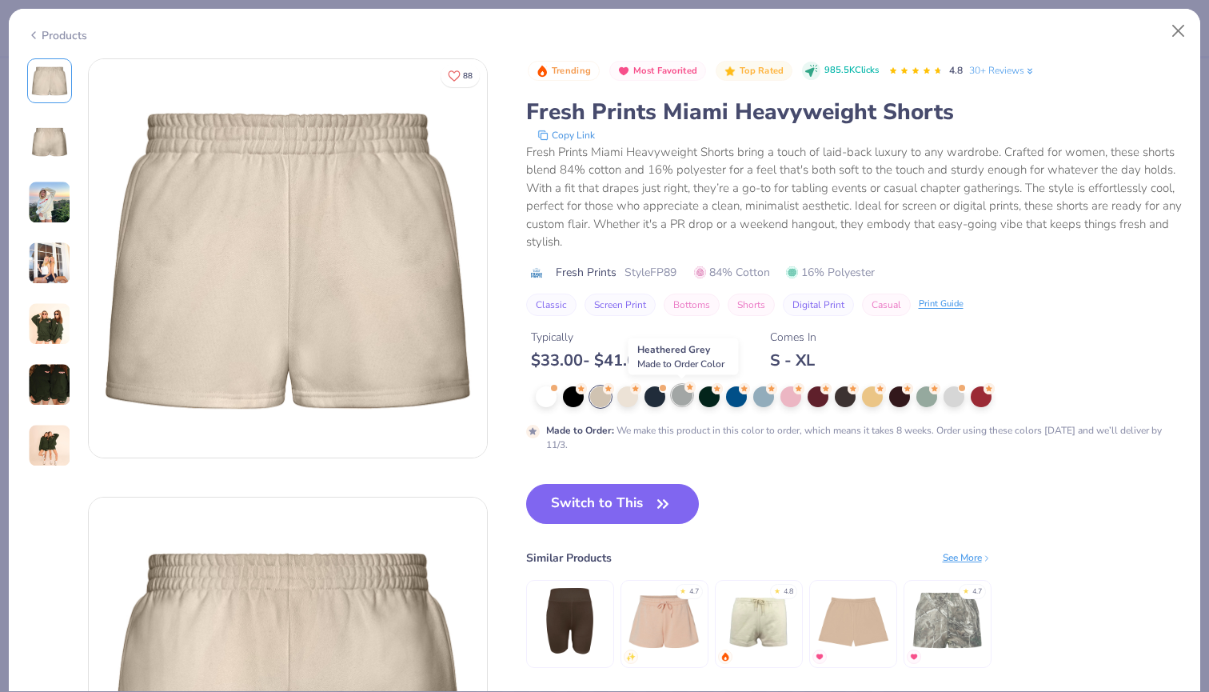
click at [682, 392] on div at bounding box center [682, 395] width 21 height 21
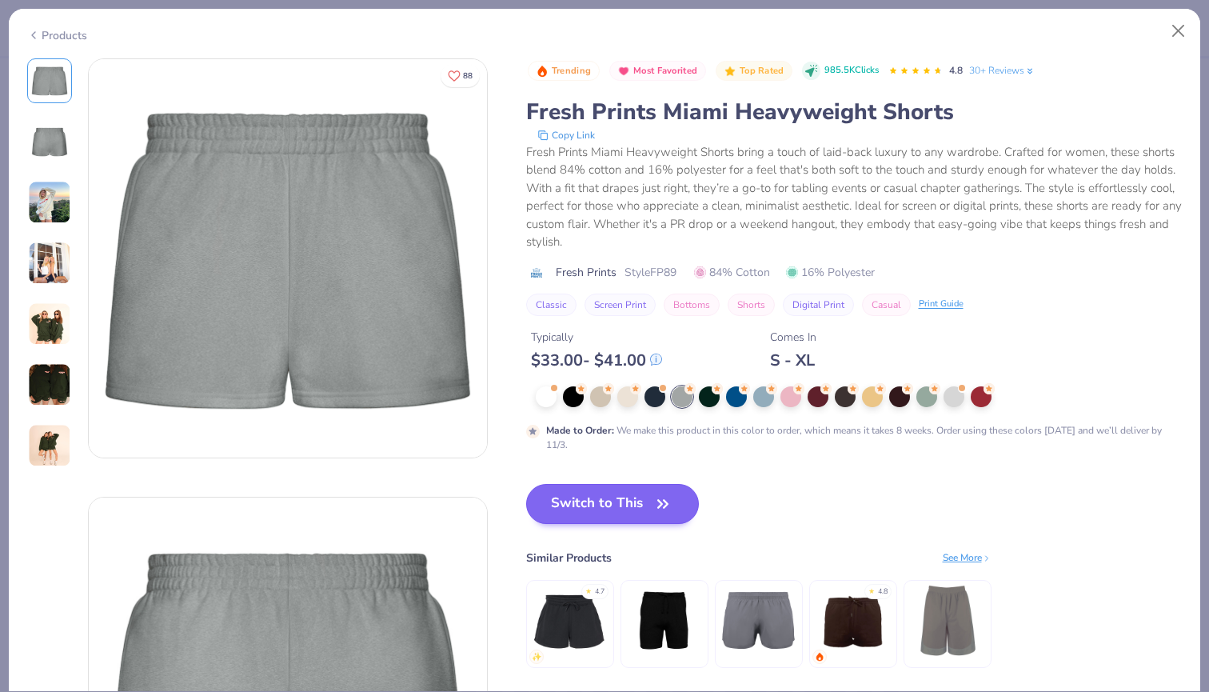
click at [588, 510] on button "Switch to This" at bounding box center [612, 504] width 173 height 40
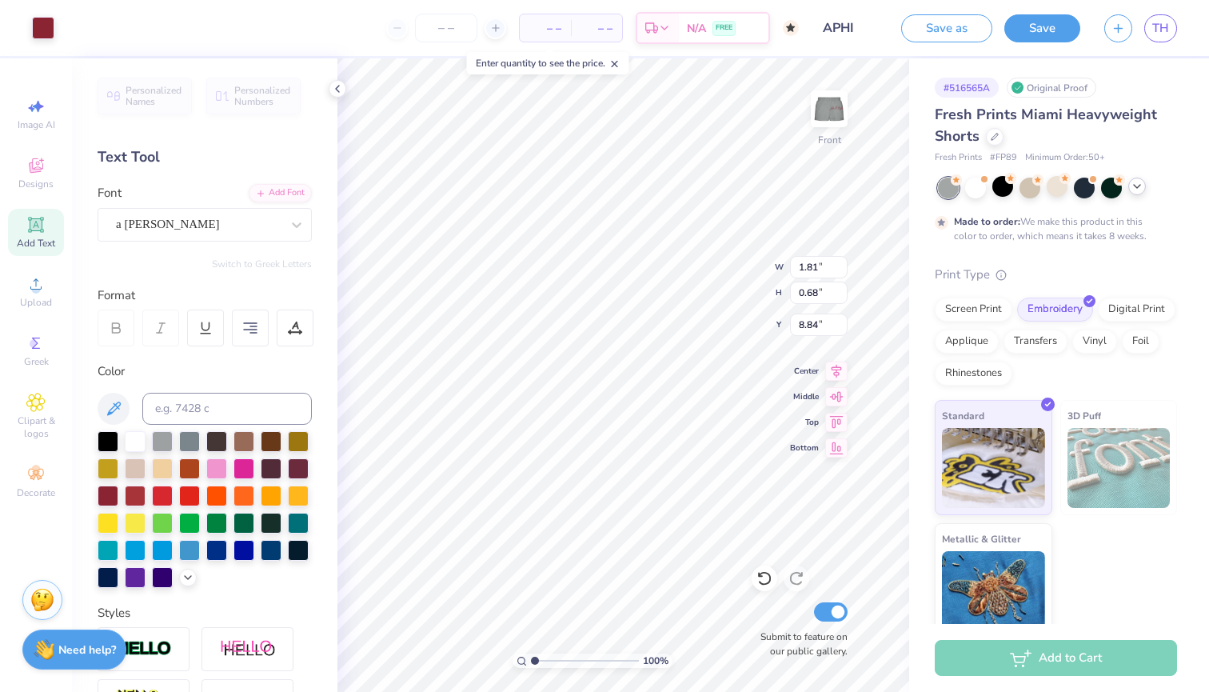
type input "8.86"
click at [847, 97] on img at bounding box center [829, 109] width 64 height 64
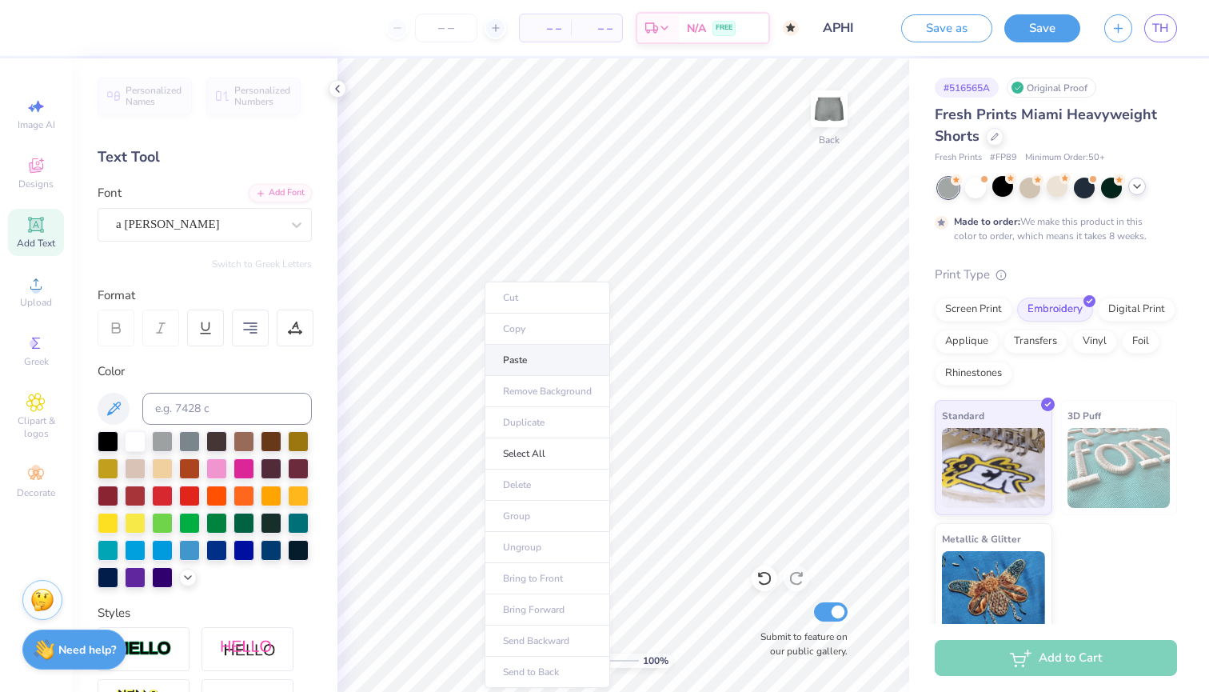
click at [505, 357] on li "Paste" at bounding box center [548, 360] width 126 height 31
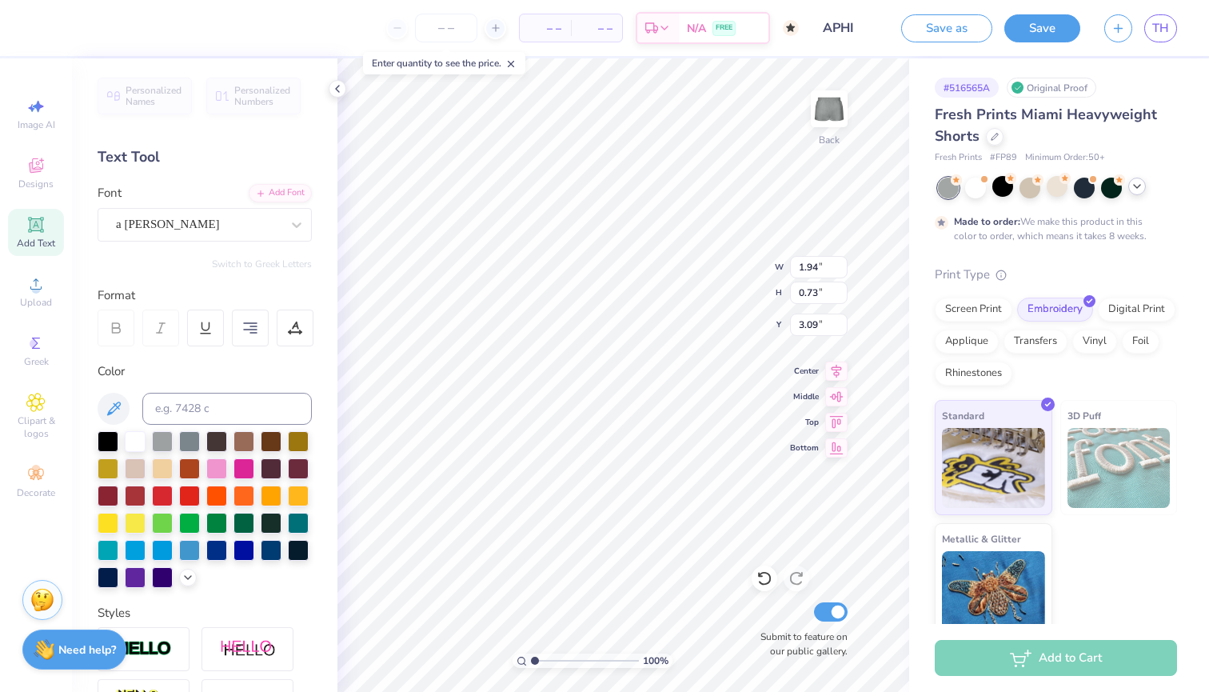
type textarea "1"
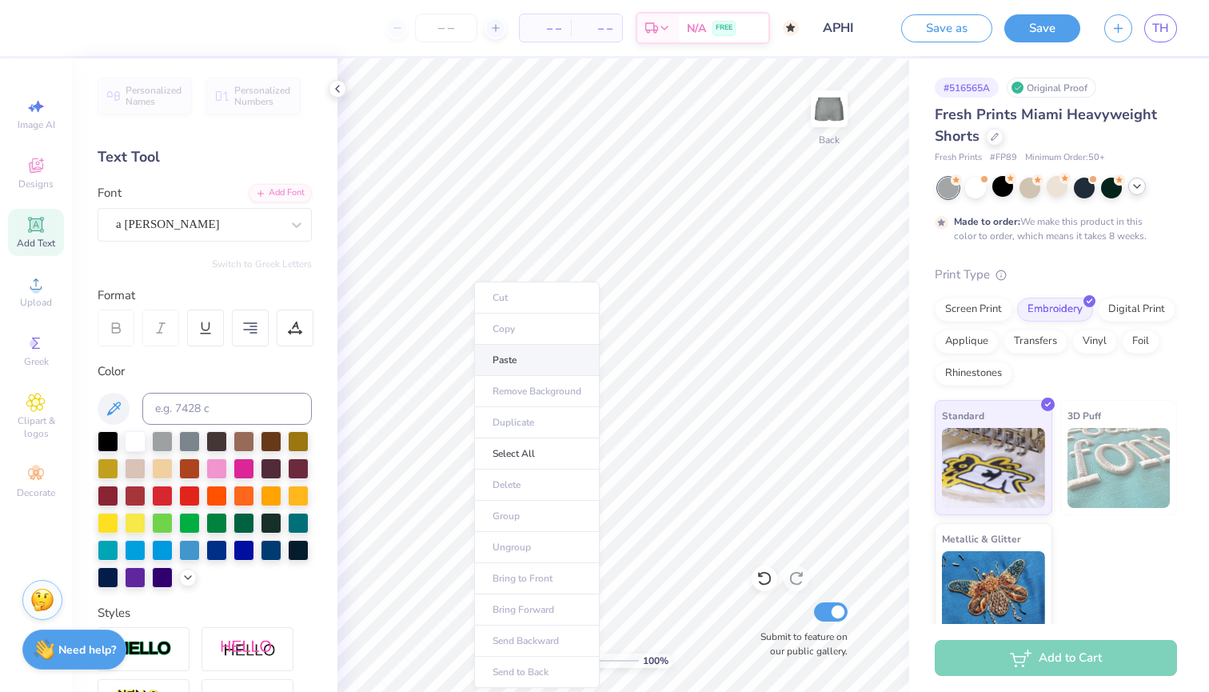
click at [500, 361] on li "Paste" at bounding box center [537, 360] width 126 height 31
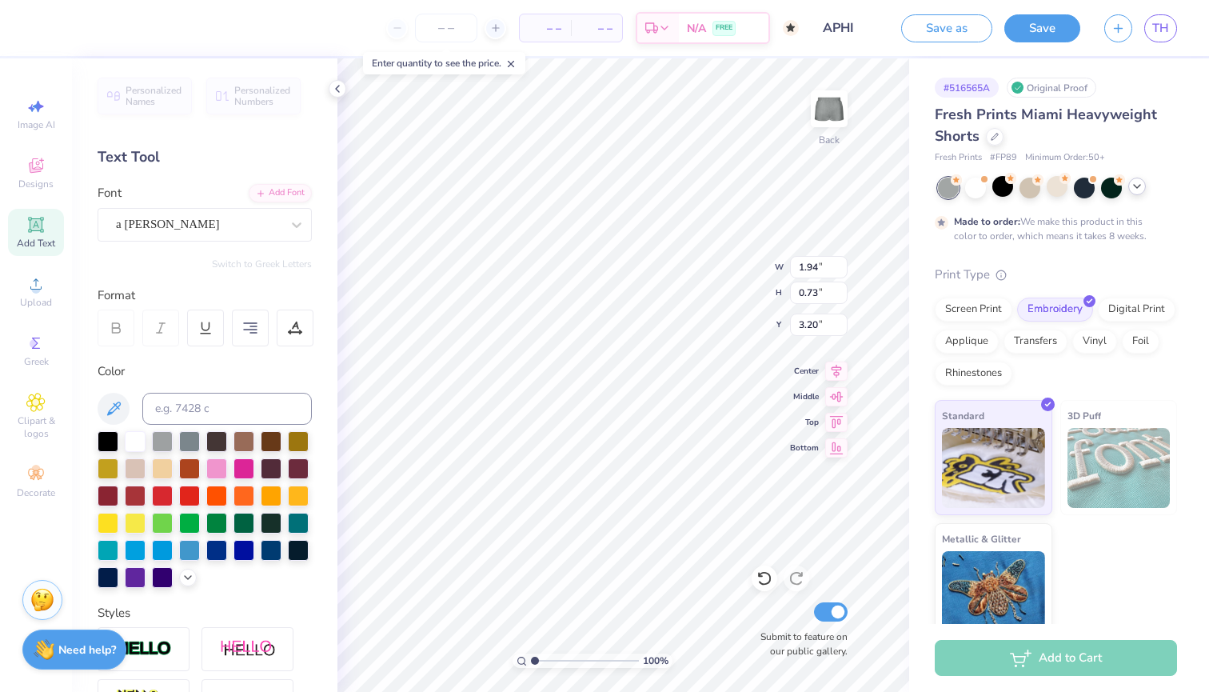
type textarea "1"
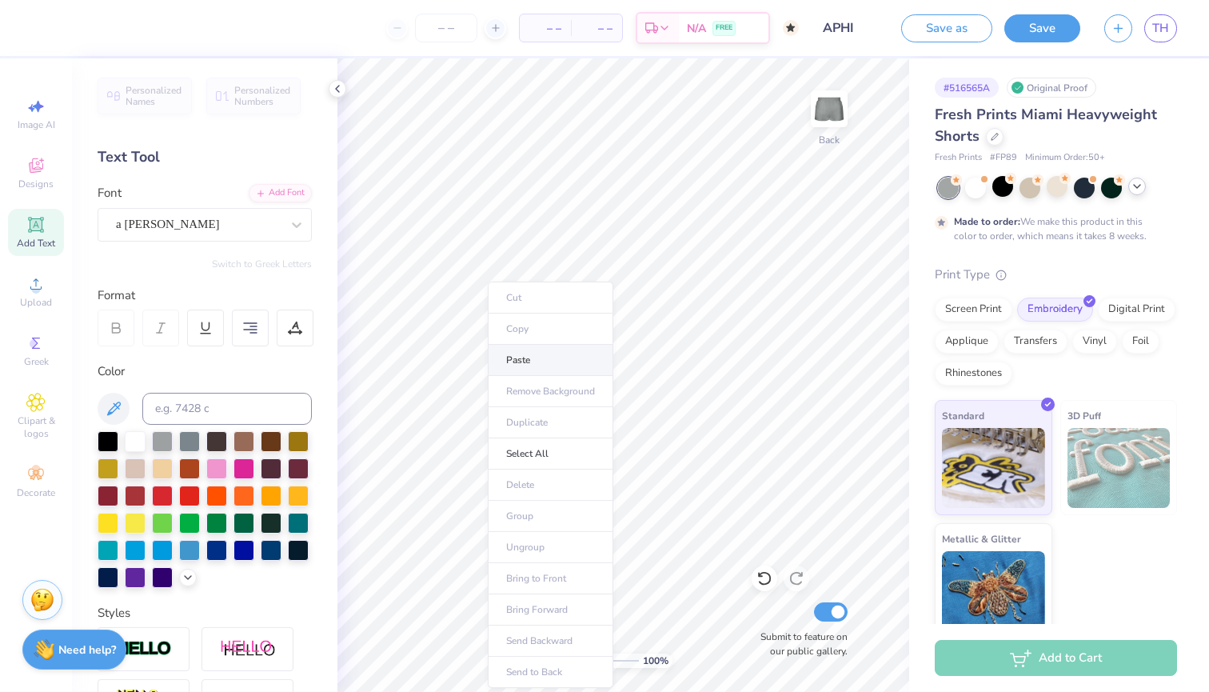
click at [509, 359] on li "Paste" at bounding box center [551, 360] width 126 height 31
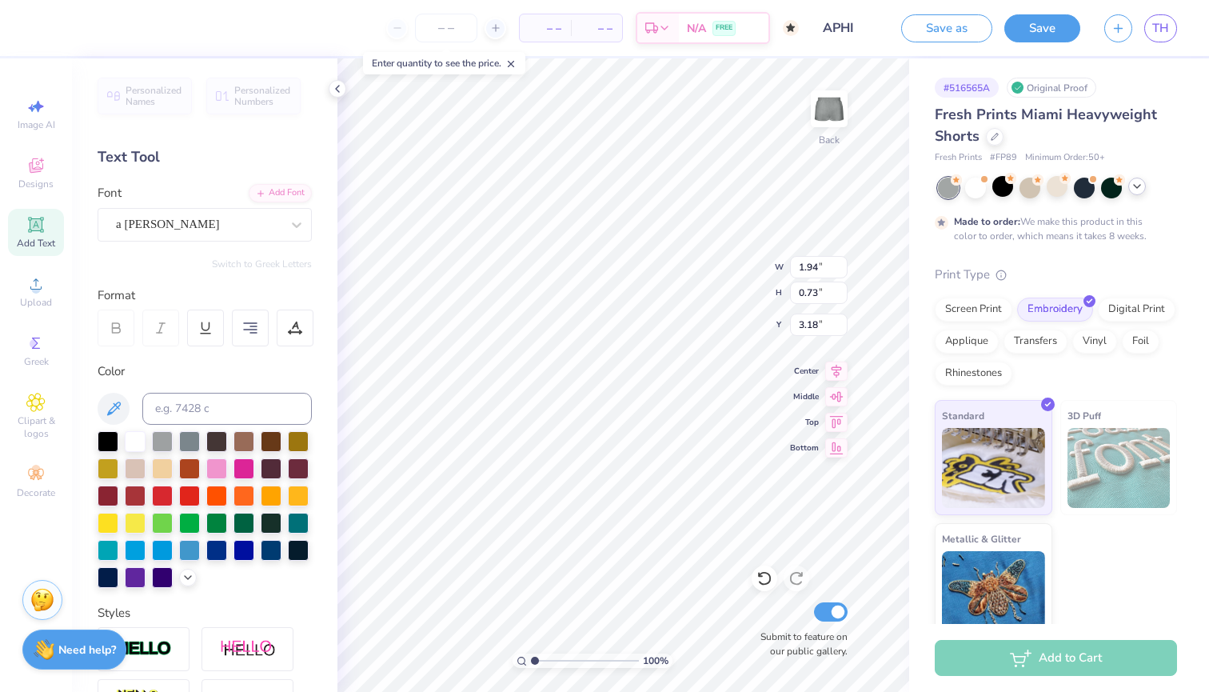
type textarea "18"
click at [532, 365] on li "Paste" at bounding box center [561, 360] width 126 height 31
type input "1.94"
type input "4.52"
click at [237, 409] on input at bounding box center [226, 409] width 169 height 32
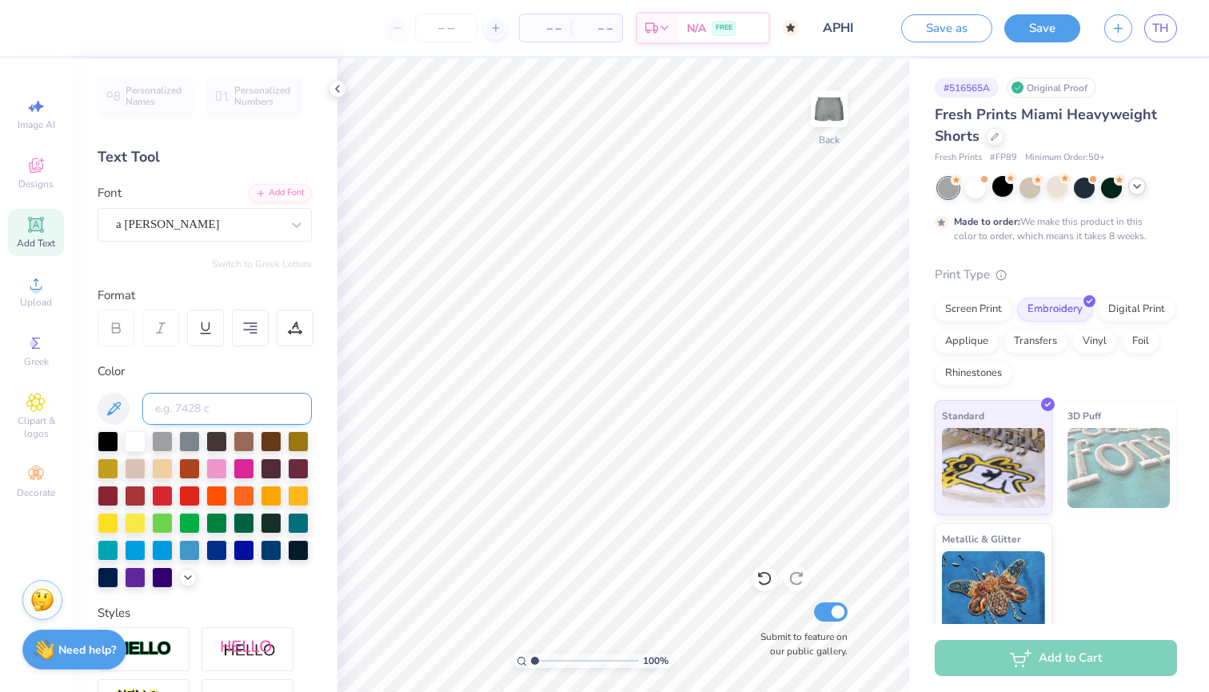
click at [202, 401] on input at bounding box center [226, 409] width 169 height 32
click at [831, 98] on img at bounding box center [829, 109] width 64 height 64
click at [832, 101] on img at bounding box center [829, 109] width 64 height 64
click at [27, 365] on span "Greek" at bounding box center [36, 361] width 25 height 13
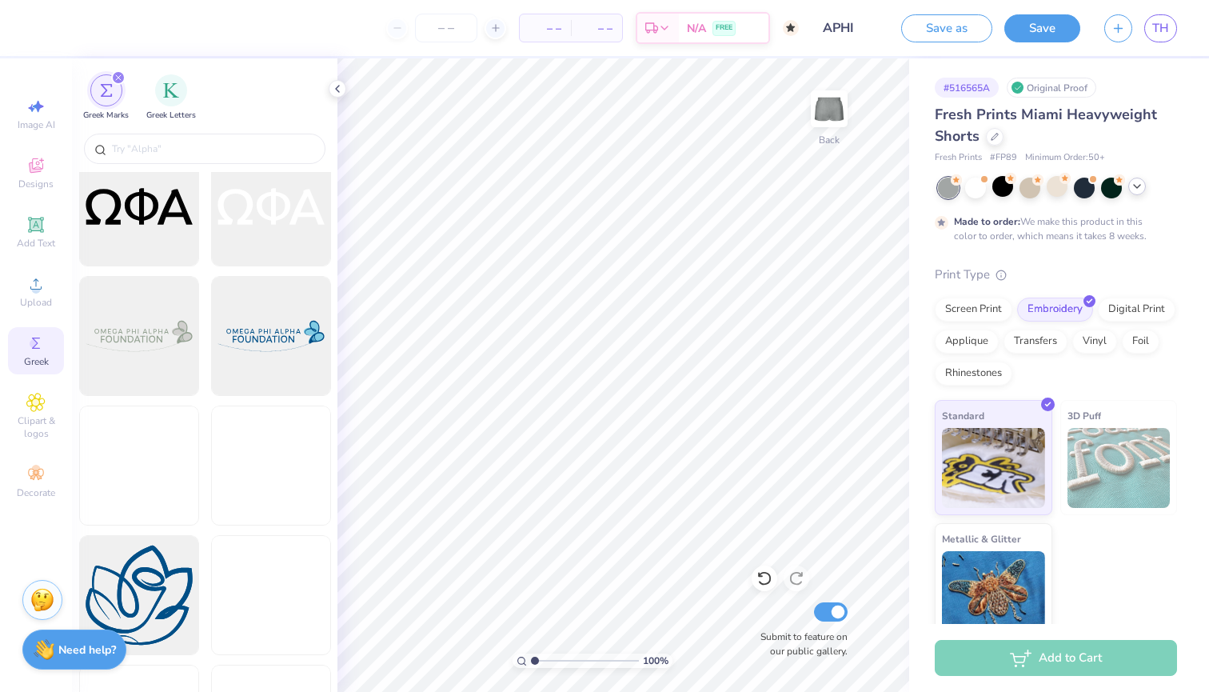
scroll to position [3416, 0]
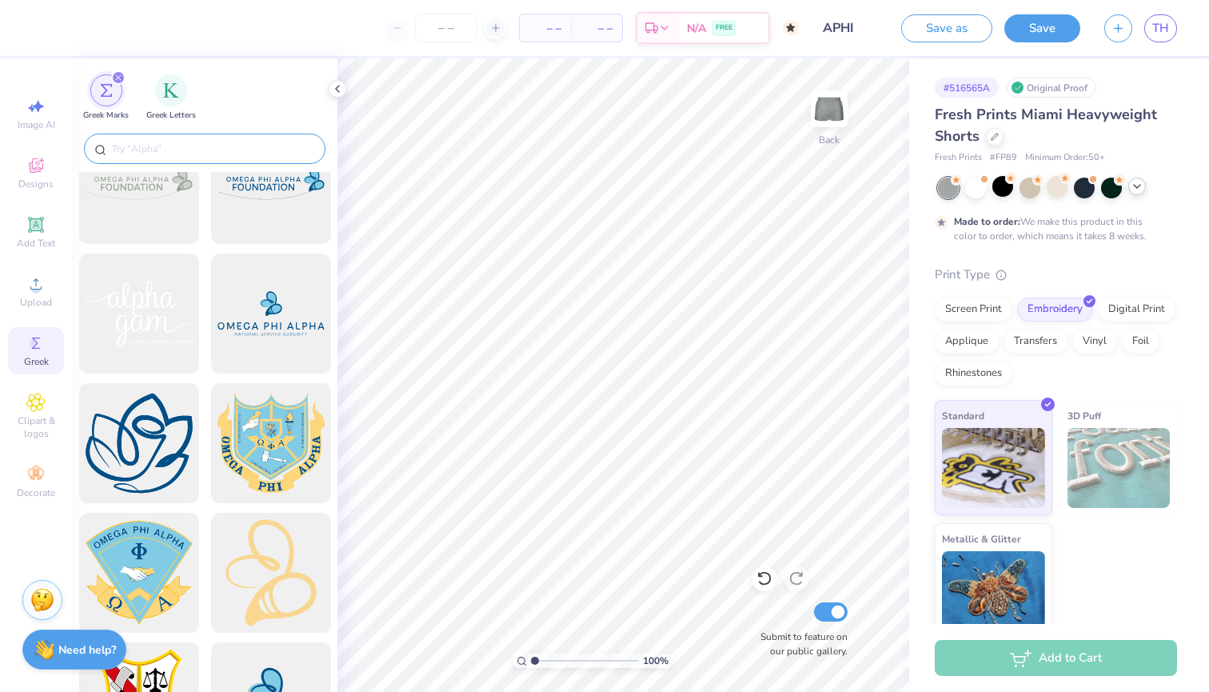
click at [201, 146] on input "text" at bounding box center [212, 149] width 205 height 16
click at [175, 90] on img "filter for Greek Letters" at bounding box center [171, 89] width 16 height 16
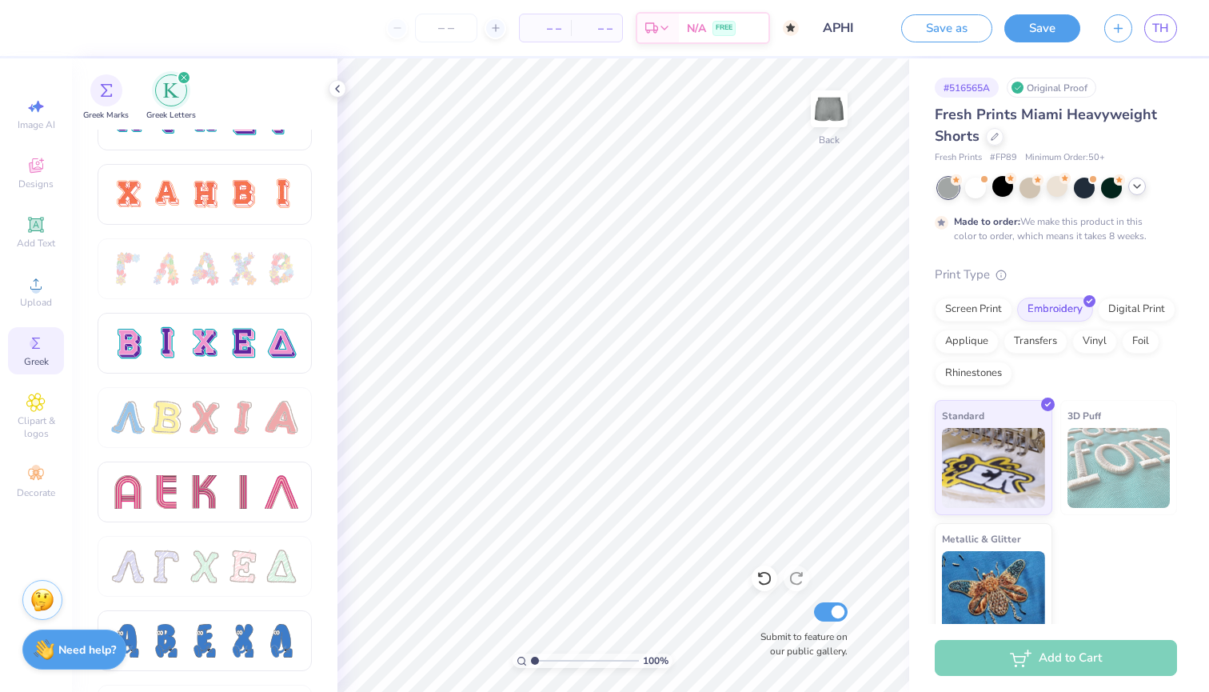
scroll to position [1083, 0]
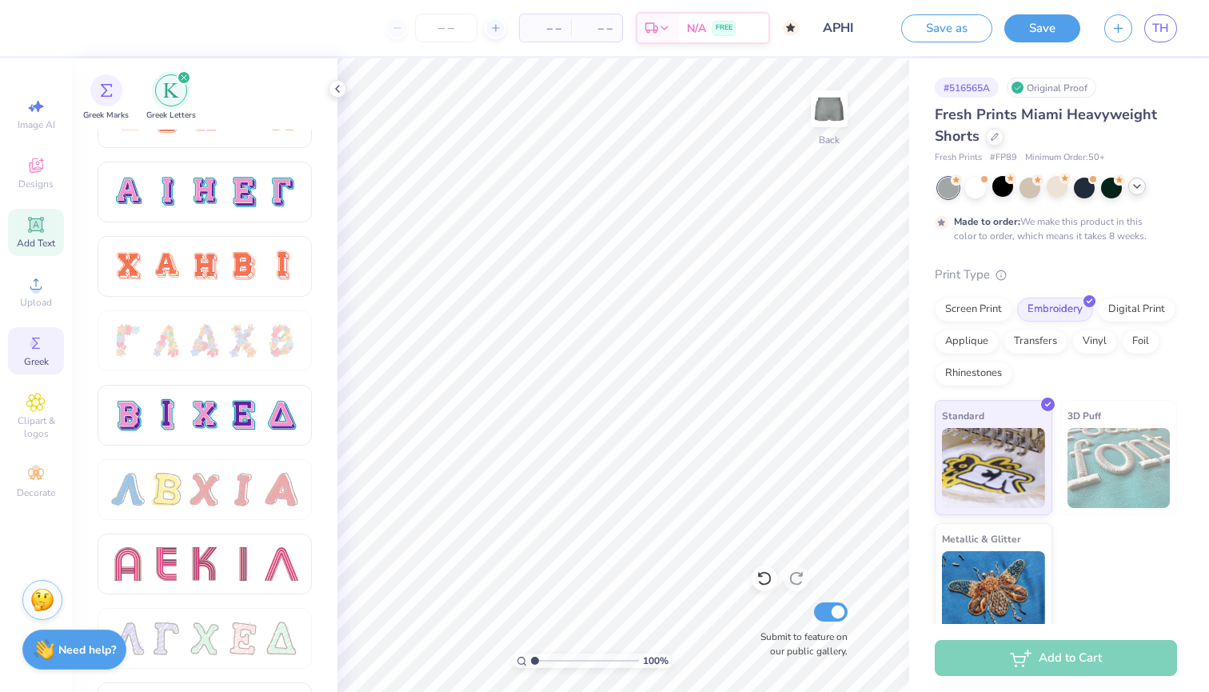
click at [33, 237] on span "Add Text" at bounding box center [36, 243] width 38 height 13
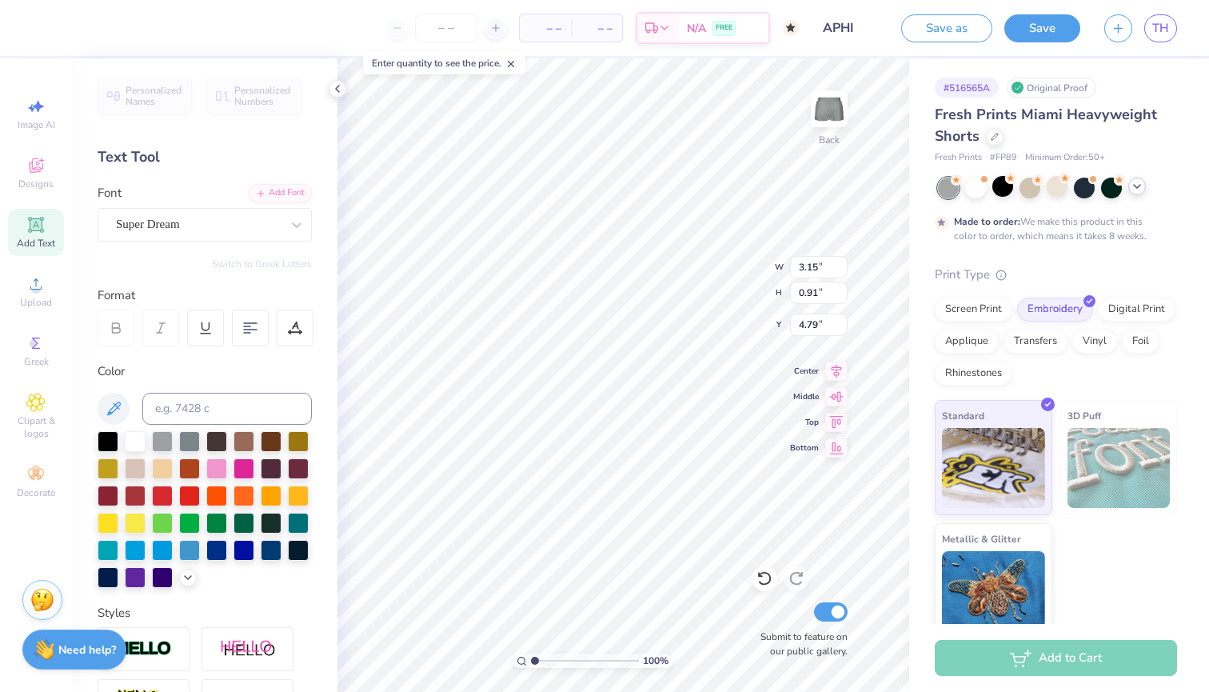
type textarea "T"
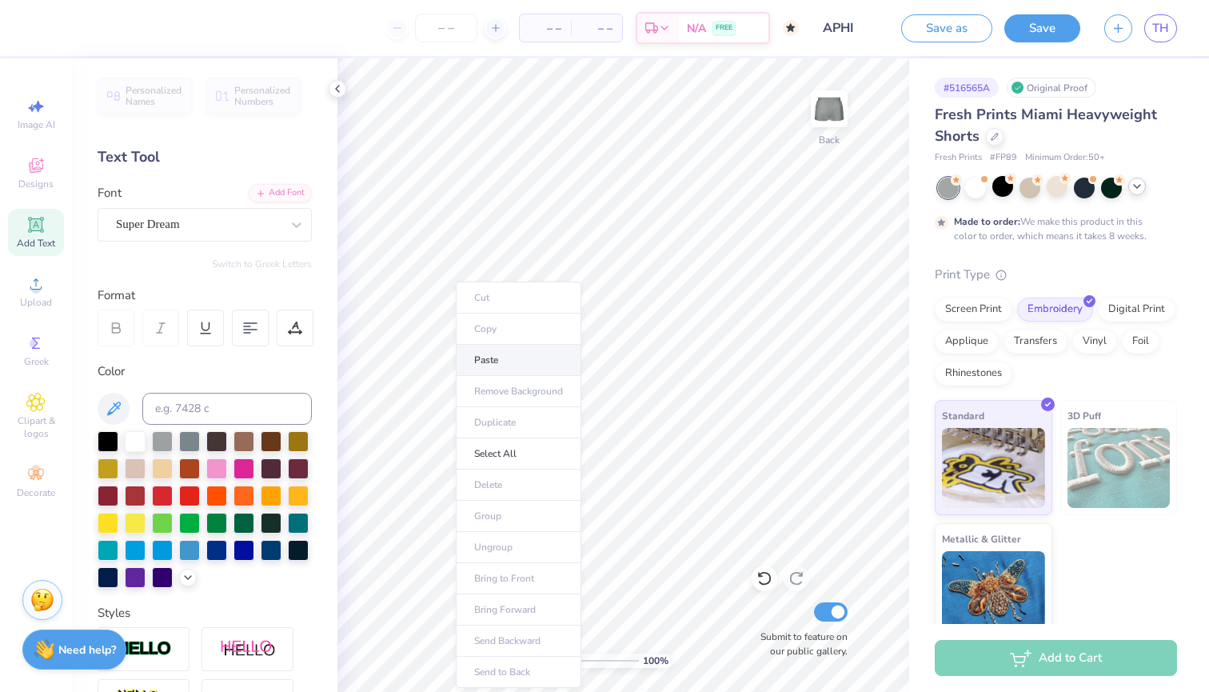
click at [477, 361] on li "Paste" at bounding box center [519, 360] width 126 height 31
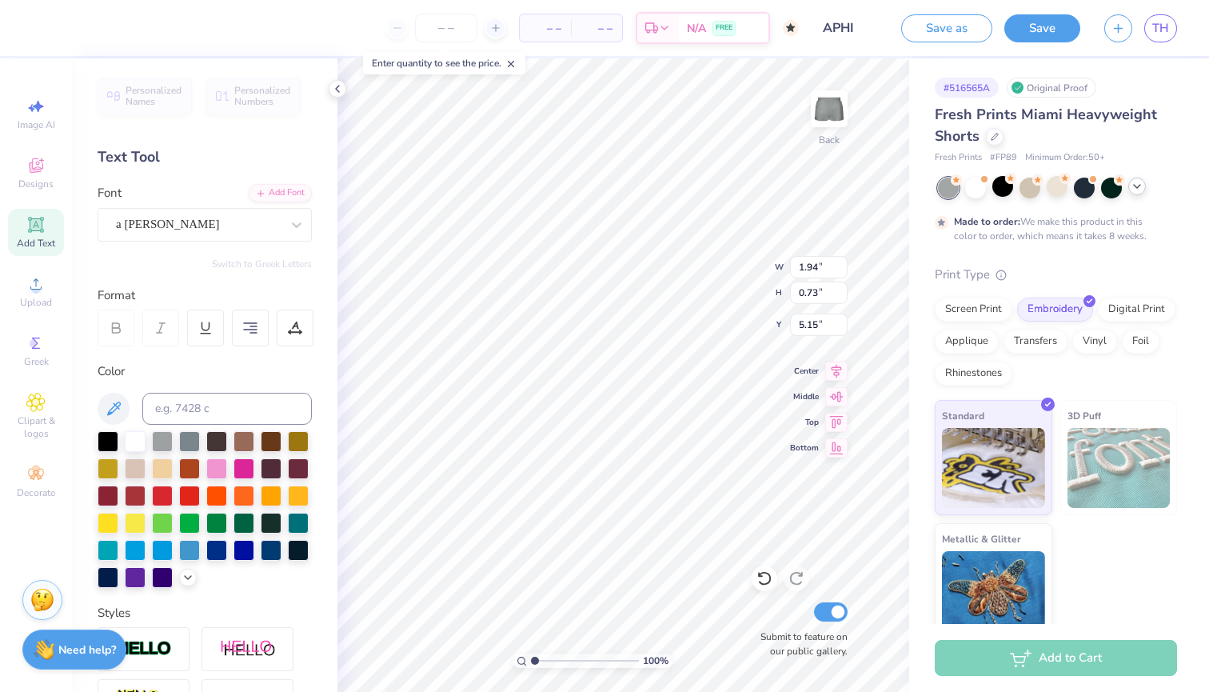
type textarea "1"
click at [38, 306] on span "Upload" at bounding box center [36, 302] width 32 height 13
click at [38, 179] on span "Designs" at bounding box center [35, 183] width 35 height 13
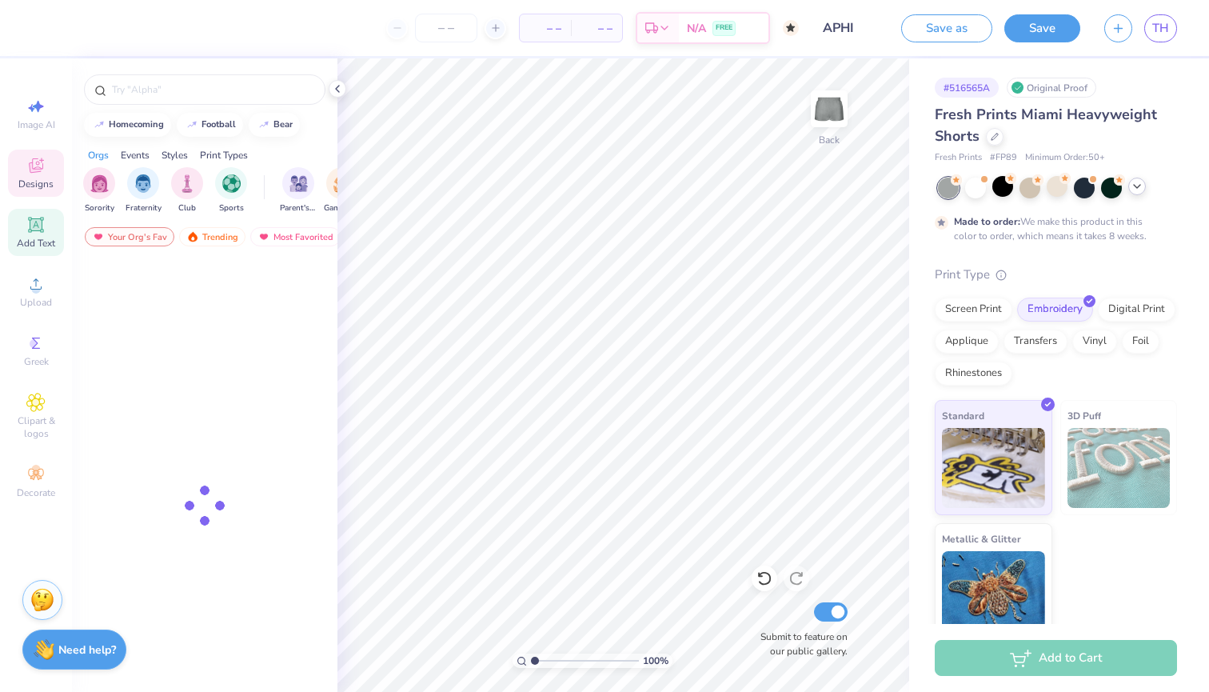
click at [36, 227] on icon at bounding box center [36, 224] width 12 height 12
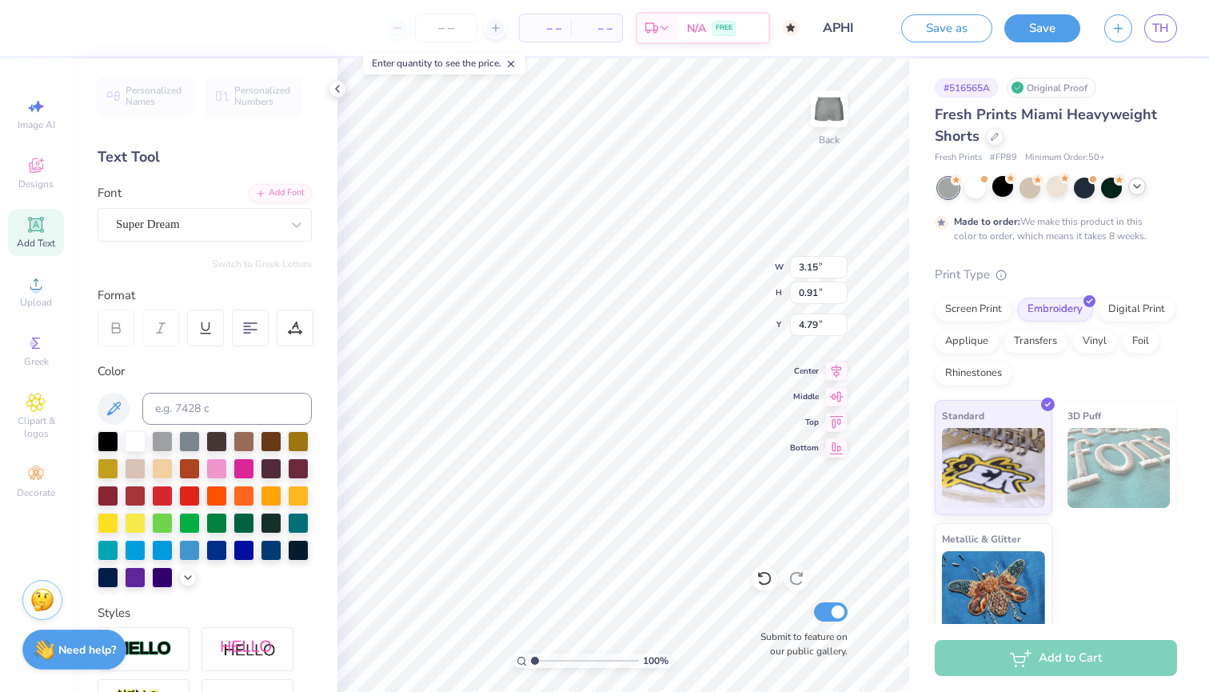
type textarea "T"
paste textarea
click at [37, 285] on circle at bounding box center [35, 289] width 9 height 9
click at [64, 166] on div "Image AI Designs Add Text Upload Greek Clipart & logos Decorate" at bounding box center [36, 374] width 72 height 633
click at [50, 179] on span "Designs" at bounding box center [35, 183] width 35 height 13
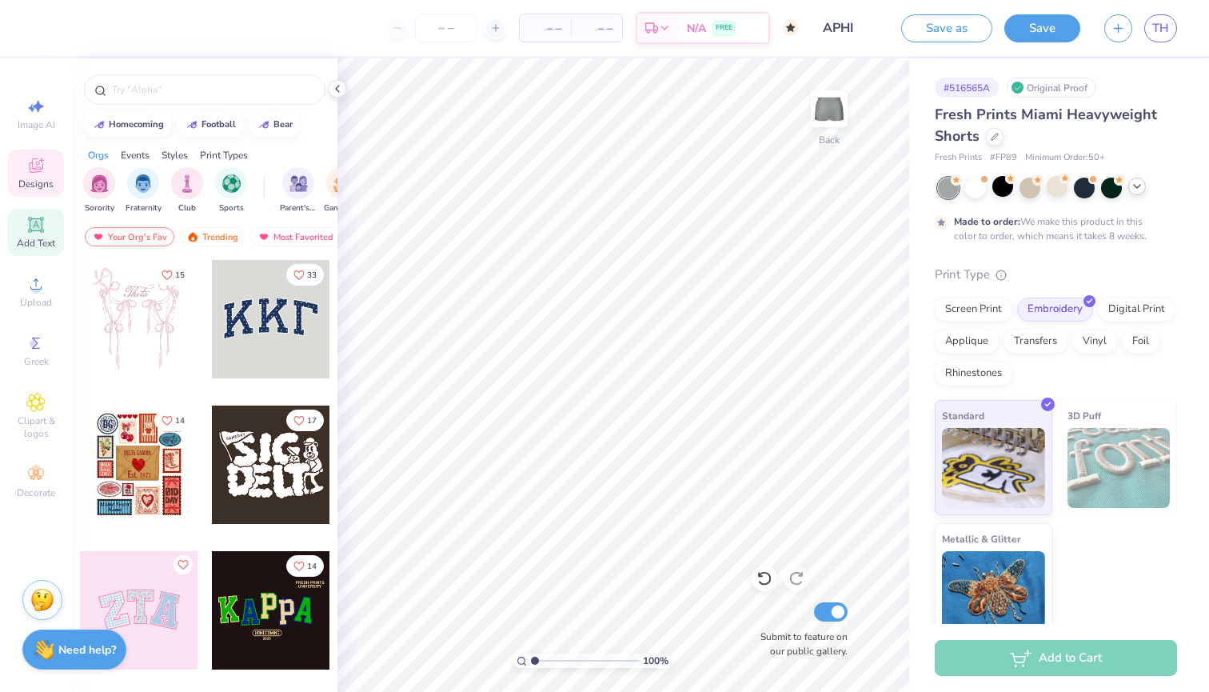
click at [44, 220] on icon at bounding box center [35, 224] width 19 height 19
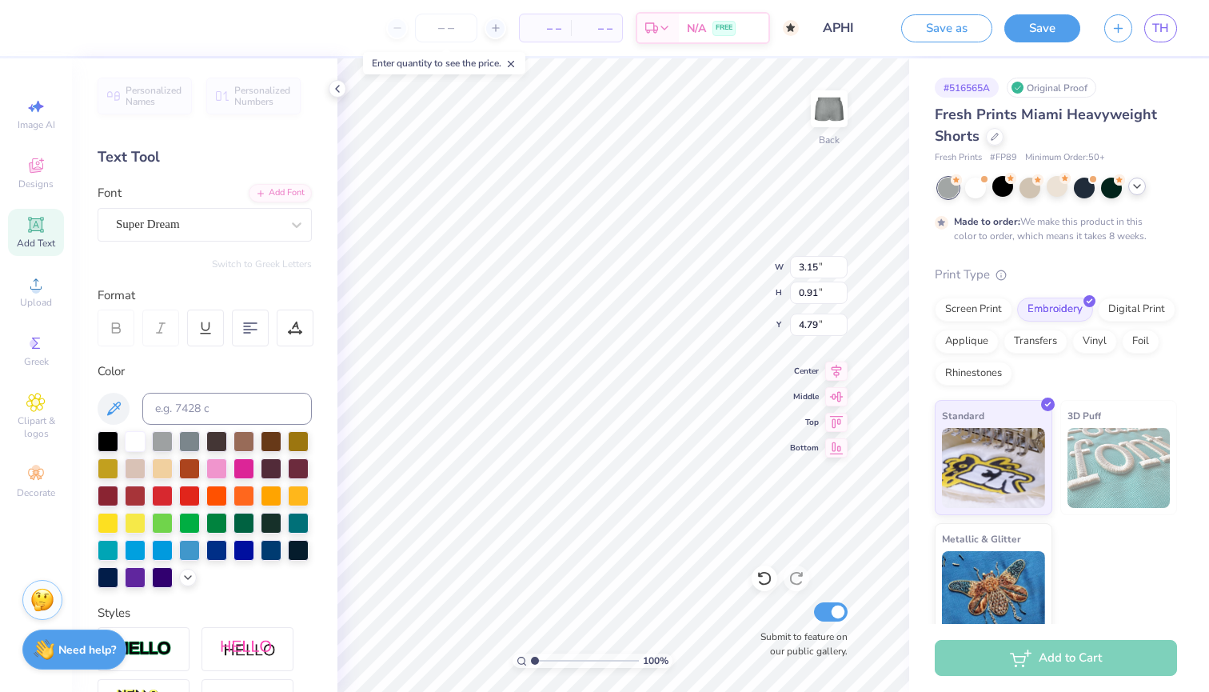
type textarea "T"
click at [261, 238] on div "Super Dream" at bounding box center [205, 225] width 214 height 34
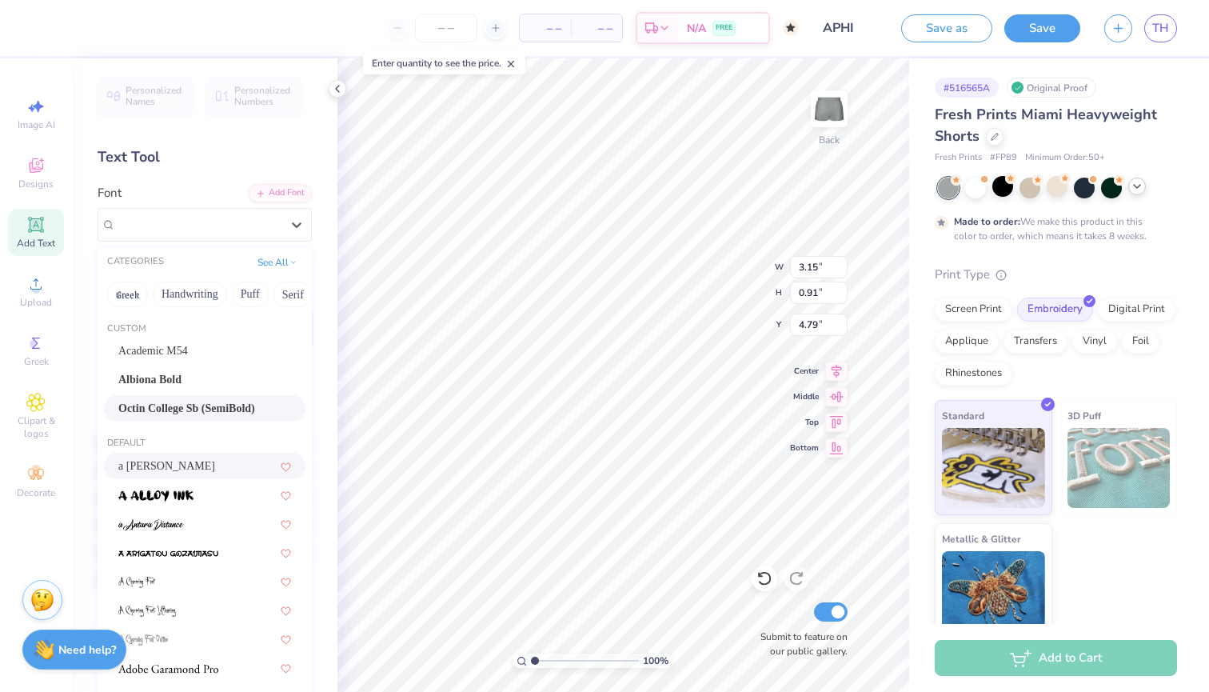
scroll to position [0, 0]
click at [131, 471] on span "a Ahlan Wasahlan" at bounding box center [166, 465] width 97 height 17
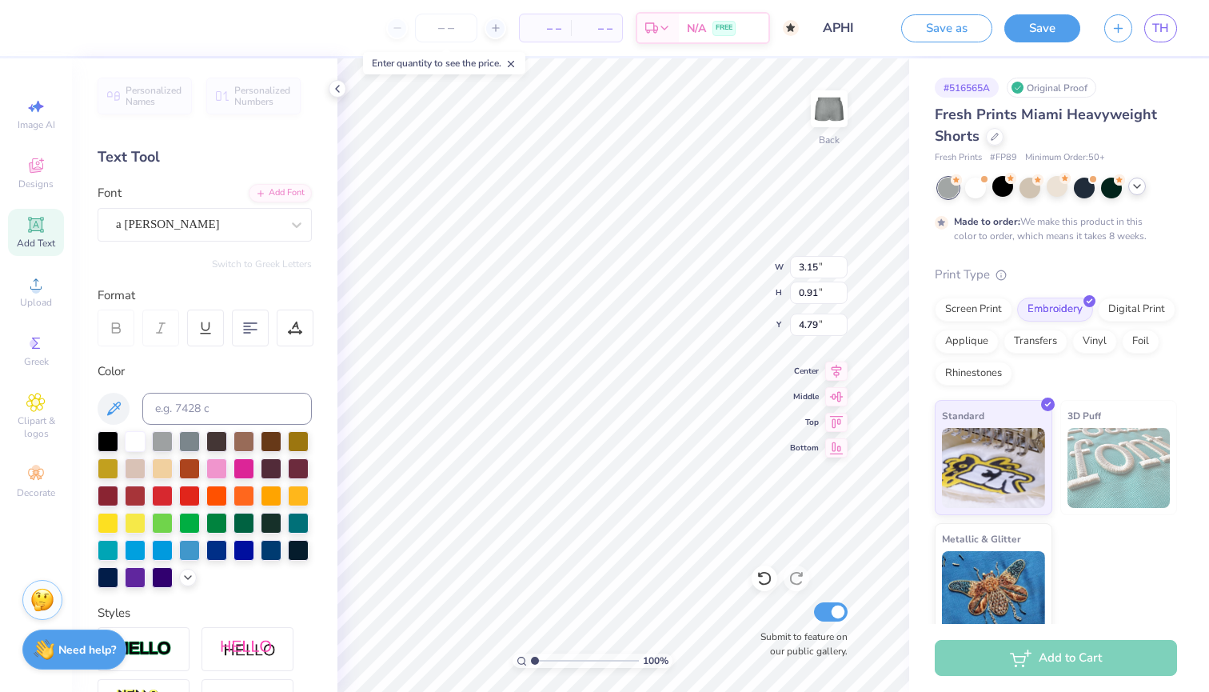
type textarea "A"
click at [495, 361] on li "Paste" at bounding box center [525, 360] width 126 height 31
type input "1.15"
type input "1.09"
type input "4.70"
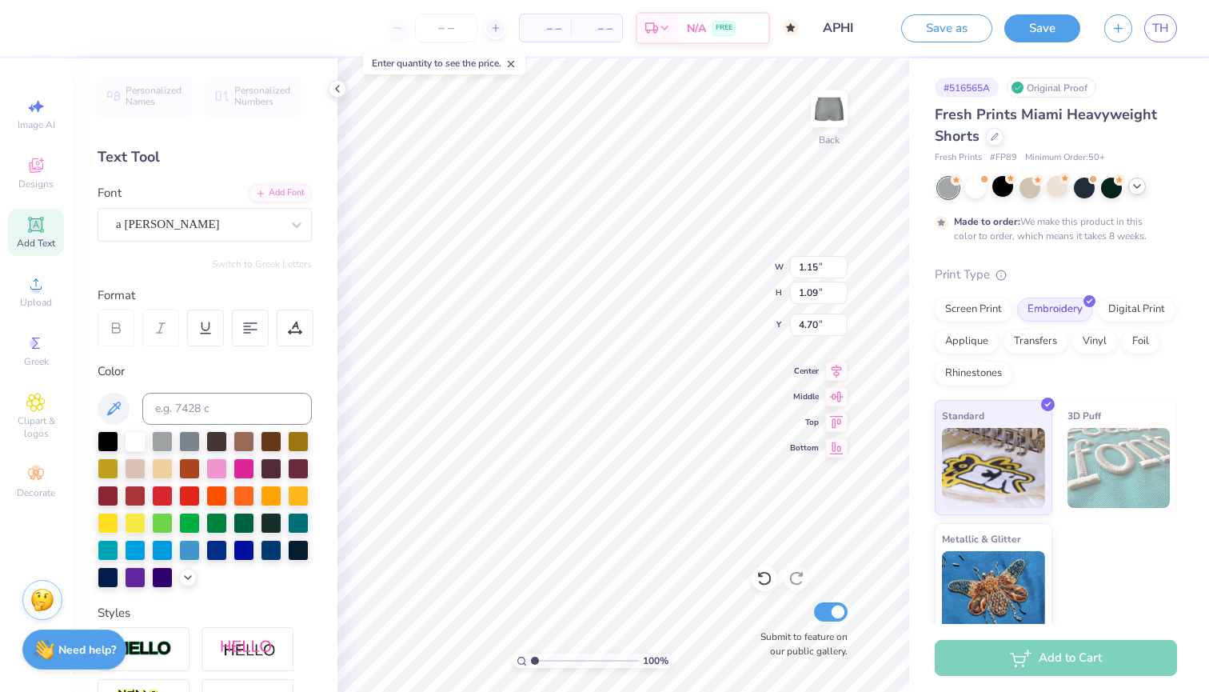
type input "1.94"
type input "0.73"
type input "5.10"
click at [111, 493] on div at bounding box center [108, 494] width 21 height 21
type textarea "A"
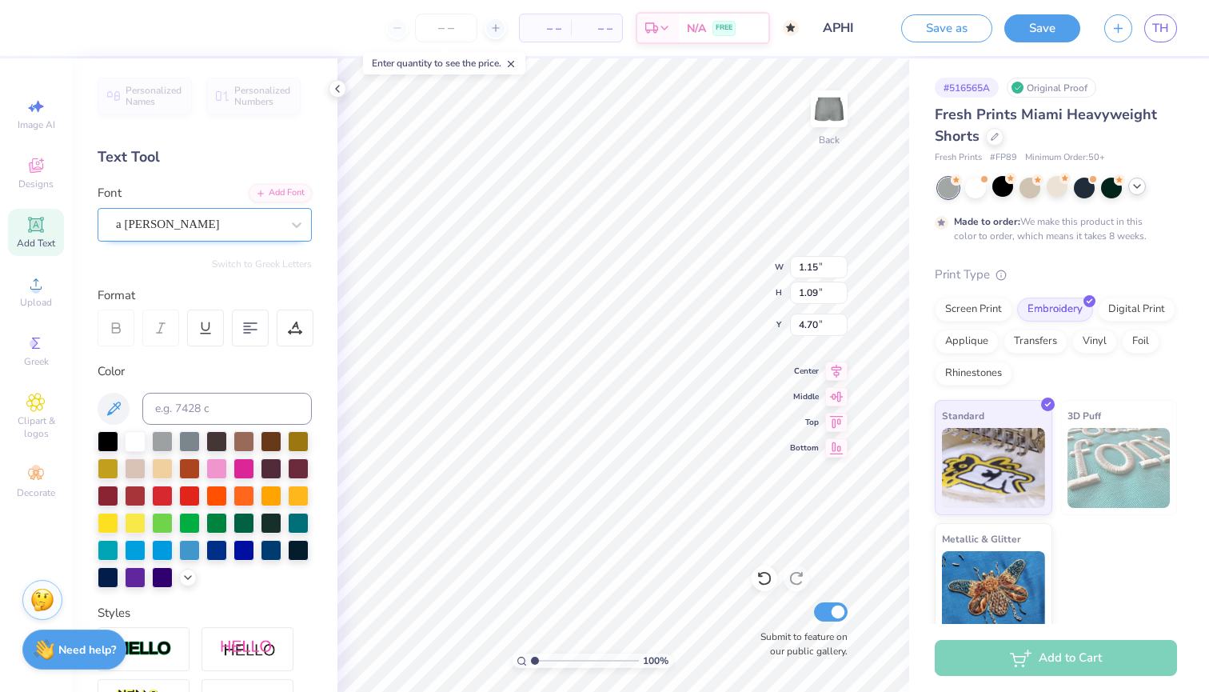
click at [249, 218] on div "a Ahlan Wasahlan" at bounding box center [198, 224] width 168 height 25
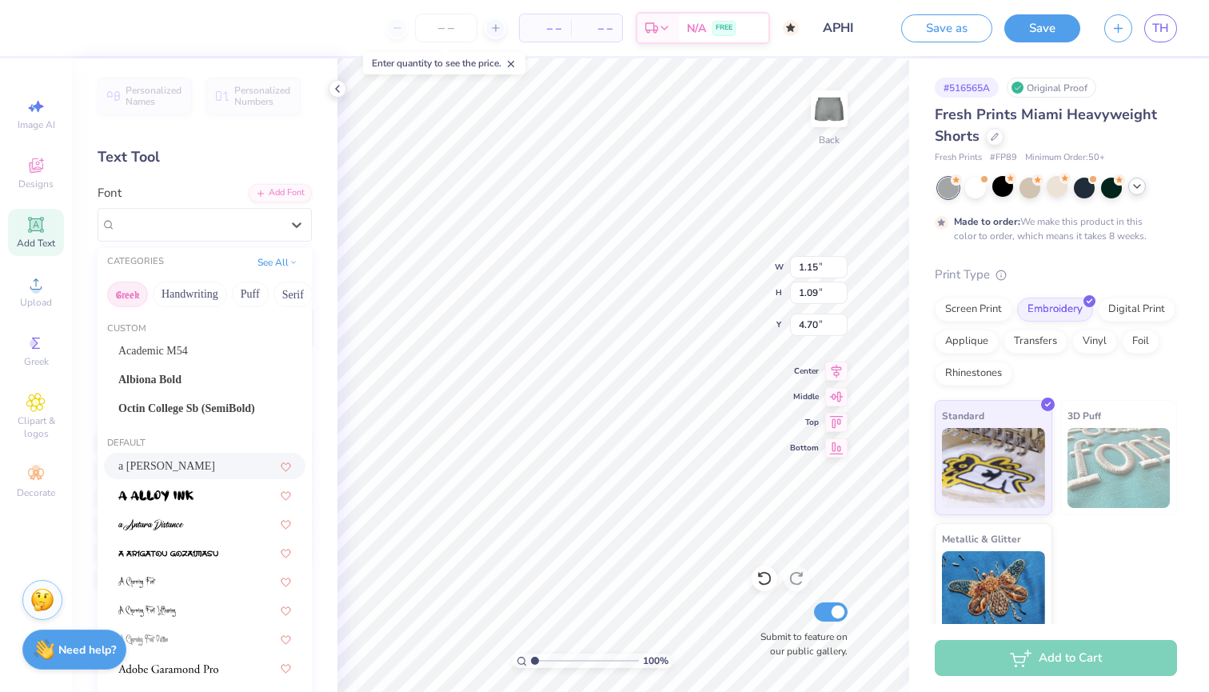
click at [138, 287] on button "Greek" at bounding box center [127, 294] width 41 height 26
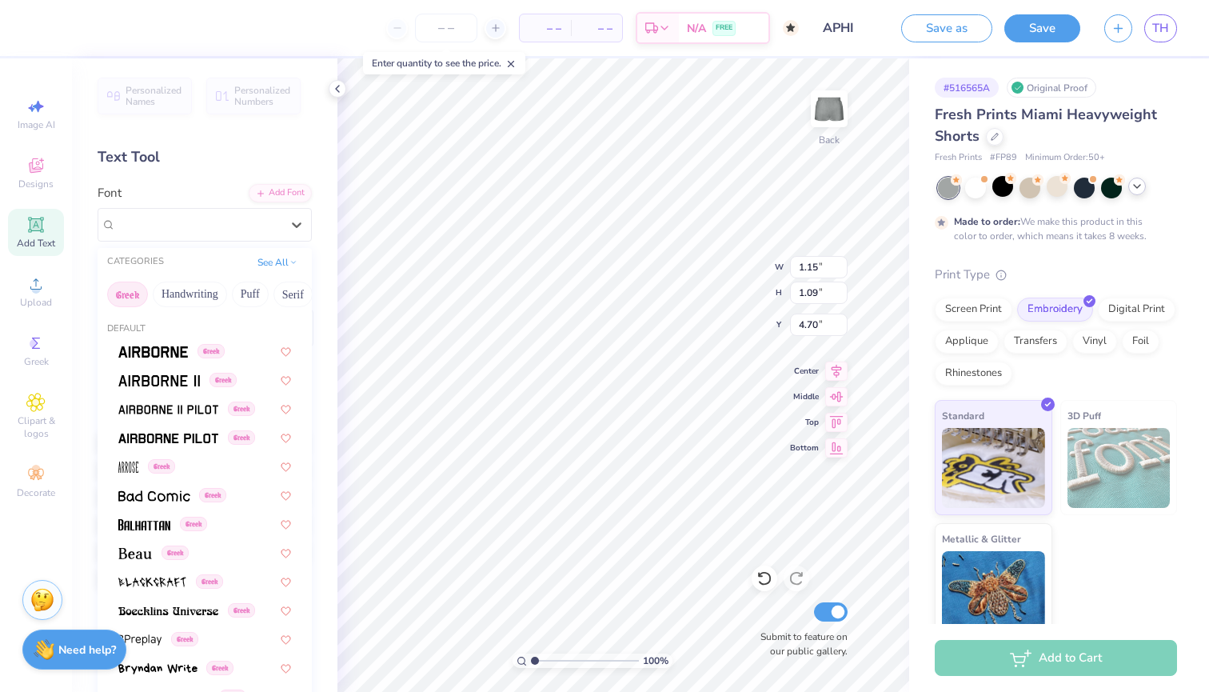
type input "O"
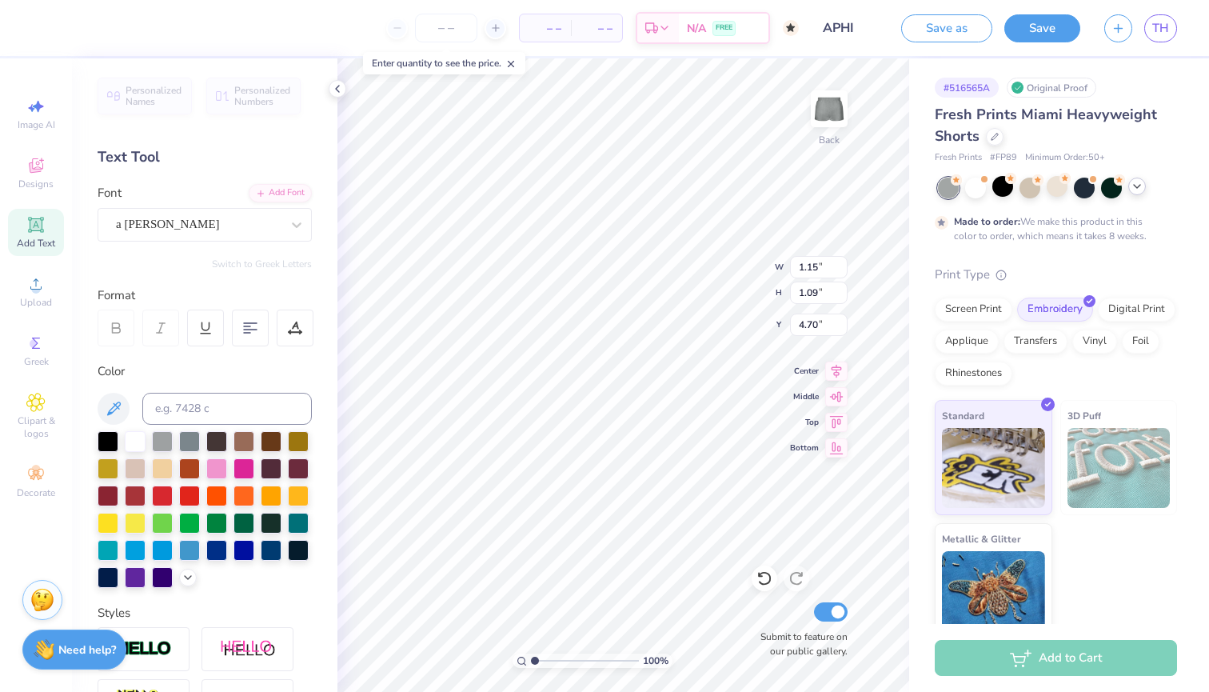
type input "1.88"
type input "1.80"
click at [339, 89] on icon at bounding box center [337, 88] width 13 height 13
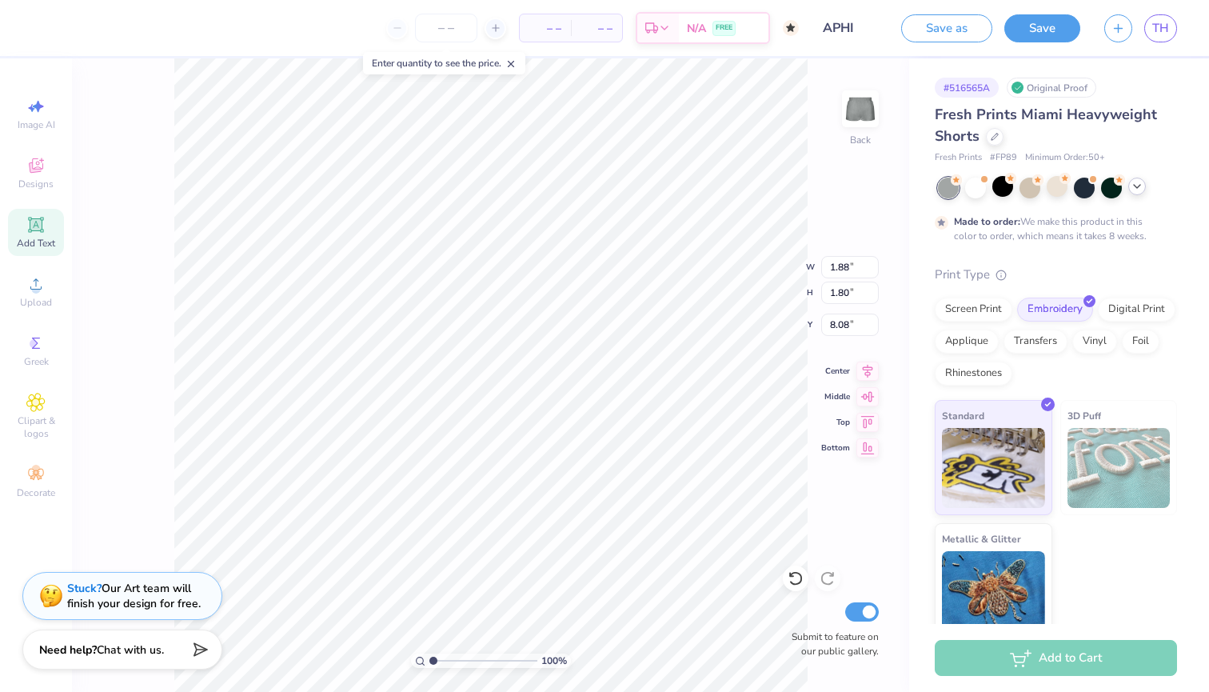
type input "7.80"
type input "1.55"
type input "1.48"
type input "8.12"
type input "1.78"
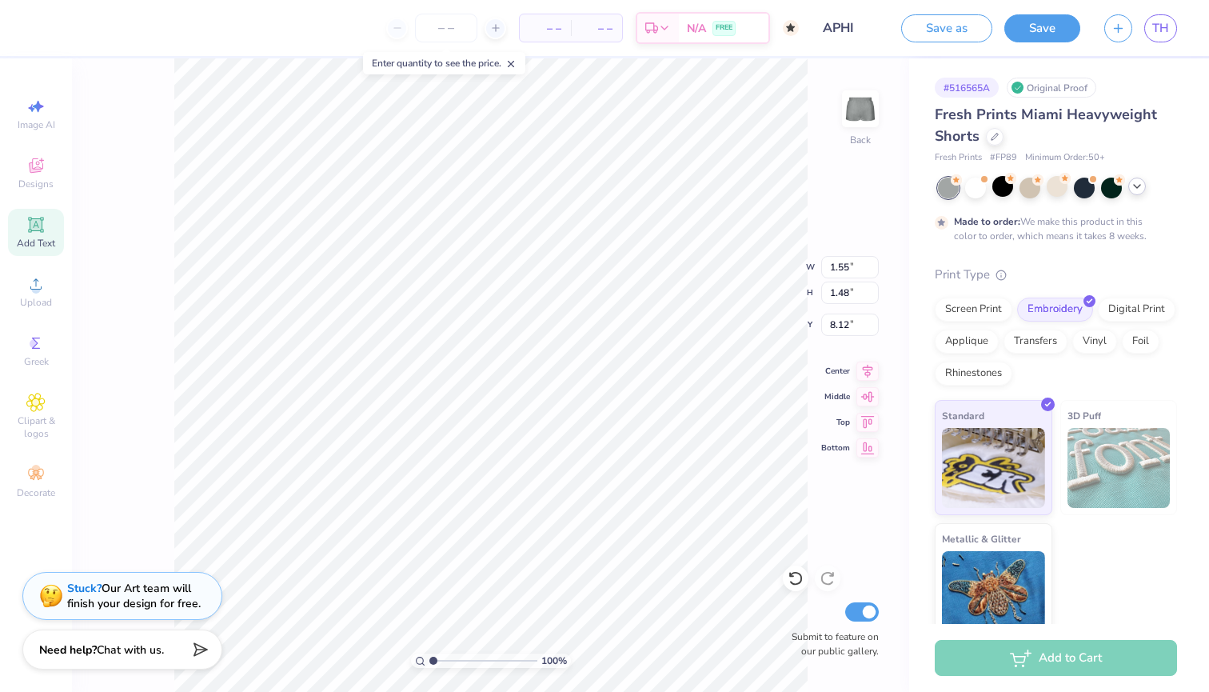
type input "1.70"
type input "7.90"
click at [166, 425] on div "100 % Back W 1.78 1.78 " H 1.70 1.70 " Y 7.90 7.90 " Center Middle Top Bottom S…" at bounding box center [490, 374] width 837 height 633
click at [45, 221] on div "Add Text" at bounding box center [36, 232] width 56 height 47
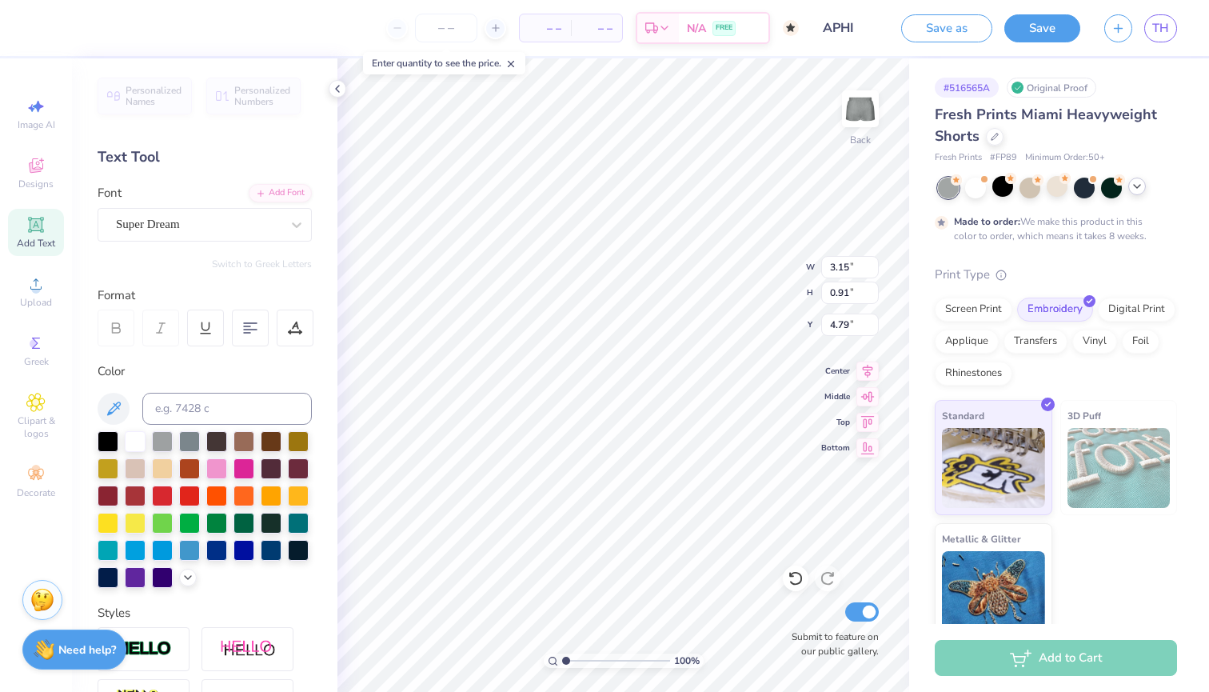
type textarea "T"
type input "1.78"
type input "1.70"
type input "7.90"
paste textarea "()"
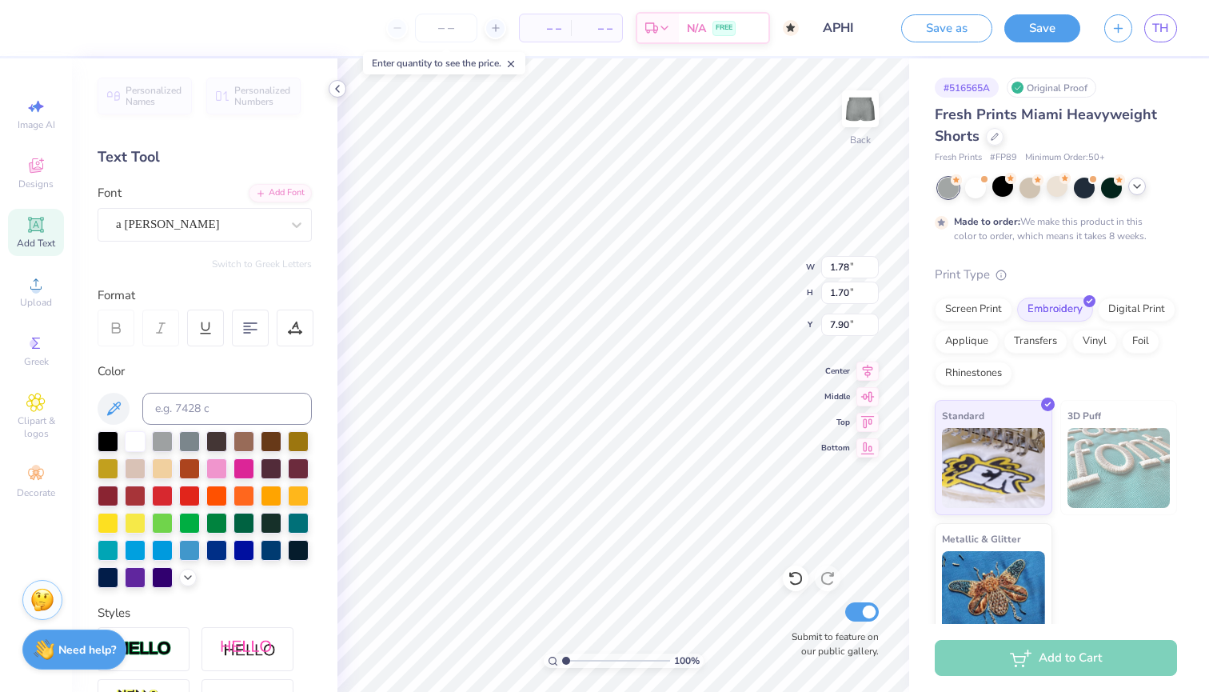
type textarea "A()"
type textarea "A"
click at [441, 365] on li "Paste" at bounding box center [476, 360] width 126 height 31
type input "1.94"
type input "0.73"
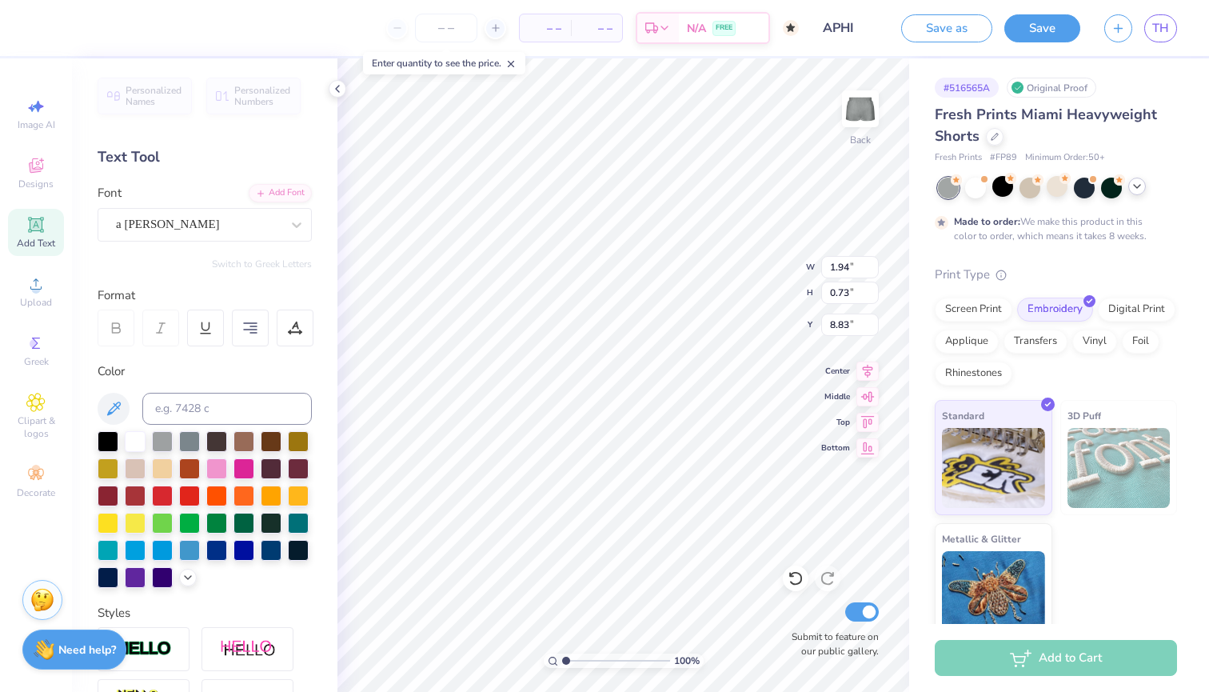
type input "9.00"
click at [42, 352] on icon at bounding box center [35, 342] width 19 height 19
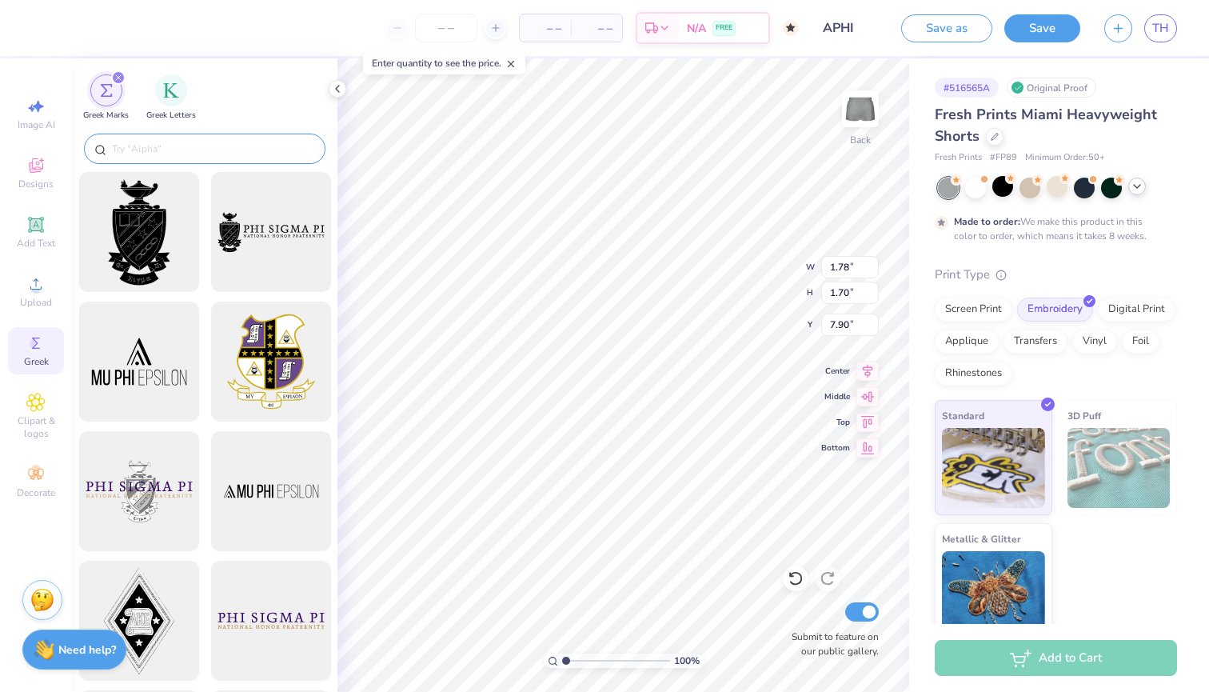
click at [177, 150] on input "text" at bounding box center [212, 149] width 205 height 16
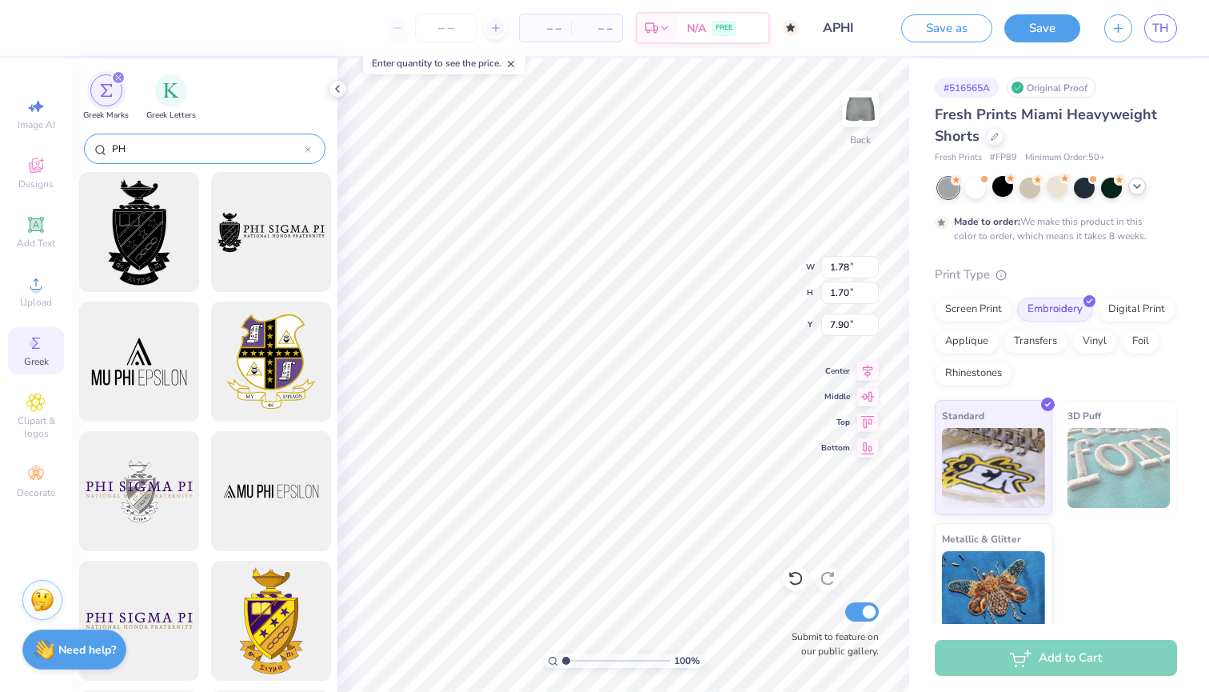
type input "P"
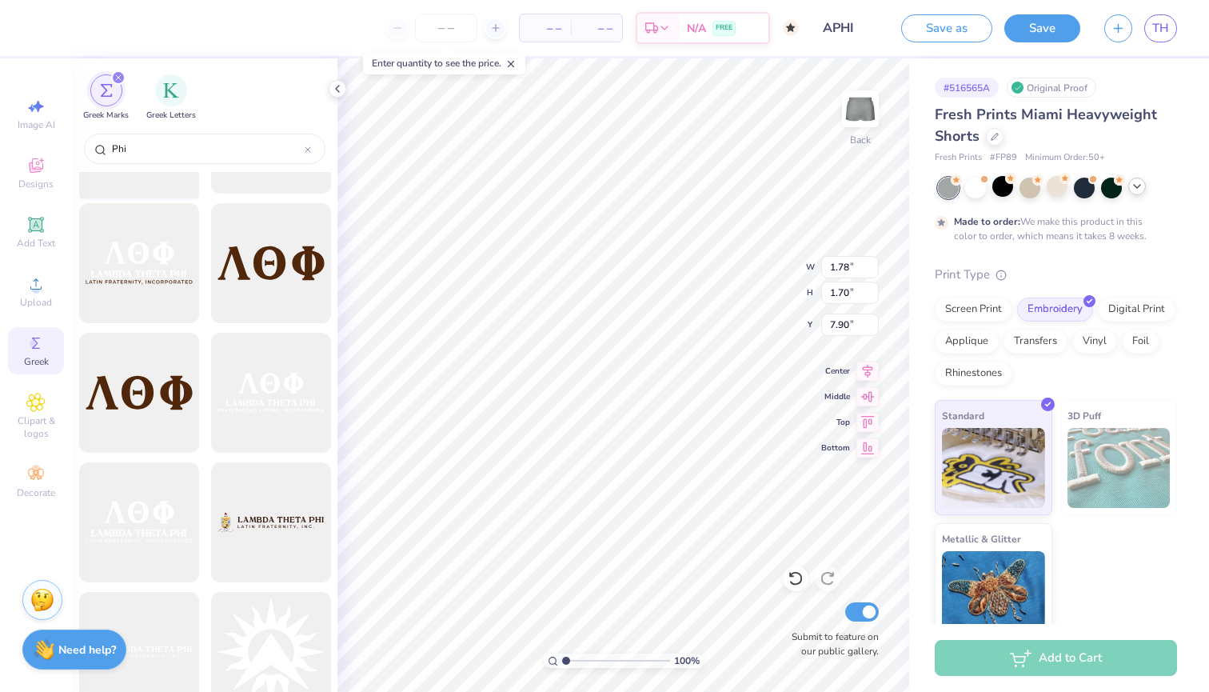
scroll to position [6193, 0]
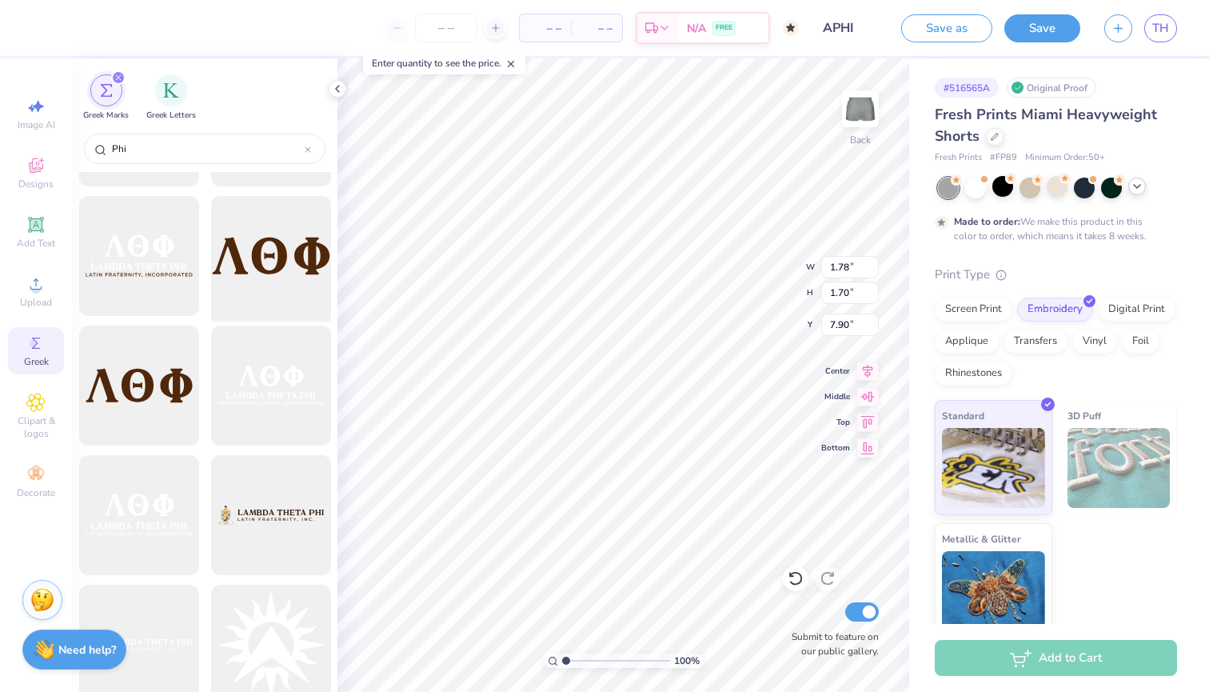
type input "Phi"
click at [249, 285] on div at bounding box center [271, 256] width 132 height 132
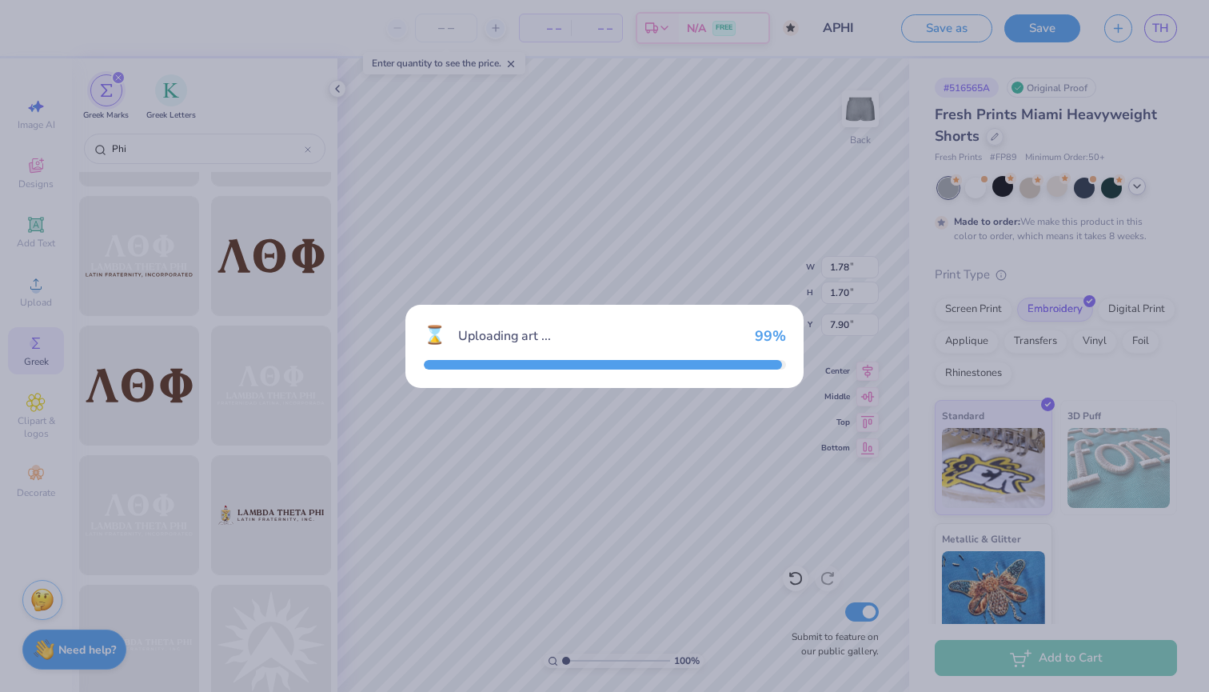
type input "7.27"
type input "2.31"
type input "4.09"
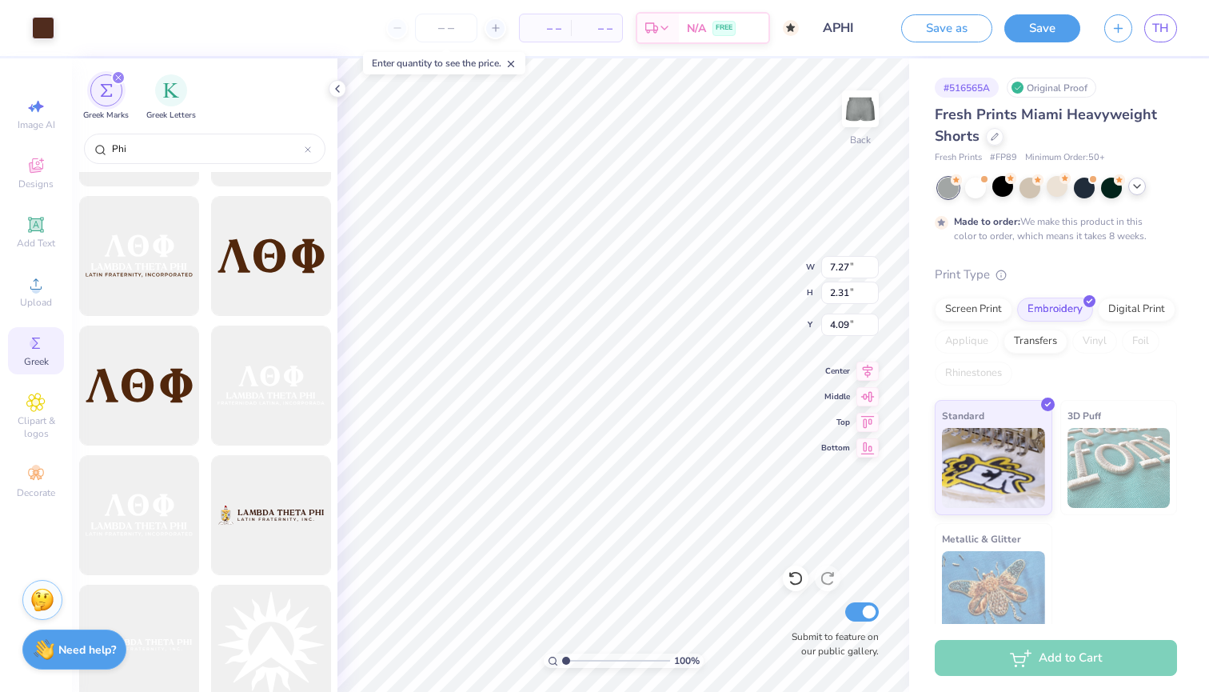
type input "6.90"
type input "2.20"
type input "6.96"
type input "2.21"
type input "4.07"
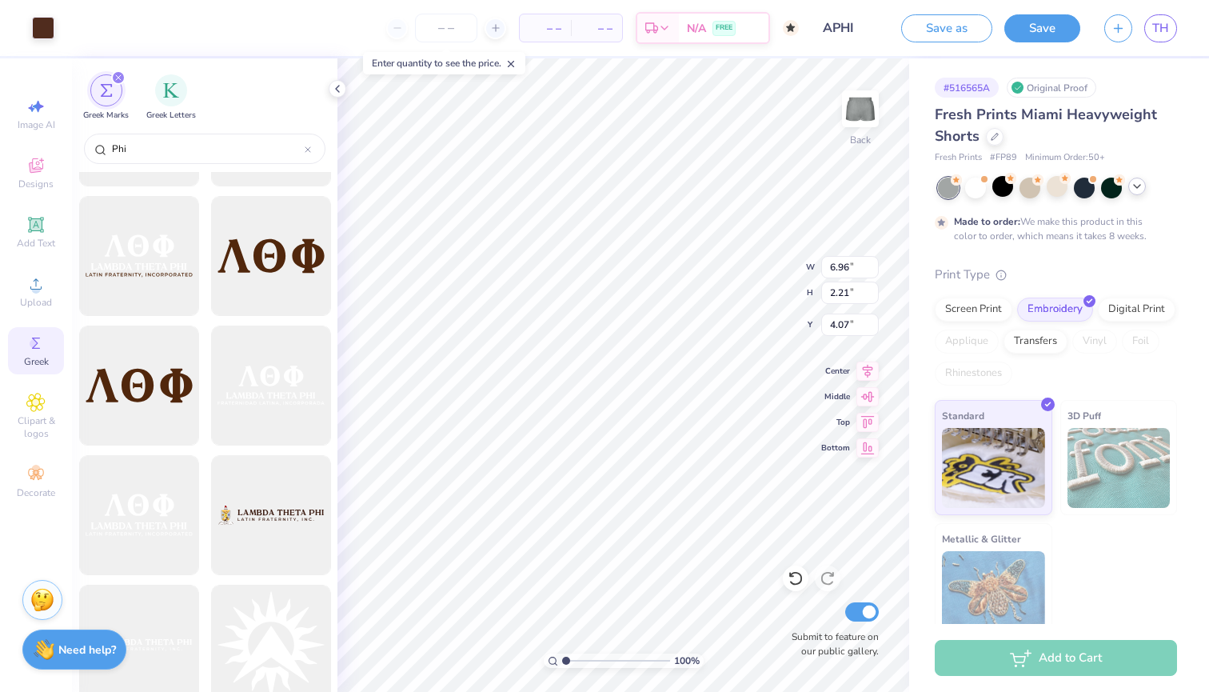
type input "4.53"
type input "1.44"
type input "4.85"
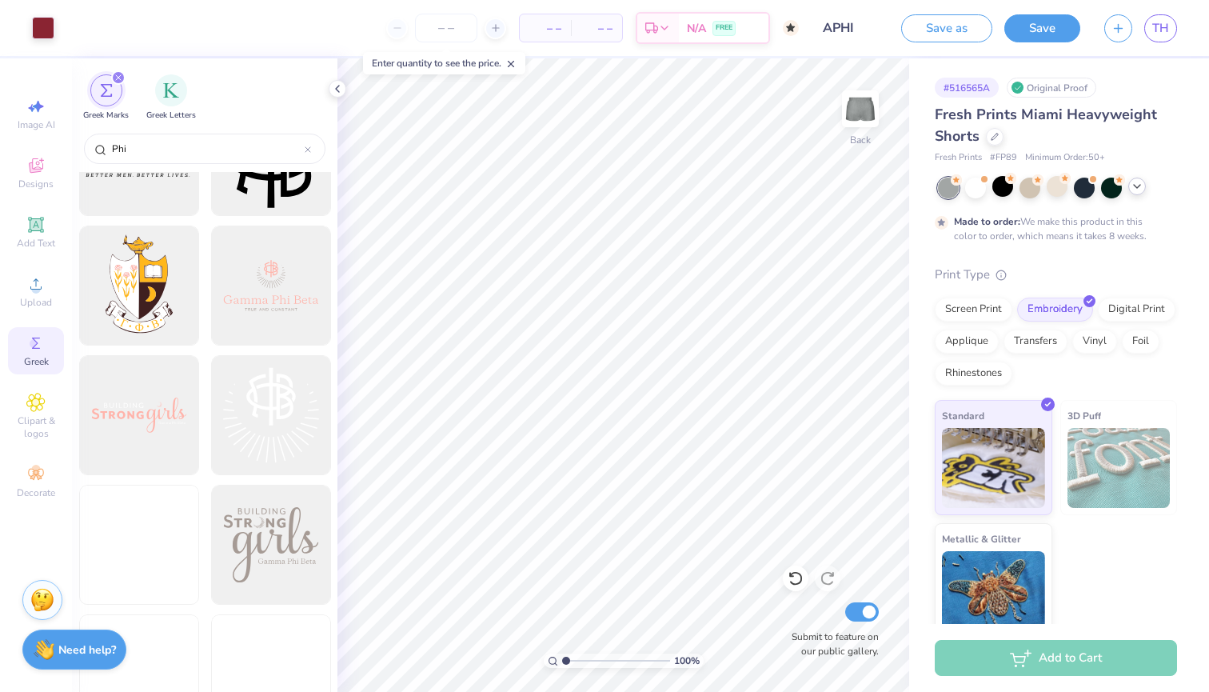
scroll to position [8245, 0]
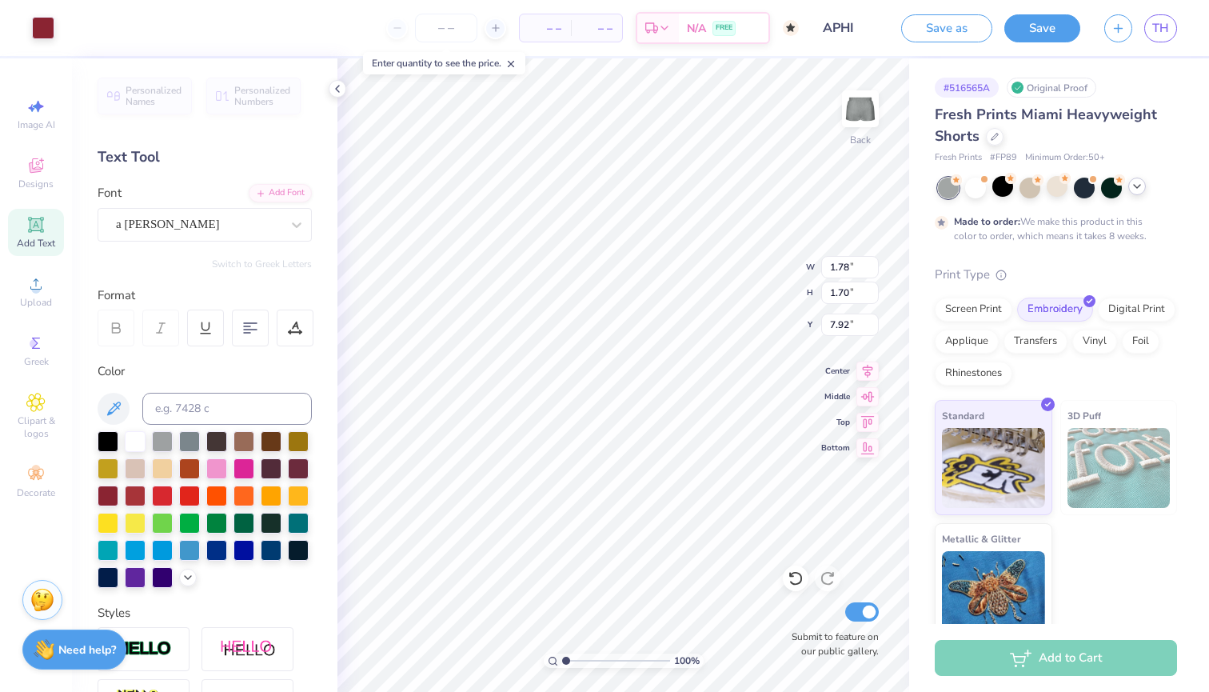
type input "7.92"
click at [33, 350] on icon at bounding box center [35, 342] width 19 height 19
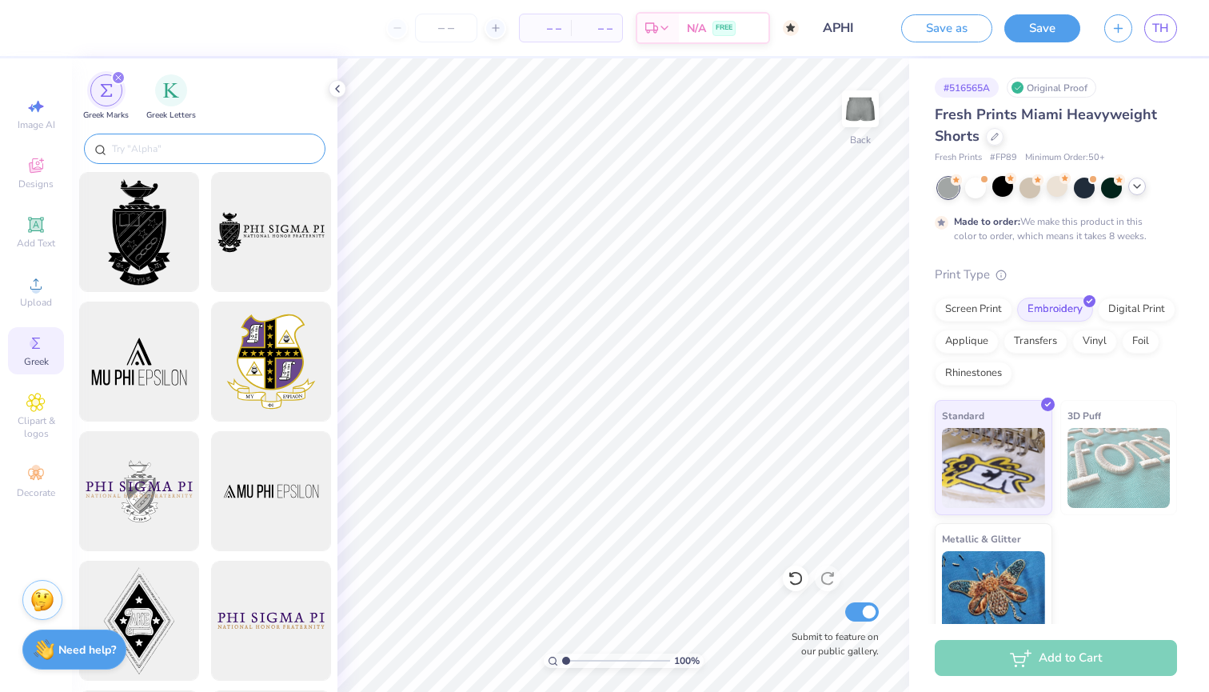
click at [214, 140] on div at bounding box center [204, 149] width 241 height 30
click at [197, 161] on div at bounding box center [204, 149] width 241 height 30
click at [188, 151] on input "text" at bounding box center [212, 149] width 205 height 16
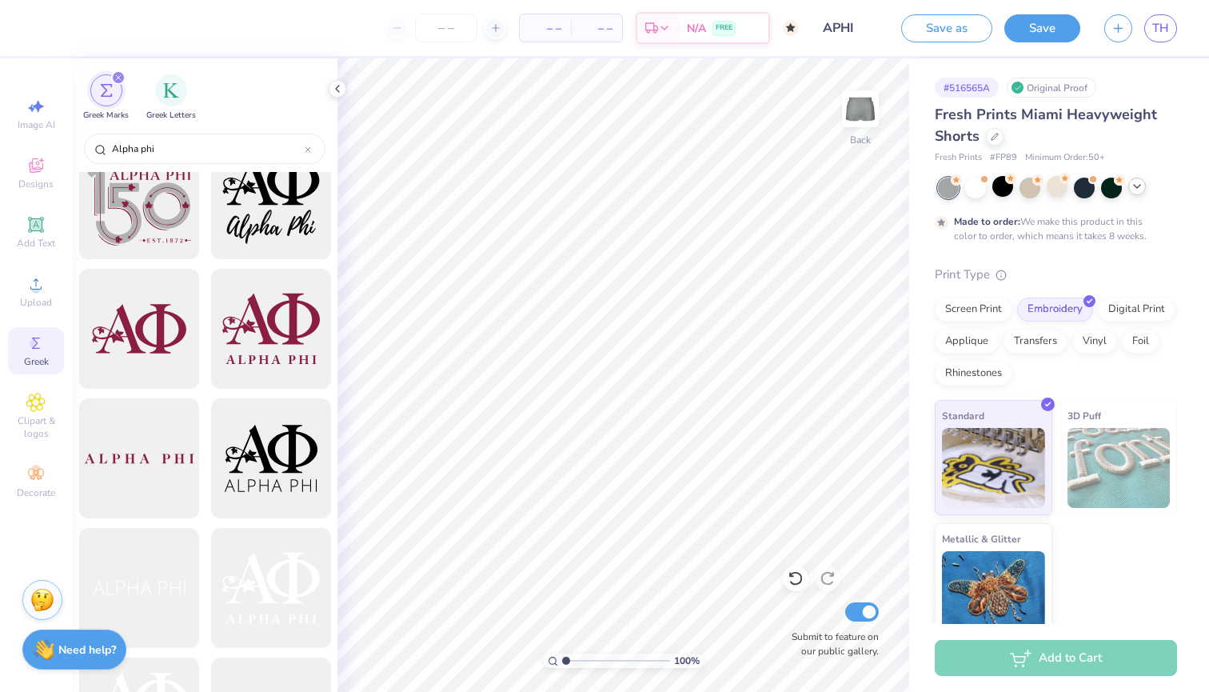
scroll to position [1252, 0]
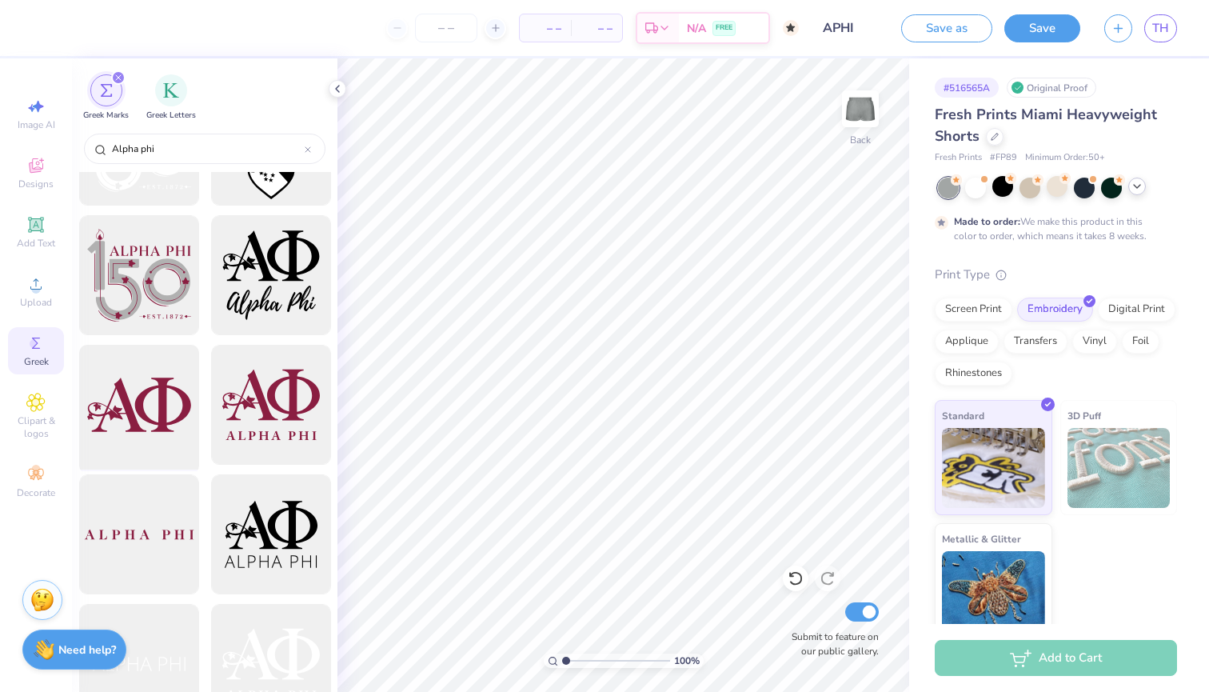
type input "Alpha phi"
click at [153, 441] on div at bounding box center [139, 405] width 132 height 132
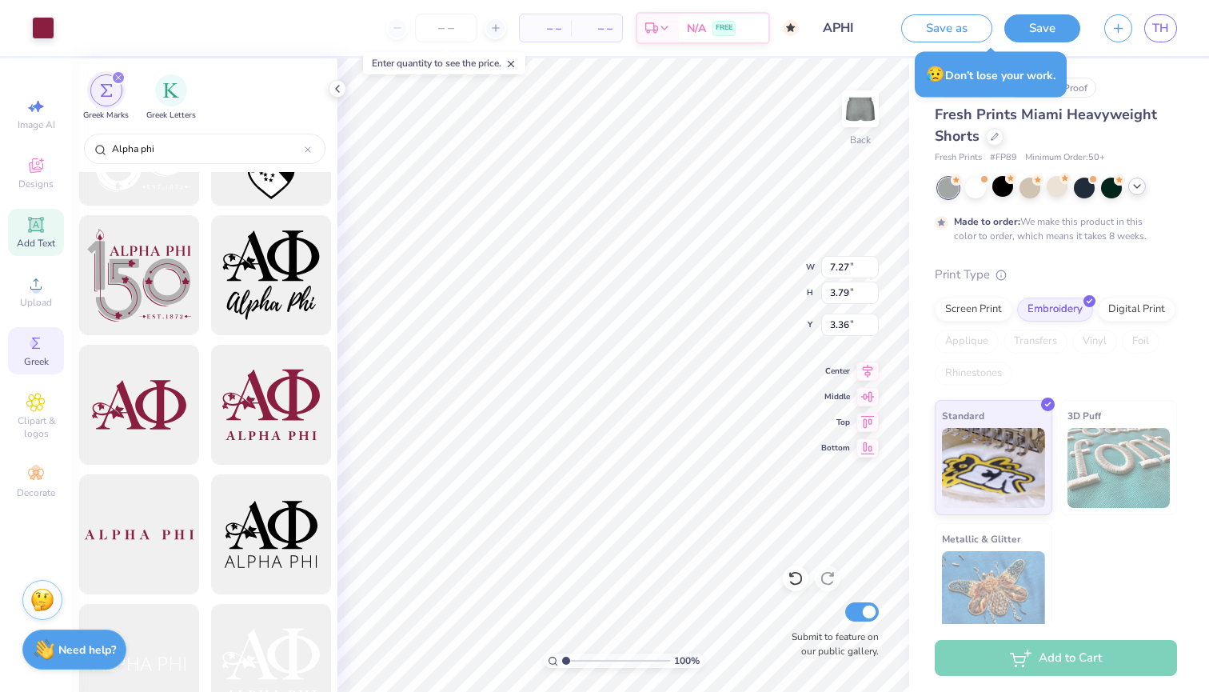
click at [22, 236] on div "Add Text" at bounding box center [36, 232] width 56 height 47
type input "3.15"
type input "0.91"
type input "4.79"
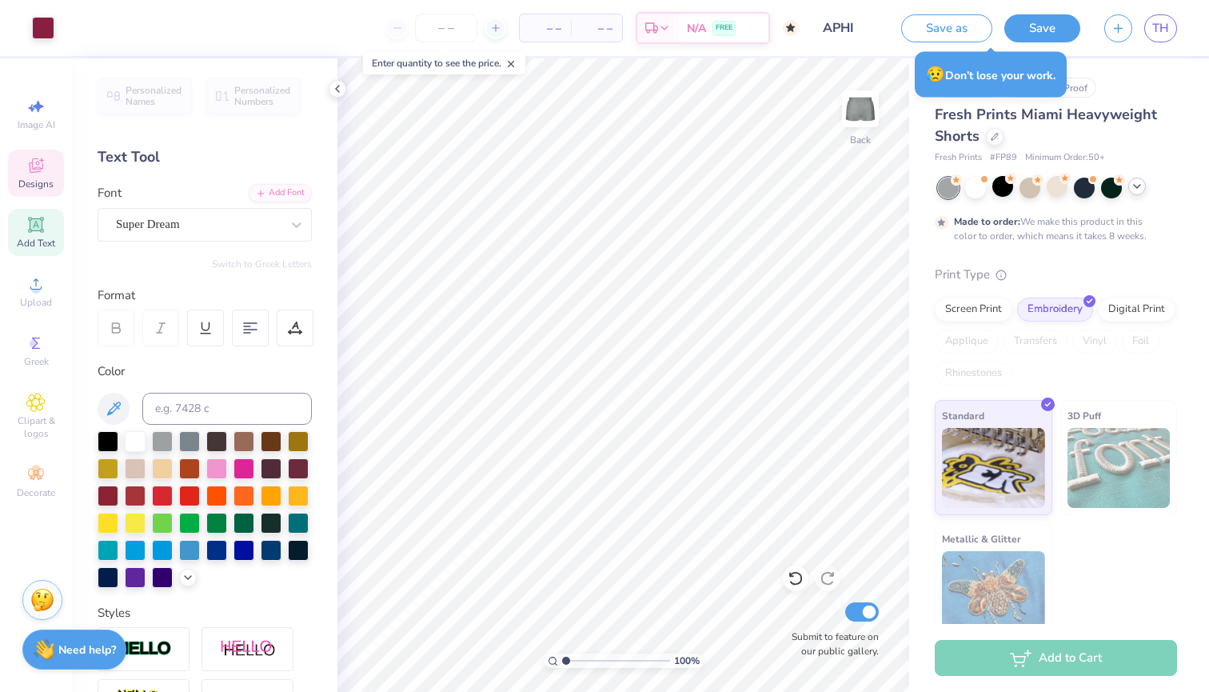
click at [54, 177] on div "Designs" at bounding box center [36, 173] width 56 height 47
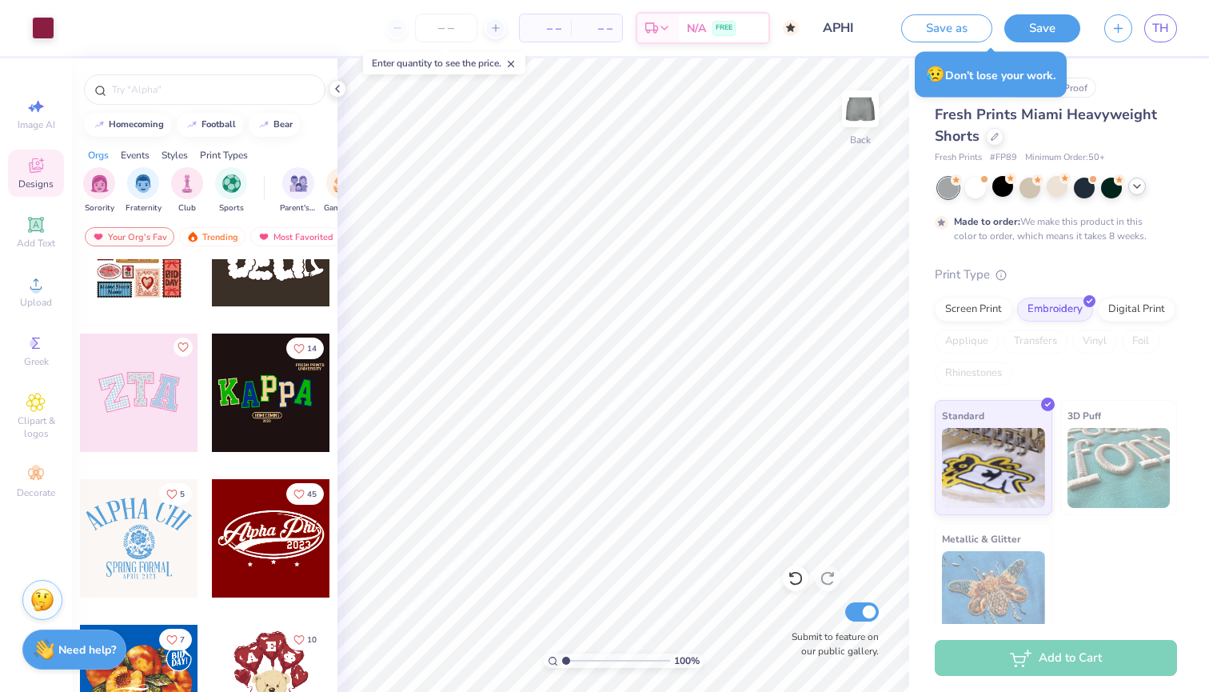
scroll to position [239, 0]
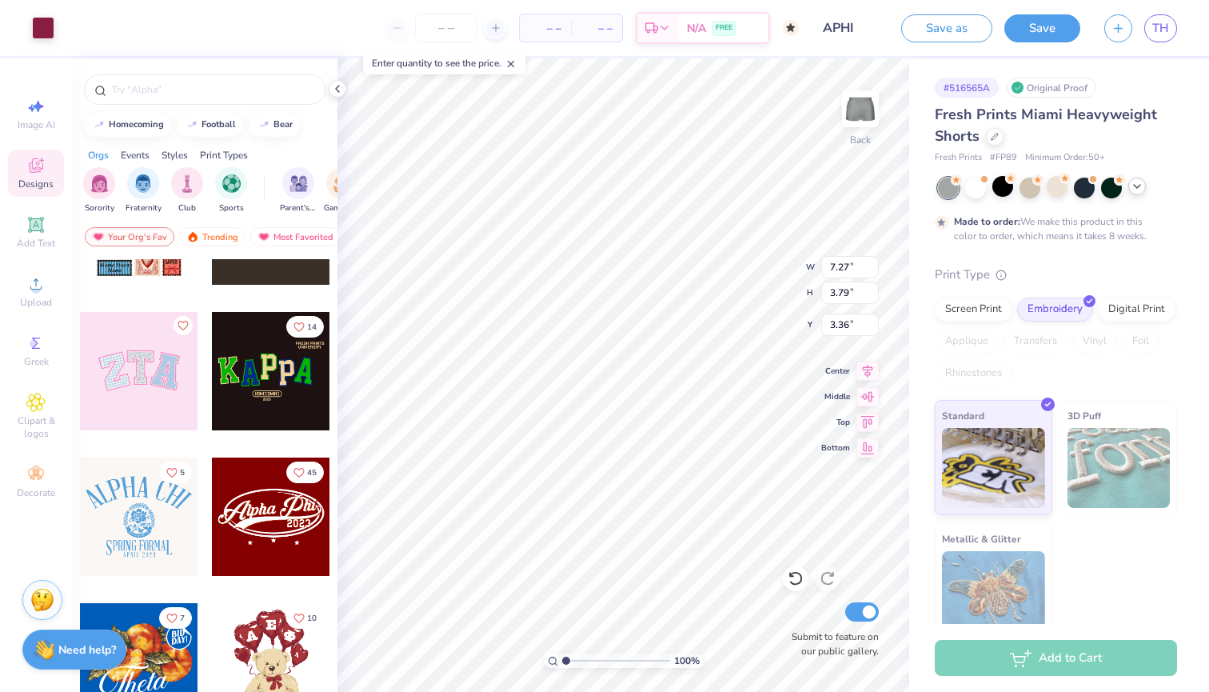
type input "4.01"
type input "2.09"
type input "7.39"
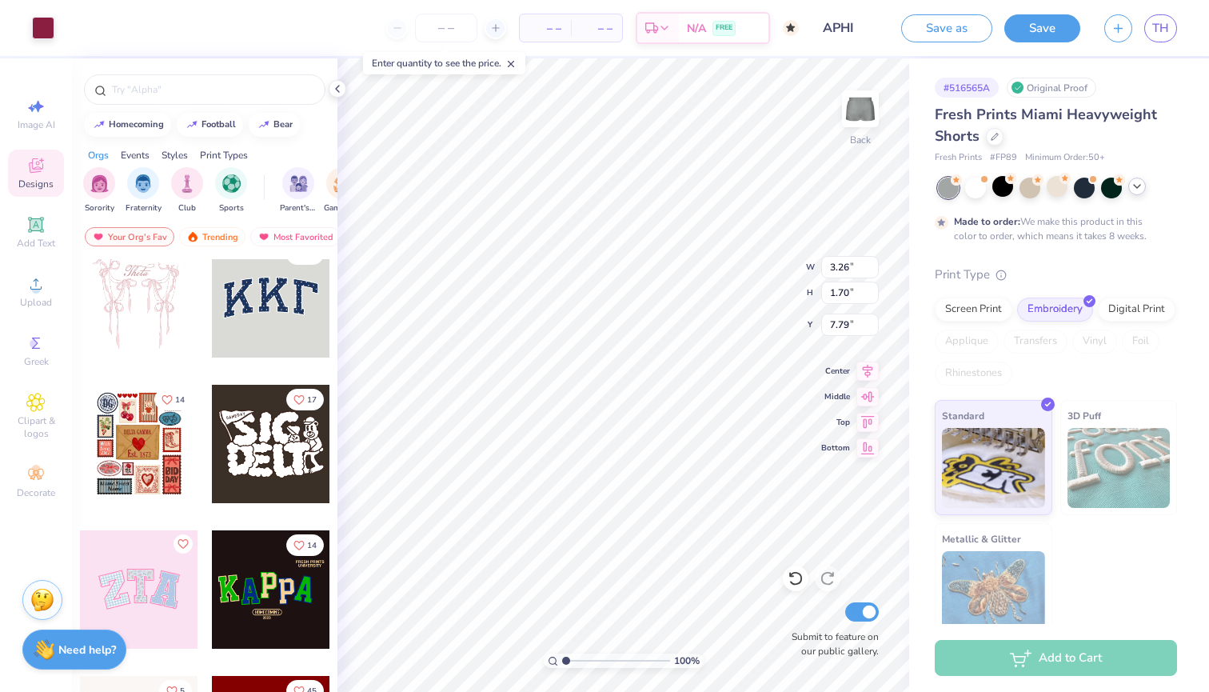
scroll to position [19, 0]
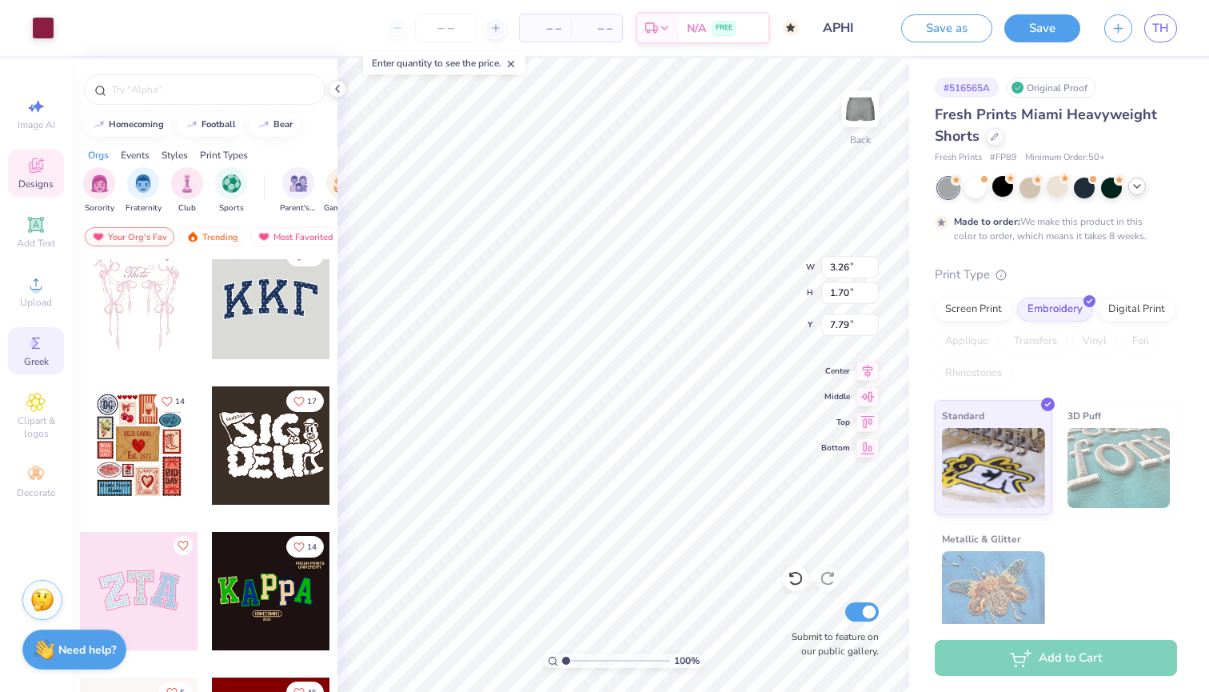
click at [33, 355] on span "Greek" at bounding box center [36, 361] width 25 height 13
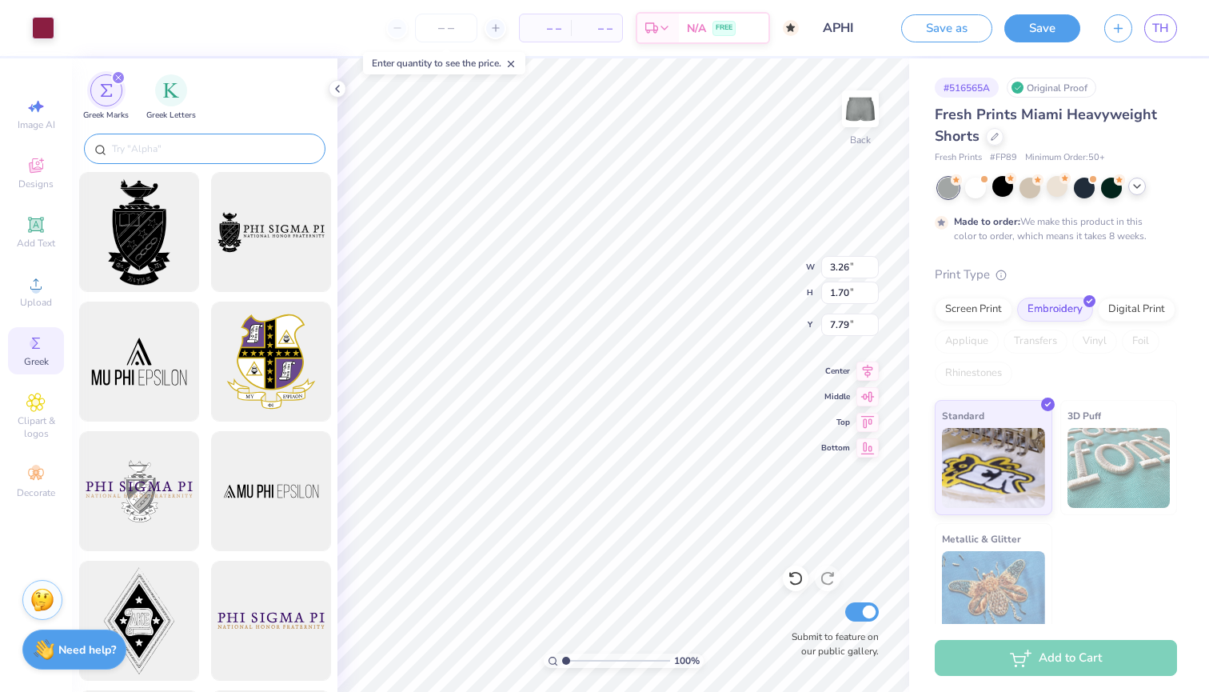
click at [170, 154] on input "text" at bounding box center [212, 149] width 205 height 16
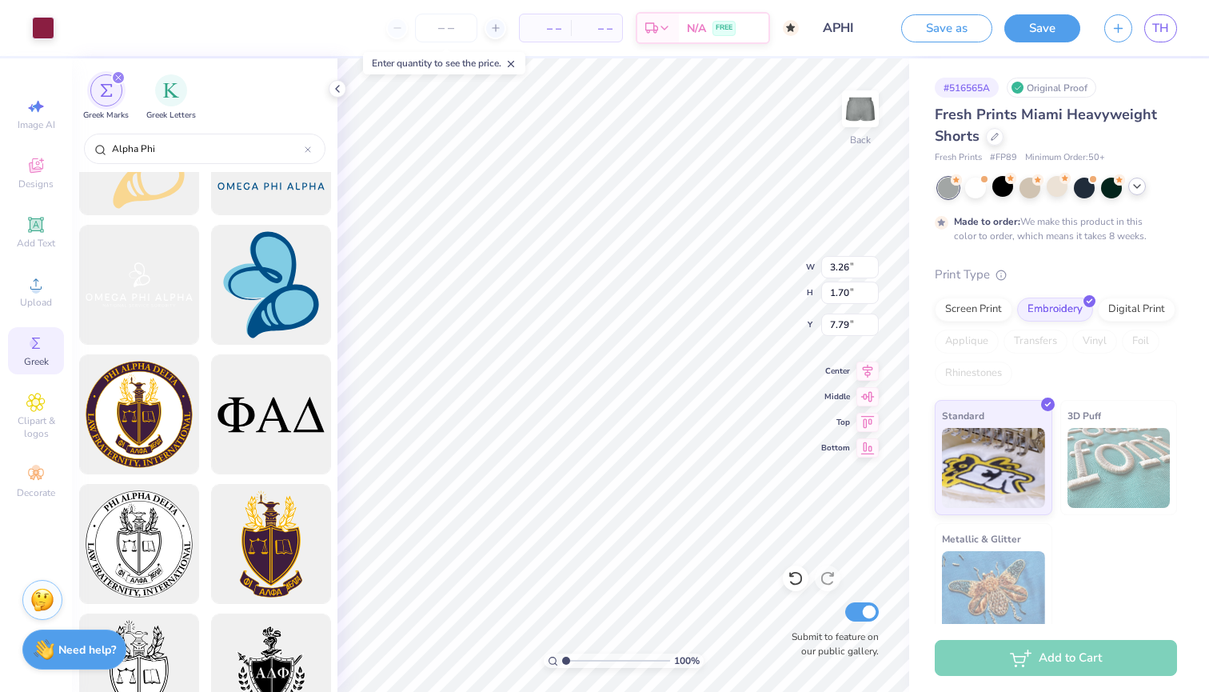
scroll to position [4091, 0]
click at [1033, 34] on button "Save" at bounding box center [1042, 26] width 76 height 28
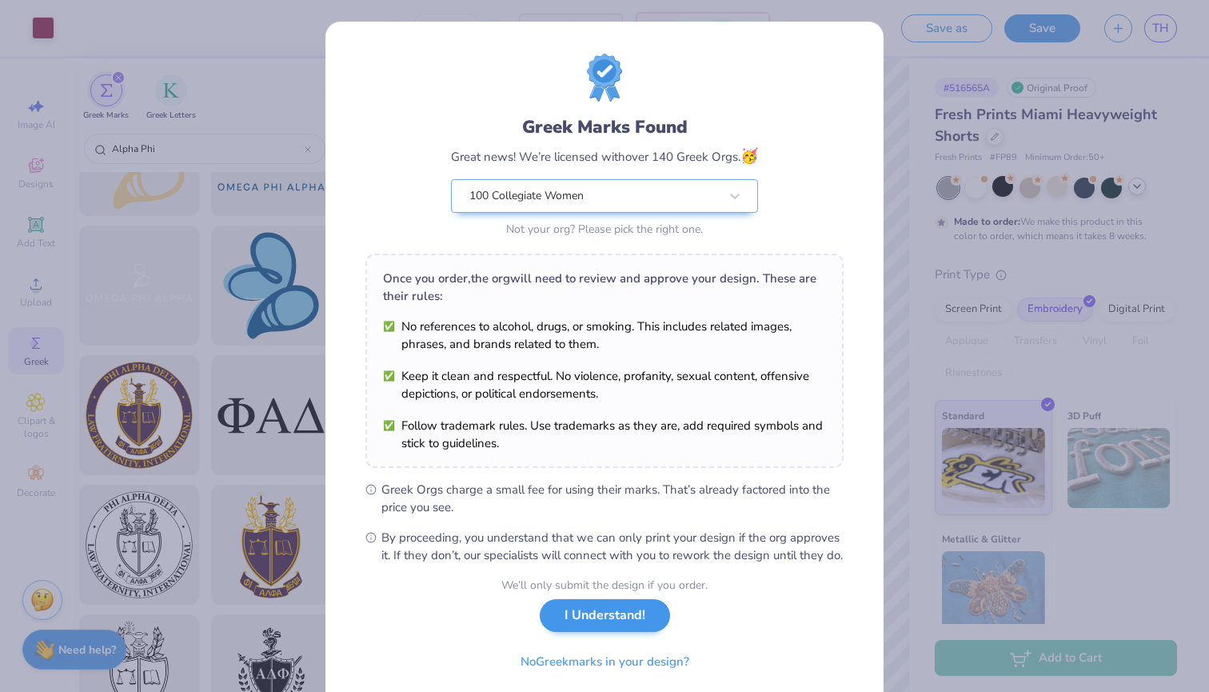
click at [572, 632] on button "I Understand!" at bounding box center [605, 615] width 130 height 33
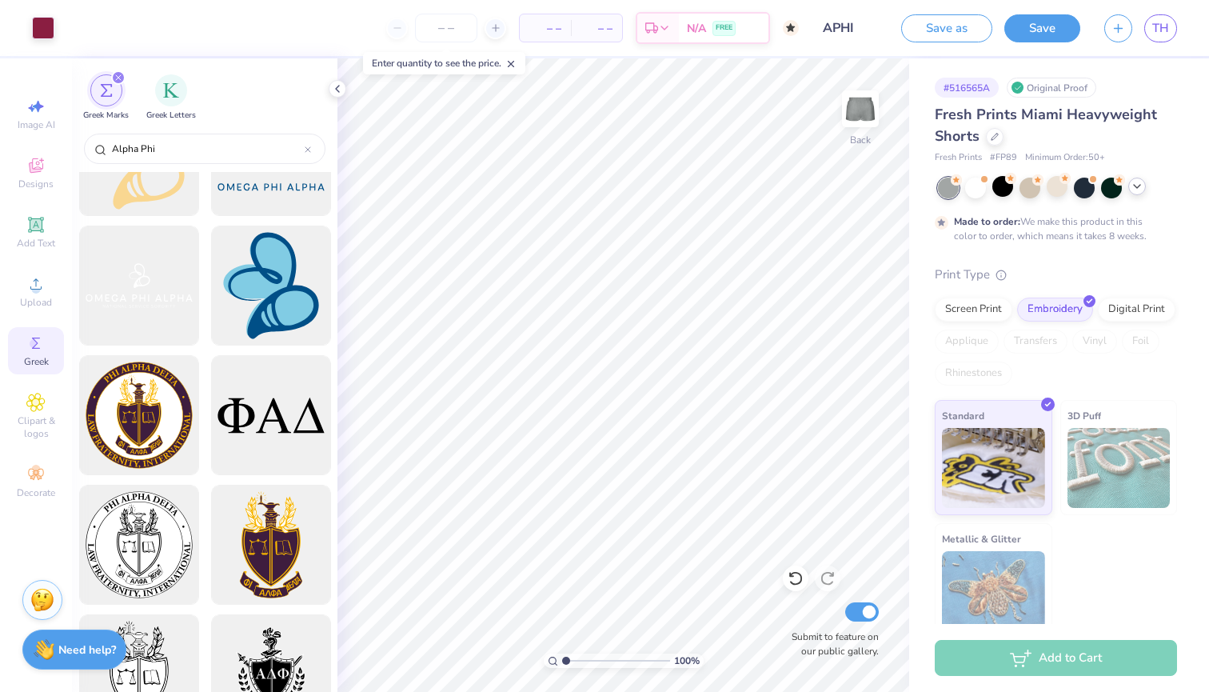
click at [1053, 664] on div "Add to Cart" at bounding box center [1056, 658] width 242 height 36
click at [1053, 32] on button "Save" at bounding box center [1042, 26] width 76 height 28
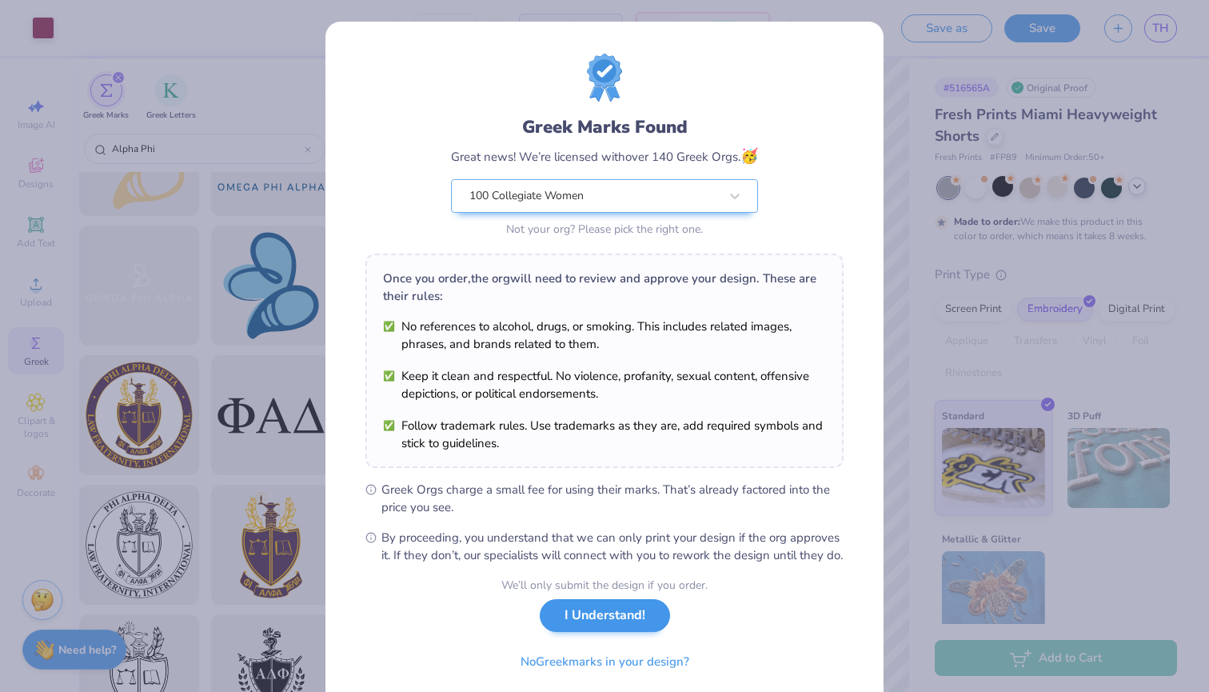
click at [616, 632] on button "I Understand!" at bounding box center [605, 615] width 130 height 33
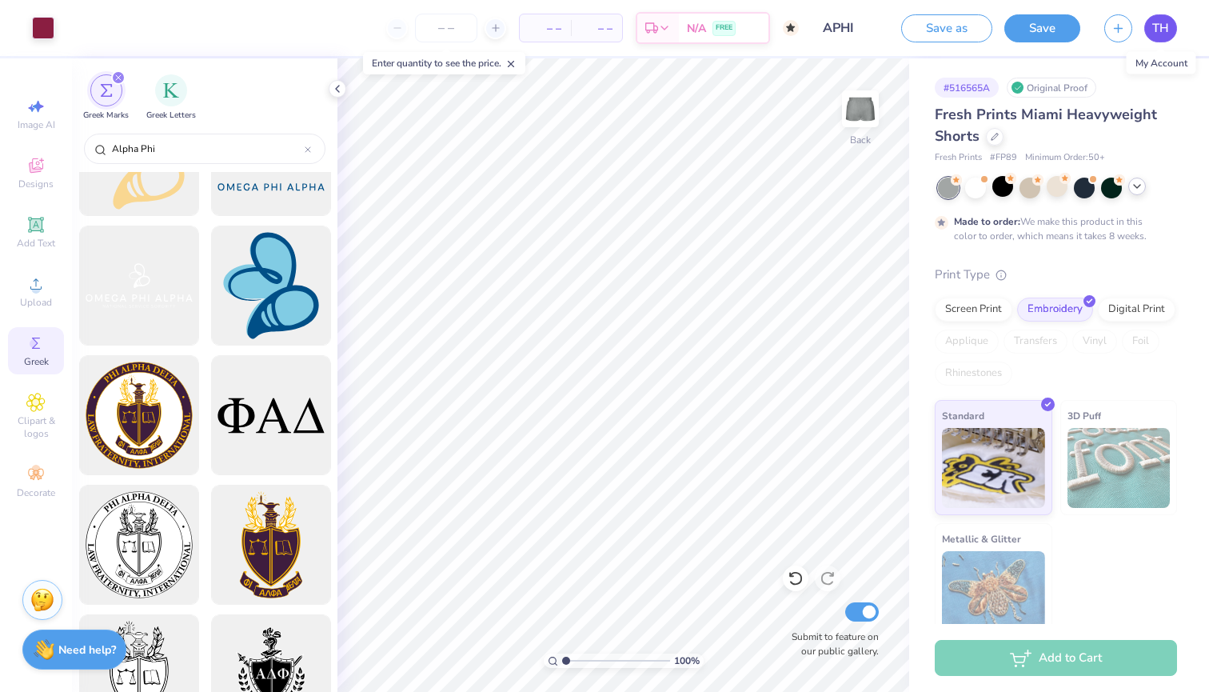
click at [1156, 31] on span "TH" at bounding box center [1160, 28] width 17 height 18
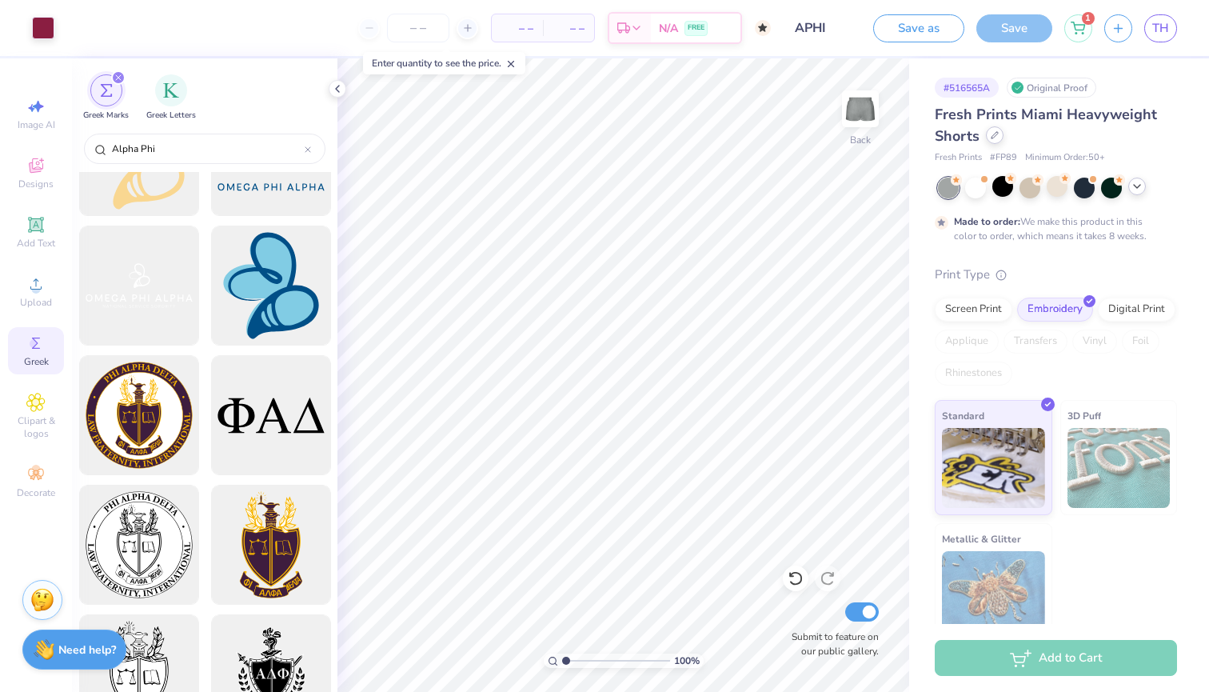
click at [995, 139] on div at bounding box center [995, 135] width 18 height 18
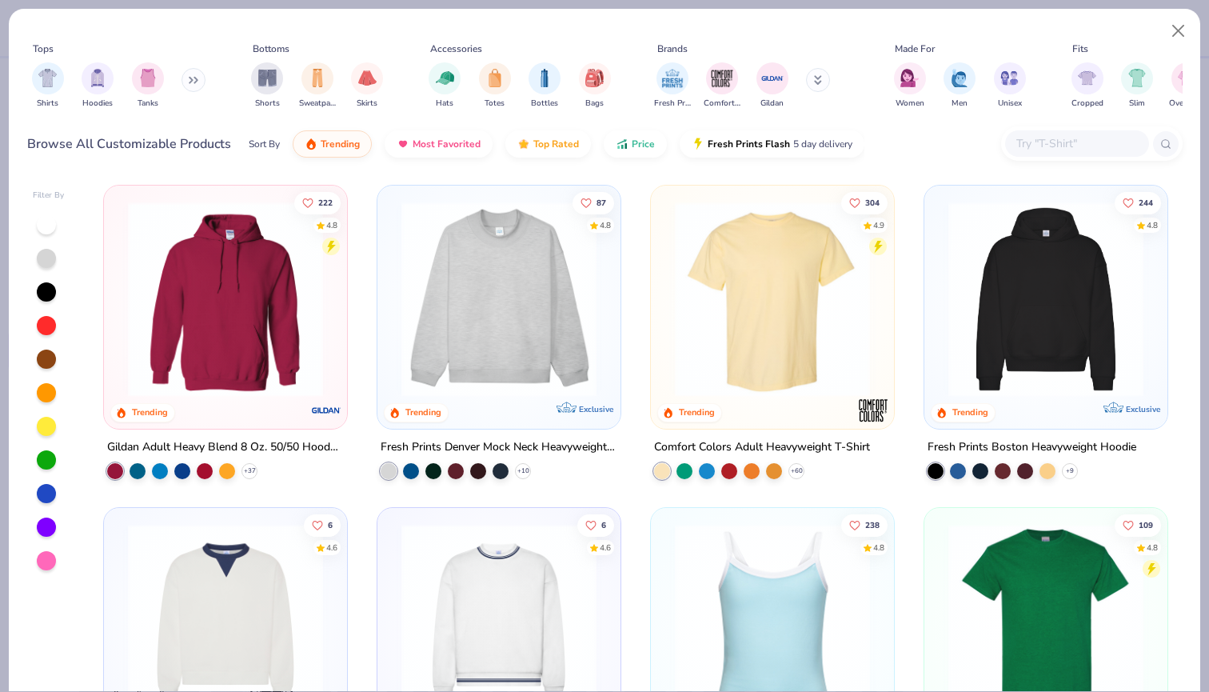
click at [983, 263] on img at bounding box center [1045, 298] width 211 height 195
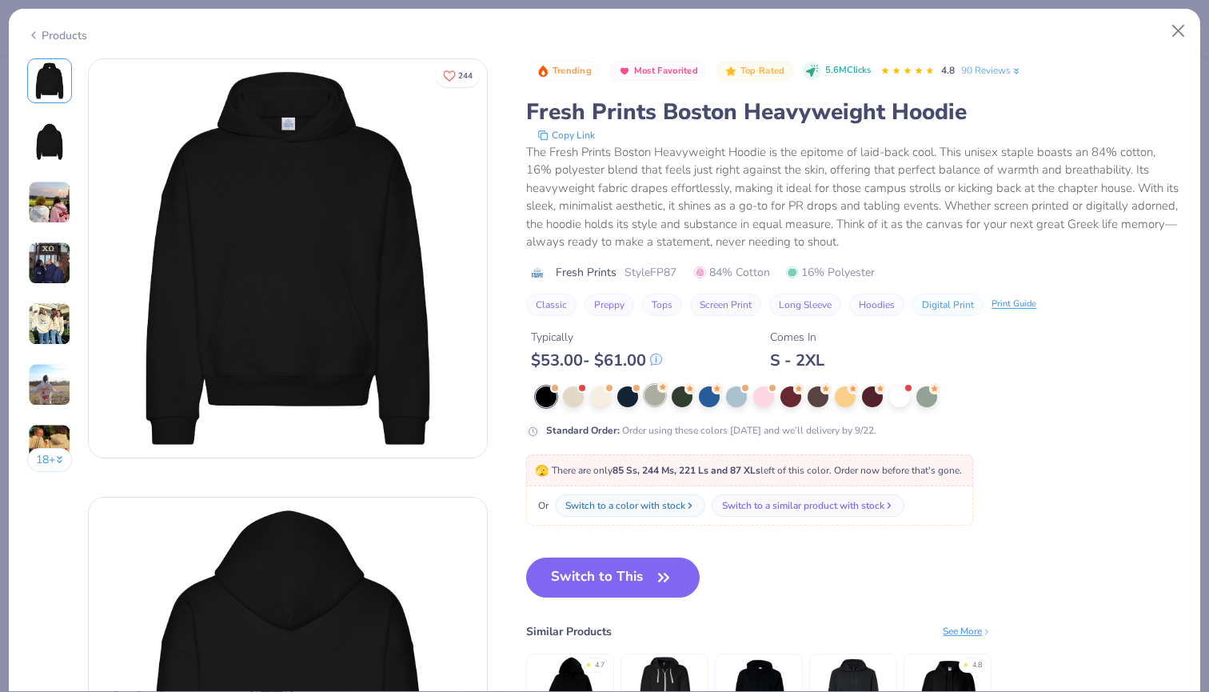
click at [666, 390] on circle at bounding box center [662, 386] width 11 height 11
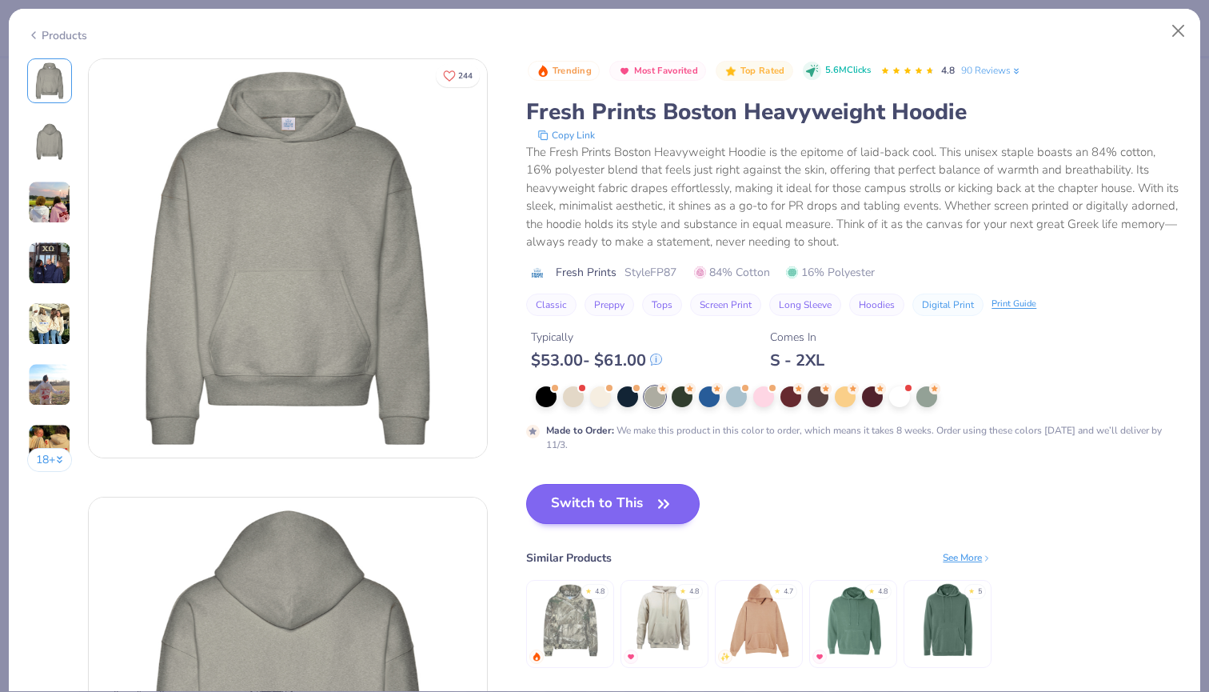
click at [623, 493] on button "Switch to This" at bounding box center [612, 504] width 173 height 40
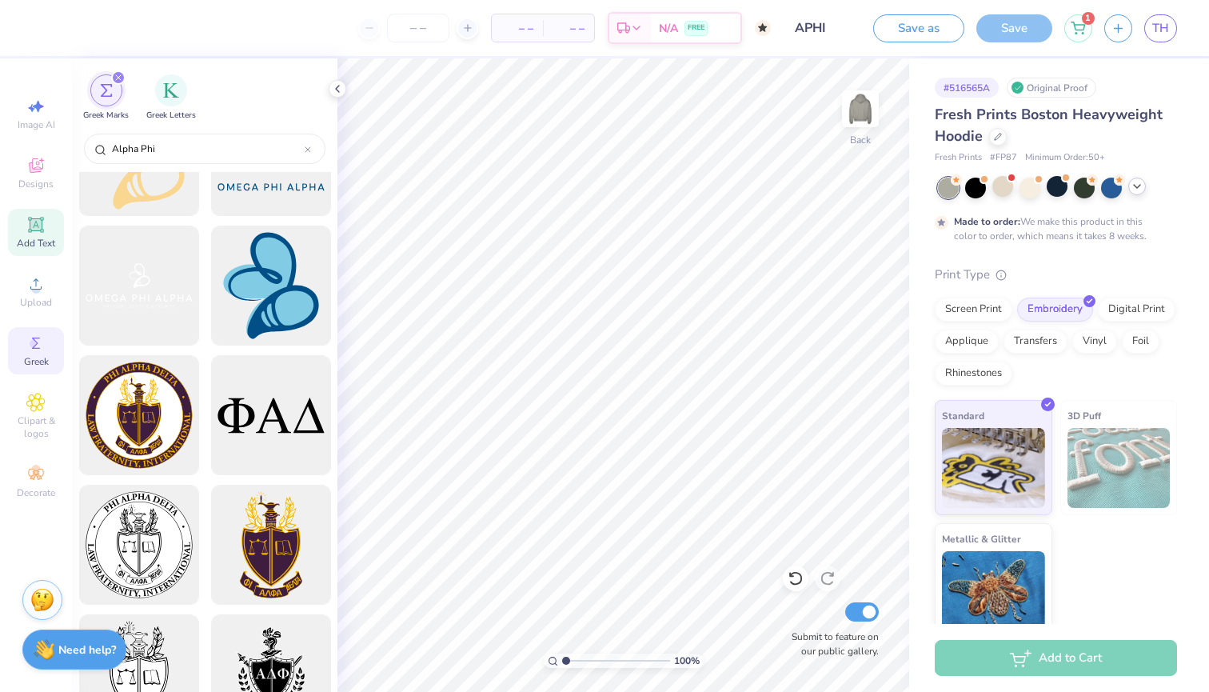
click at [39, 235] on div "Add Text" at bounding box center [36, 232] width 56 height 47
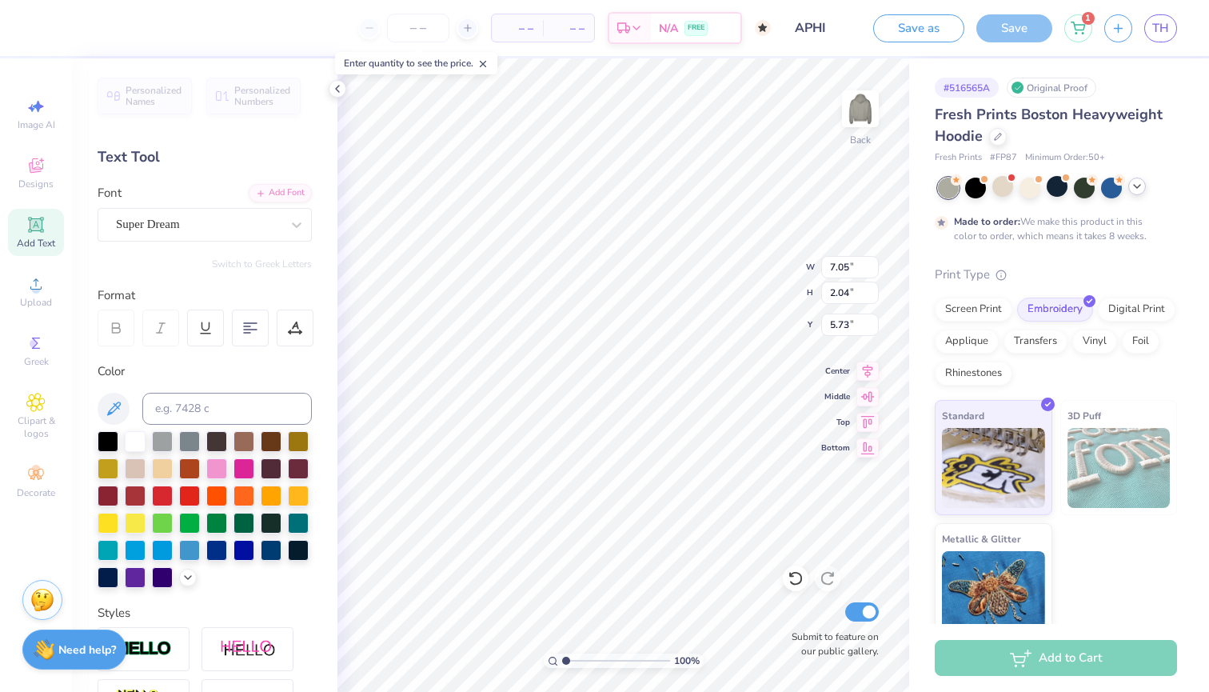
scroll to position [0, 1]
click at [227, 232] on div "Super Dream" at bounding box center [198, 224] width 168 height 25
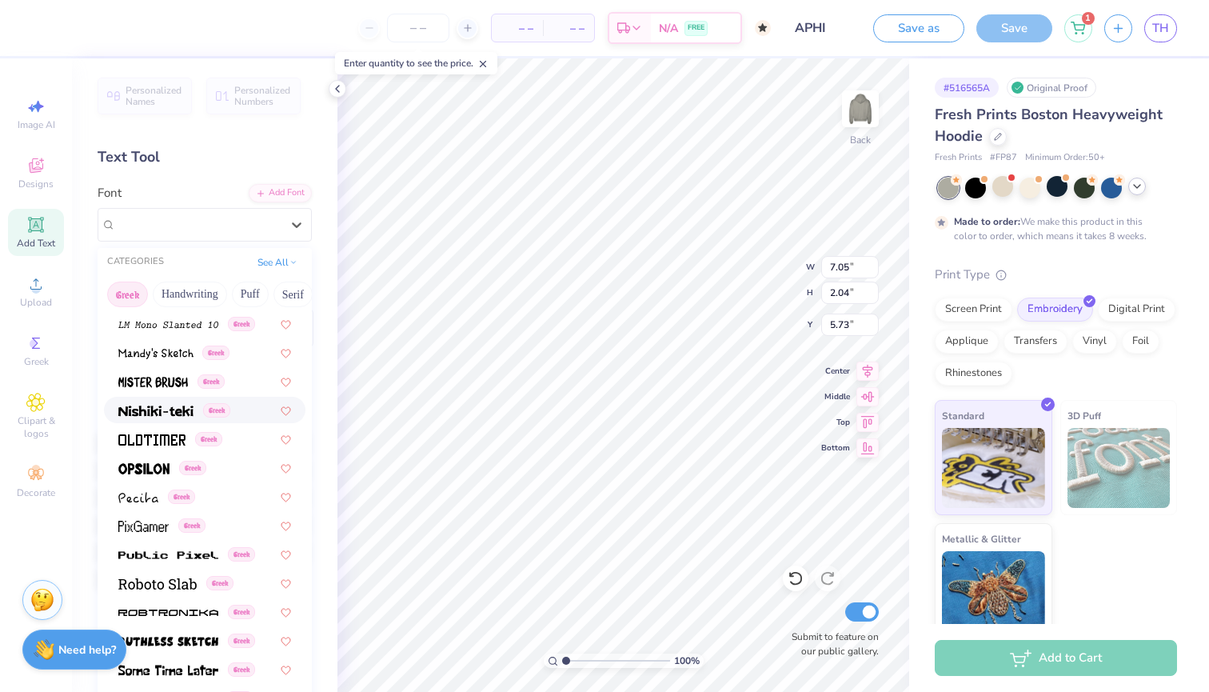
scroll to position [785, 0]
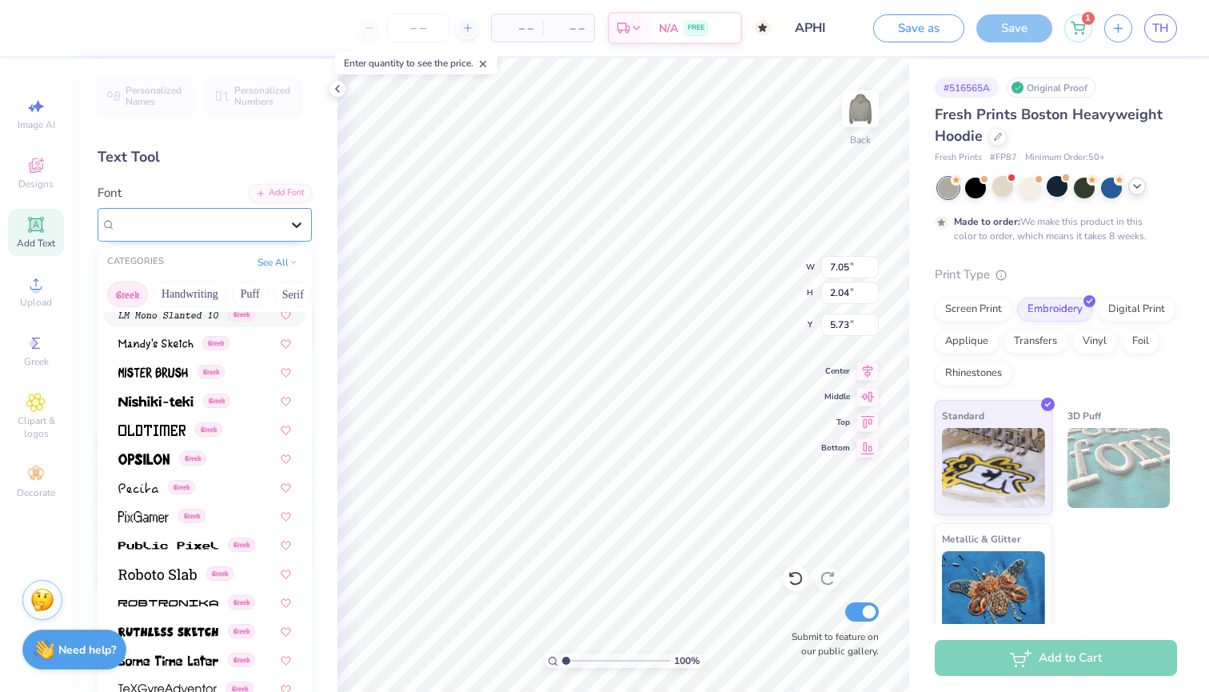
click at [293, 219] on icon at bounding box center [297, 225] width 16 height 16
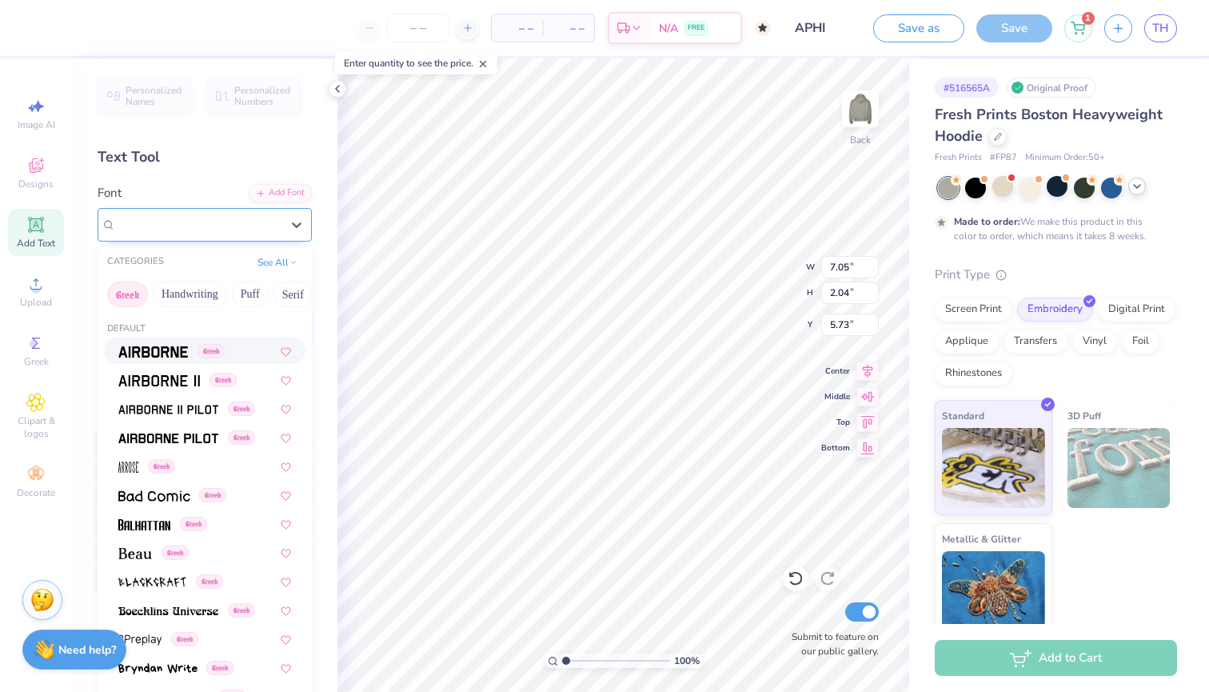
click at [170, 229] on span "Super Dream" at bounding box center [148, 224] width 64 height 18
click at [182, 296] on button "Handwriting" at bounding box center [190, 294] width 74 height 26
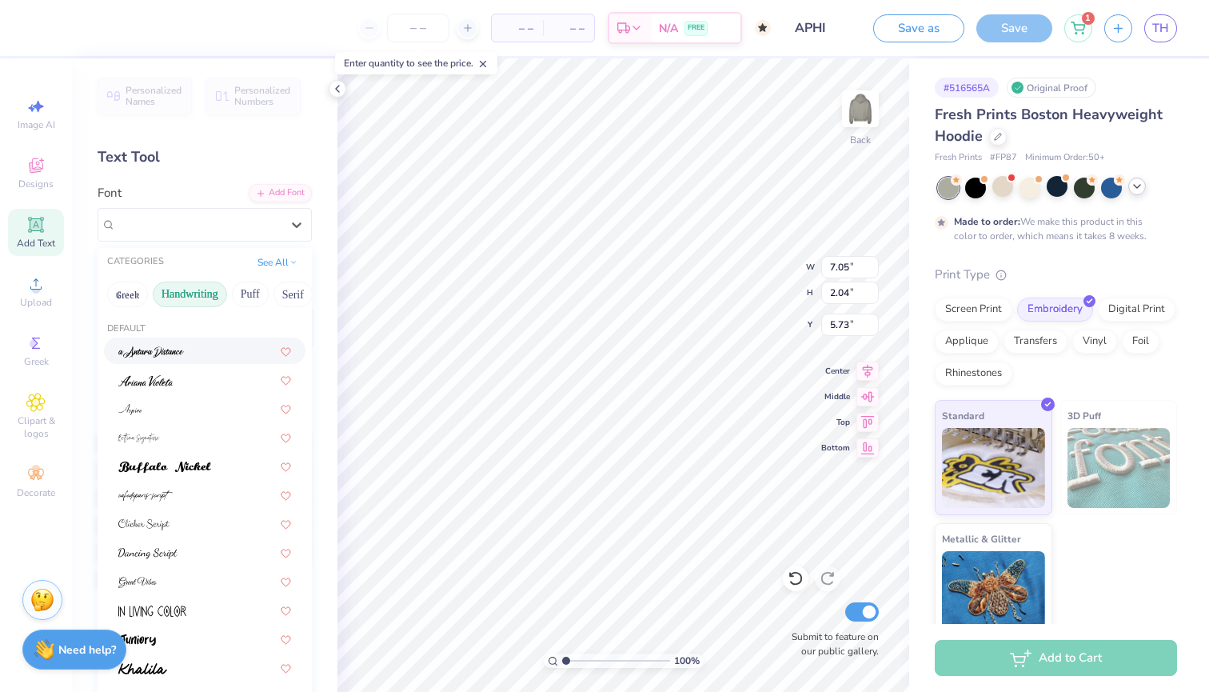
click at [163, 348] on img at bounding box center [151, 351] width 66 height 11
click at [190, 233] on div at bounding box center [198, 224] width 165 height 22
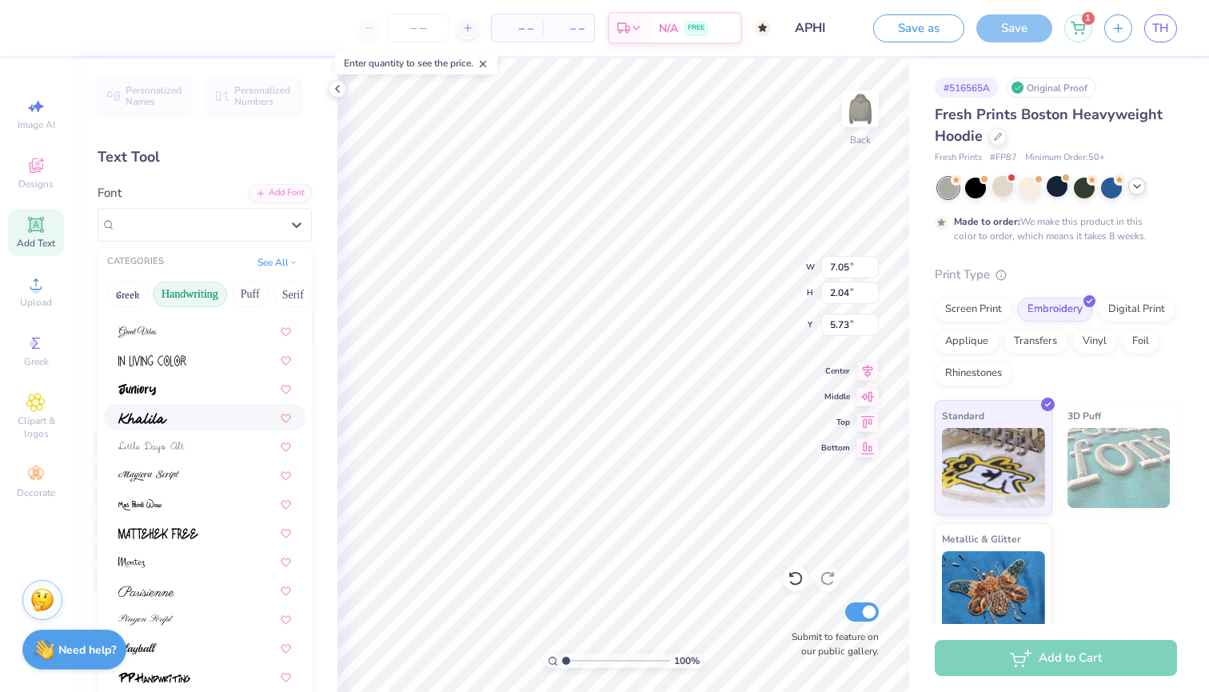
scroll to position [274, 0]
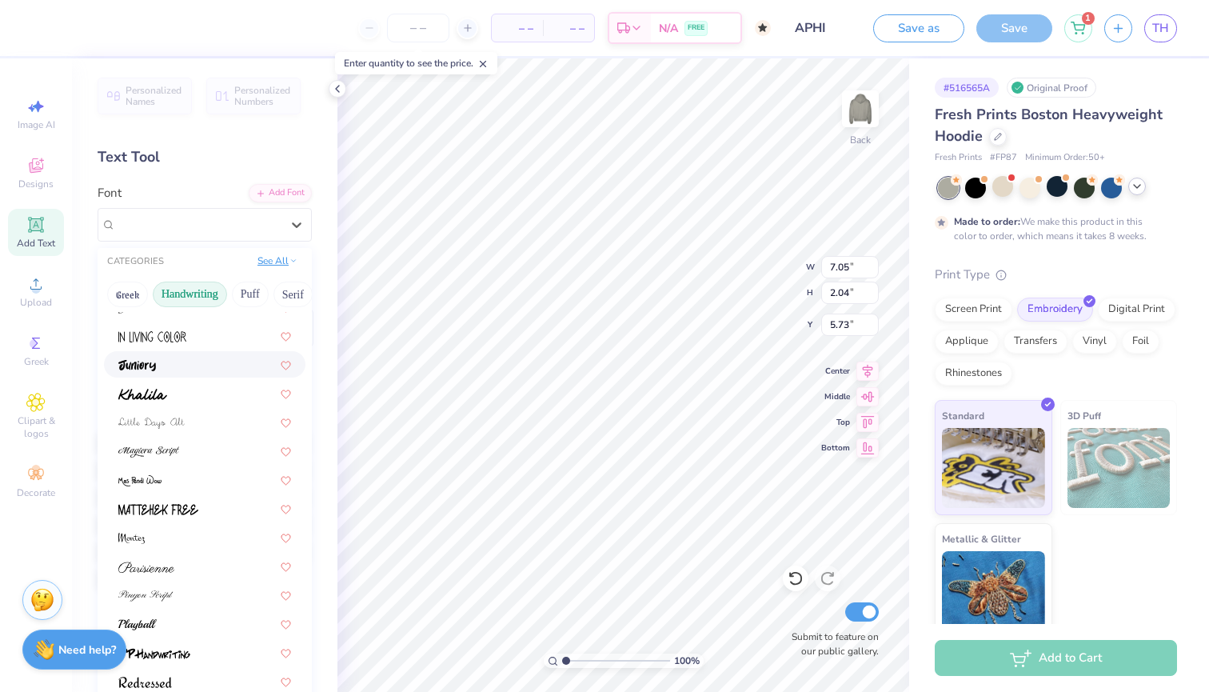
click at [273, 262] on button "See All" at bounding box center [278, 261] width 50 height 16
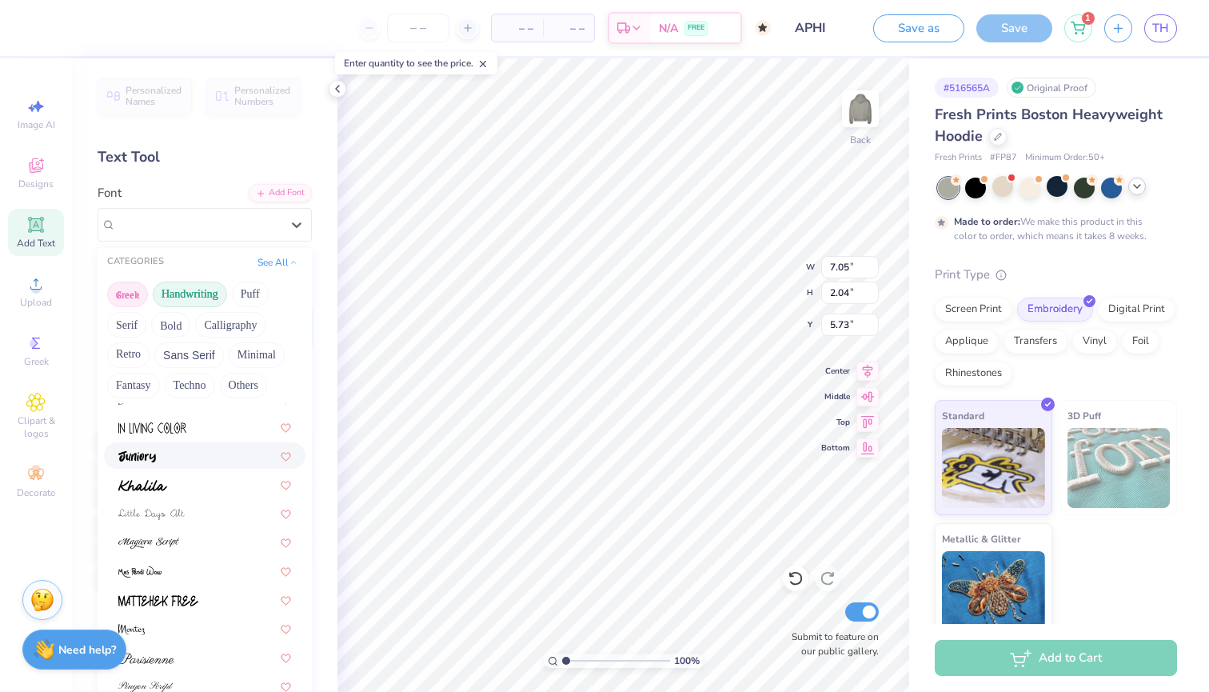
click at [121, 294] on button "Greek" at bounding box center [127, 294] width 41 height 26
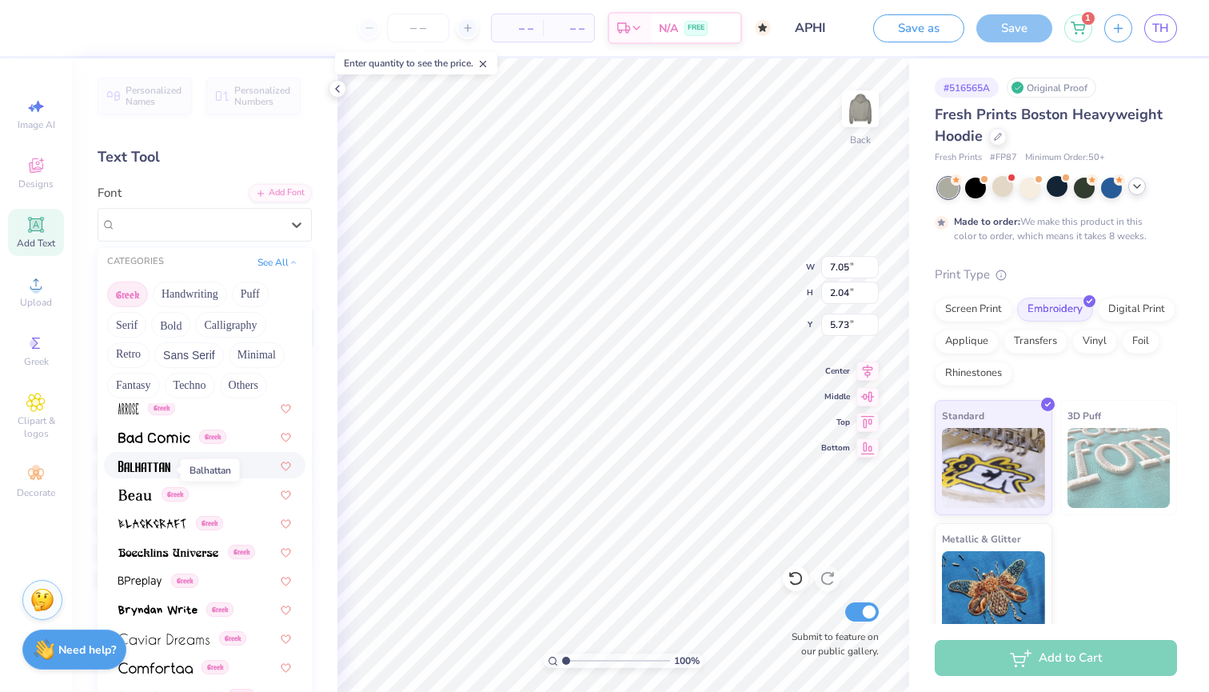
scroll to position [169, 0]
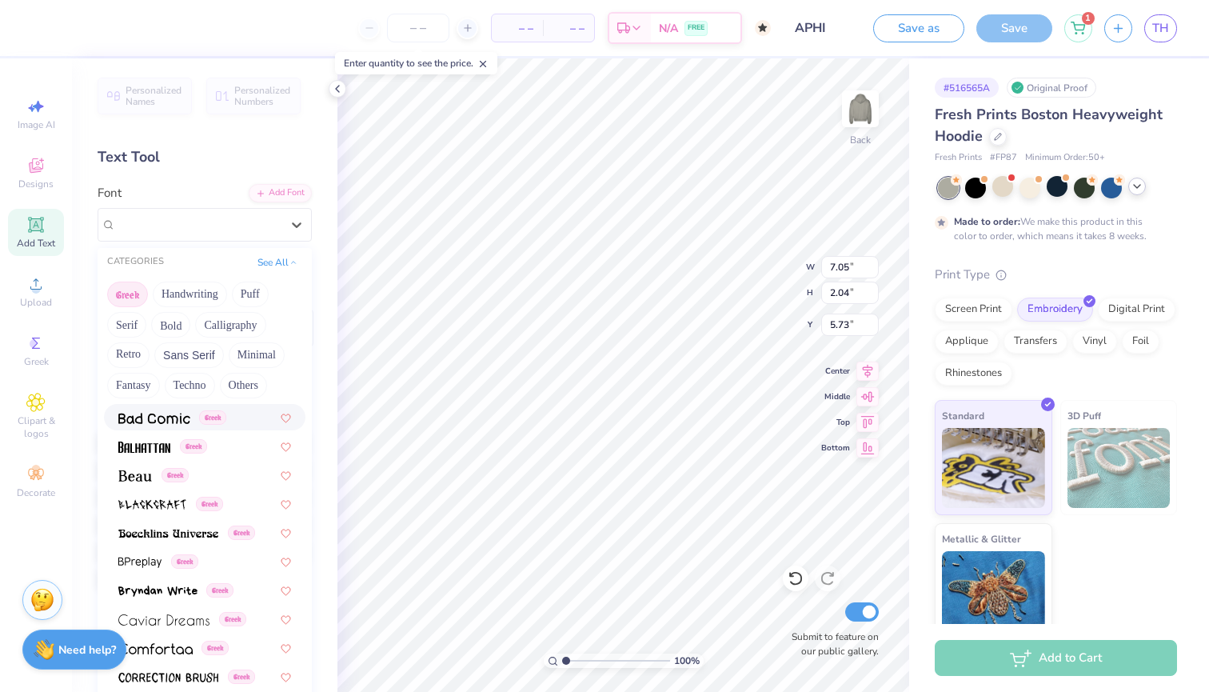
click at [108, 297] on button "Greek" at bounding box center [127, 294] width 41 height 26
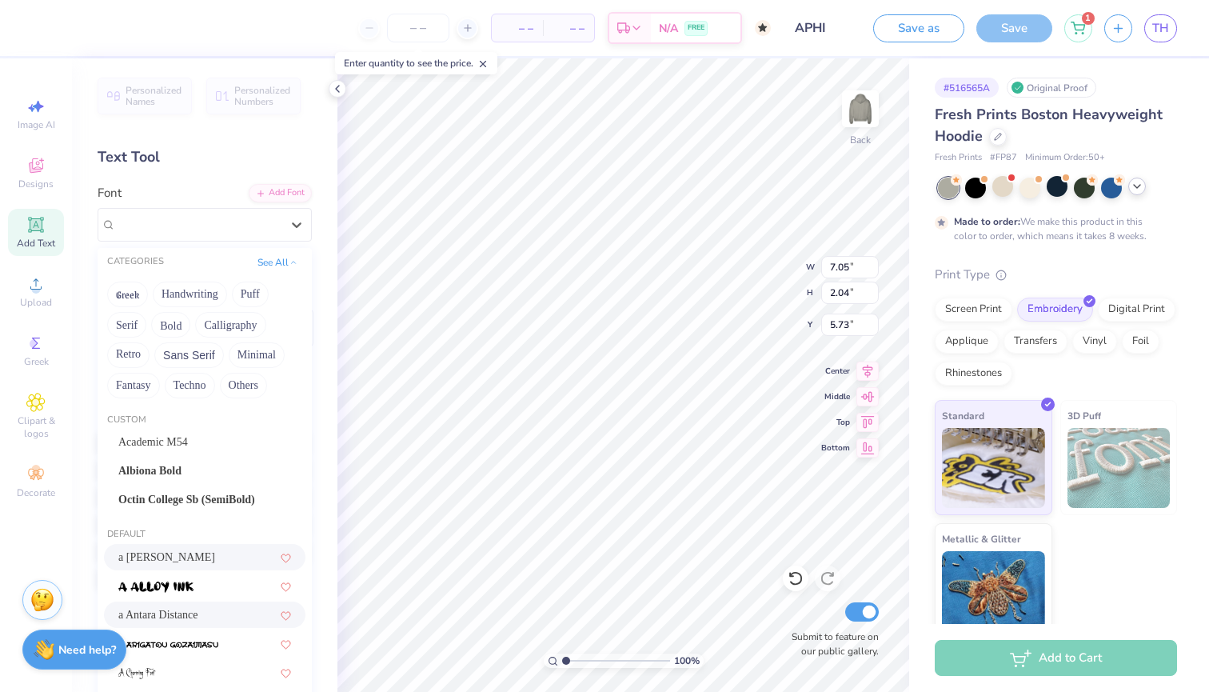
click at [158, 564] on span "a Ahlan Wasahlan" at bounding box center [166, 556] width 97 height 17
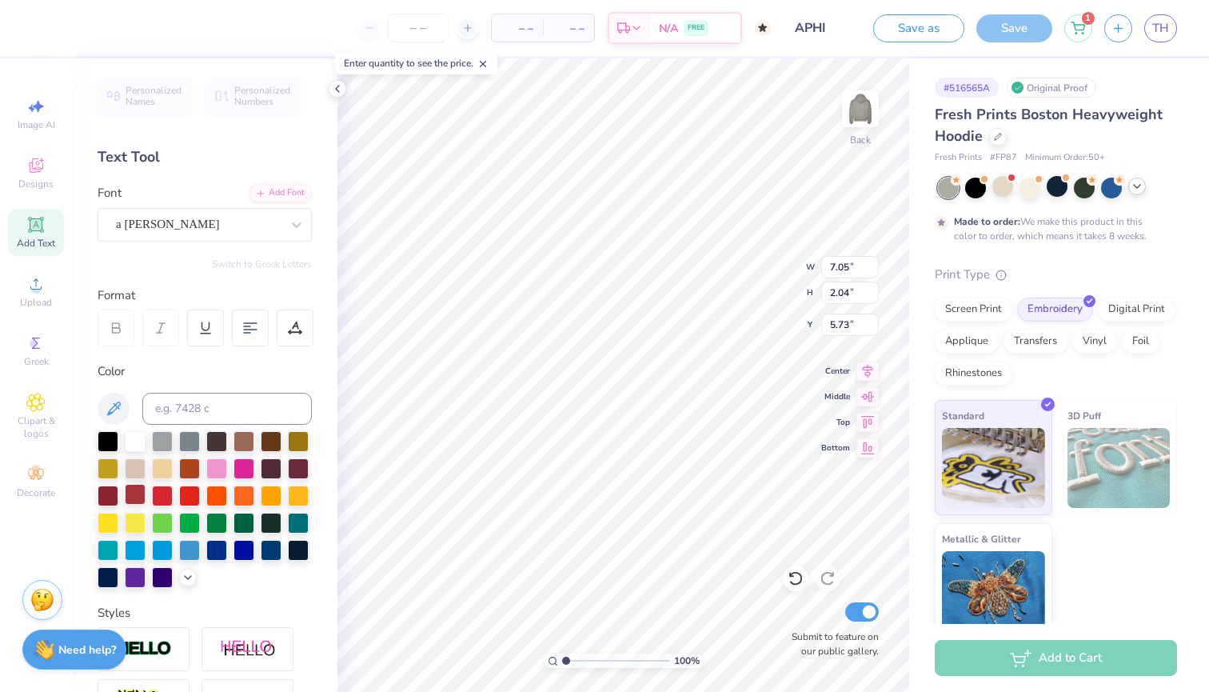
click at [133, 497] on div at bounding box center [135, 494] width 21 height 21
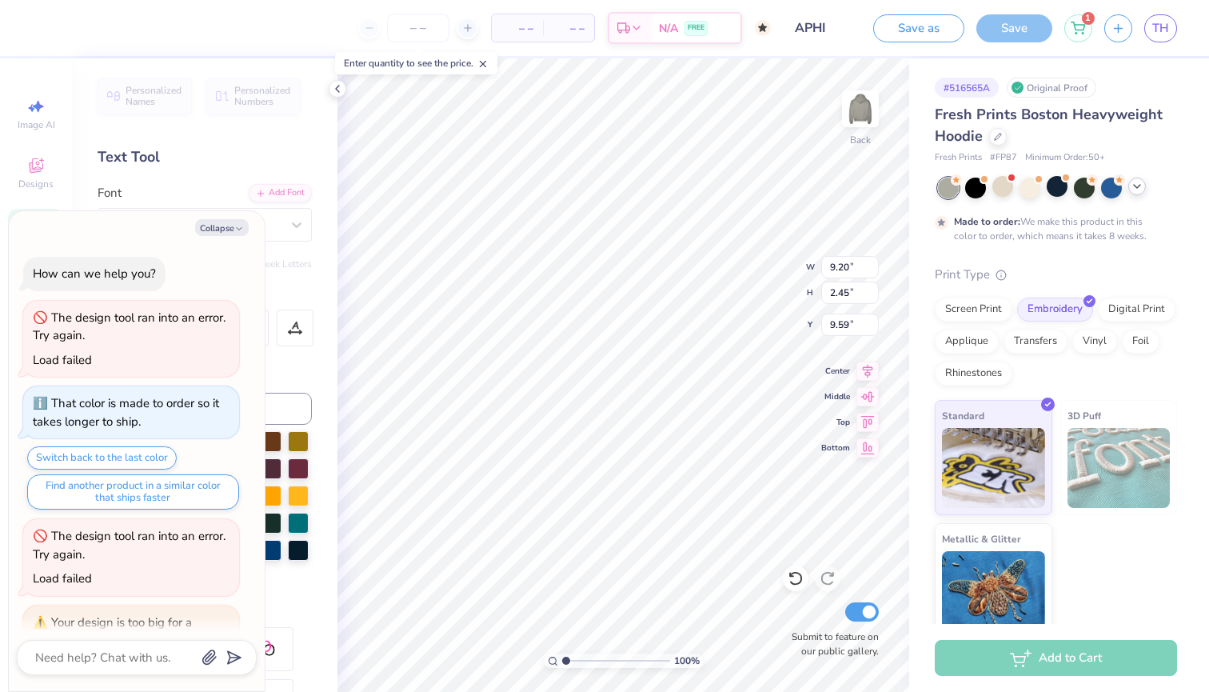
scroll to position [1554, 0]
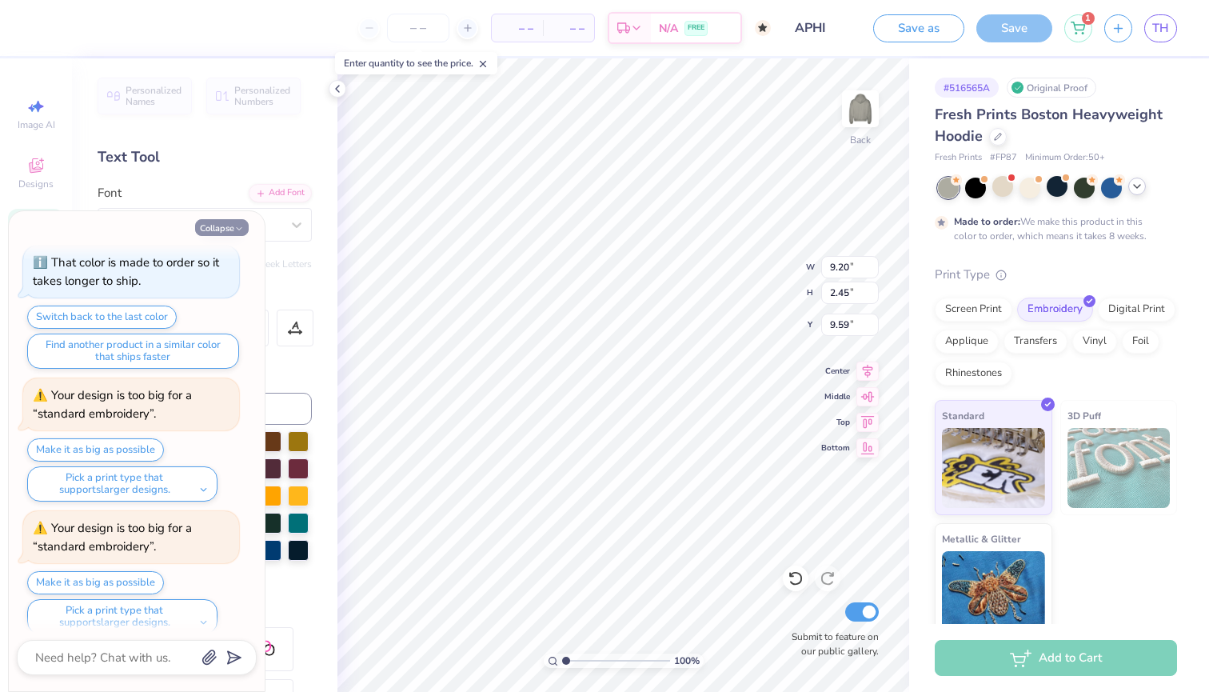
click at [213, 233] on button "Collapse" at bounding box center [222, 227] width 54 height 17
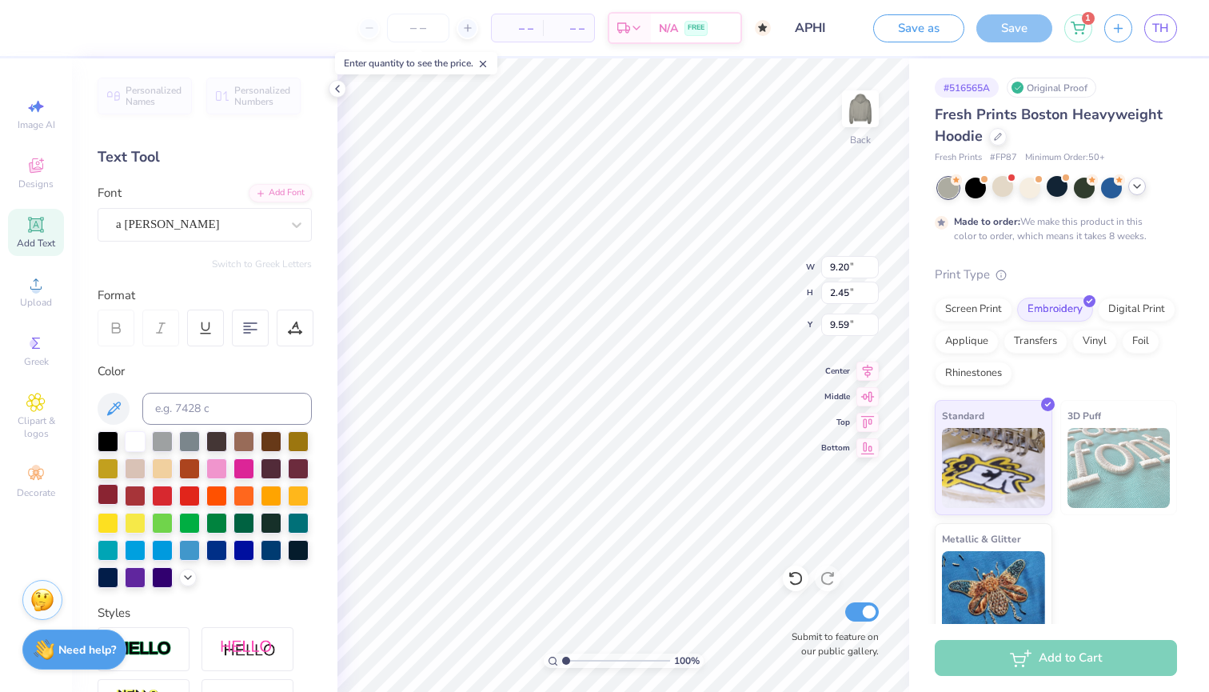
click at [108, 499] on div at bounding box center [108, 494] width 21 height 21
click at [853, 118] on img at bounding box center [860, 109] width 64 height 64
click at [32, 365] on span "Greek" at bounding box center [36, 361] width 25 height 13
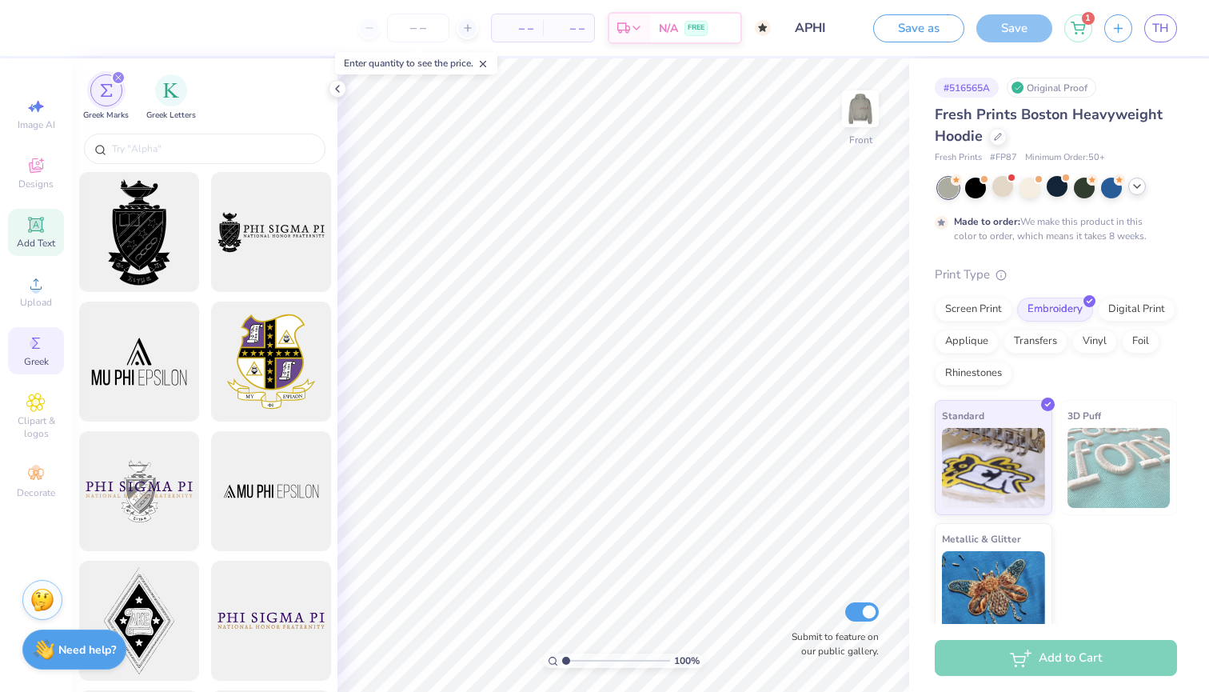
click at [40, 227] on icon at bounding box center [36, 224] width 12 height 12
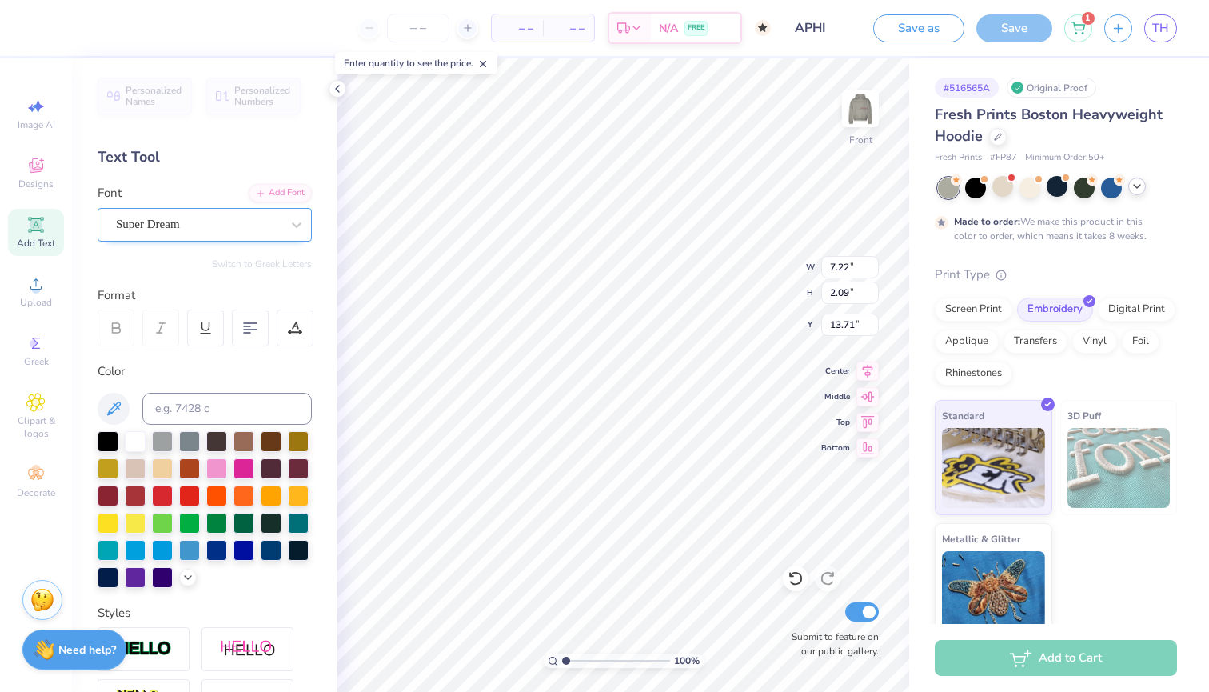
click at [191, 233] on div at bounding box center [198, 224] width 165 height 22
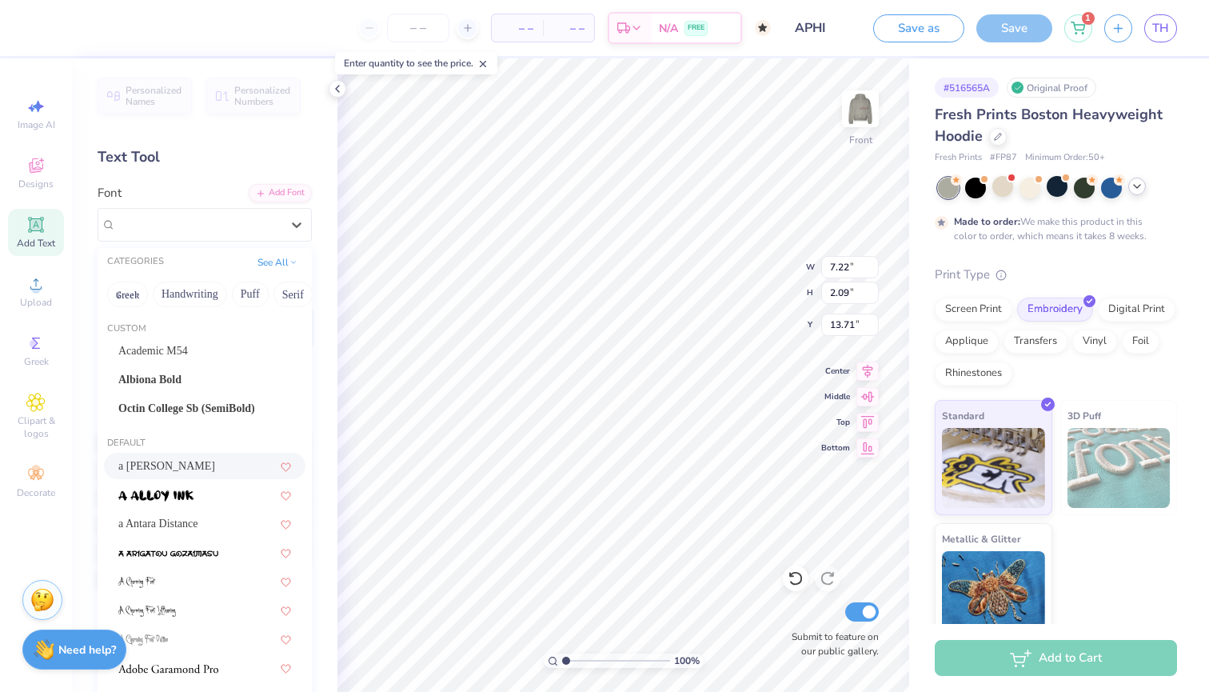
click at [150, 463] on span "a Ahlan Wasahlan" at bounding box center [166, 465] width 97 height 17
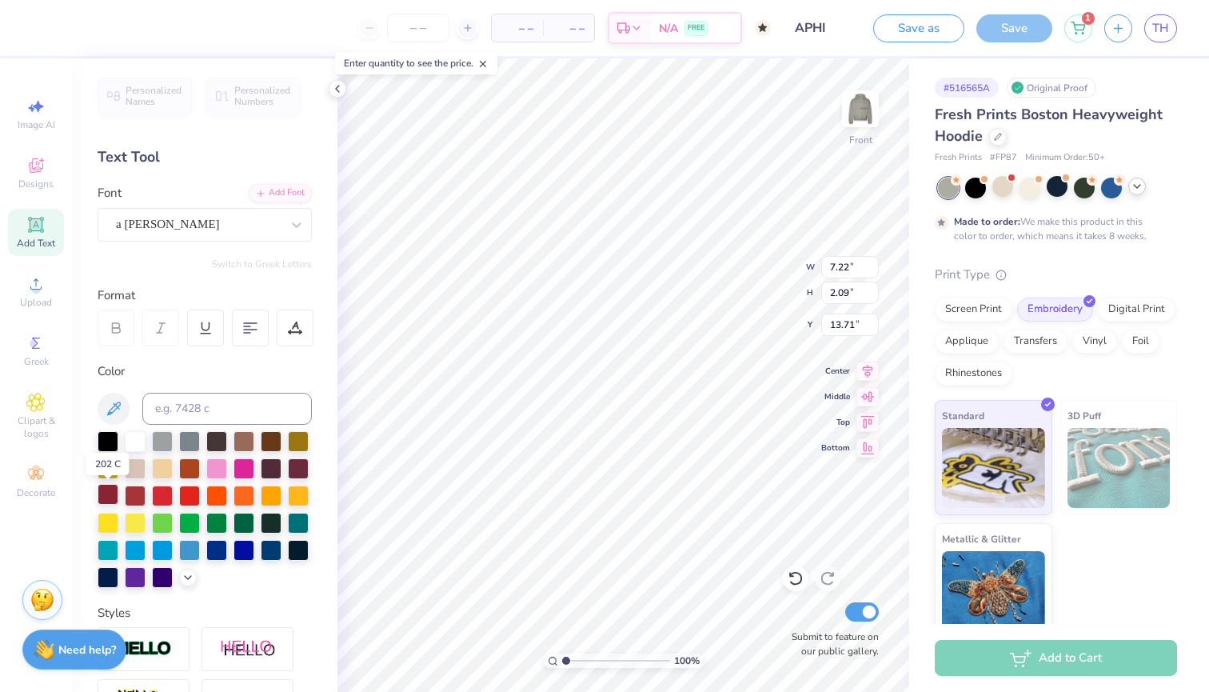
click at [103, 497] on div at bounding box center [108, 494] width 21 height 21
click at [616, 324] on li "Copy" at bounding box center [622, 328] width 126 height 31
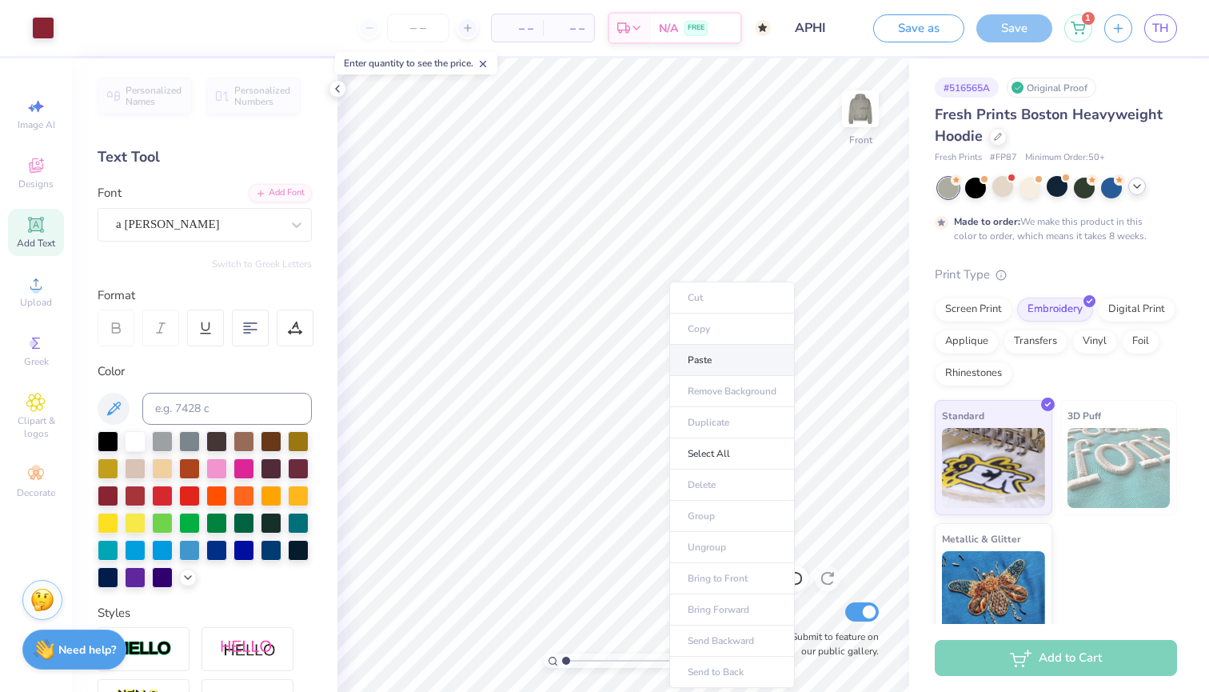
click at [680, 361] on li "Paste" at bounding box center [732, 360] width 126 height 31
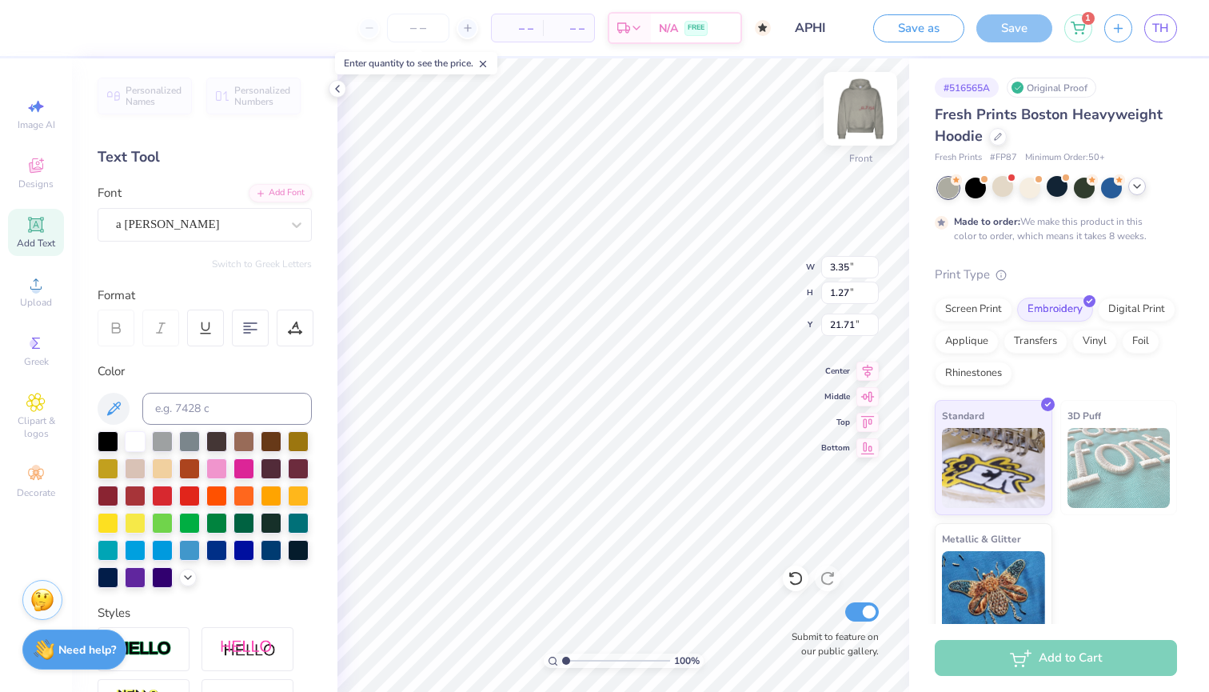
click at [866, 111] on img at bounding box center [860, 109] width 64 height 64
click at [998, 660] on div "Add to Cart" at bounding box center [1056, 658] width 242 height 36
click at [340, 90] on icon at bounding box center [337, 88] width 13 height 13
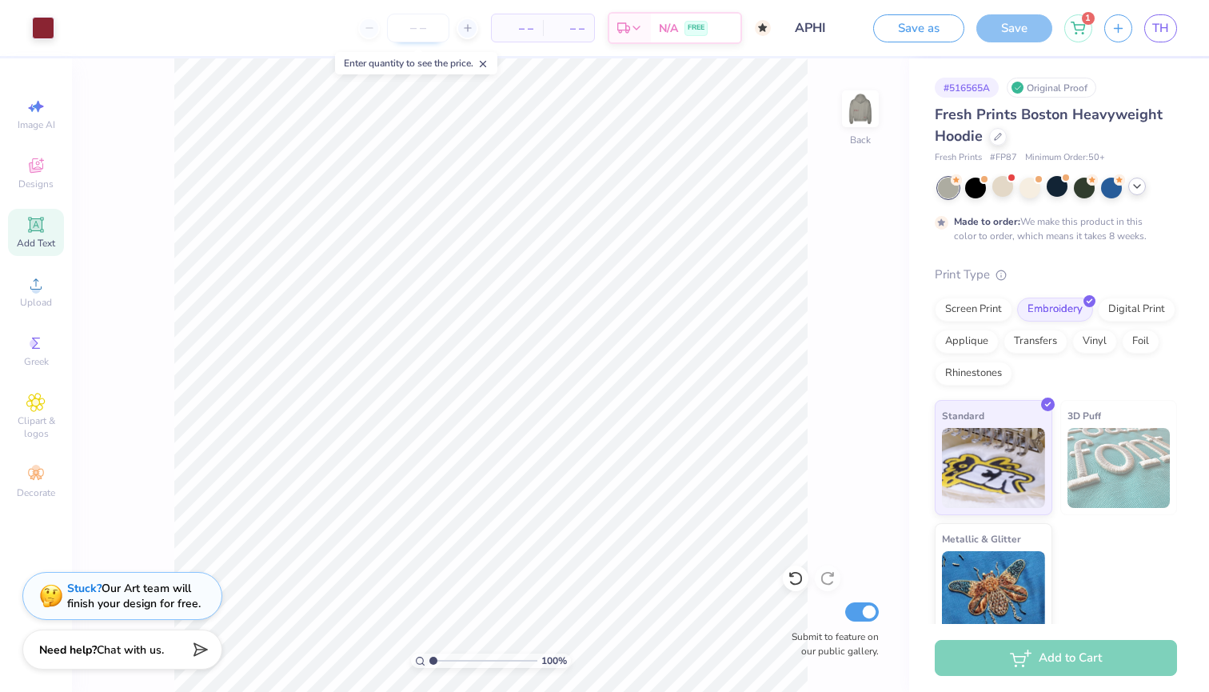
click at [421, 26] on input "number" at bounding box center [418, 28] width 62 height 29
click at [824, 481] on div "100 % Back Submit to feature on our public gallery." at bounding box center [490, 374] width 837 height 633
click at [981, 659] on div "Add to Cart" at bounding box center [1056, 658] width 242 height 36
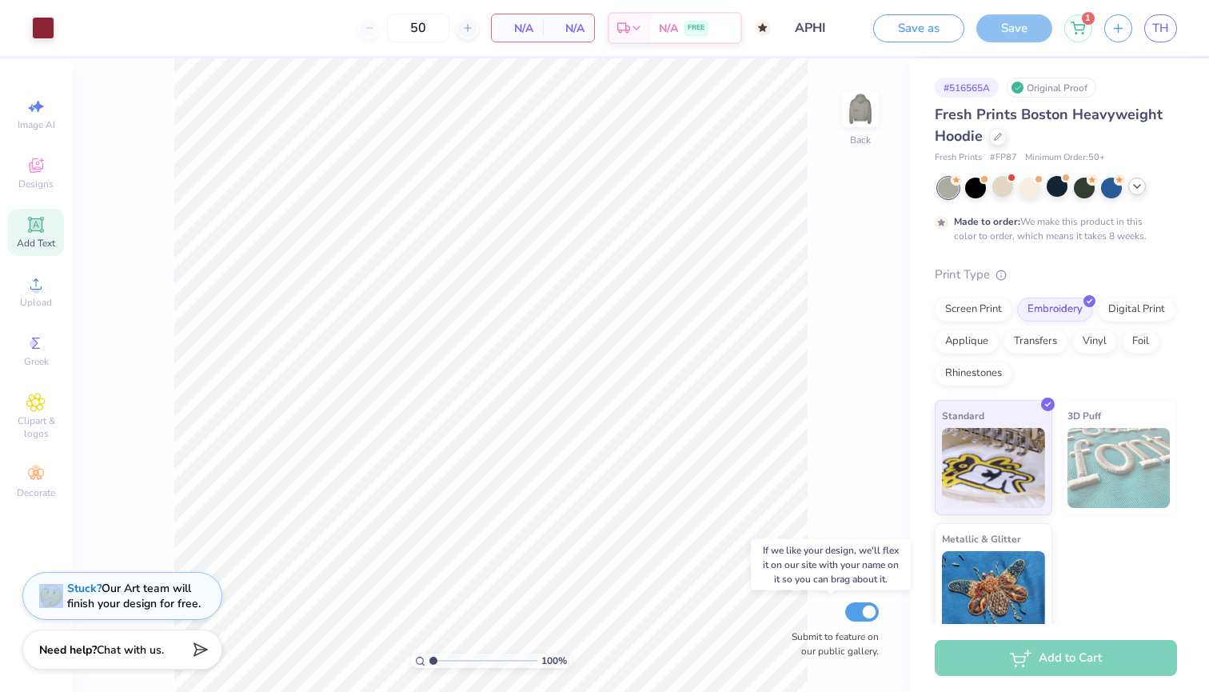
click at [873, 611] on input "Submit to feature on our public gallery." at bounding box center [862, 611] width 34 height 19
click at [995, 664] on div "Add to Cart" at bounding box center [1056, 658] width 242 height 36
click at [519, 18] on div "N/A Per Item" at bounding box center [517, 27] width 51 height 27
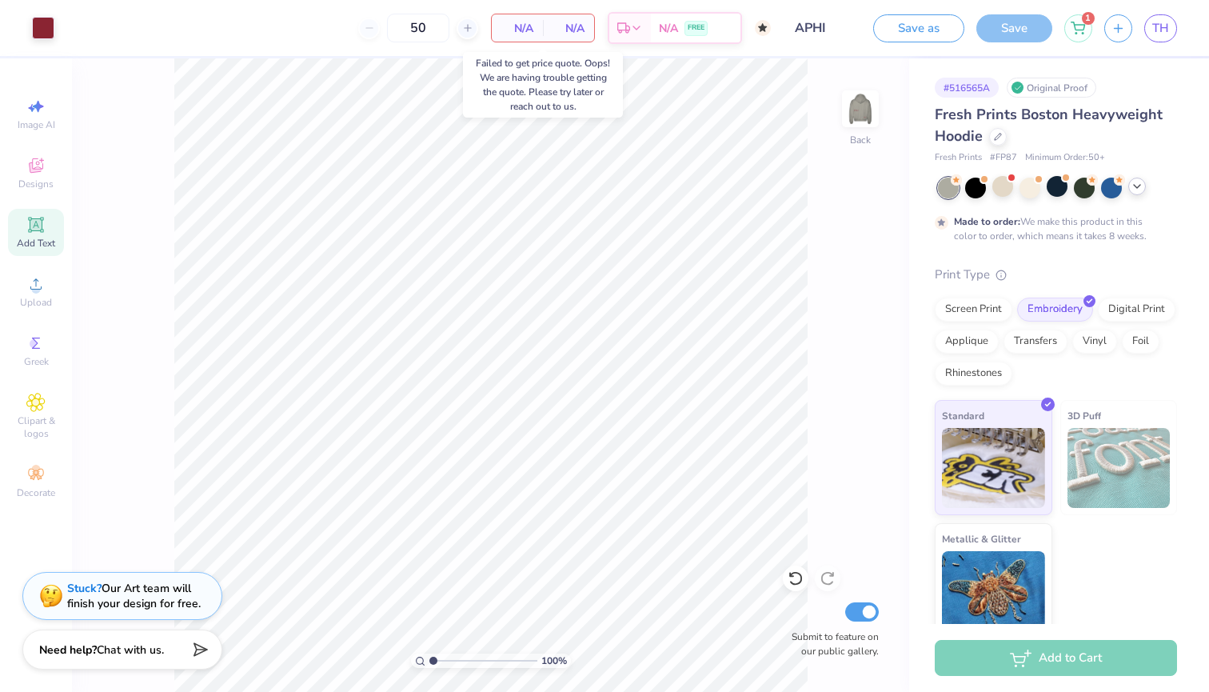
click at [520, 27] on span "N/A" at bounding box center [517, 28] width 32 height 17
click at [928, 25] on button "Save as" at bounding box center [918, 26] width 91 height 28
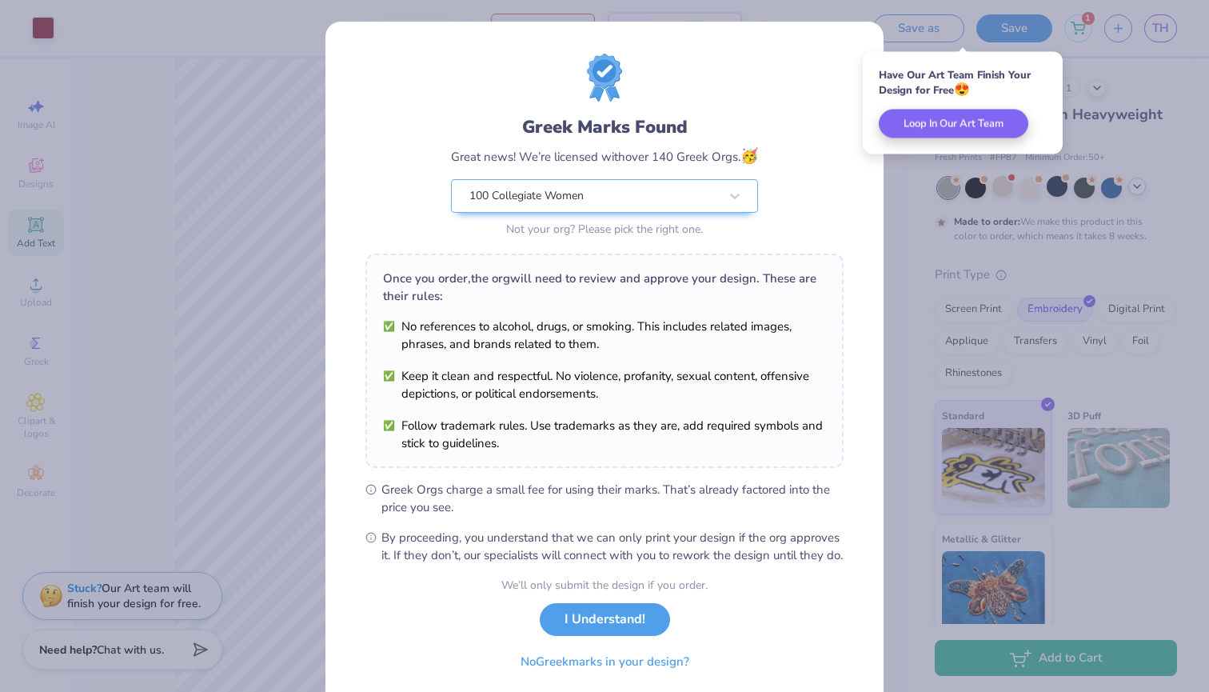
click at [904, 361] on div "Greek Marks Found Great news! We’re licensed with over 140 Greek Orgs. 🥳 100 Co…" at bounding box center [604, 346] width 1209 height 692
click at [618, 630] on button "I Understand!" at bounding box center [605, 615] width 130 height 33
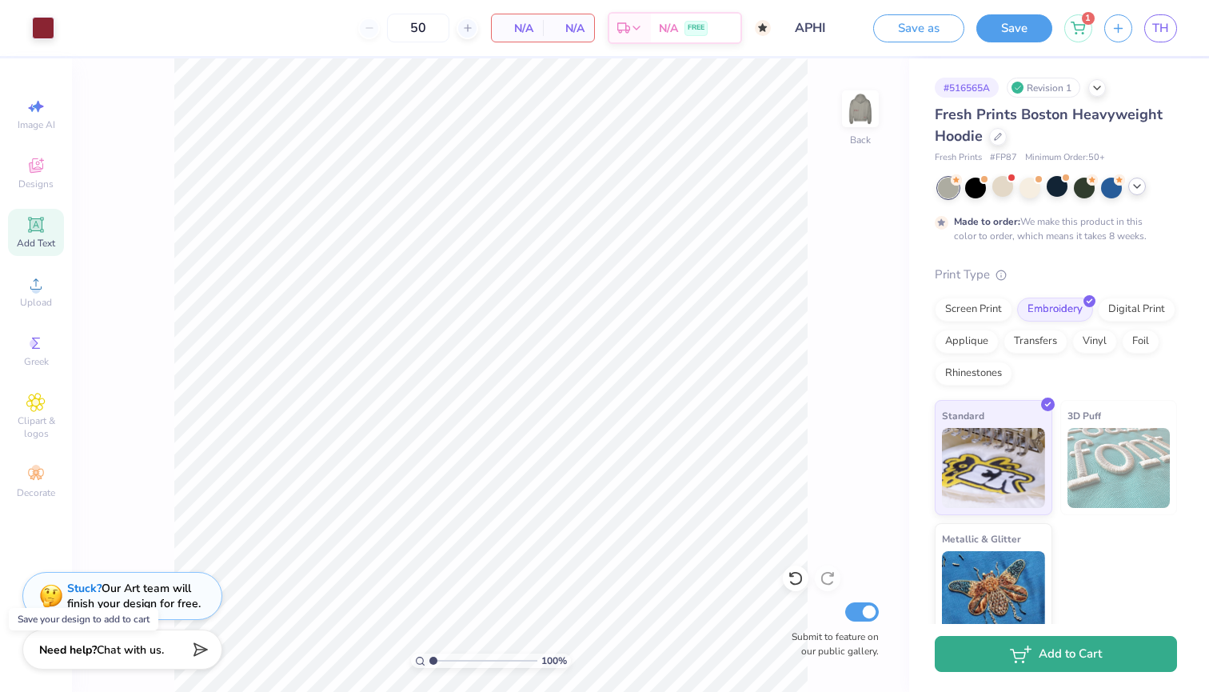
click at [973, 653] on button "Add to Cart" at bounding box center [1056, 654] width 242 height 36
click at [987, 653] on button "Add to Cart" at bounding box center [1056, 654] width 242 height 36
click at [987, 654] on button "Add to Cart" at bounding box center [1056, 654] width 242 height 36
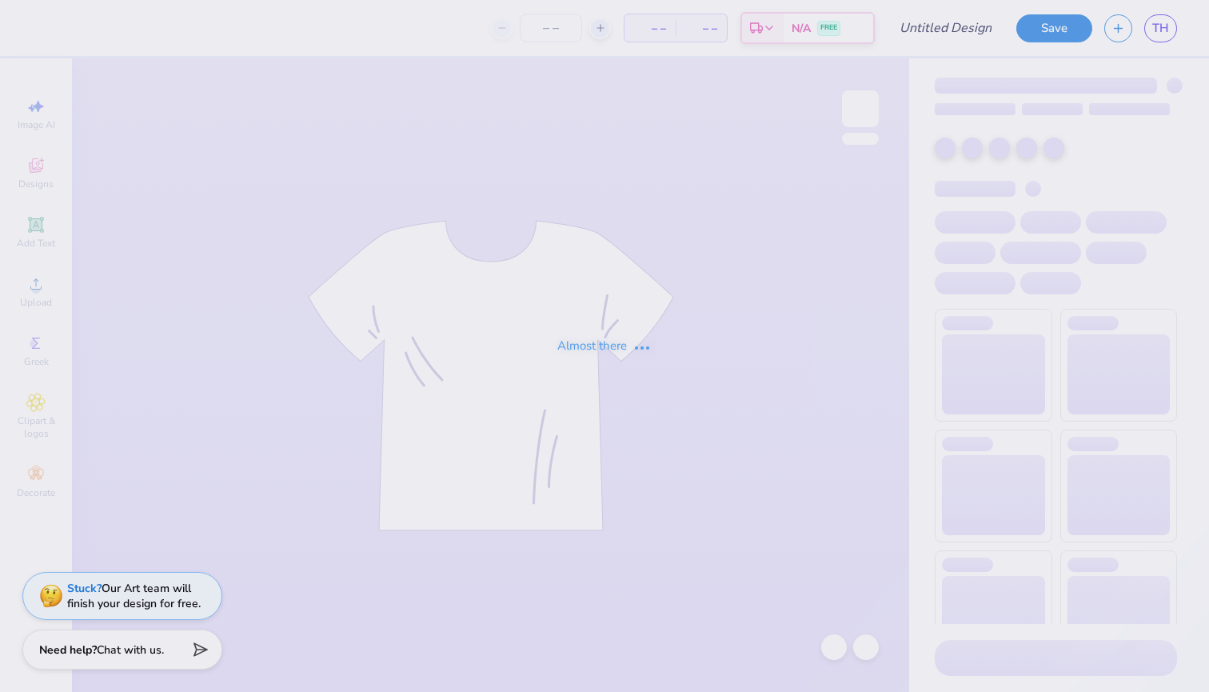
type input "APHI"
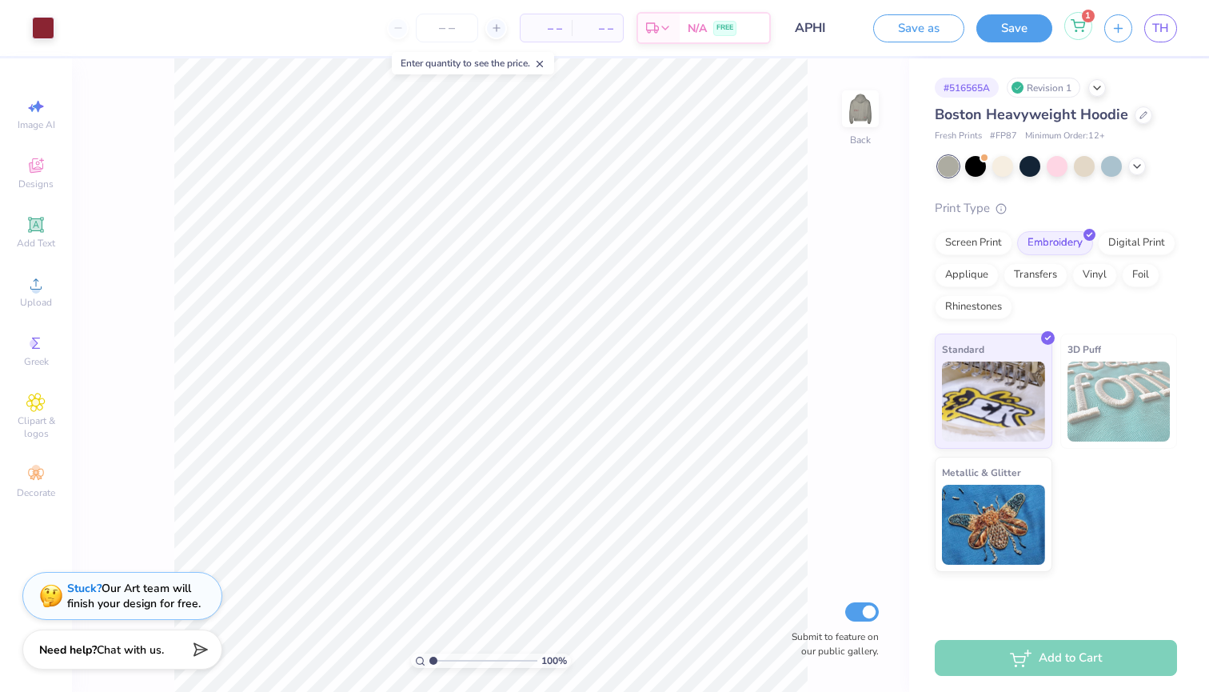
click at [1075, 22] on icon at bounding box center [1078, 24] width 14 height 8
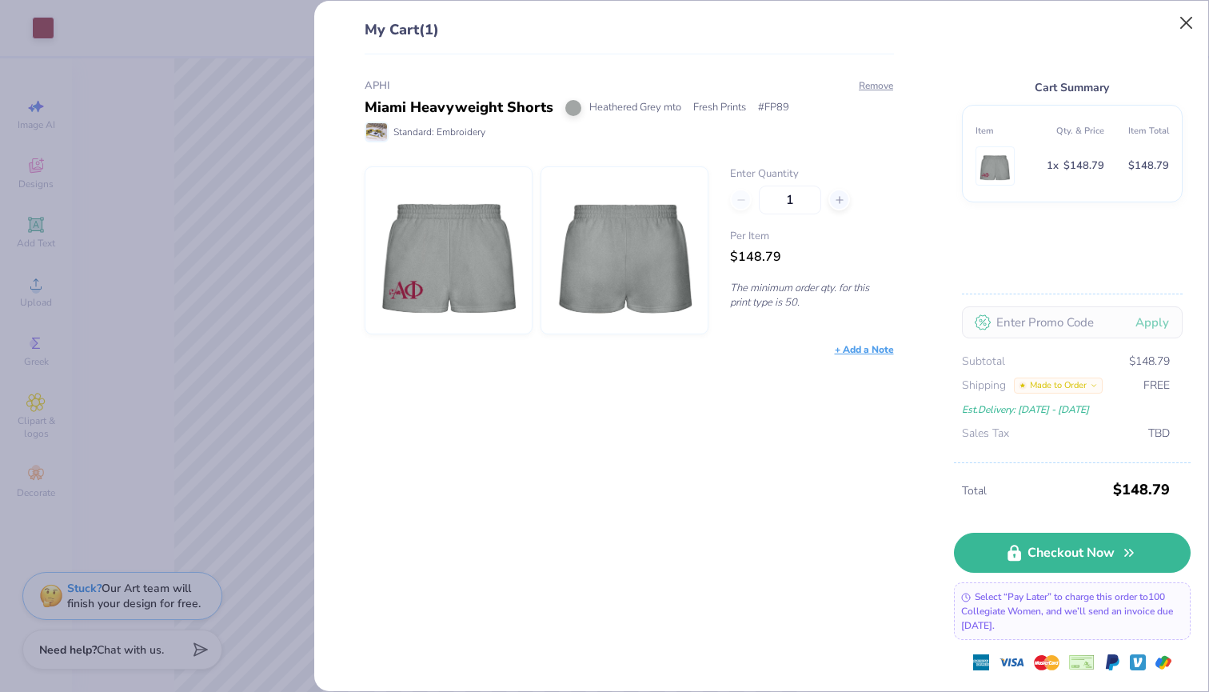
click at [1182, 25] on button "Close" at bounding box center [1186, 23] width 30 height 30
